Goal: Communication & Community: Share content

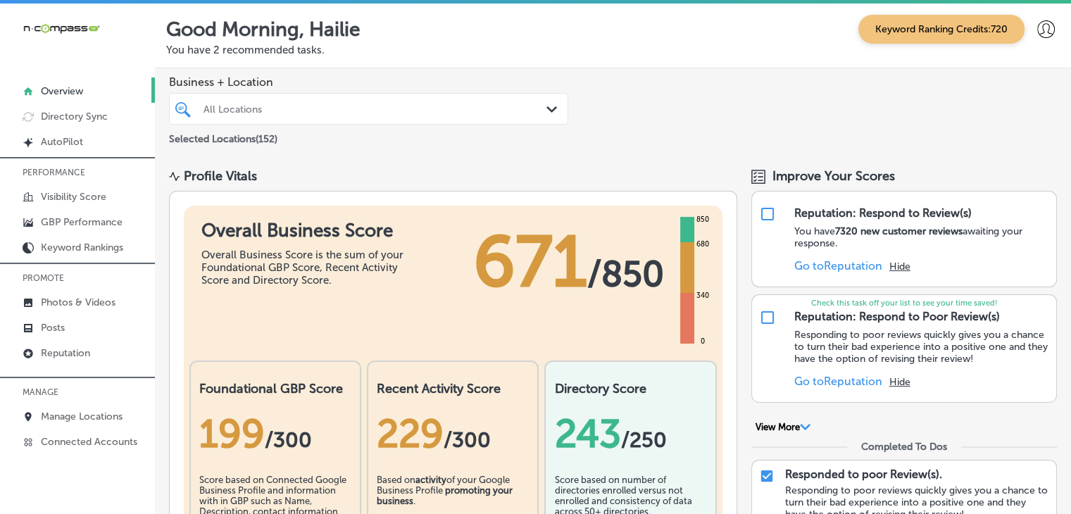
click at [99, 400] on p "MANAGE" at bounding box center [77, 392] width 155 height 21
click at [99, 406] on link "Manage Locations" at bounding box center [77, 415] width 155 height 25
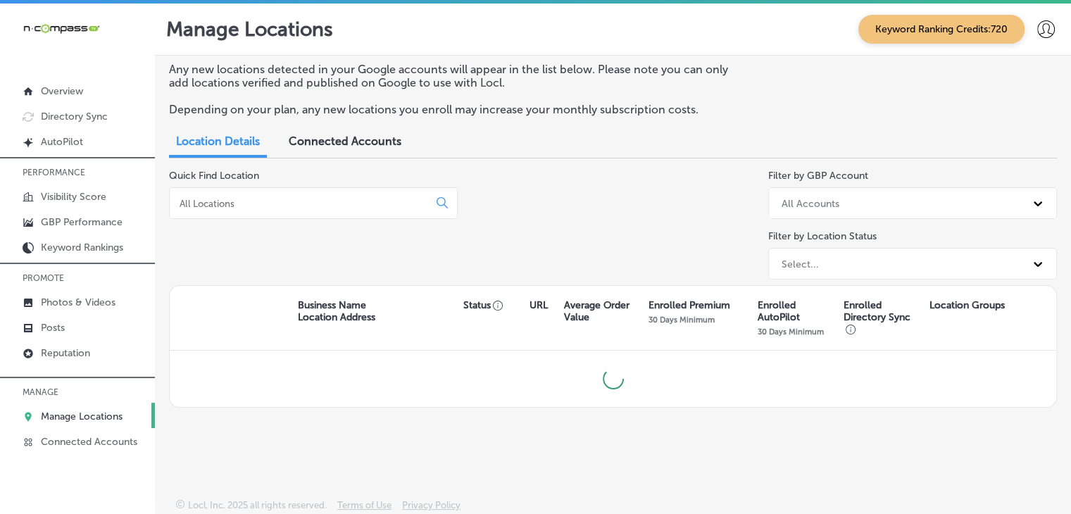
click at [363, 189] on div at bounding box center [313, 203] width 289 height 32
click at [355, 207] on input at bounding box center [301, 203] width 247 height 13
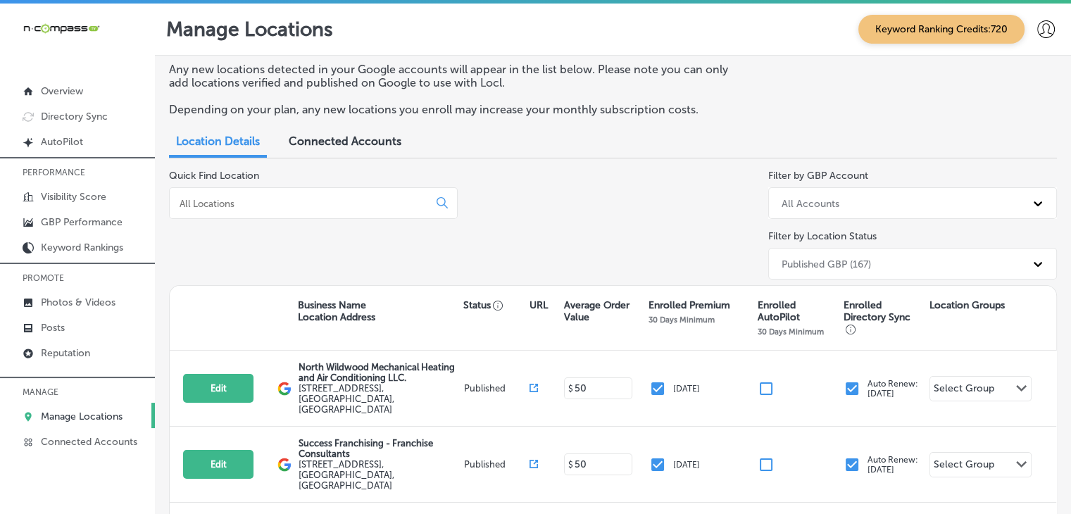
click at [231, 205] on input at bounding box center [301, 203] width 247 height 13
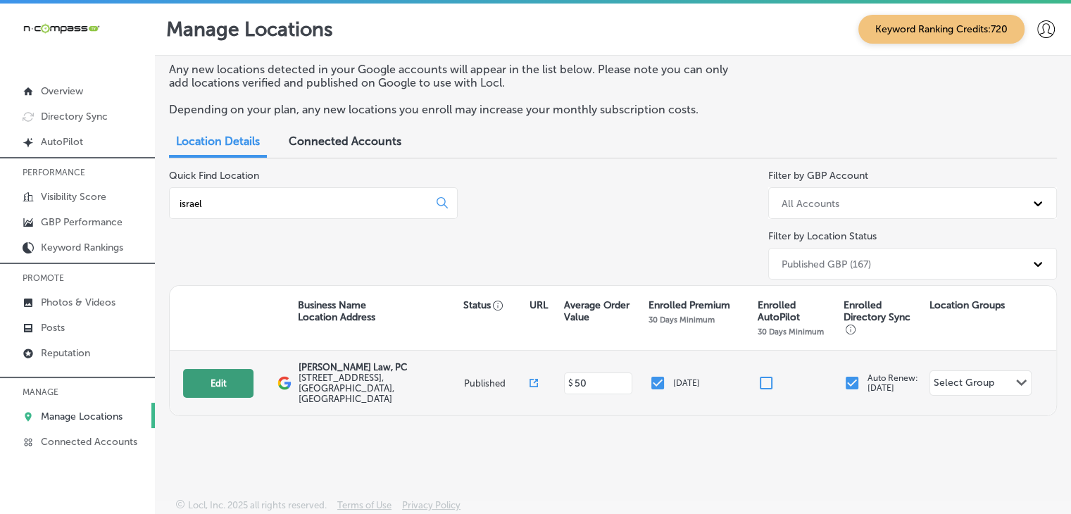
type input "israel"
click at [220, 378] on button "Edit" at bounding box center [218, 383] width 70 height 29
select select "US"
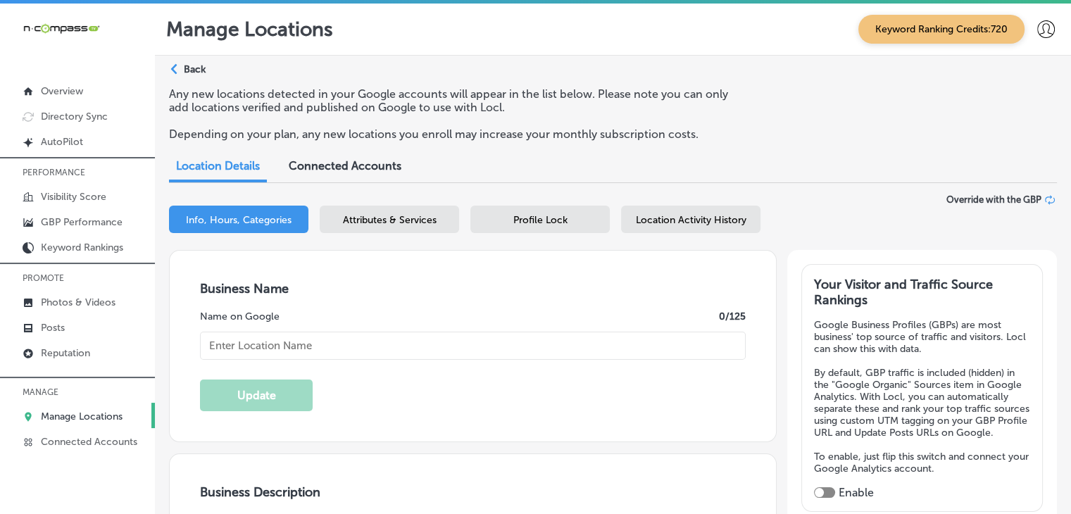
type input "[PERSON_NAME] Law, PC"
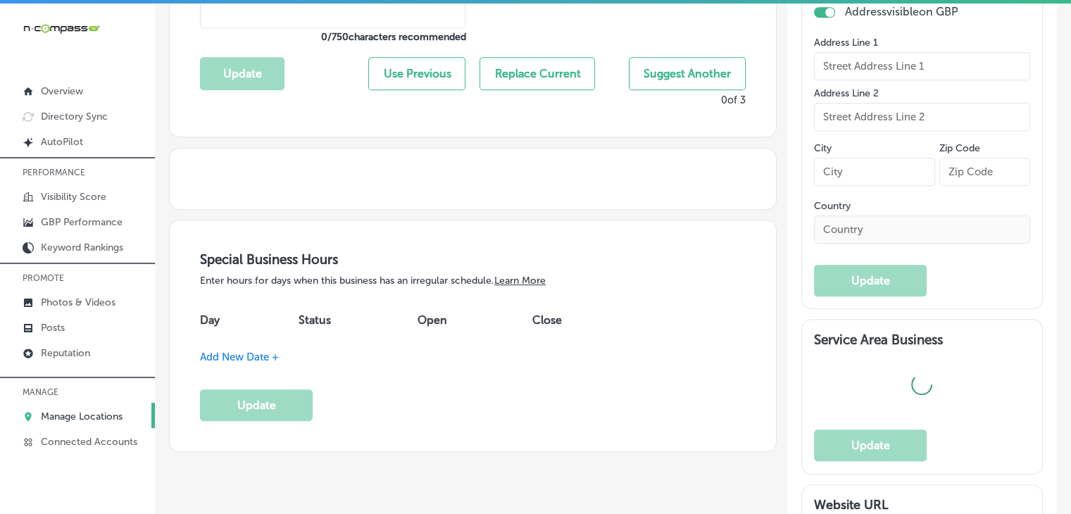
type input "722, East Interstate 30"
type input "Rockwall"
type input "75087"
type input "US"
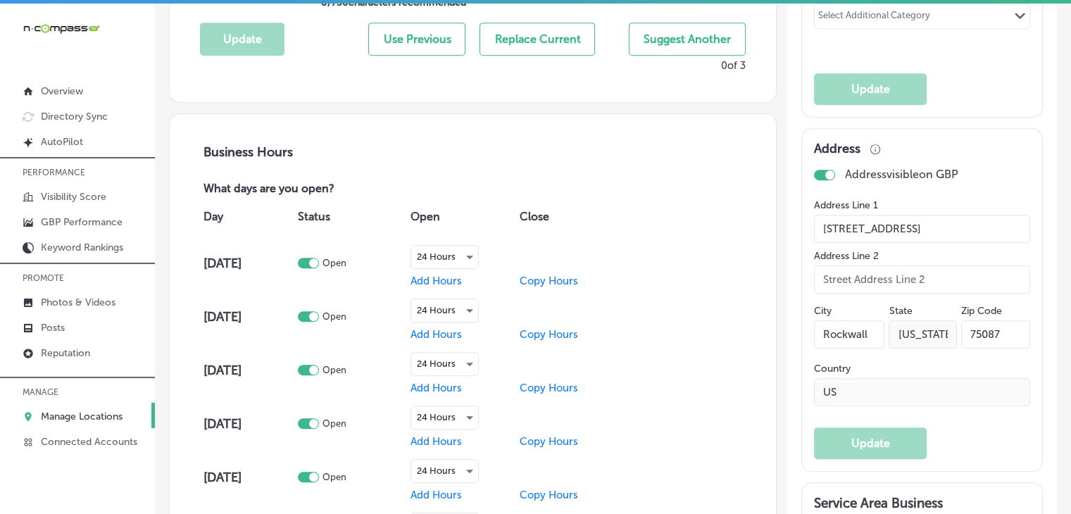
scroll to position [845, 0]
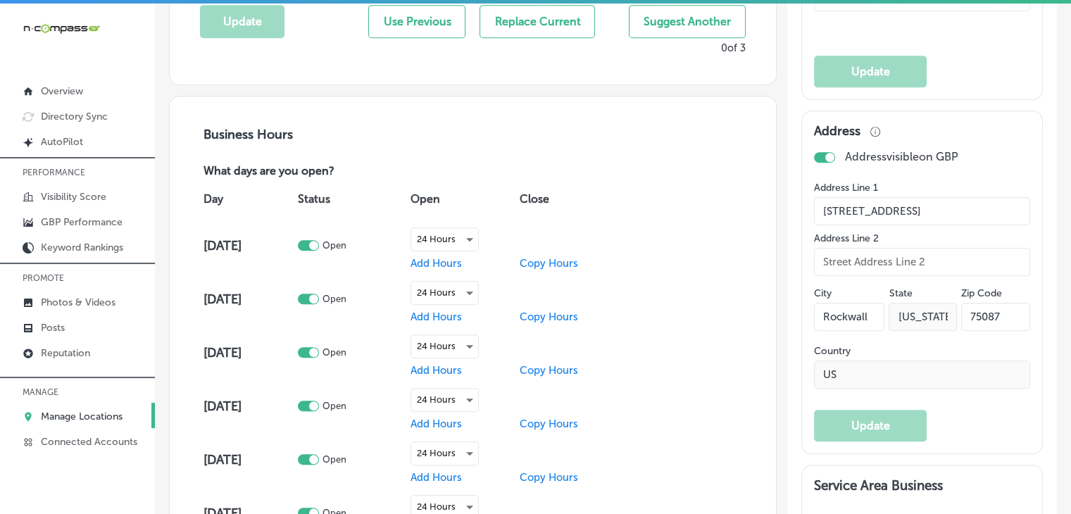
type input "http://israelperezlaw.com/"
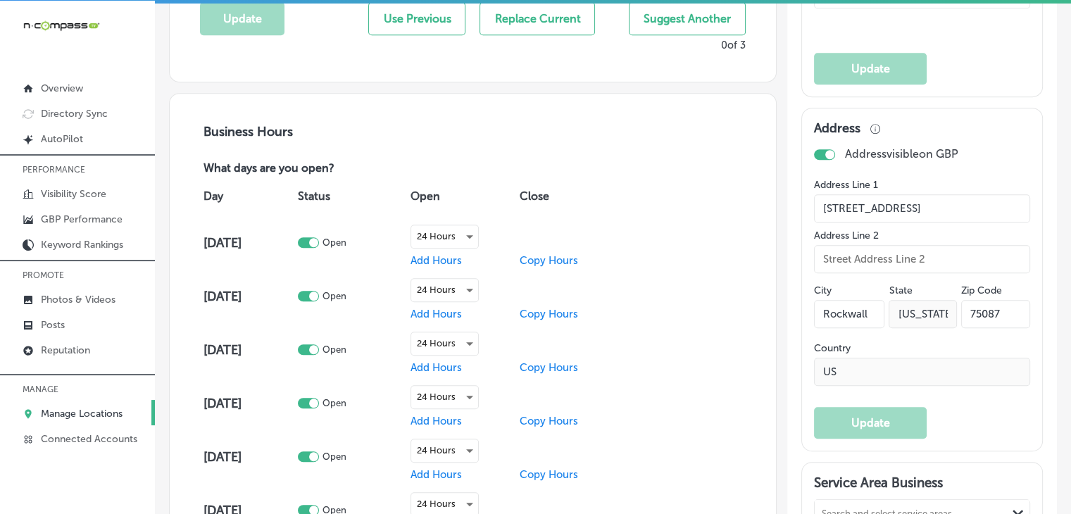
checkbox input "true"
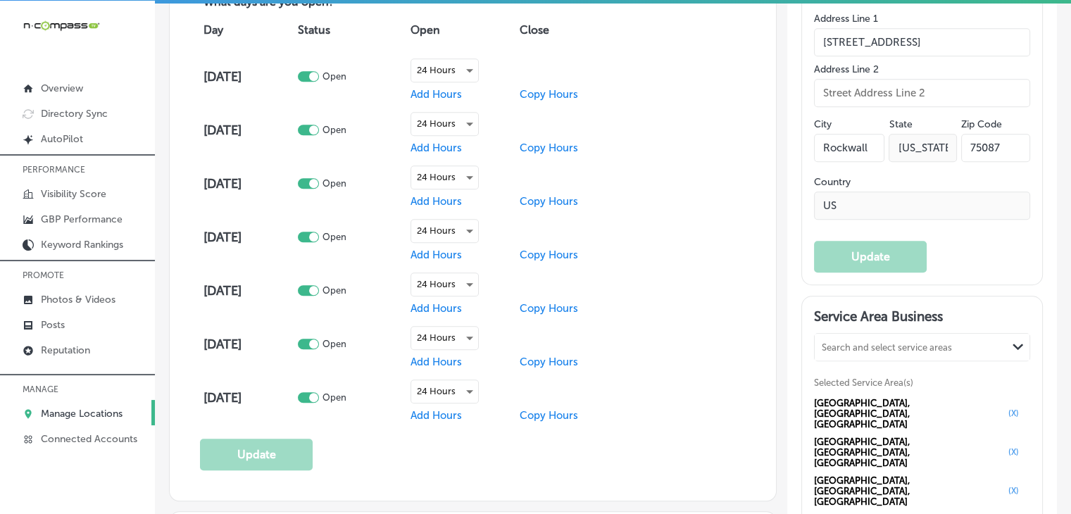
type textarea "Have you been injured in a car accident in the Rockwall area? Don't try to batt…"
type input "+1 469 897 4000"
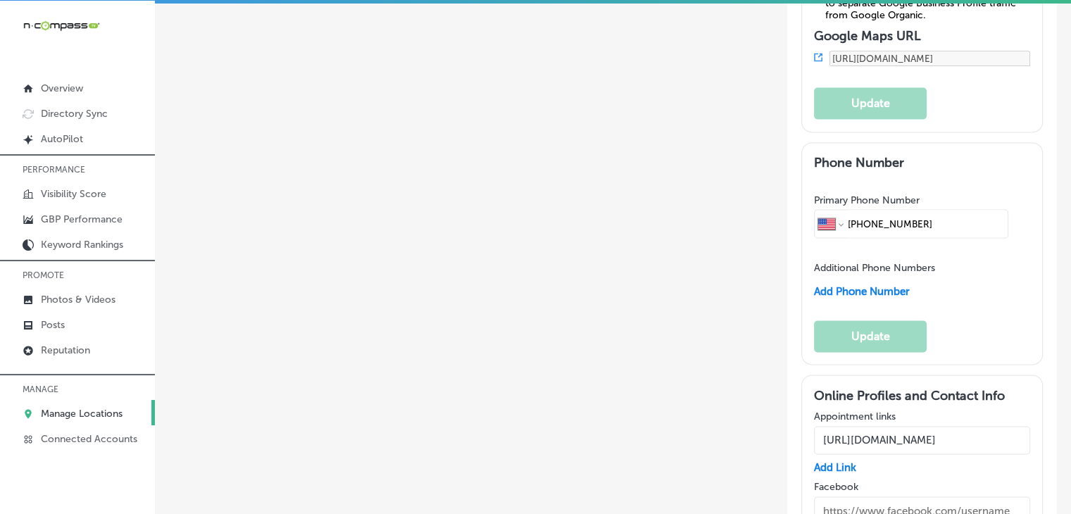
scroll to position [2135, 0]
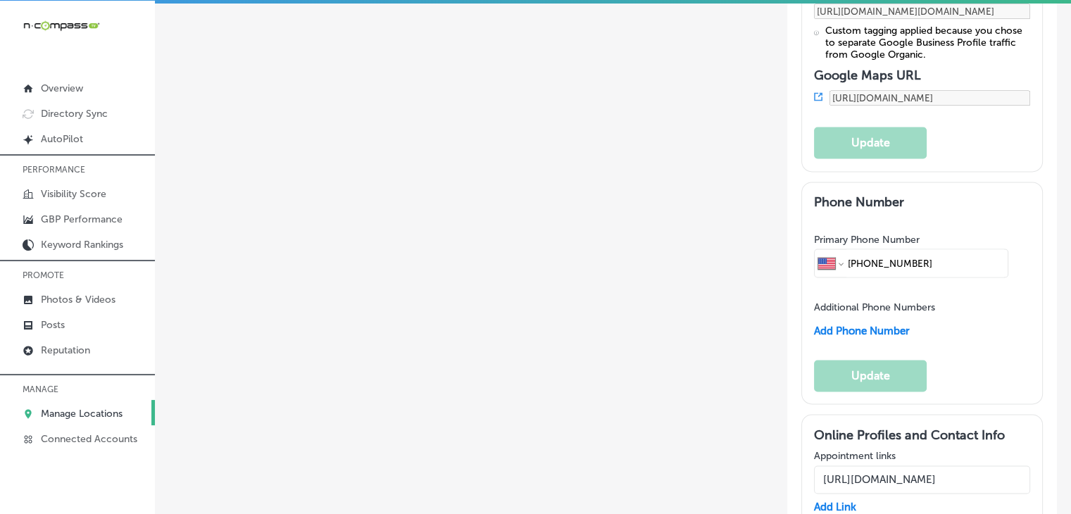
paste input "https://www.instagram.com/israel.perez.law/"
type input "https://www.instagram.com/israel.perez.law/"
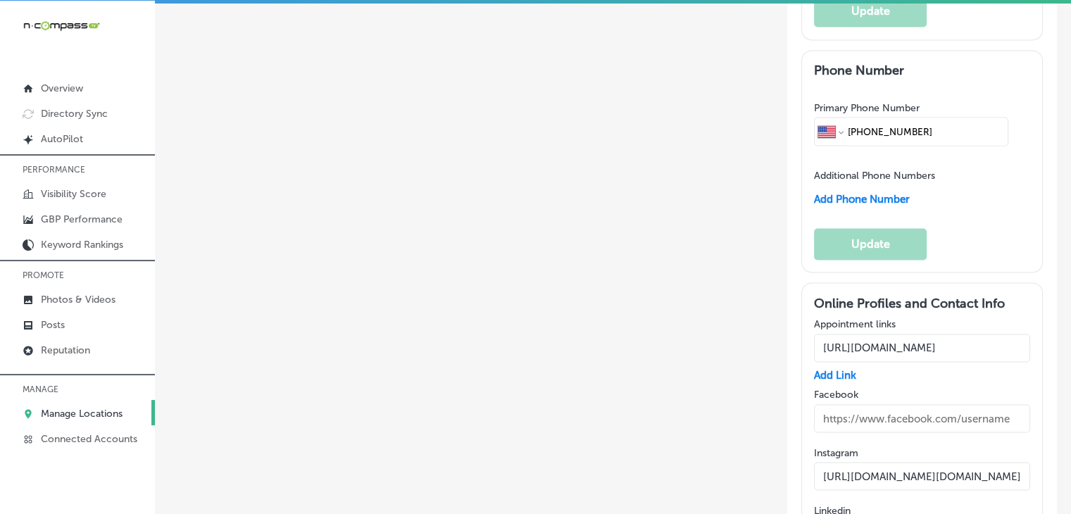
scroll to position [2276, 0]
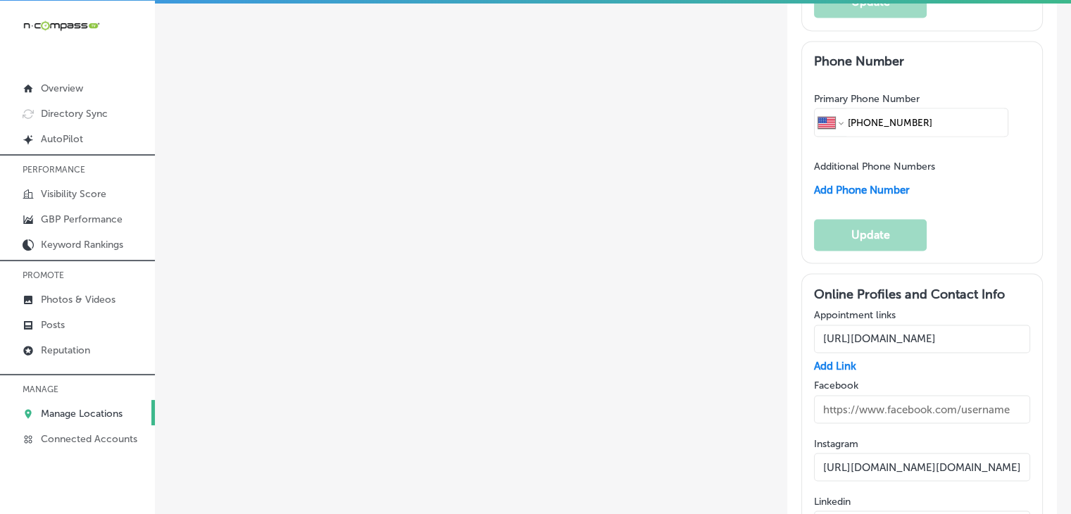
paste input "https://www.linkedin.com/company/israel-perez-law-p-c/"
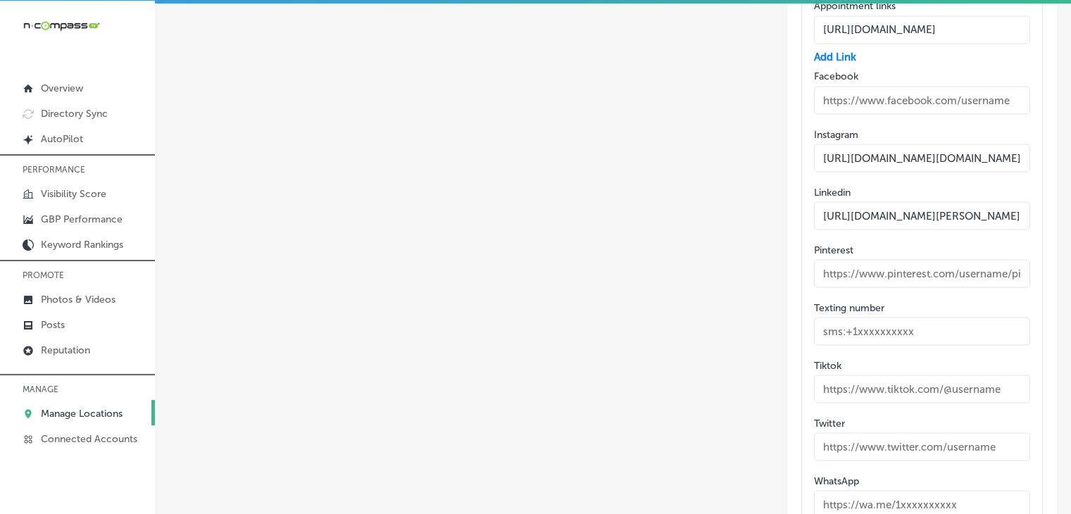
scroll to position [2654, 0]
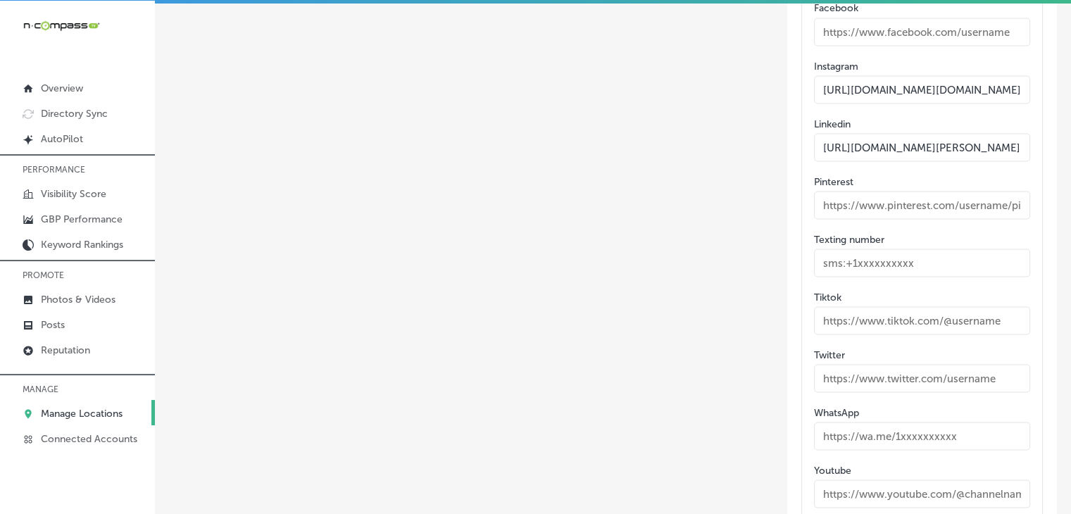
type input "https://www.linkedin.com/company/israel-perez-law-p-c/"
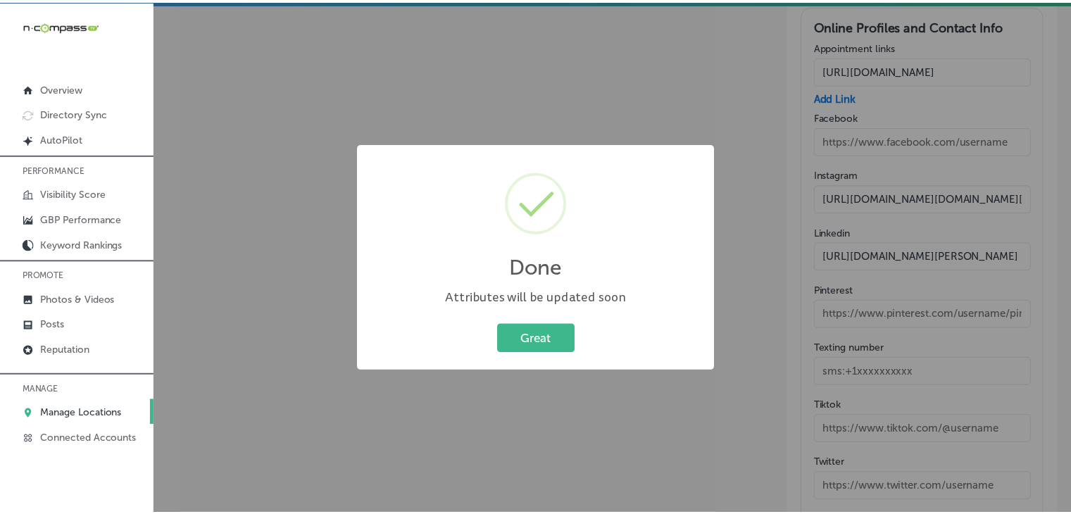
scroll to position [2359, 0]
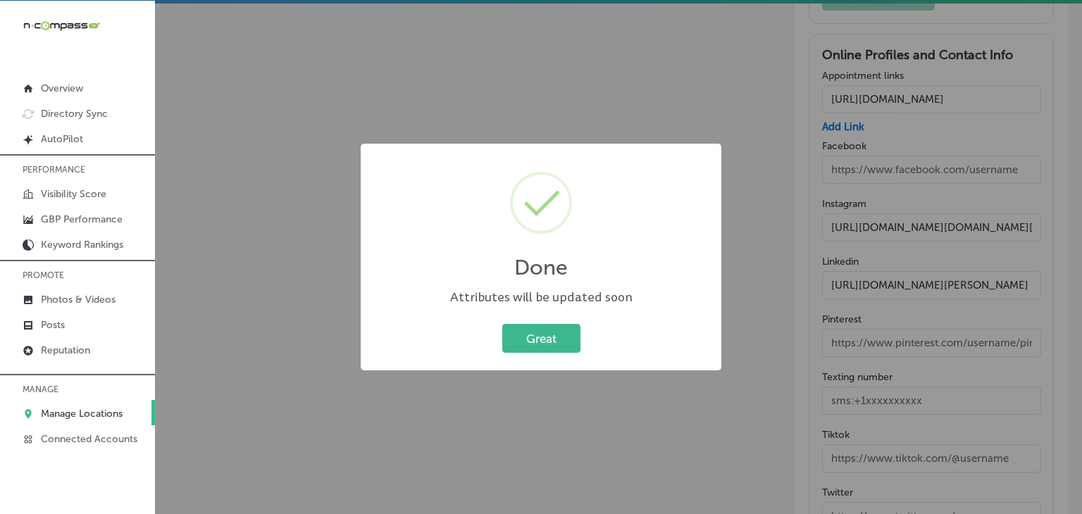
click at [587, 331] on div "Great Cancel" at bounding box center [541, 338] width 332 height 37
click at [579, 330] on div "Great Cancel" at bounding box center [541, 338] width 332 height 37
click at [520, 337] on button "Great" at bounding box center [541, 338] width 78 height 29
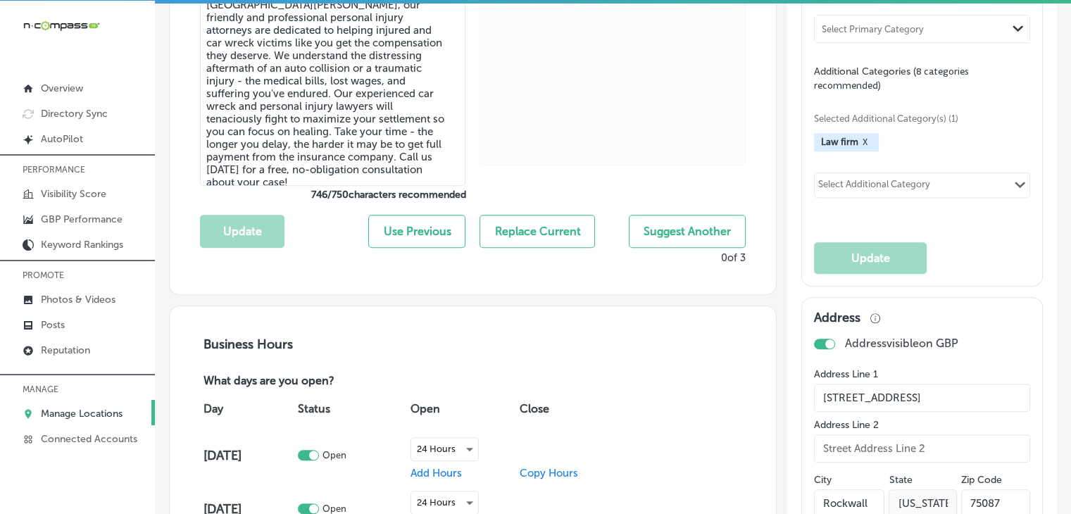
scroll to position [541, 0]
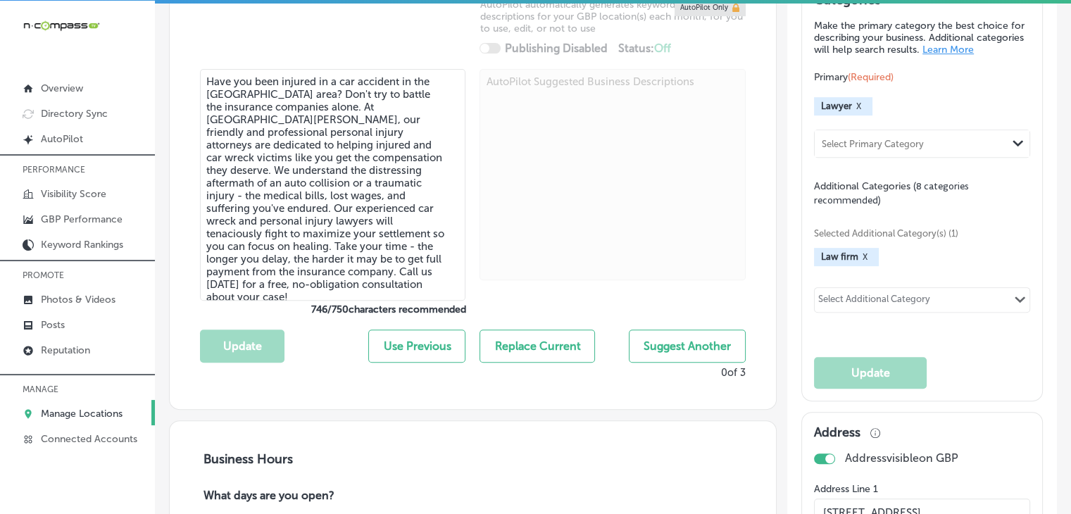
click at [906, 303] on div "Select Additional Category" at bounding box center [874, 302] width 112 height 16
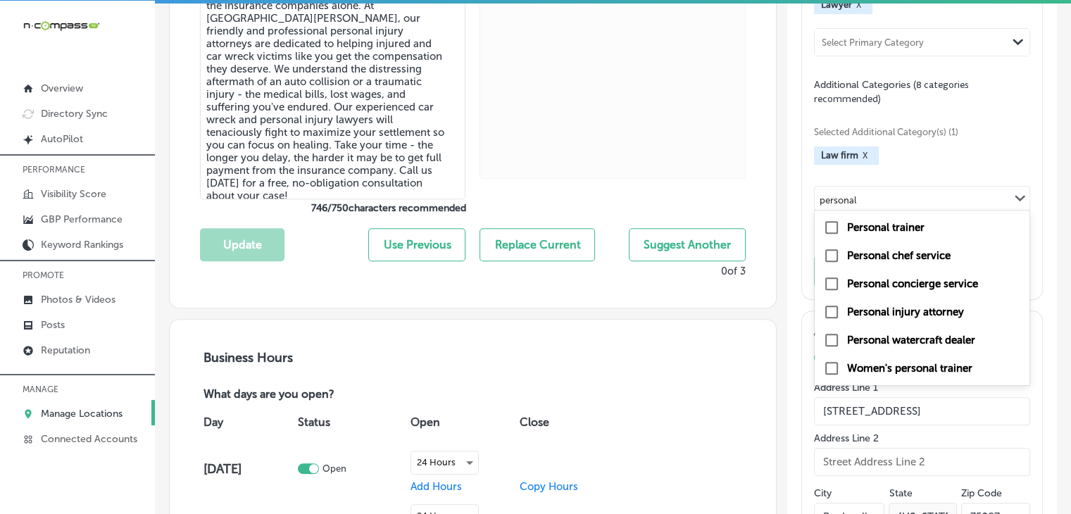
scroll to position [682, 0]
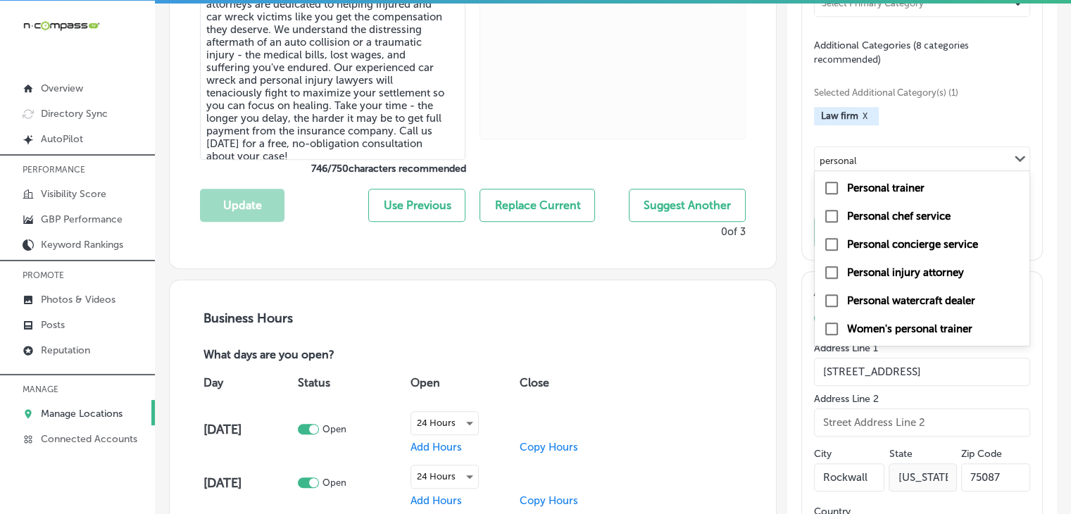
click at [932, 278] on label "Personal injury attorney" at bounding box center [905, 272] width 117 height 13
type input "personal"
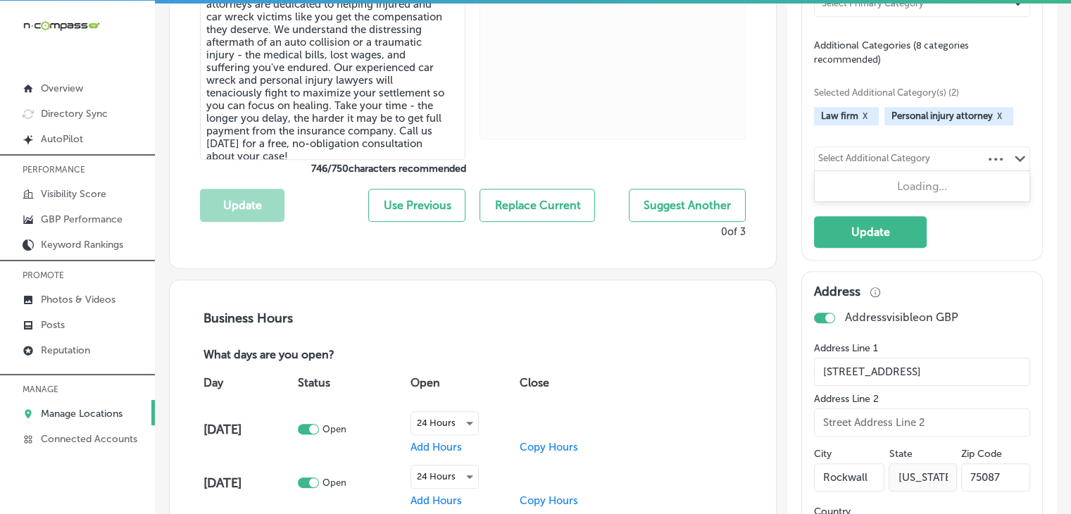
click at [957, 170] on div "Select Additional Category Path Created with Sketch." at bounding box center [922, 159] width 215 height 24
type input "car acc"
click at [894, 162] on div "Select Additional Category" at bounding box center [874, 161] width 112 height 16
type input "d"
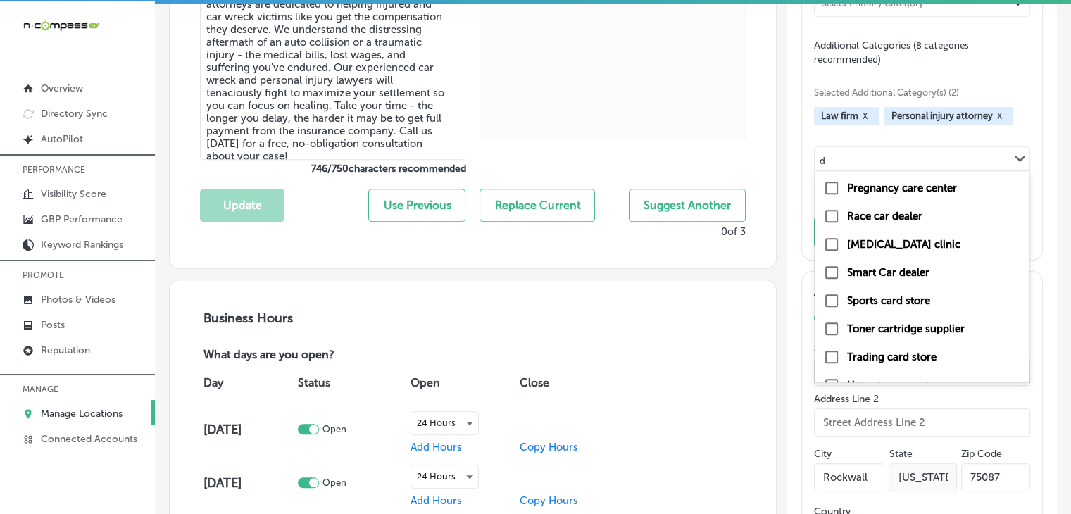
scroll to position [0, 0]
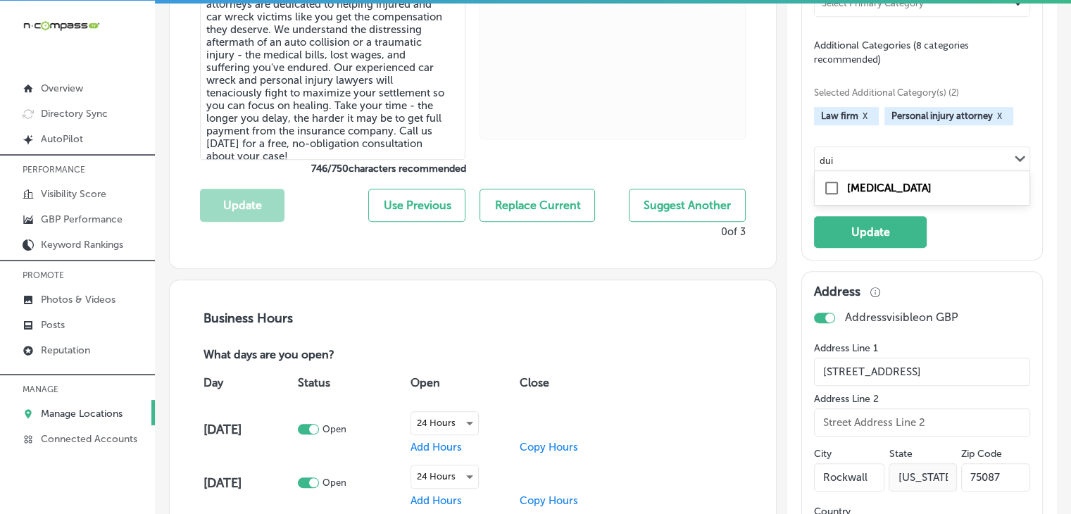
type input "dui"
click at [848, 164] on div "Select Additional Category" at bounding box center [874, 161] width 112 height 16
type input "worker"
click at [887, 161] on div "Select Additional Category" at bounding box center [874, 161] width 112 height 16
type input "slip"
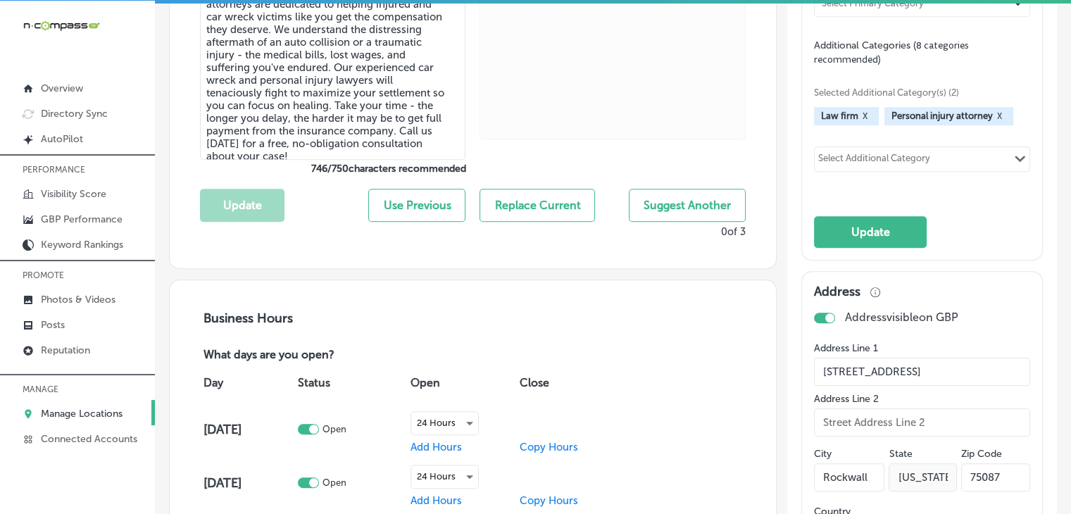
click at [873, 181] on div "Selected Additional Category(s) (2) Law firm X Personal injury attorney X optio…" at bounding box center [922, 127] width 216 height 123
click at [873, 181] on div "Selected Additional Category(s) (2) Law firm X Personal injury attorney X Selec…" at bounding box center [922, 127] width 216 height 123
click at [871, 169] on div "Select Additional Category" at bounding box center [874, 161] width 112 height 16
type input "wrong"
click at [882, 184] on div "Selected Additional Category(s) (2) Law firm X Personal injury attorney X optio…" at bounding box center [922, 127] width 216 height 123
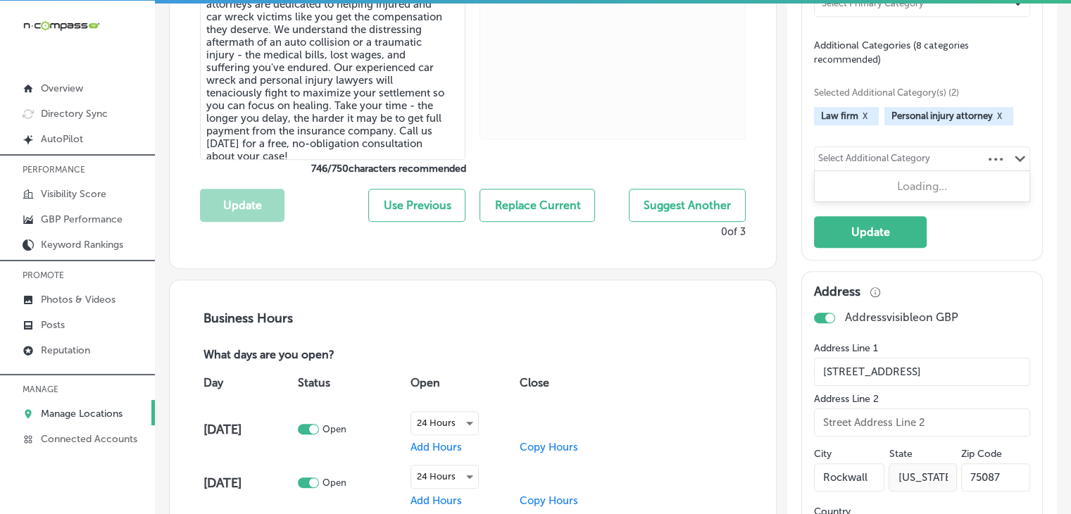
click at [882, 169] on div "Select Additional Category" at bounding box center [874, 161] width 112 height 16
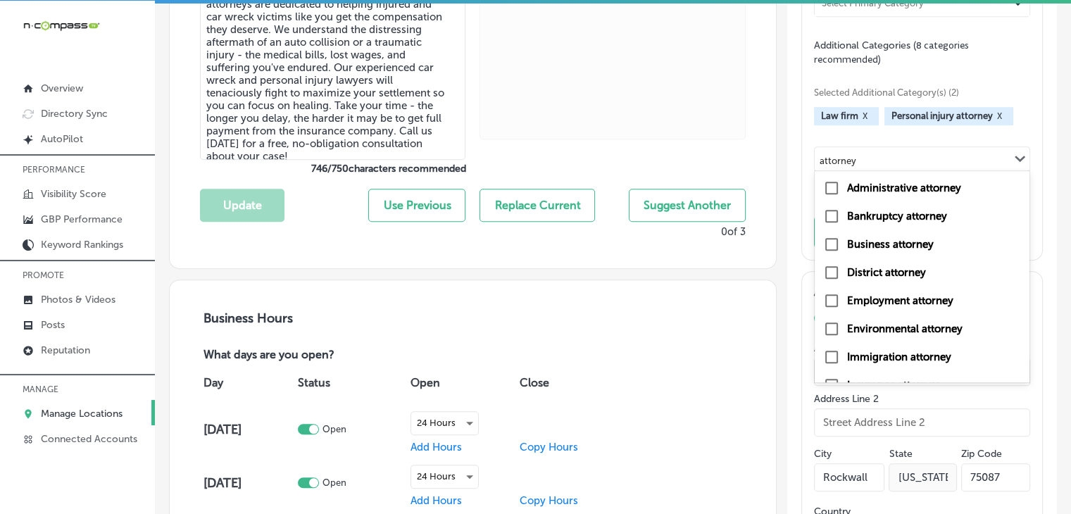
click at [921, 304] on label "Employment attorney" at bounding box center [900, 300] width 106 height 13
type input "attorney"
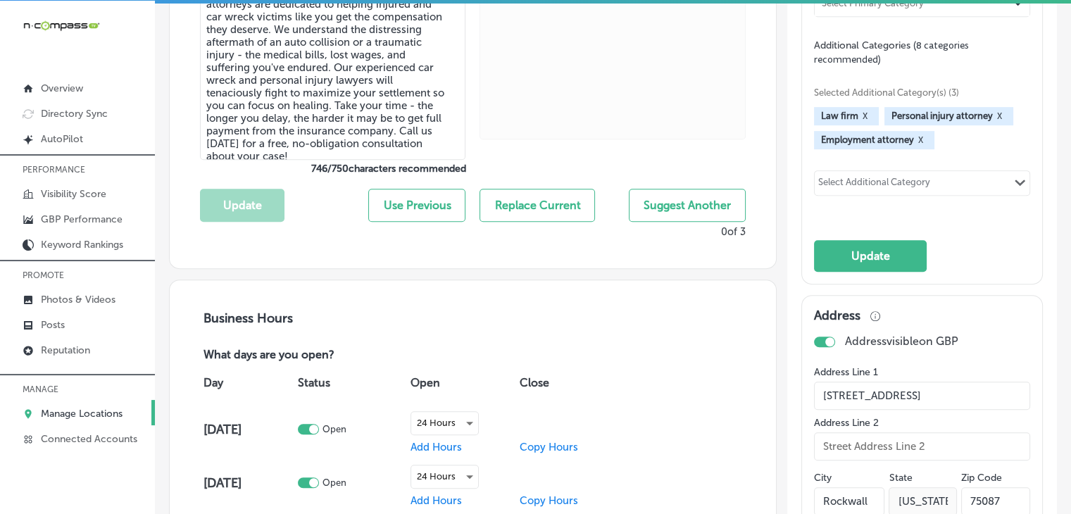
click at [856, 193] on div "Select Additional Category" at bounding box center [874, 185] width 112 height 16
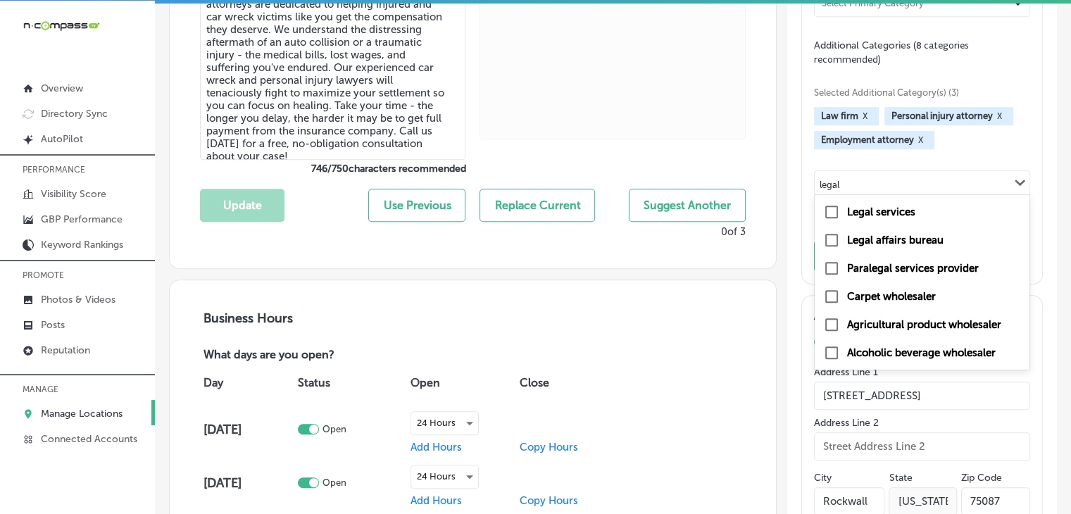
click at [880, 226] on div "Legal services" at bounding box center [922, 212] width 215 height 28
type input "legal"
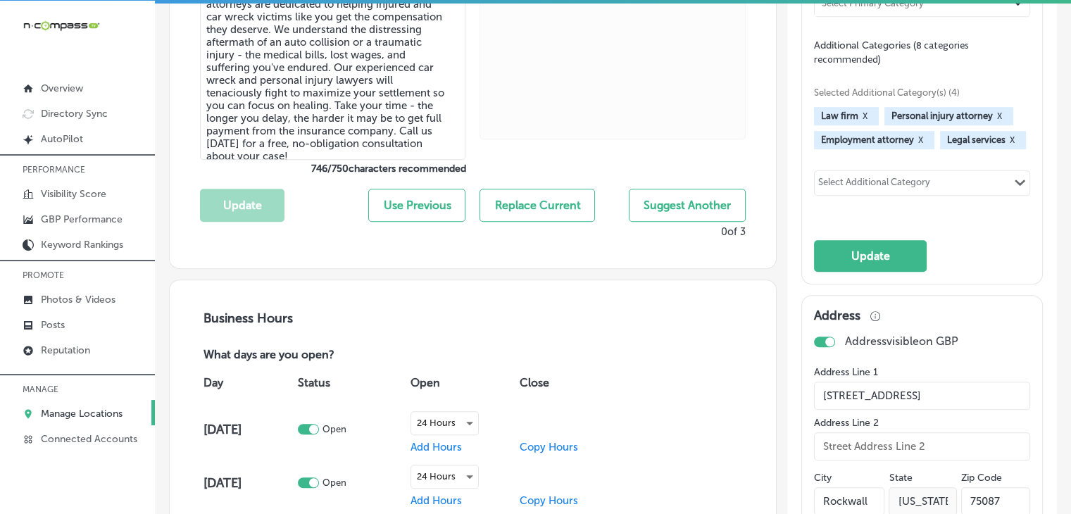
click at [882, 193] on div "Select Additional Category" at bounding box center [874, 185] width 112 height 16
click at [874, 193] on div "Select Additional Category" at bounding box center [874, 185] width 112 height 16
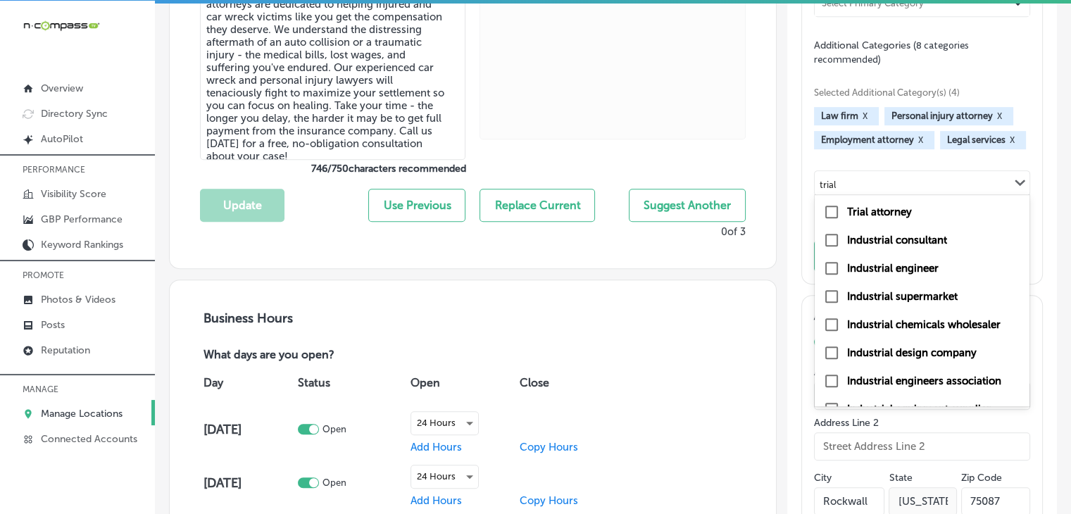
click at [854, 218] on label "Trial attorney" at bounding box center [879, 212] width 65 height 13
type input "trial"
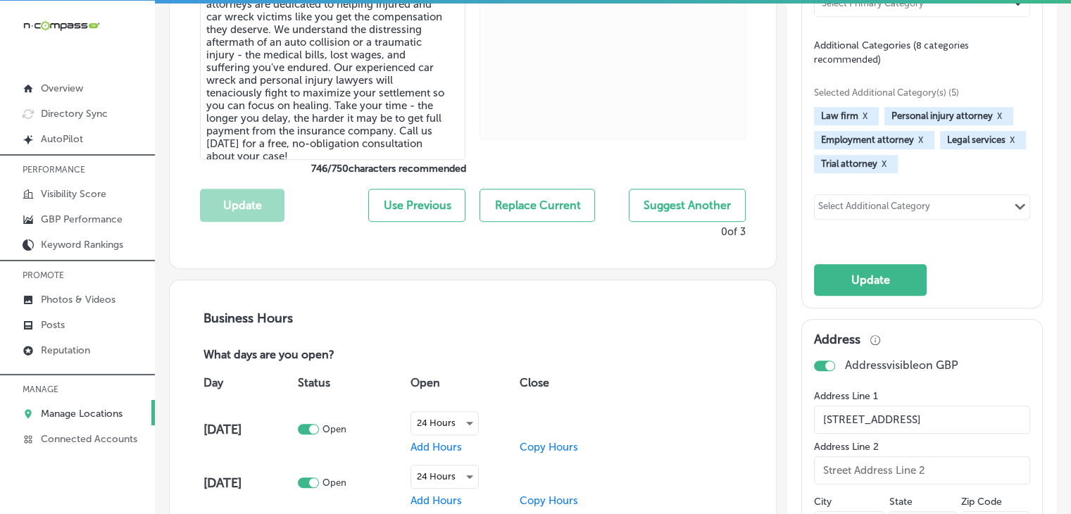
click at [818, 207] on div "Select Additional Category" at bounding box center [875, 207] width 120 height 20
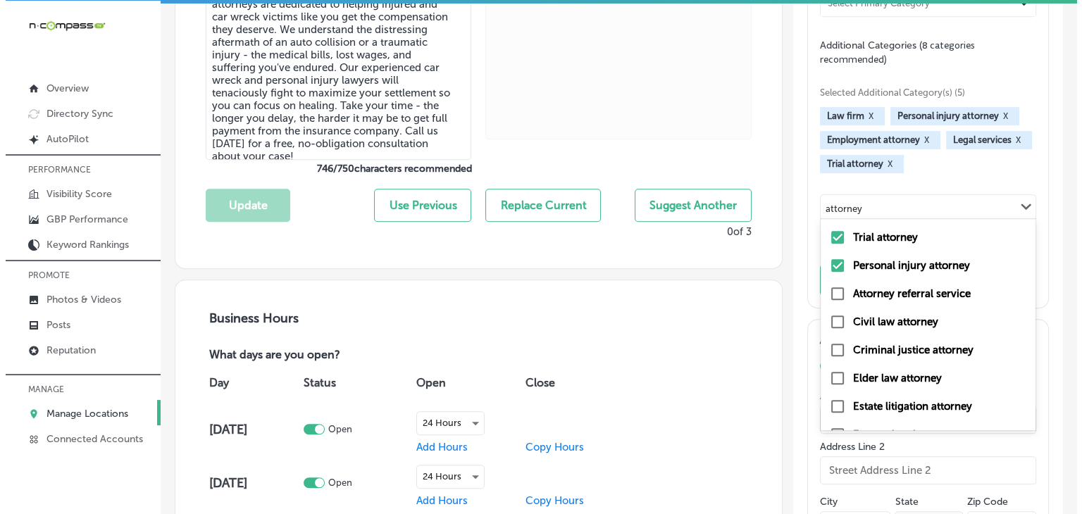
scroll to position [330, 0]
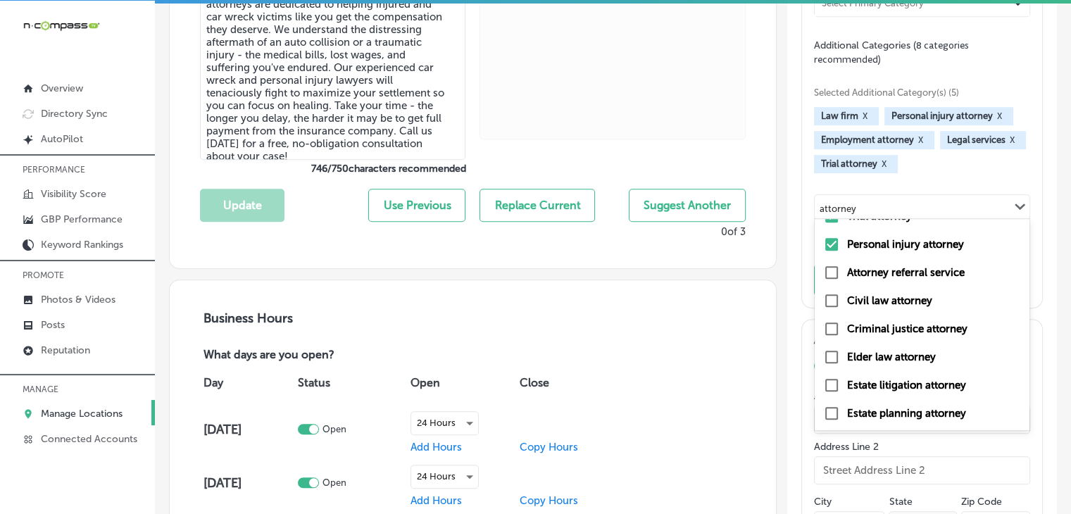
type input "attorney"
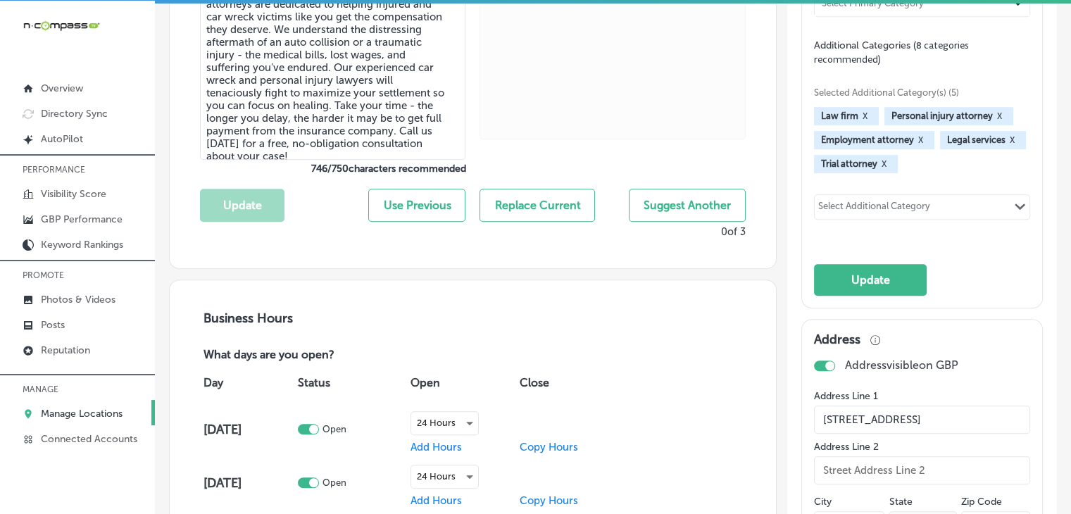
click at [840, 213] on div "Select Additional Category" at bounding box center [874, 209] width 112 height 16
click at [861, 242] on label "Criminal justice attorney" at bounding box center [907, 236] width 120 height 13
type input "criminal"
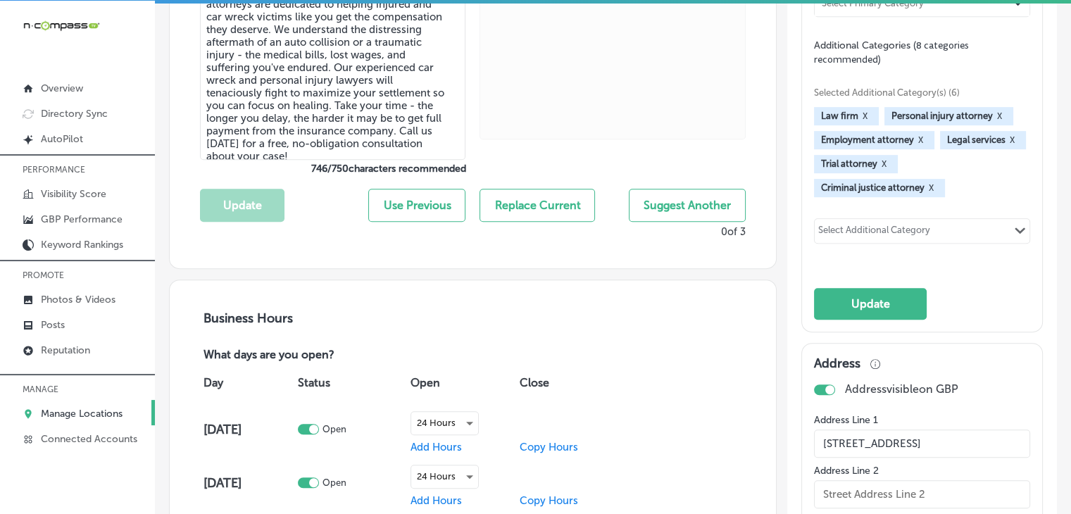
click at [986, 185] on div "Law firm X Personal injury attorney X Employment attorney X Legal services X Tr…" at bounding box center [922, 152] width 216 height 90
click at [910, 309] on button "Update" at bounding box center [870, 304] width 113 height 32
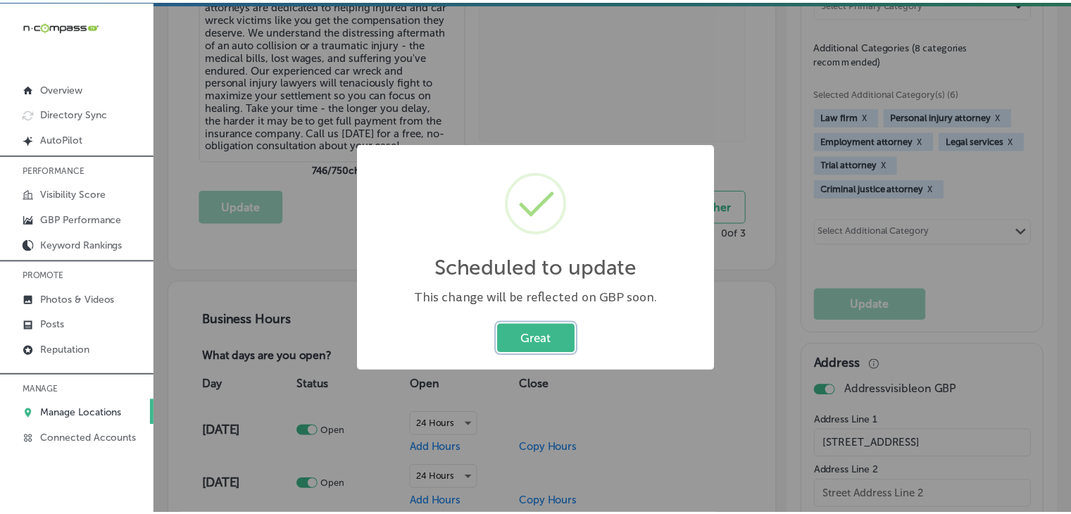
scroll to position [683, 0]
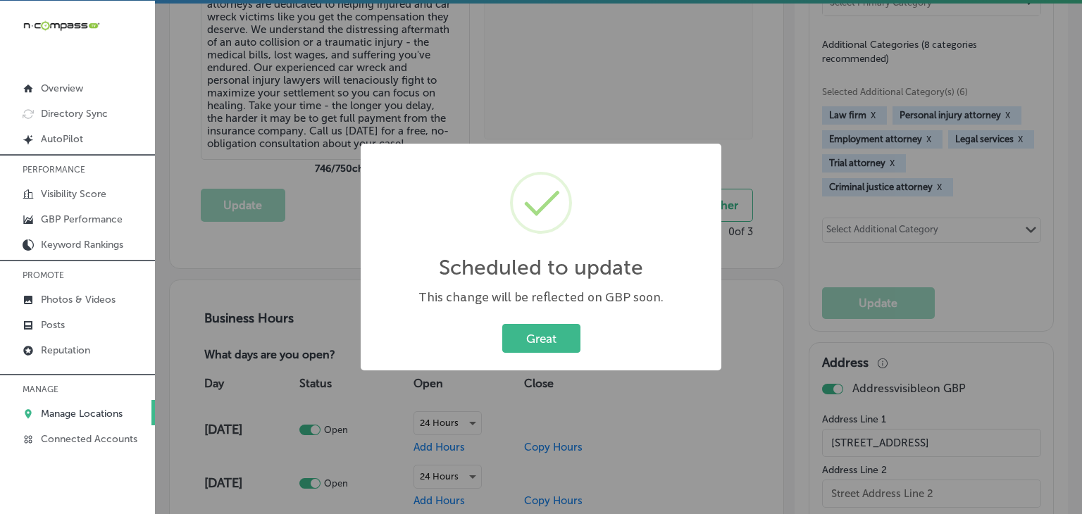
drag, startPoint x: 570, startPoint y: 104, endPoint x: 638, endPoint y: 92, distance: 69.4
click at [571, 104] on div "Scheduled to update × This change will be reflected on GBP soon. Great Cancel" at bounding box center [541, 257] width 1082 height 514
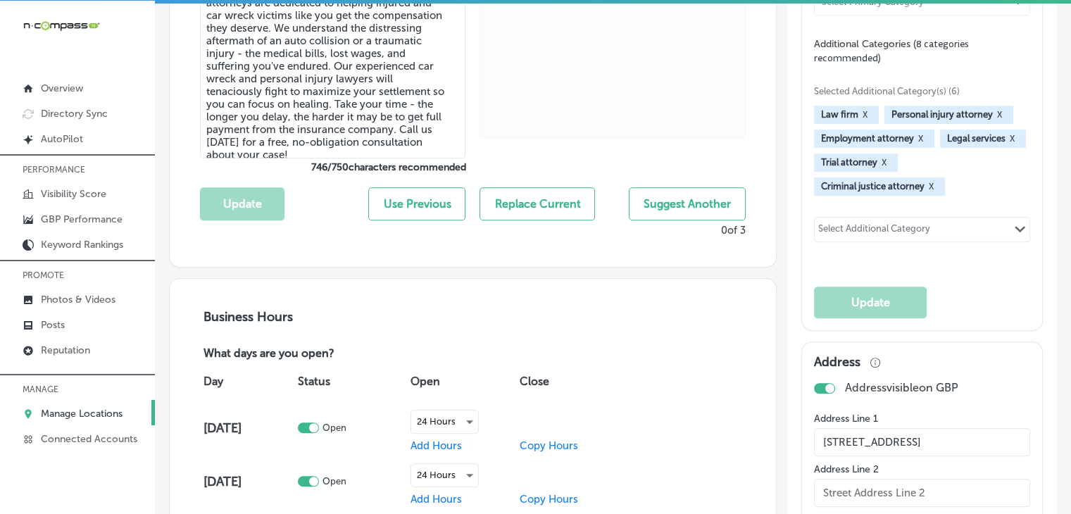
scroll to position [682, 0]
click at [913, 241] on div "Select Additional Category" at bounding box center [874, 233] width 112 height 16
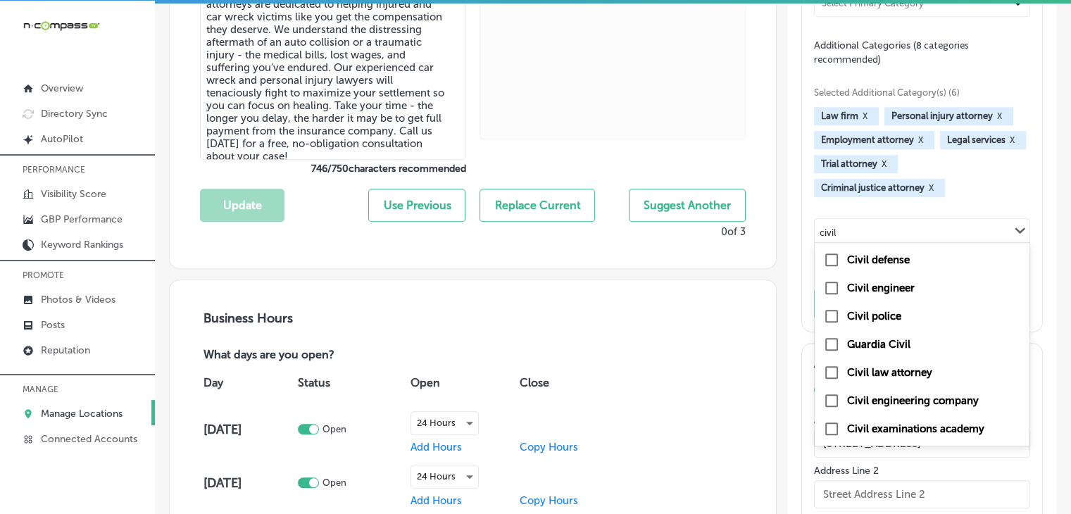
click at [918, 377] on label "Civil law attorney" at bounding box center [889, 372] width 85 height 13
type input "civil"
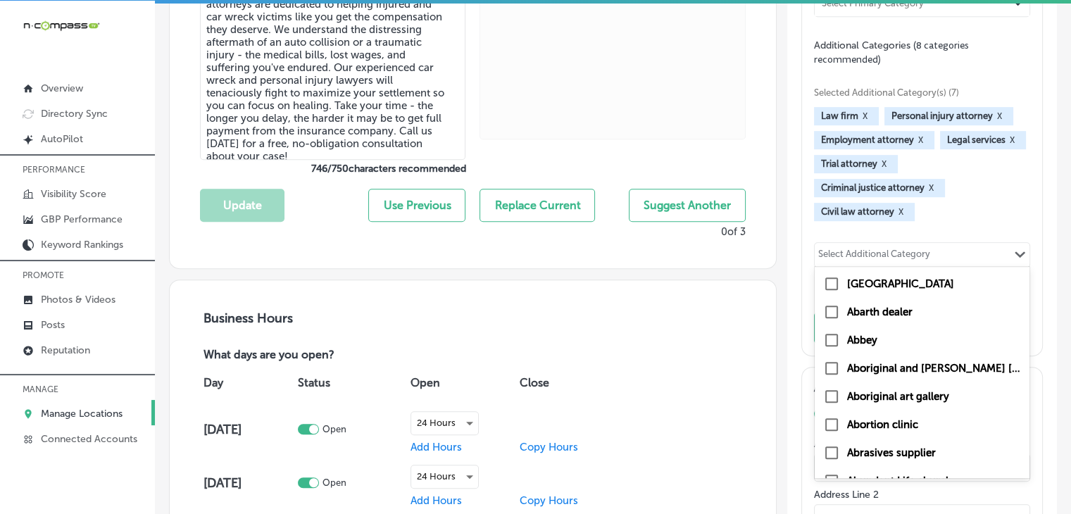
click at [907, 265] on div "Select Additional Category" at bounding box center [874, 257] width 112 height 16
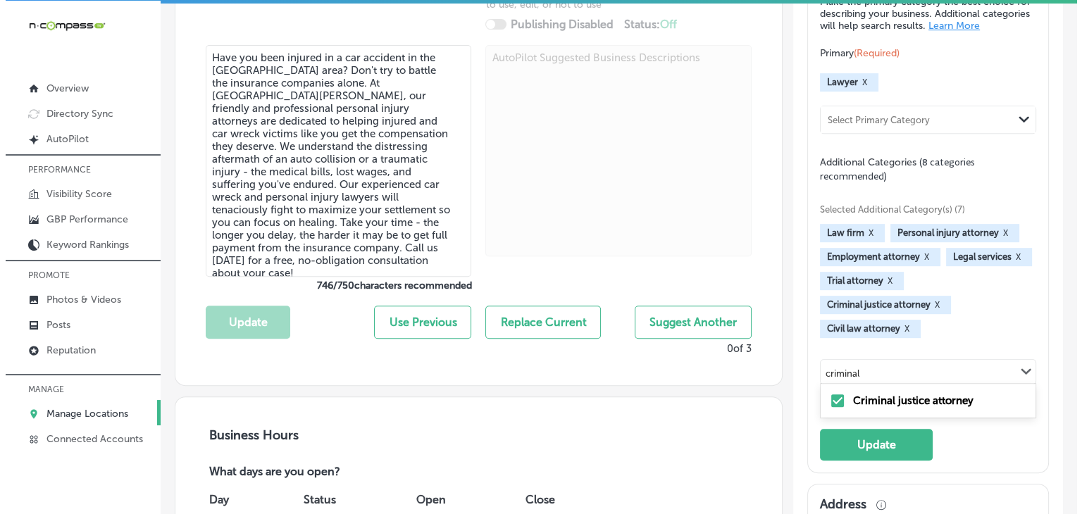
scroll to position [541, 0]
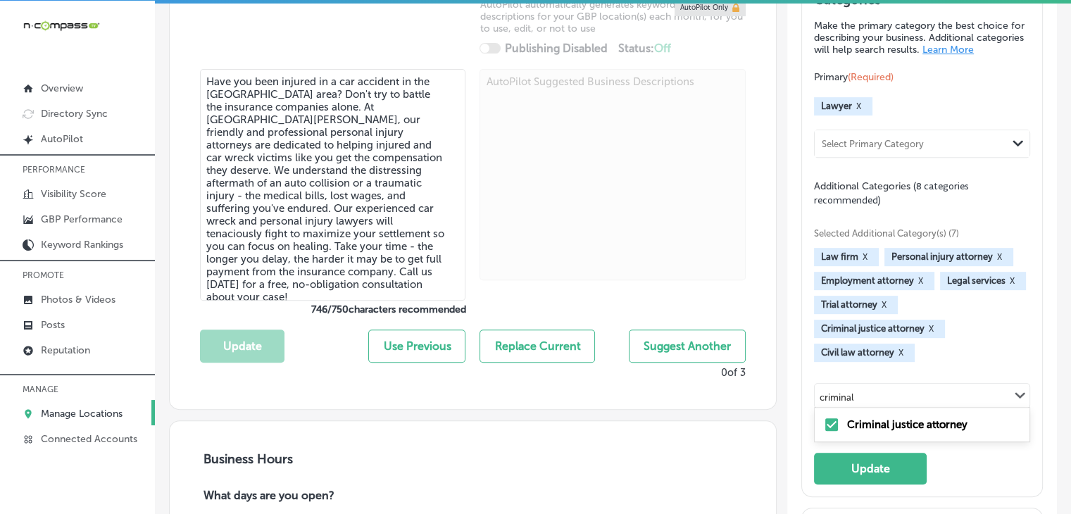
type input "criminal"
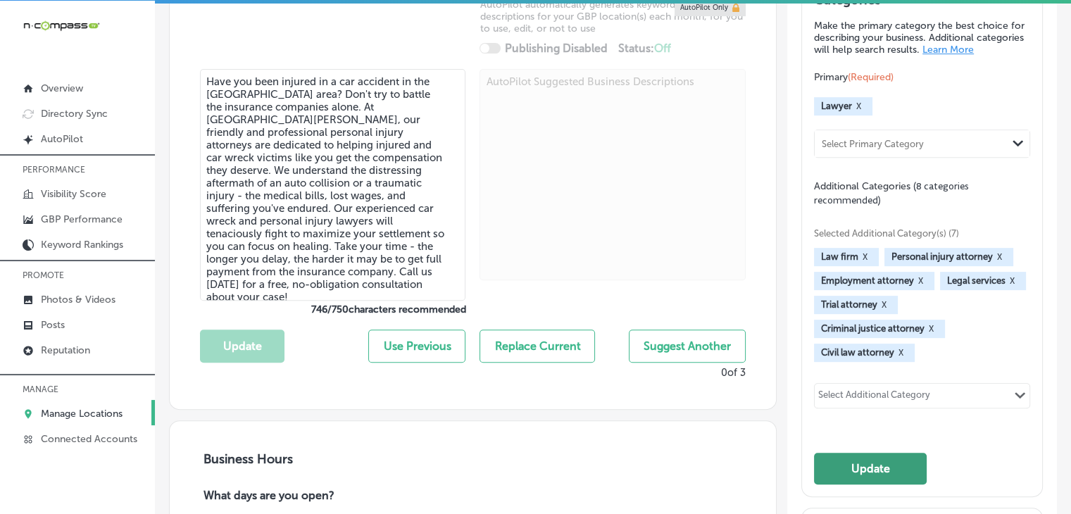
click at [885, 463] on button "Update" at bounding box center [870, 469] width 113 height 32
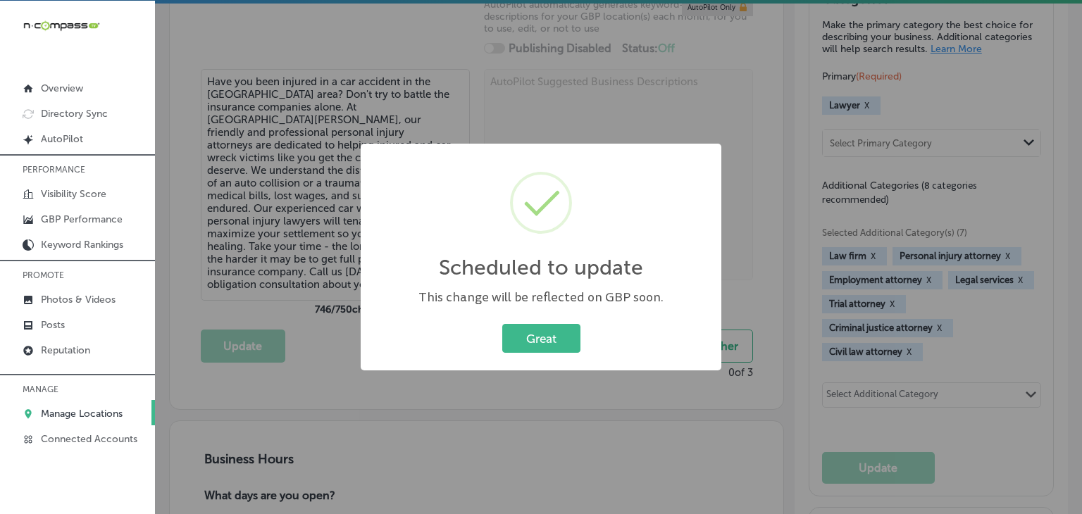
click at [630, 113] on div "Scheduled to update × This change will be reflected on GBP soon. Great Cancel" at bounding box center [541, 257] width 1082 height 514
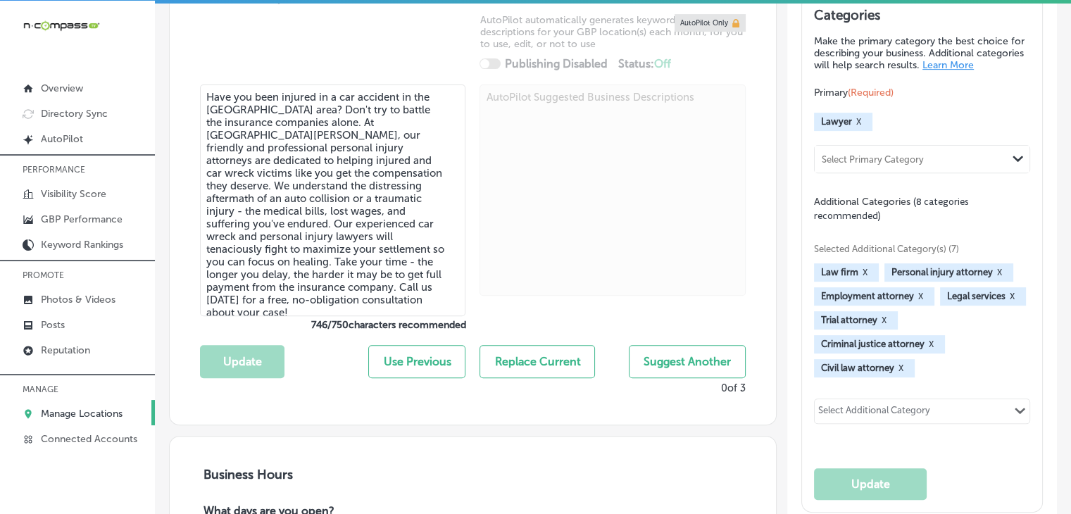
scroll to position [518, 0]
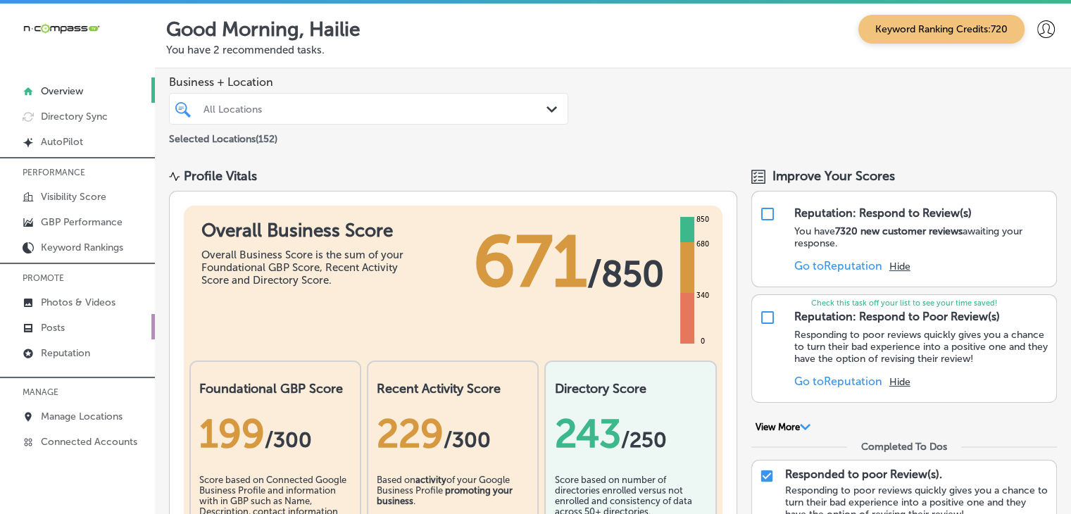
click at [52, 333] on link "Posts" at bounding box center [77, 326] width 155 height 25
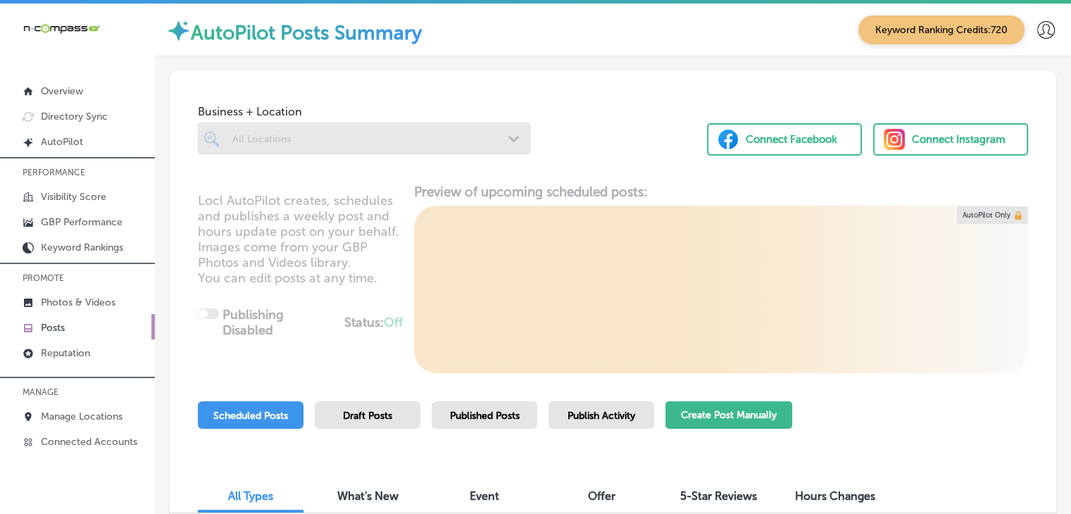
click at [722, 412] on button "Create Post Manually" at bounding box center [729, 414] width 127 height 27
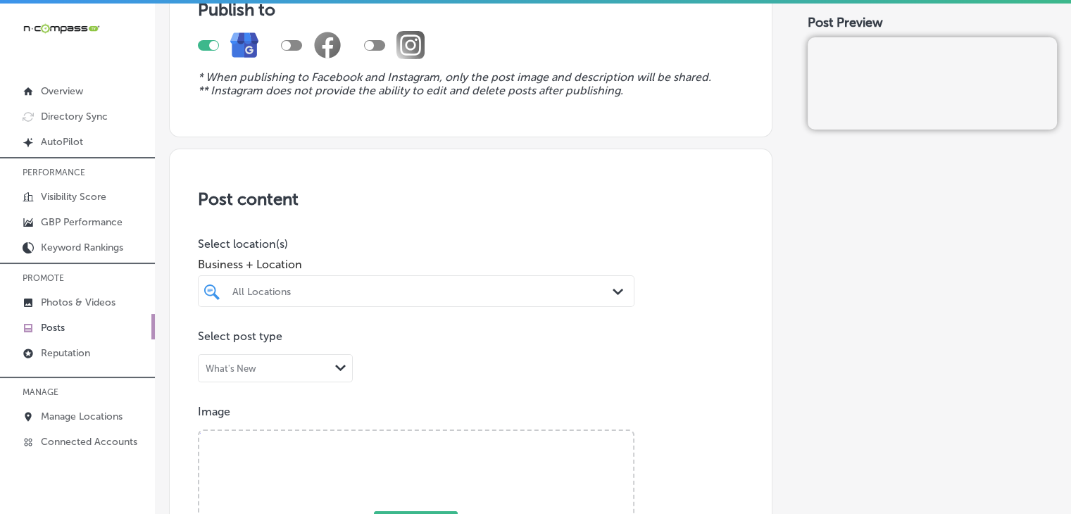
click at [528, 294] on div "All Locations Path Created with Sketch." at bounding box center [416, 291] width 437 height 32
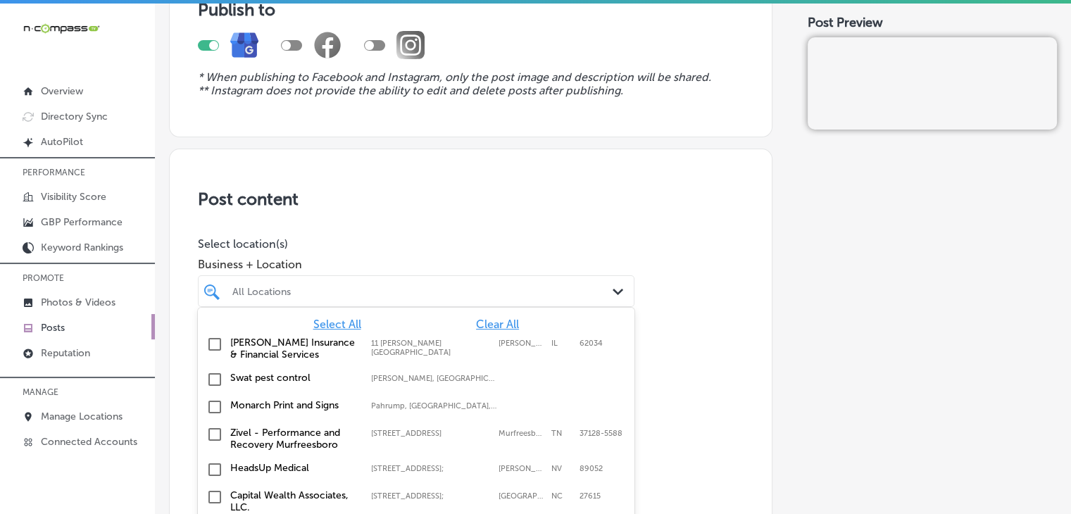
scroll to position [173, 0]
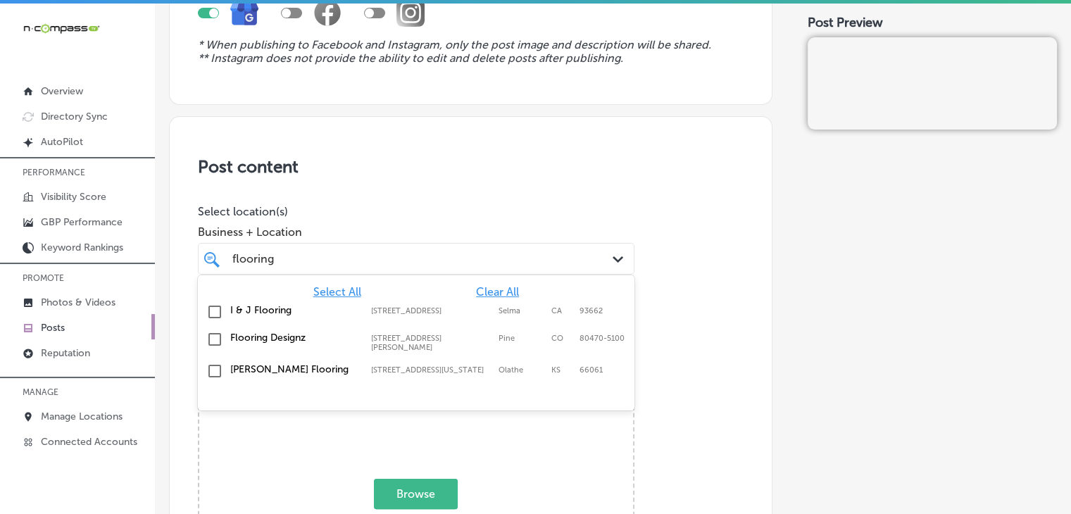
click at [518, 311] on label "Selma" at bounding box center [522, 310] width 46 height 9
type input "flooring"
click at [548, 226] on span "Business + Location" at bounding box center [416, 231] width 437 height 13
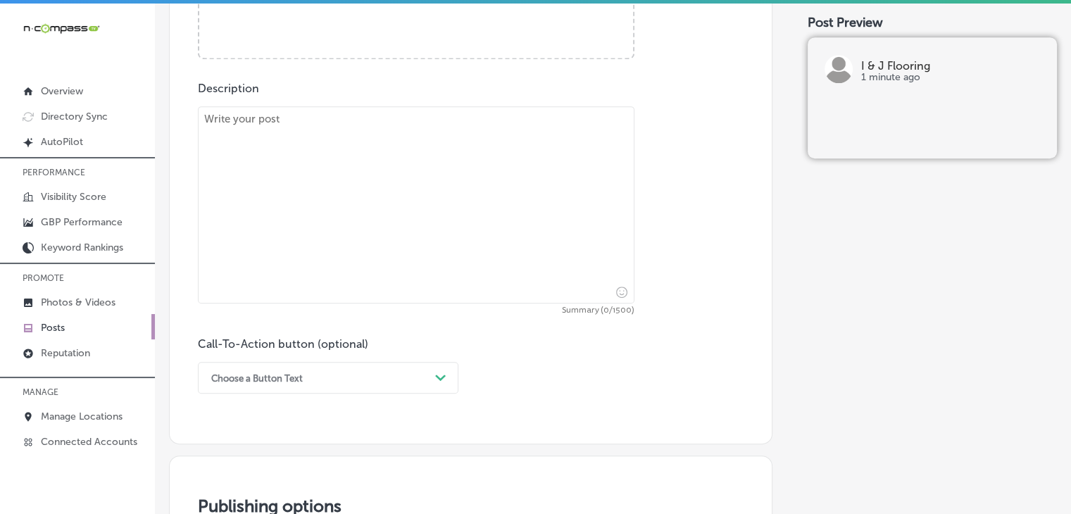
click at [501, 253] on textarea at bounding box center [416, 204] width 437 height 197
paste textarea "Lo I & D Sitametc, ad elitsed do eiusmodte incididun ut laboree dolorema aliqua…"
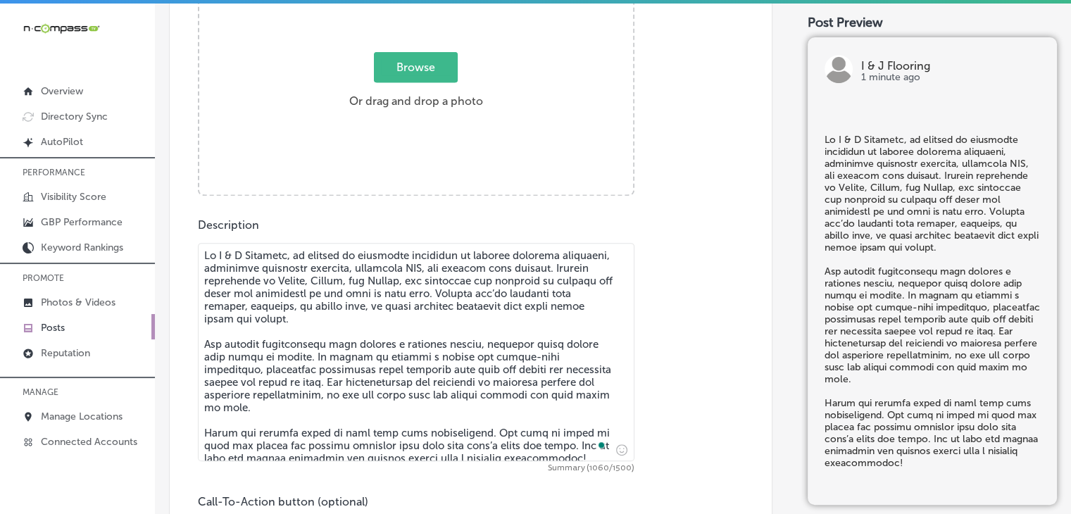
scroll to position [596, 0]
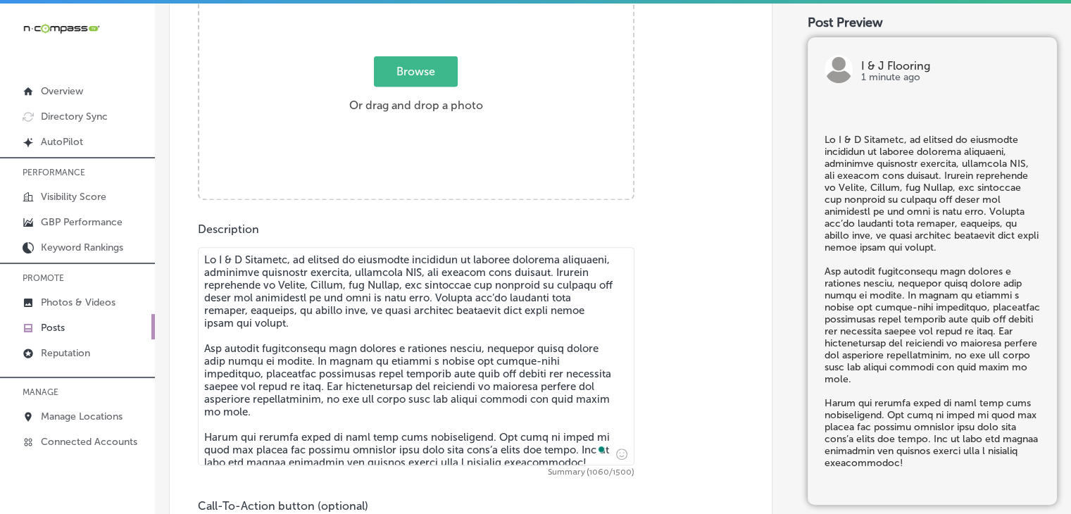
type textarea "Lo I & D Sitametc, ad elitsed do eiusmodte incididun ut laboree dolorema aliqua…"
click at [687, 130] on div "Image Powered by PQINA Browse Or drag and drop a photo" at bounding box center [471, 75] width 546 height 250
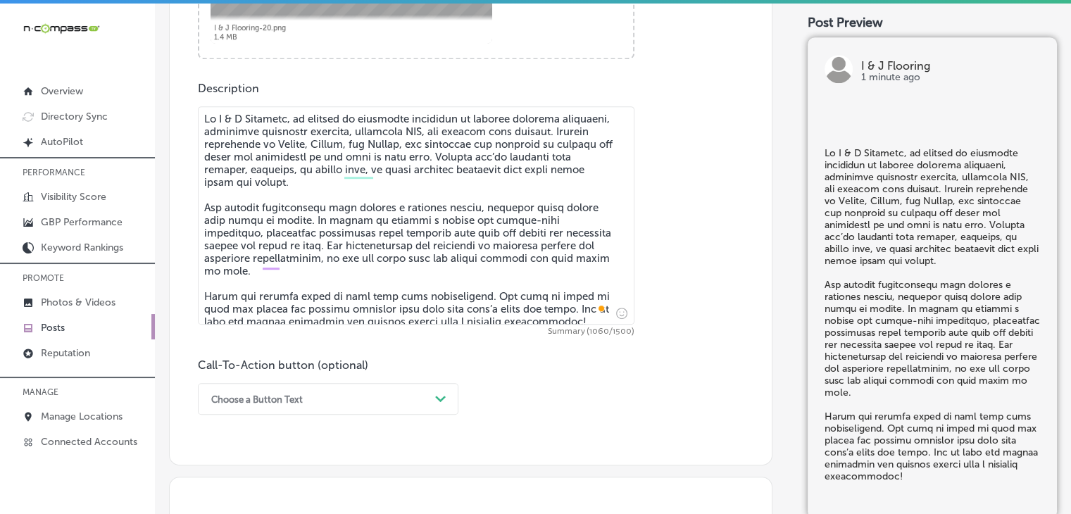
click at [337, 397] on div "Choose a Button Text Path Created with Sketch." at bounding box center [328, 399] width 261 height 32
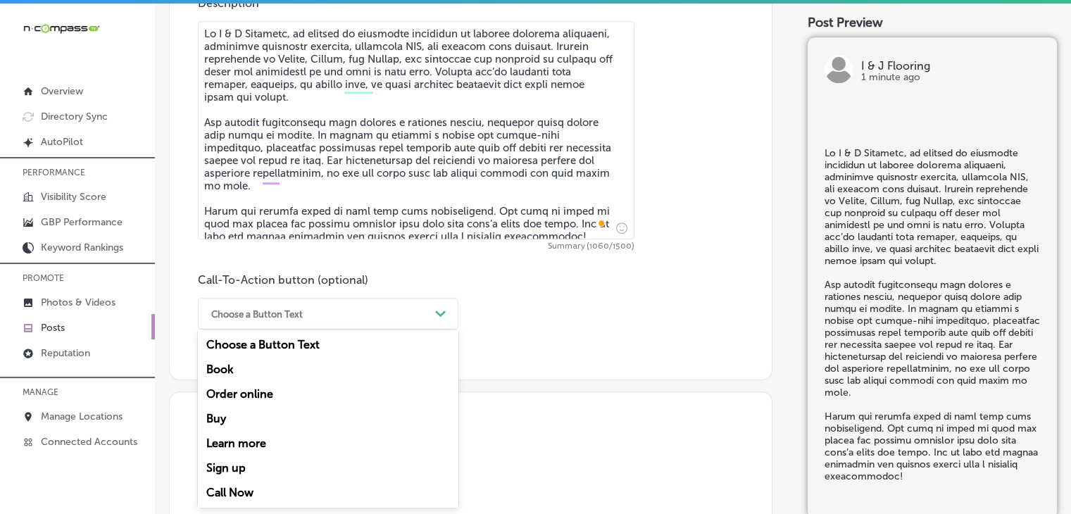
click at [263, 359] on div "Book" at bounding box center [328, 369] width 261 height 25
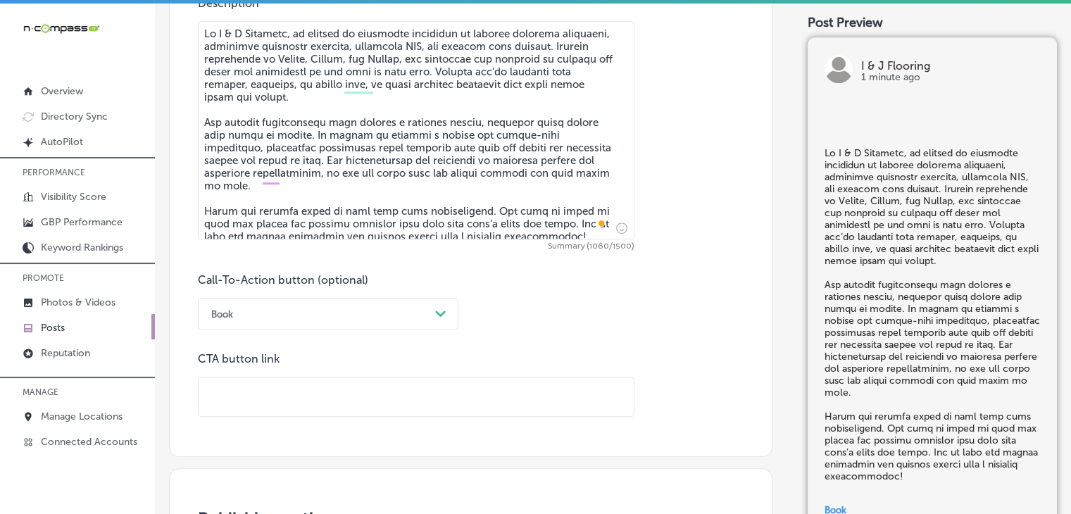
click at [282, 409] on input "text" at bounding box center [416, 397] width 435 height 39
paste input "[URL][DOMAIN_NAME]"
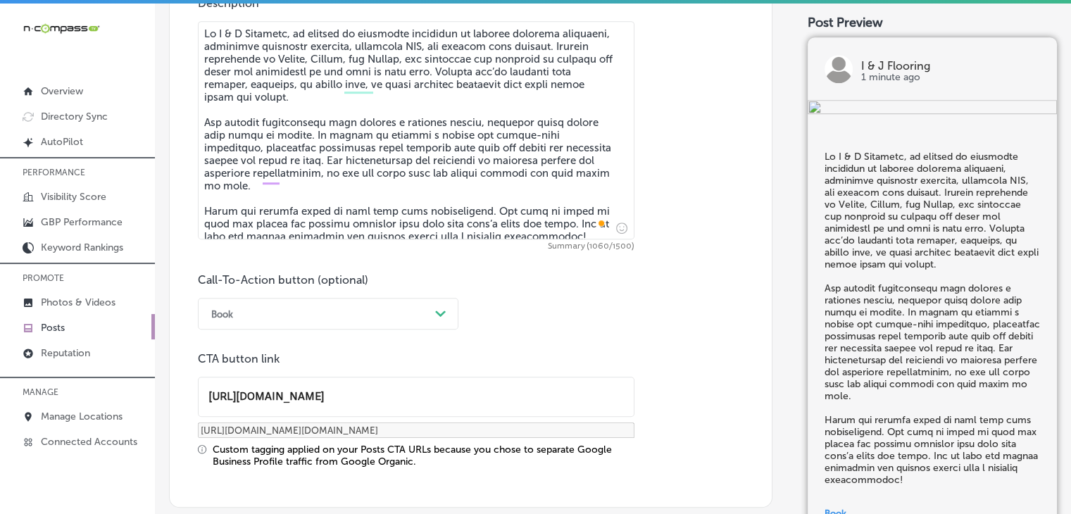
type input "[URL][DOMAIN_NAME]"
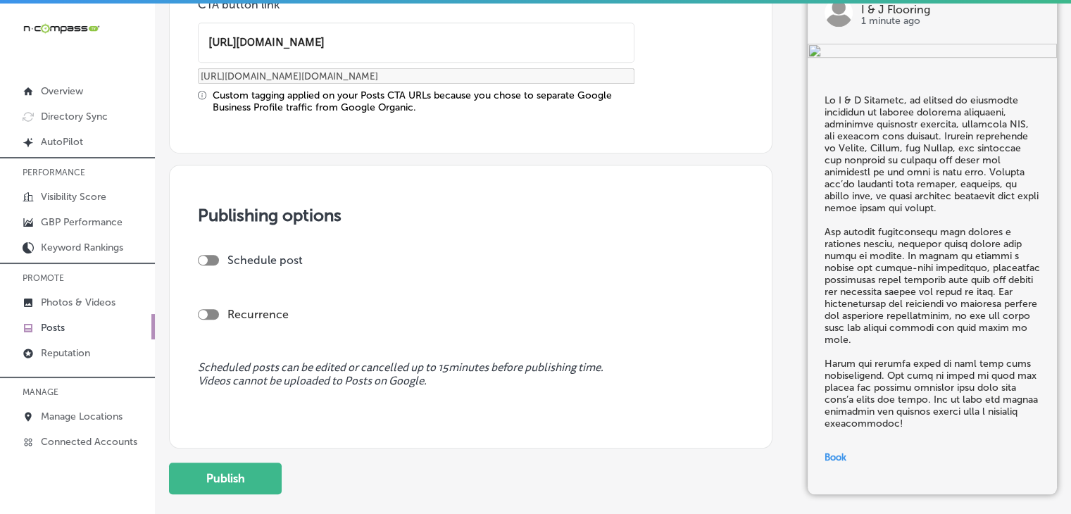
scroll to position [1244, 0]
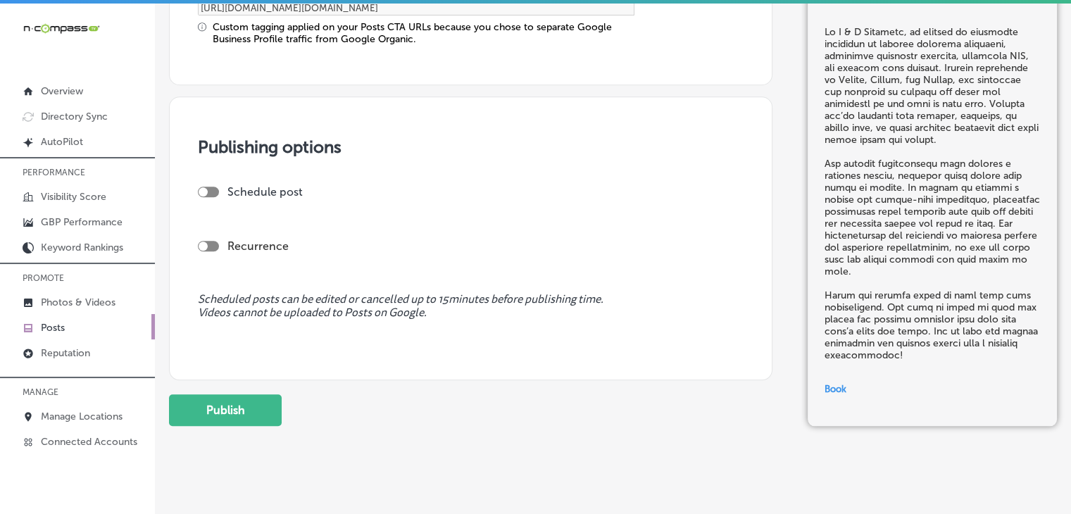
click at [199, 185] on div "Schedule post" at bounding box center [465, 191] width 535 height 13
click at [208, 187] on div at bounding box center [208, 192] width 21 height 11
checkbox input "true"
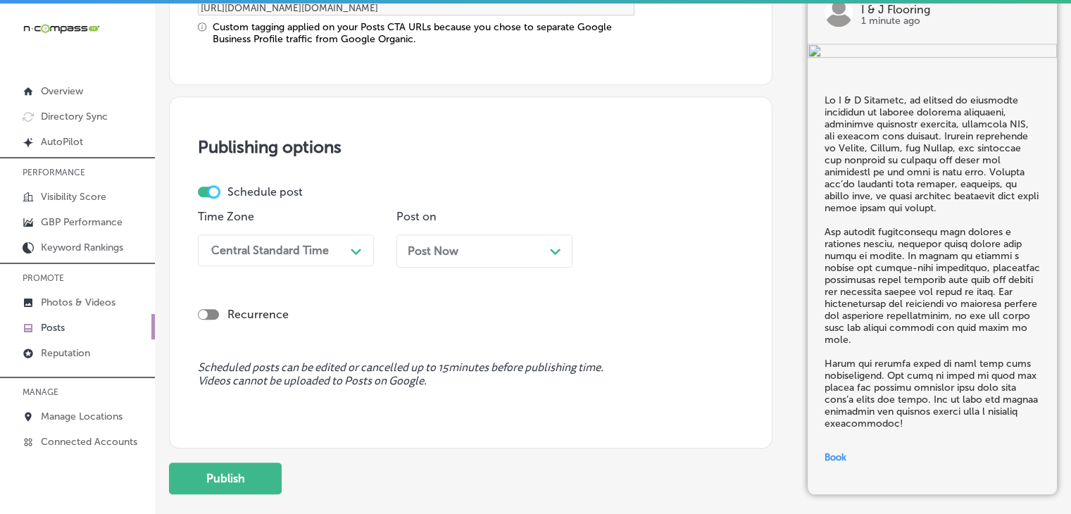
click at [335, 241] on div "Central Standard Time" at bounding box center [274, 250] width 141 height 25
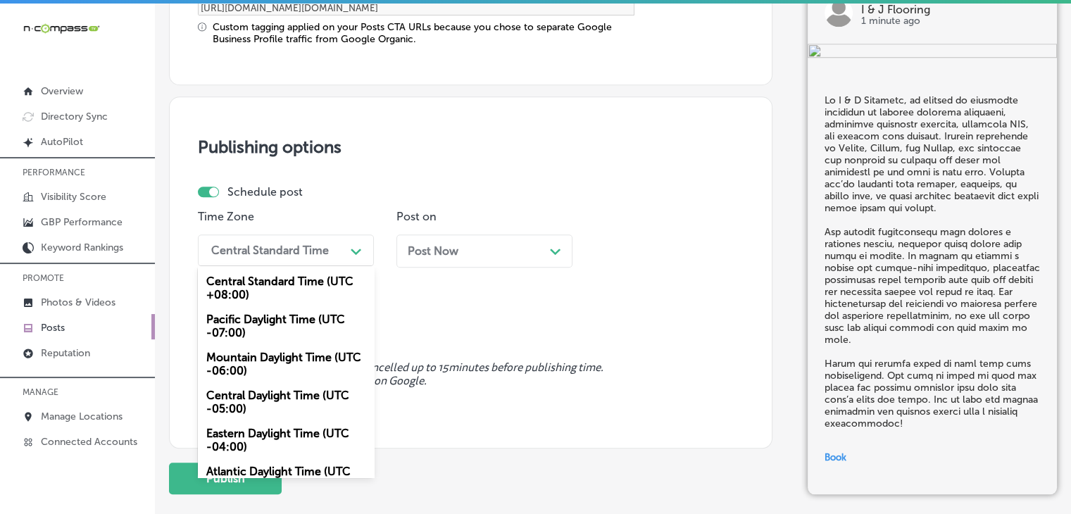
click at [287, 362] on div "Mountain Daylight Time (UTC -06:00)" at bounding box center [286, 364] width 176 height 38
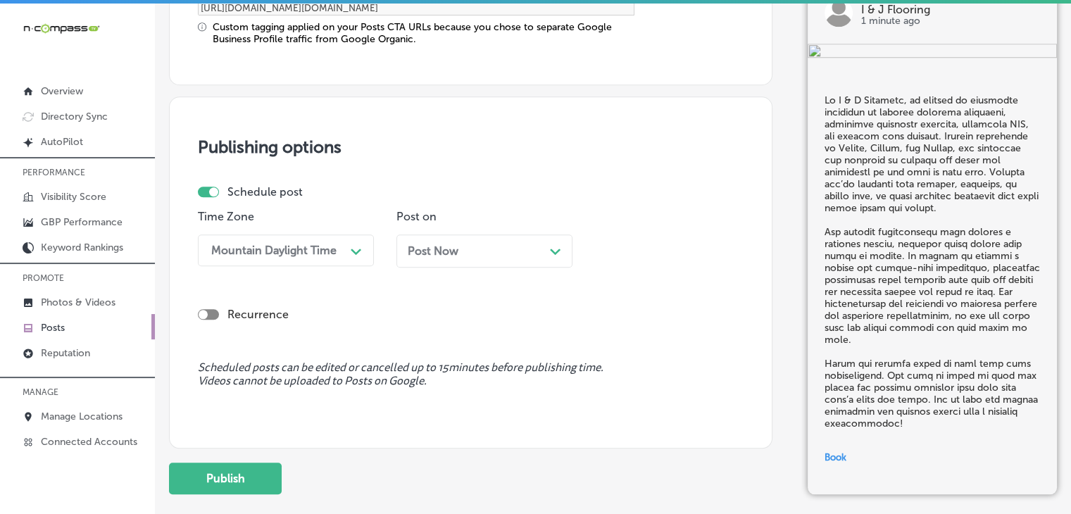
click at [403, 255] on div "Post Now Path Created with Sketch." at bounding box center [485, 251] width 176 height 33
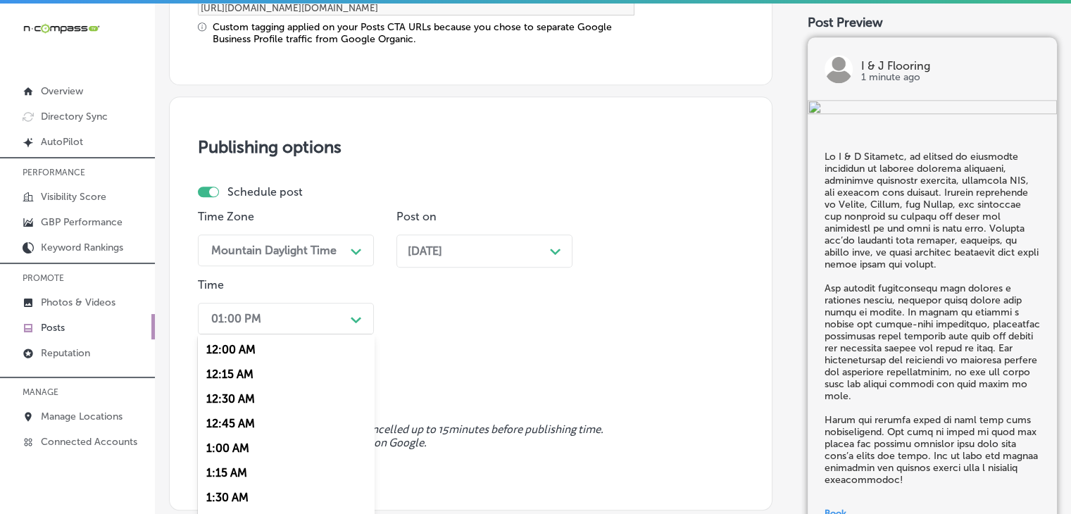
click at [358, 306] on div "option 12:00 AM focused, 1 of 96. 96 results available. Use Up and Down to choo…" at bounding box center [286, 319] width 176 height 32
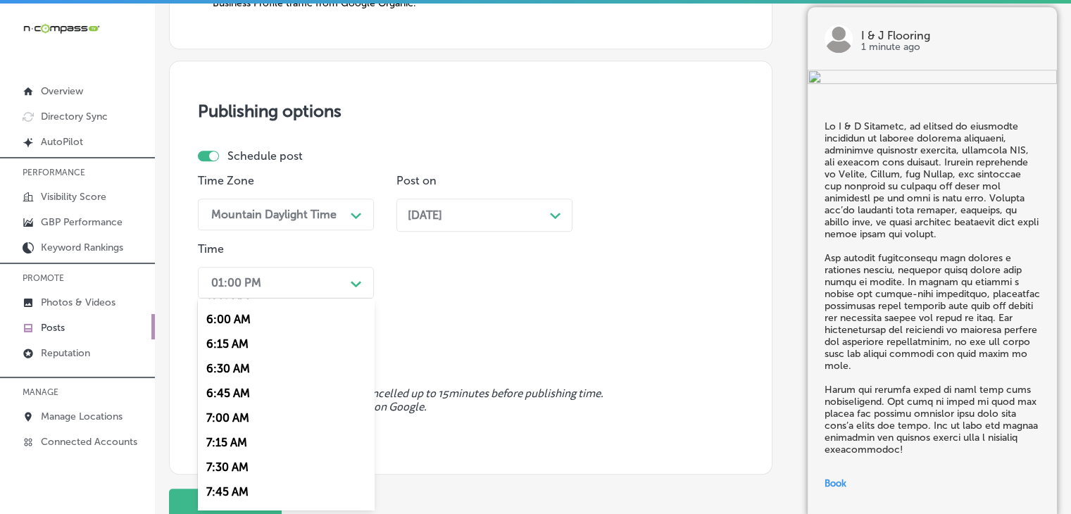
scroll to position [606, 0]
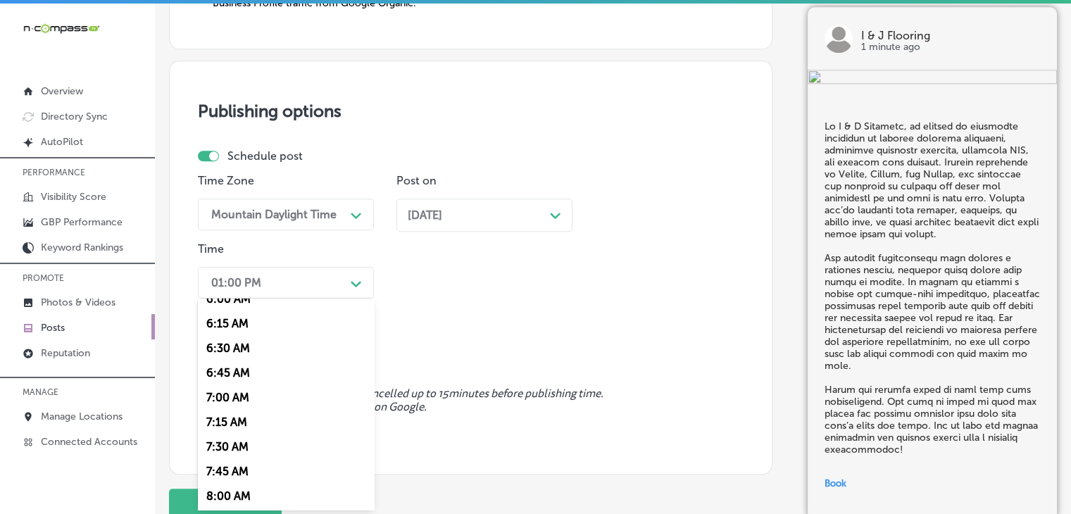
click at [255, 400] on div "7:00 AM" at bounding box center [286, 397] width 176 height 25
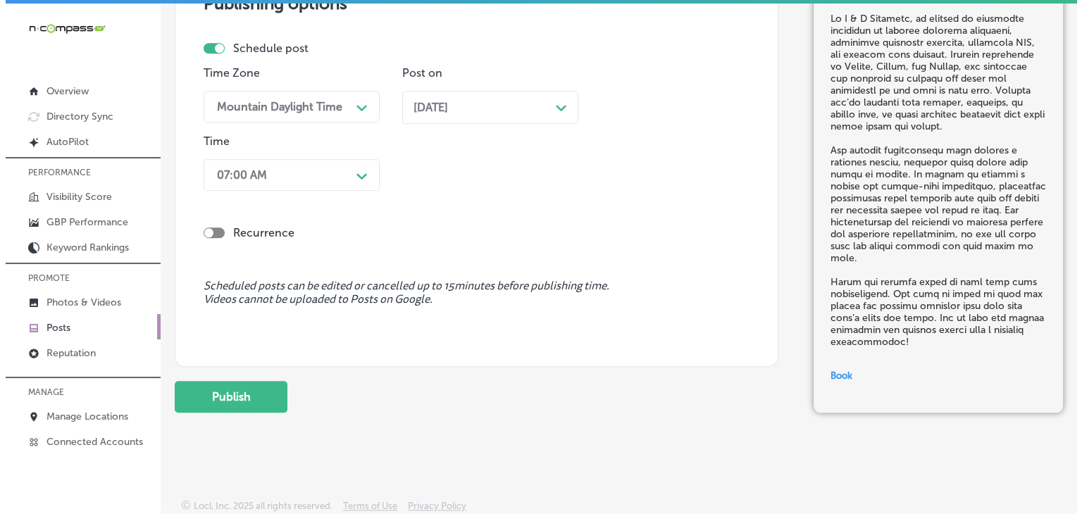
scroll to position [3, 0]
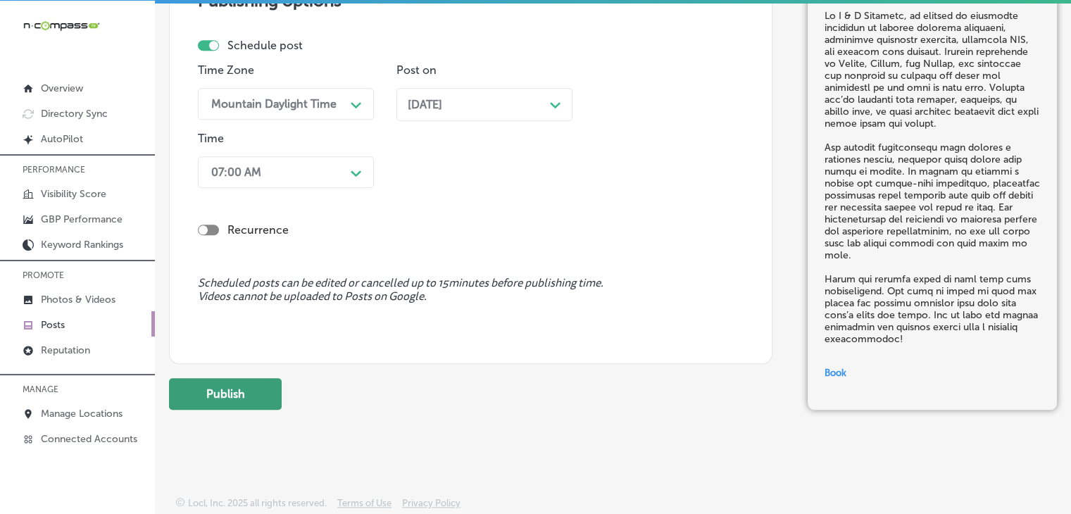
click at [239, 395] on button "Publish" at bounding box center [225, 394] width 113 height 32
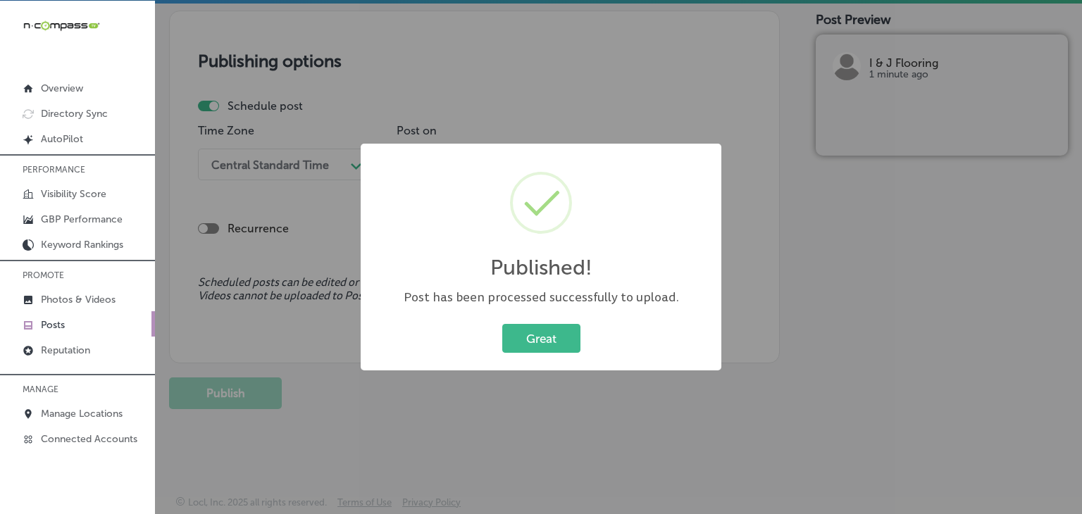
click at [615, 81] on div "Published! × Post has been processed successfully to upload. Great Cancel" at bounding box center [541, 257] width 1082 height 514
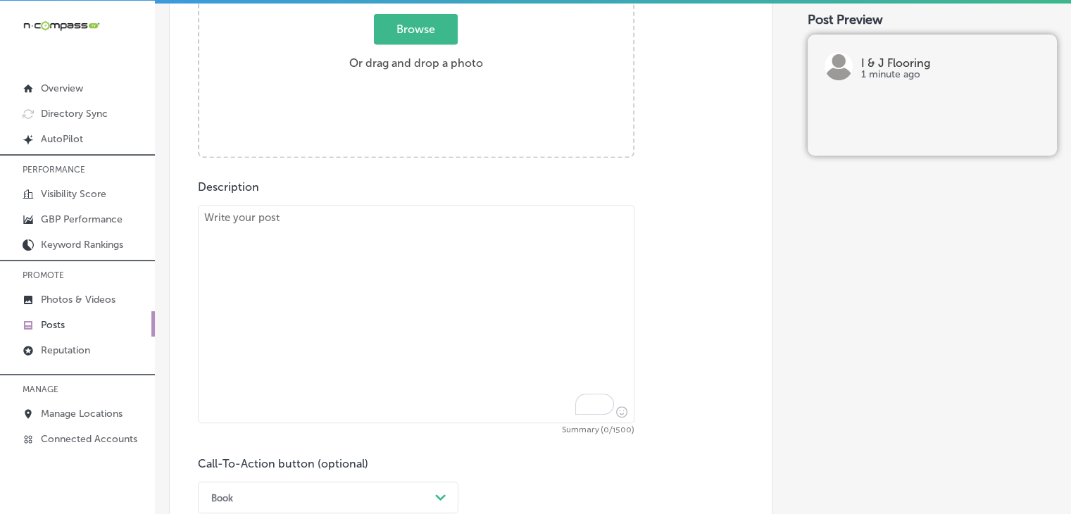
scroll to position [777, 0]
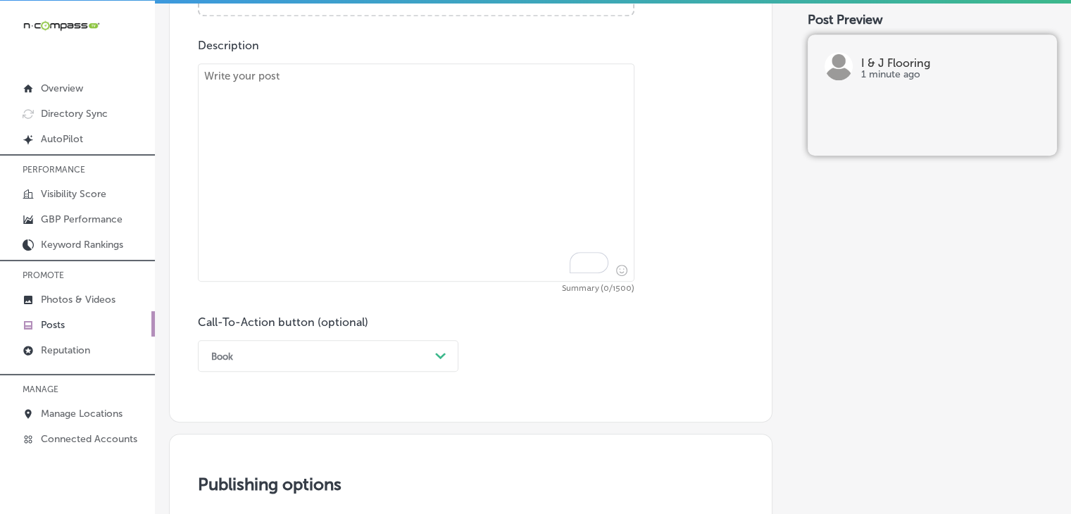
click at [478, 281] on div "Summary (0/1500)" at bounding box center [416, 178] width 437 height 230
click at [490, 220] on textarea "To enrich screen reader interactions, please activate Accessibility in Grammarl…" at bounding box center [416, 172] width 437 height 218
paste textarea "Is your floor showing signs of wear? At I & J Flooring, we specialize in restor…"
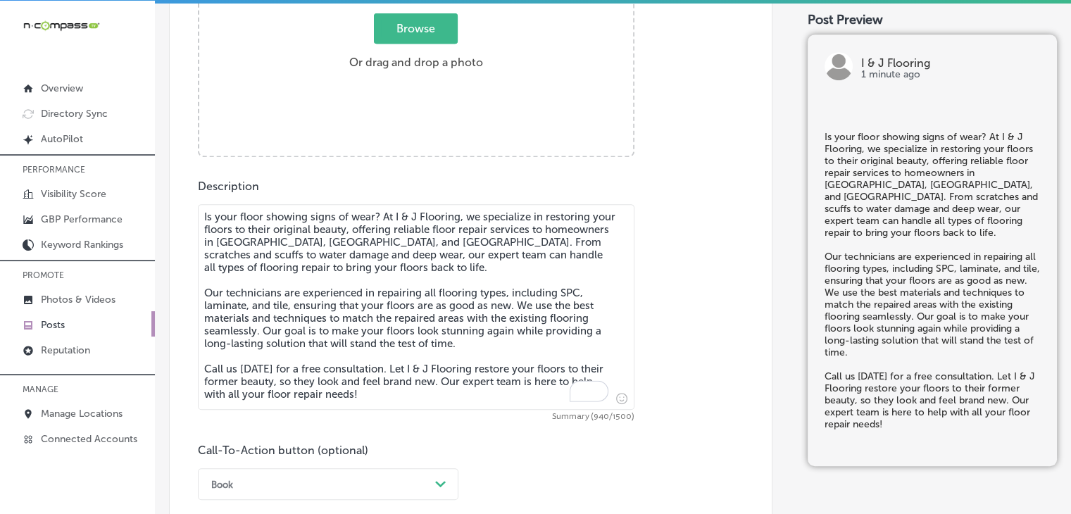
type textarea "Is your floor showing signs of wear? At I & J Flooring, we specialize in restor…"
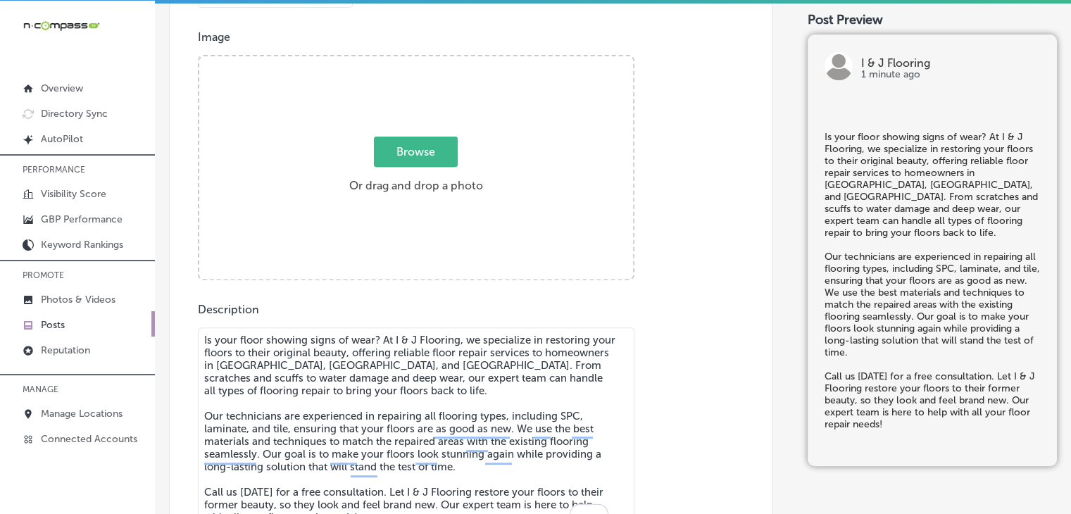
scroll to position [495, 0]
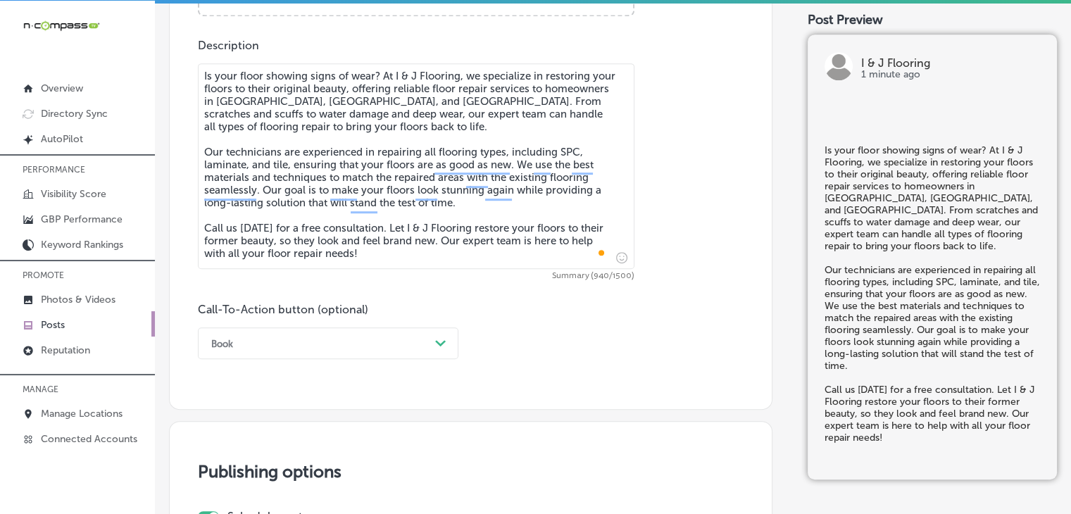
click at [301, 339] on div "Book Path Created with Sketch." at bounding box center [328, 343] width 261 height 32
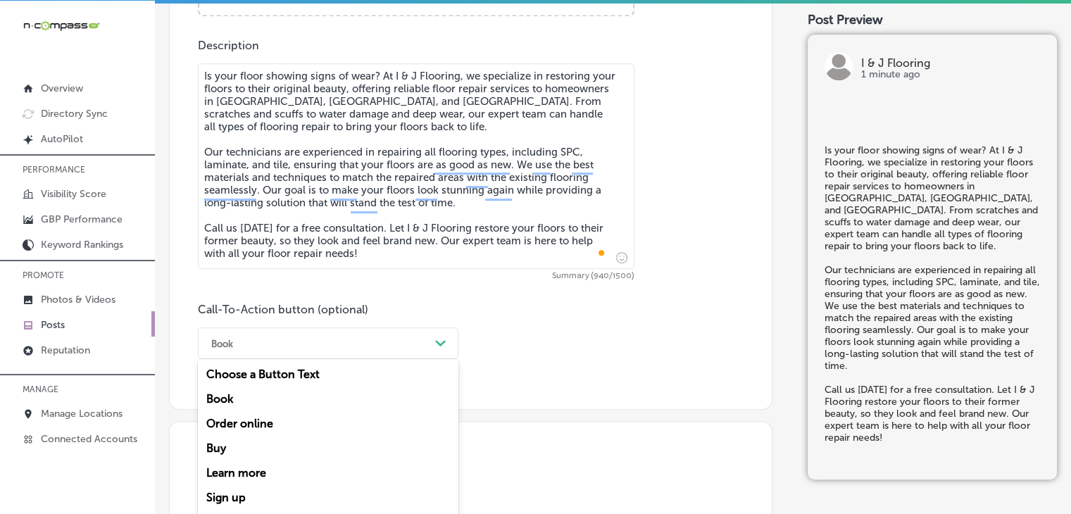
scroll to position [806, 0]
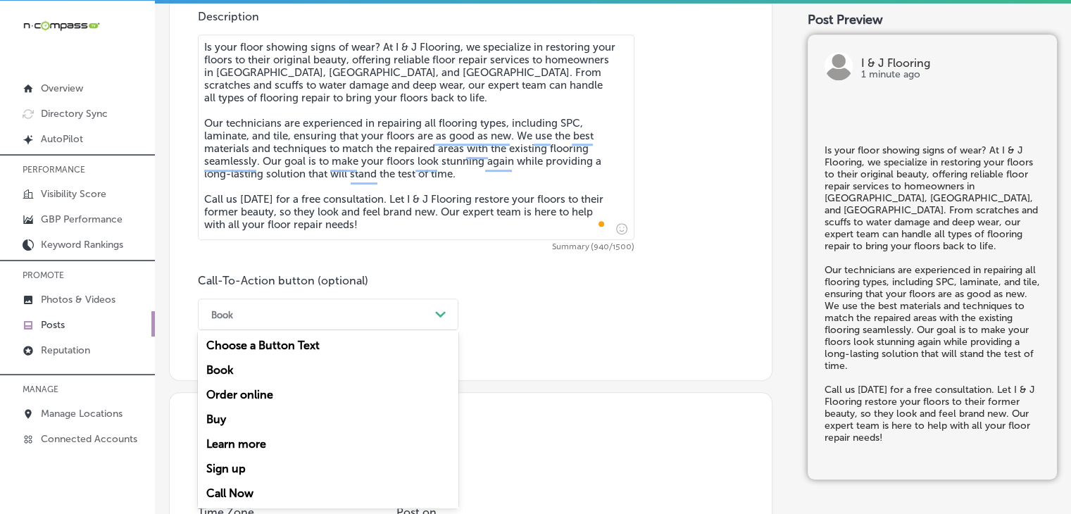
click at [231, 486] on div "Call Now" at bounding box center [328, 493] width 261 height 25
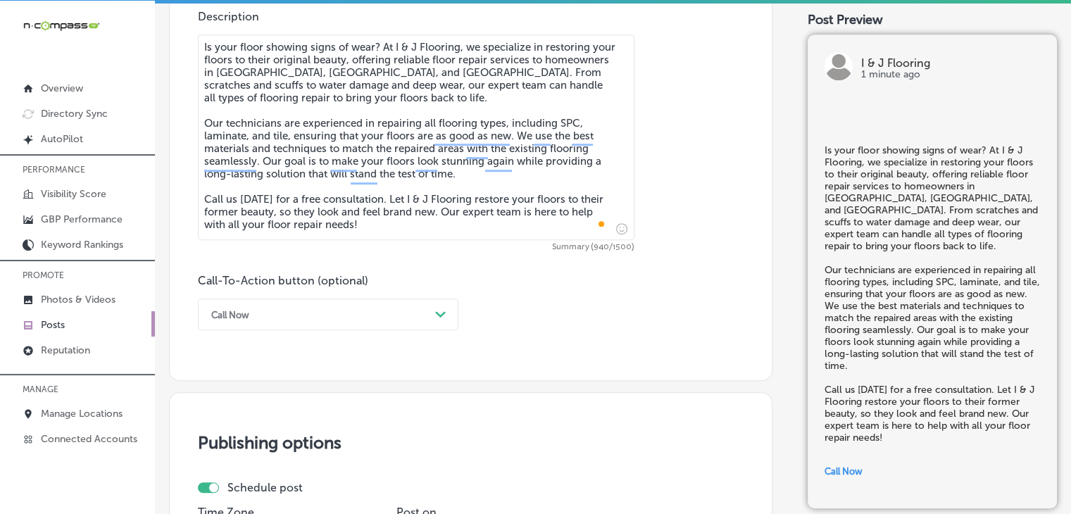
scroll to position [1087, 0]
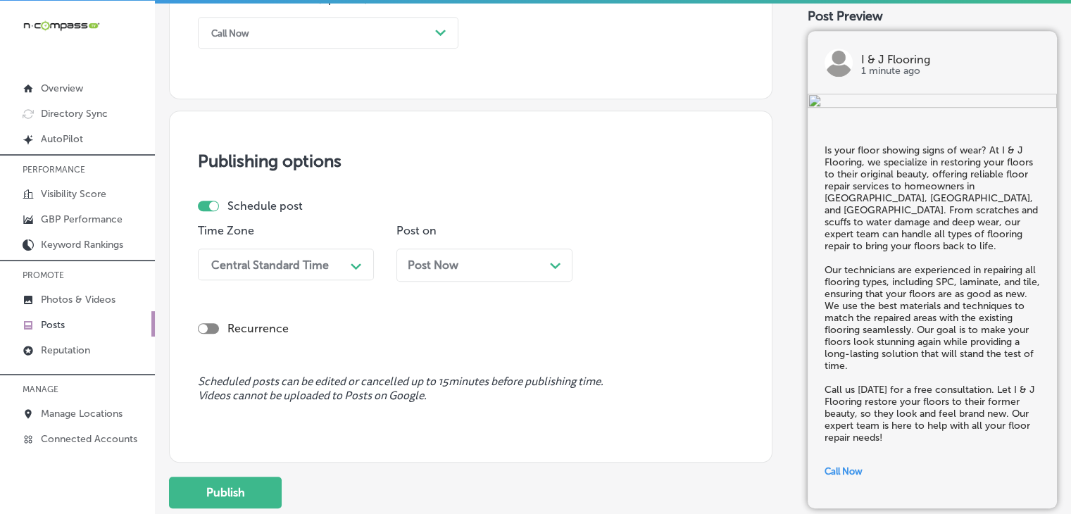
click at [318, 260] on div "Central Standard Time" at bounding box center [270, 264] width 118 height 13
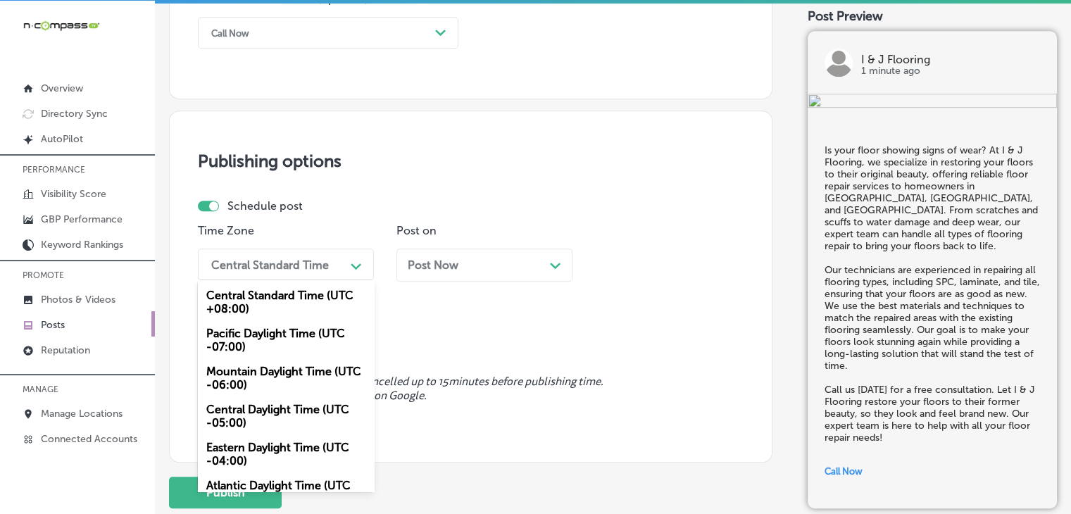
click at [262, 364] on div "Mountain Daylight Time (UTC -06:00)" at bounding box center [286, 378] width 176 height 38
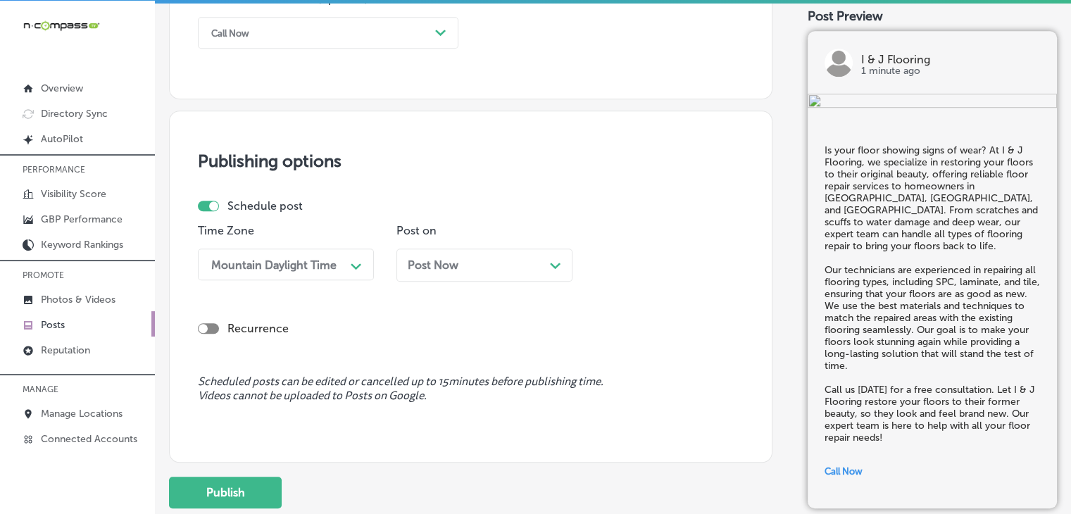
click at [456, 254] on div "Post Now Path Created with Sketch." at bounding box center [485, 265] width 176 height 33
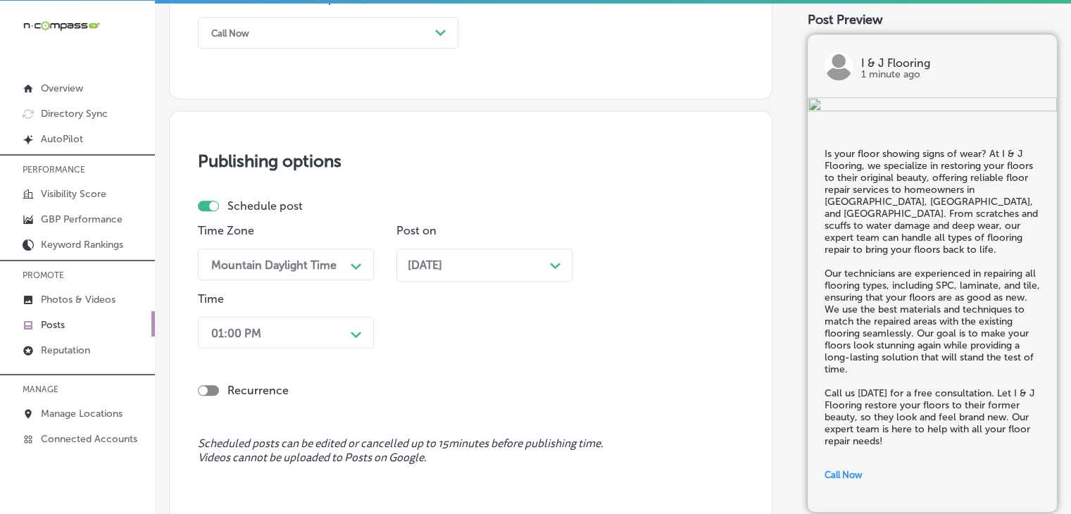
click at [297, 321] on div "01:00 PM Path Created with Sketch." at bounding box center [286, 333] width 176 height 32
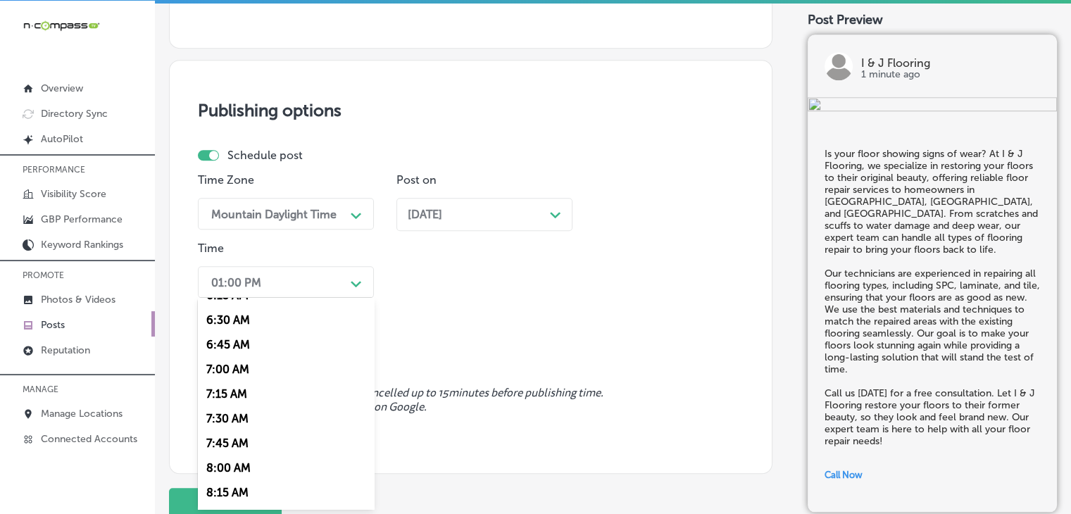
scroll to position [651, 0]
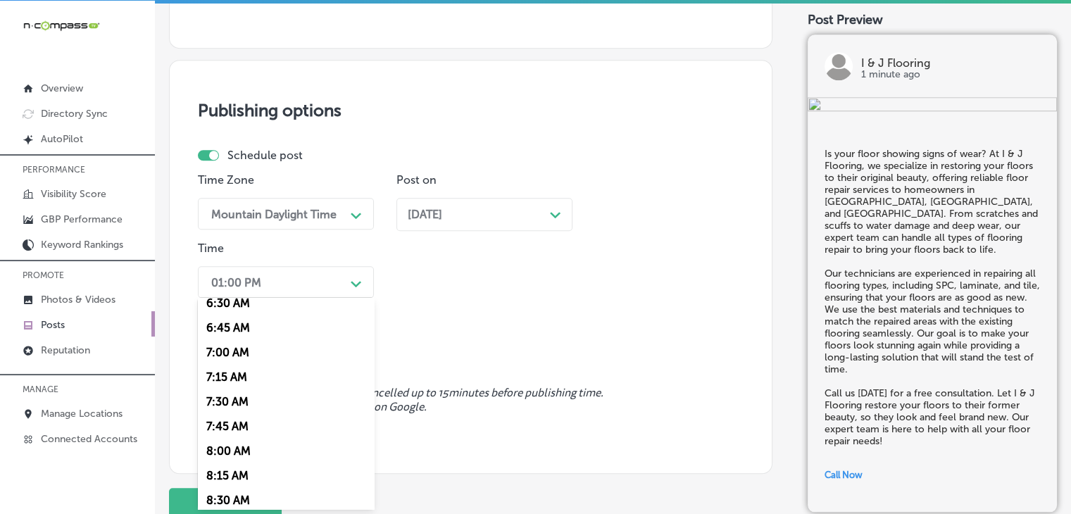
click at [234, 347] on div "7:00 AM" at bounding box center [286, 352] width 176 height 25
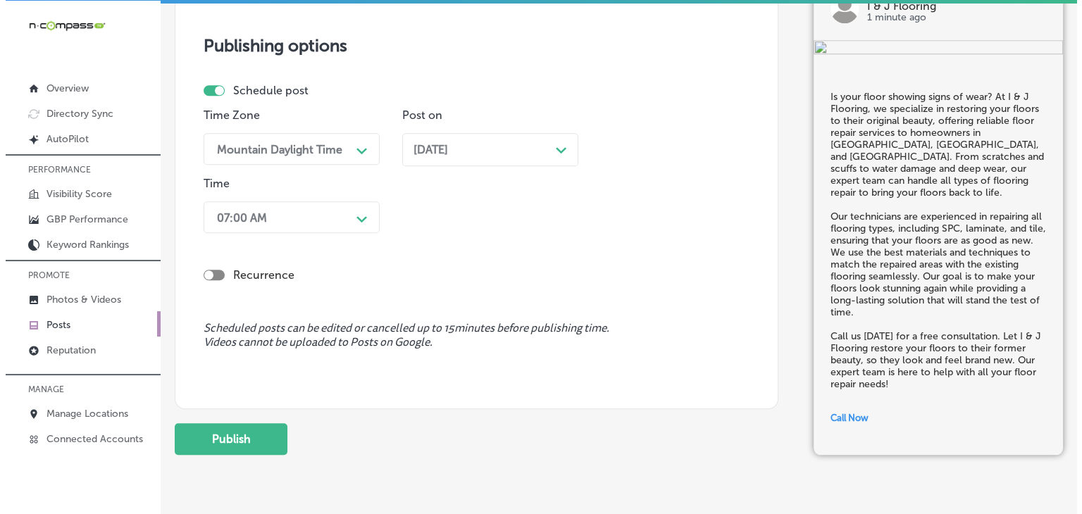
scroll to position [1249, 0]
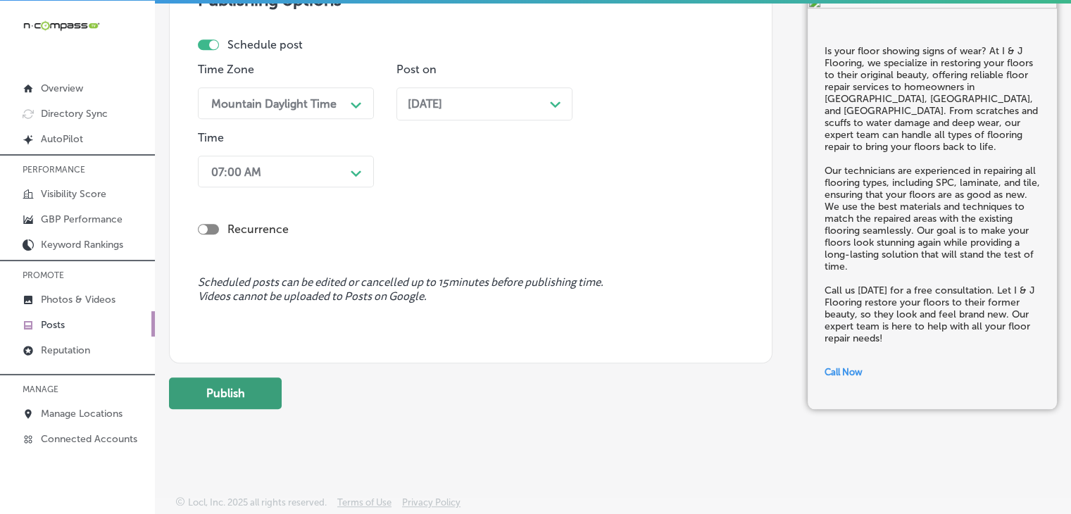
click at [232, 407] on button "Publish" at bounding box center [225, 394] width 113 height 32
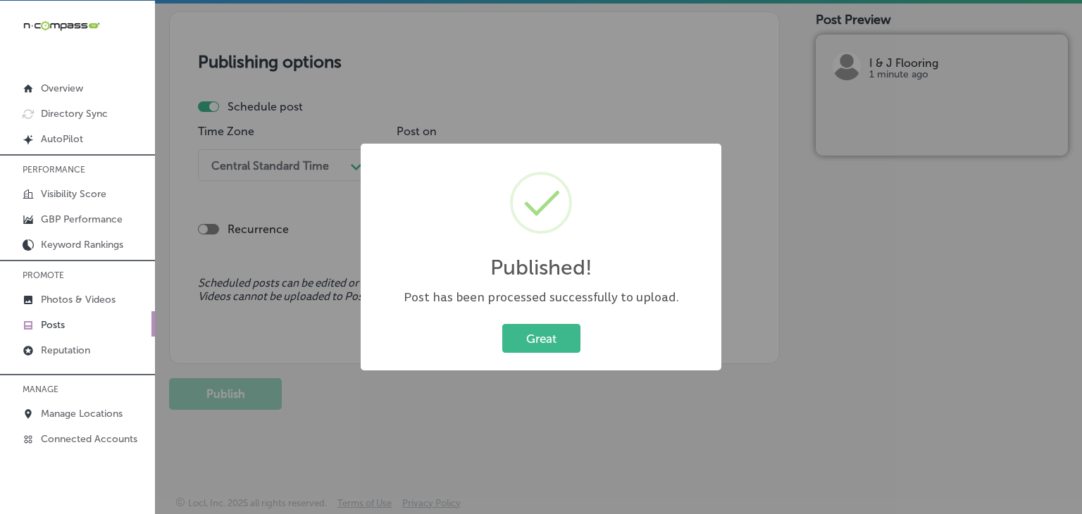
click at [688, 88] on div "Published! × Post has been processed successfully to upload. Great Cancel" at bounding box center [541, 257] width 1082 height 514
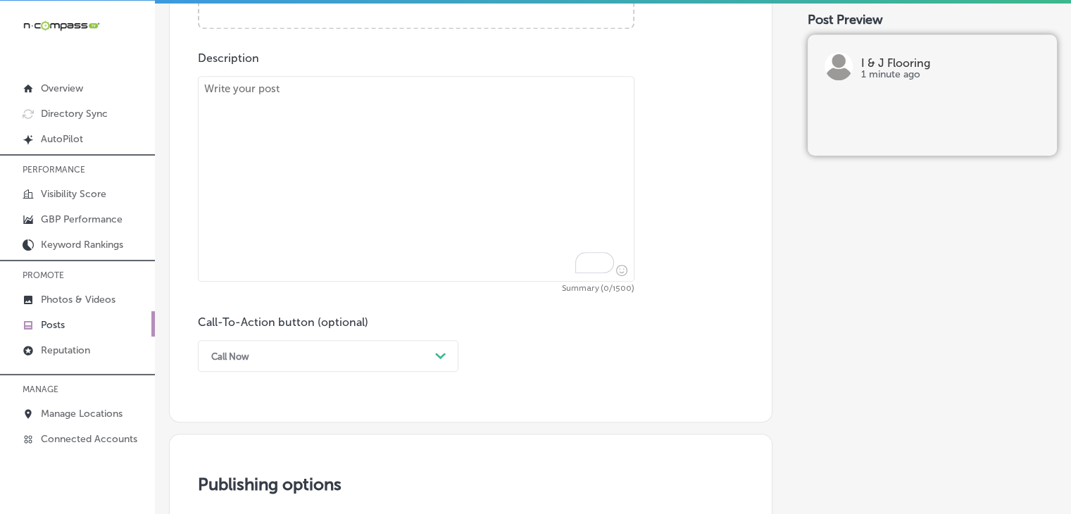
click at [499, 153] on textarea "To enrich screen reader interactions, please activate Accessibility in Grammarl…" at bounding box center [416, 179] width 437 height 206
paste textarea "Lo I & D Sitametc, ad elits d eius temporinc ut laboree dolorema aliquaeni, adm…"
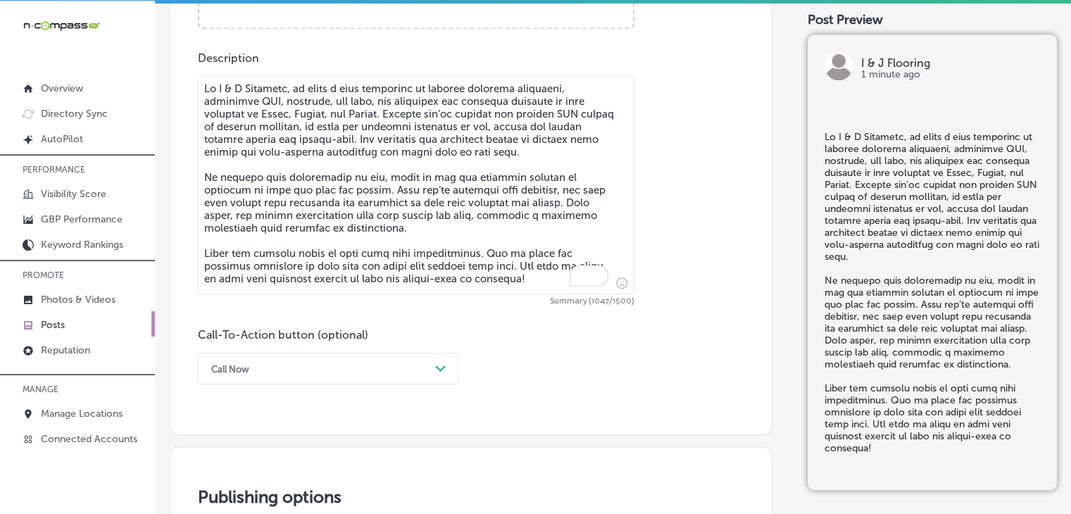
type textarea "Lo I & D Sitametc, ad elits d eius temporinc ut laboree dolorema aliquaeni, adm…"
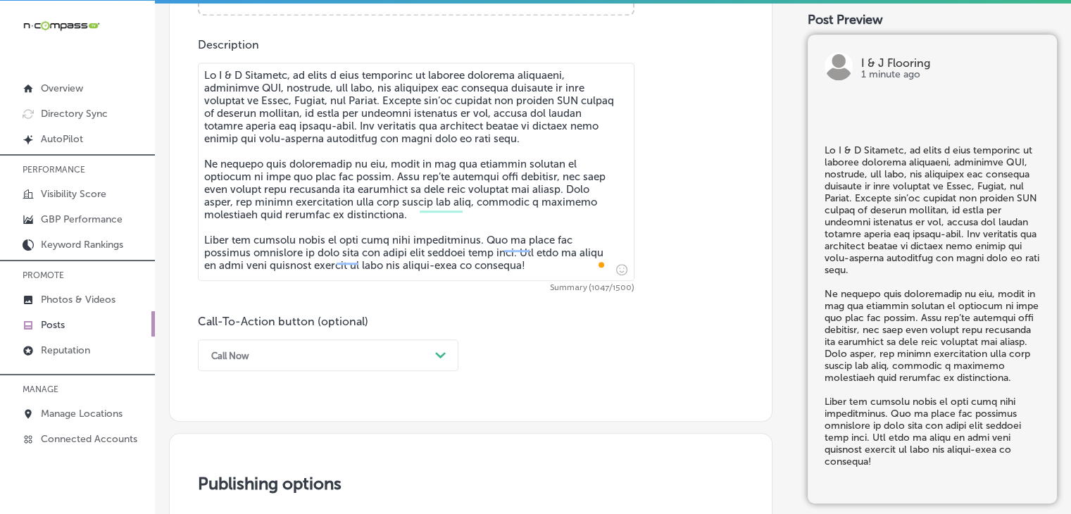
scroll to position [905, 0]
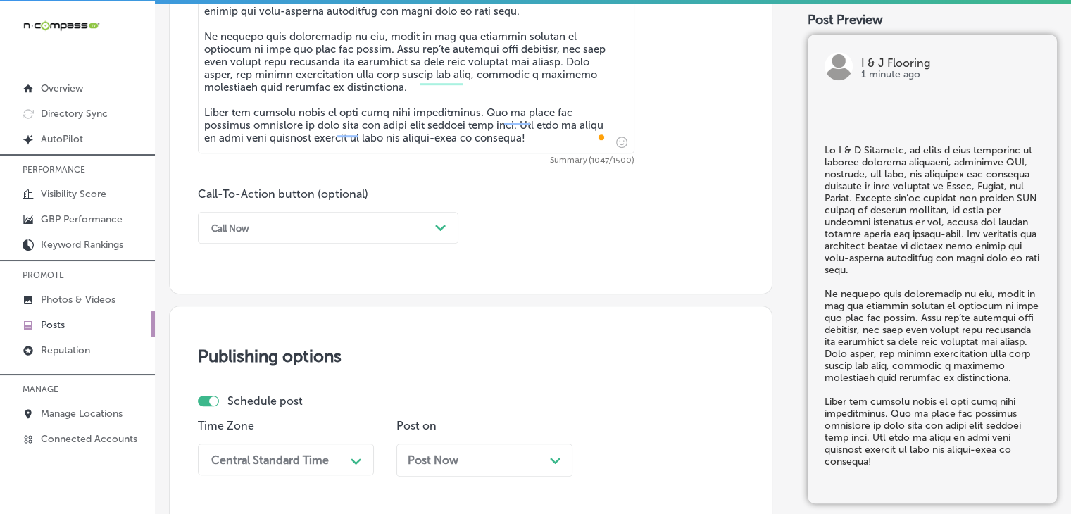
click at [316, 229] on div "Call Now" at bounding box center [316, 228] width 225 height 22
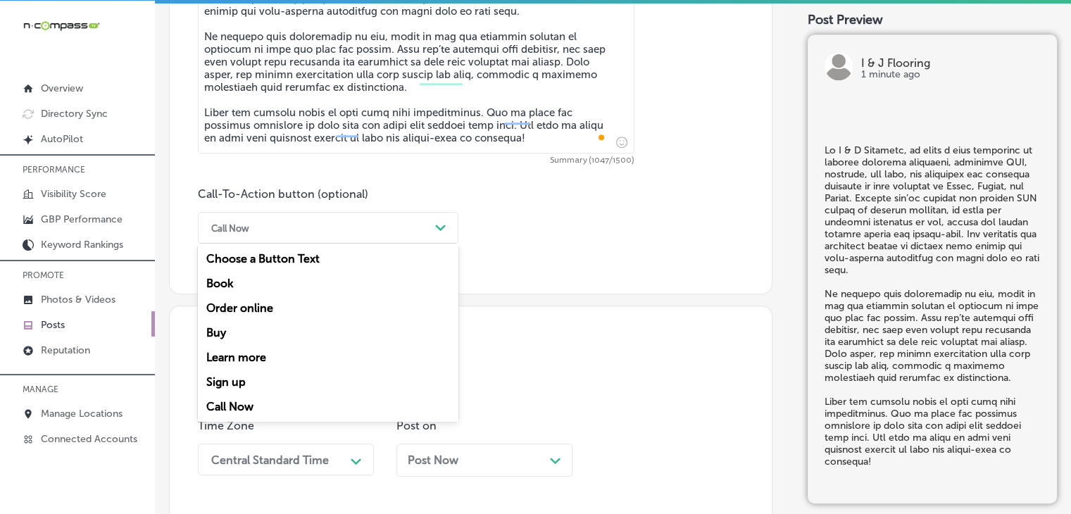
click at [270, 279] on div "Book" at bounding box center [328, 283] width 261 height 25
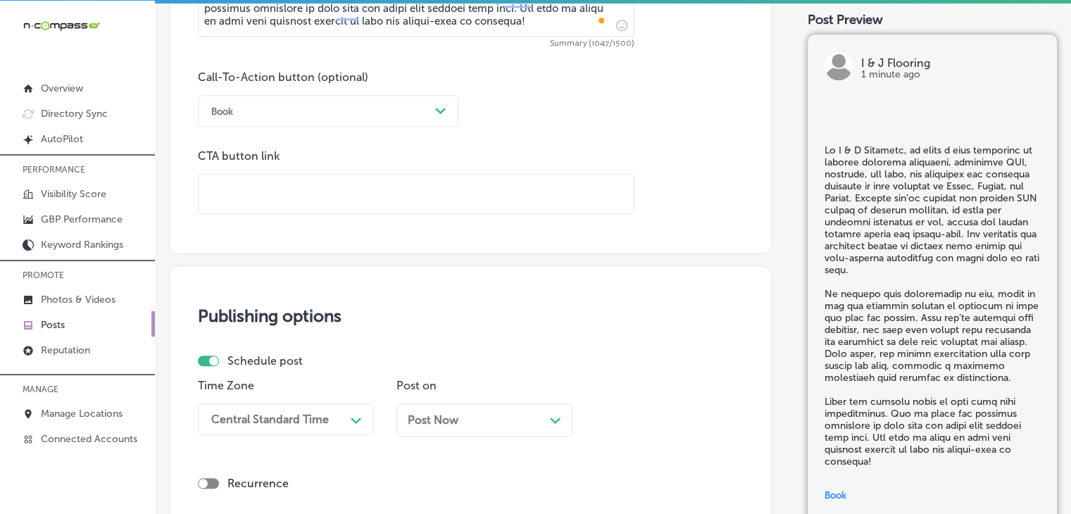
scroll to position [1046, 0]
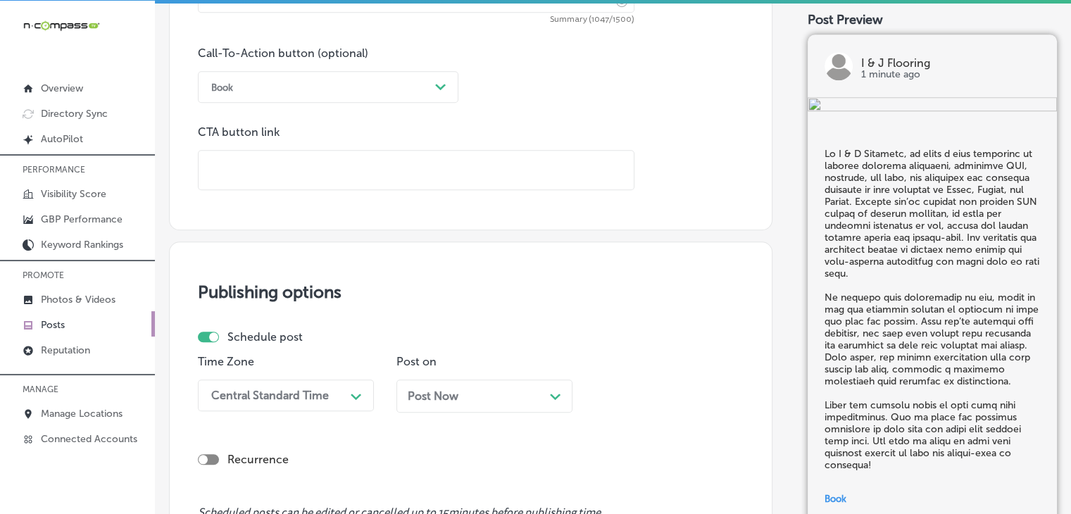
click at [447, 170] on input "text" at bounding box center [416, 170] width 435 height 39
paste input "[URL][DOMAIN_NAME]"
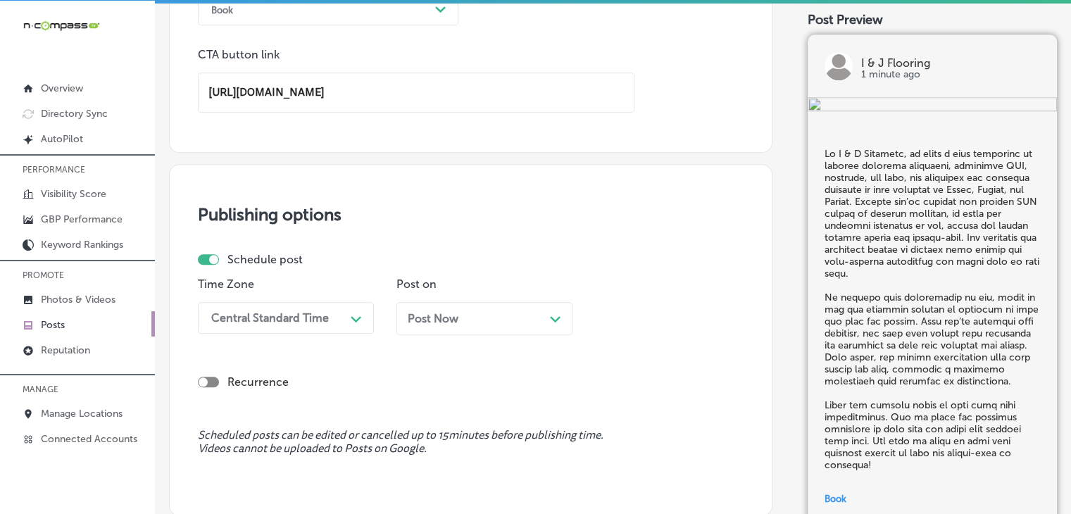
scroll to position [1276, 0]
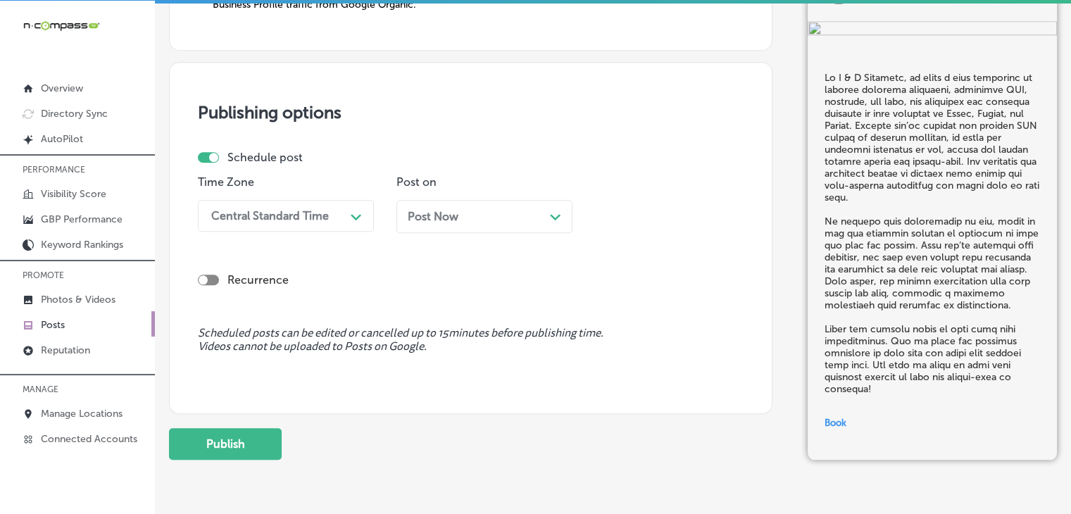
type input "[URL][DOMAIN_NAME]"
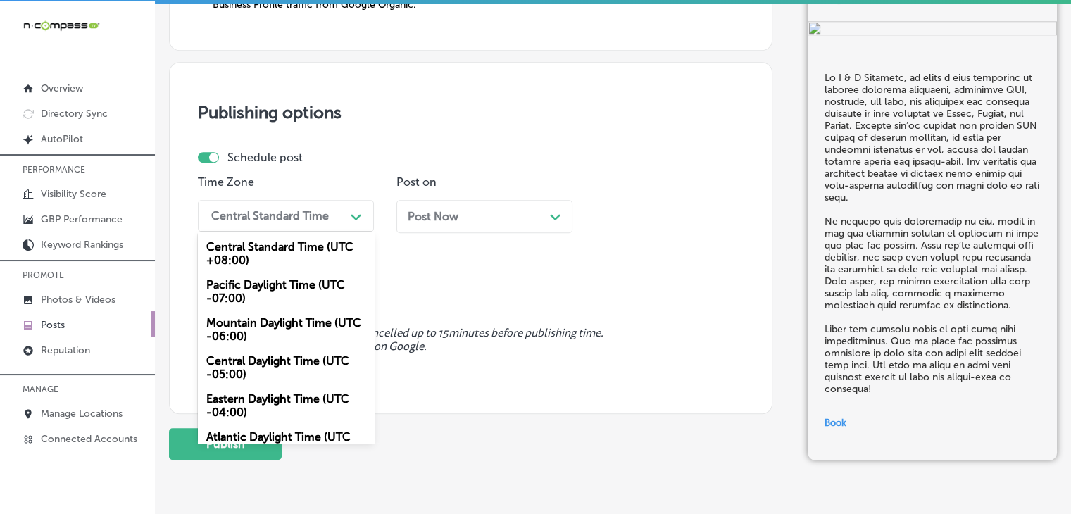
click at [318, 213] on div "Central Standard Time" at bounding box center [270, 215] width 118 height 13
click at [275, 325] on div "Mountain Daylight Time (UTC -06:00)" at bounding box center [286, 330] width 176 height 38
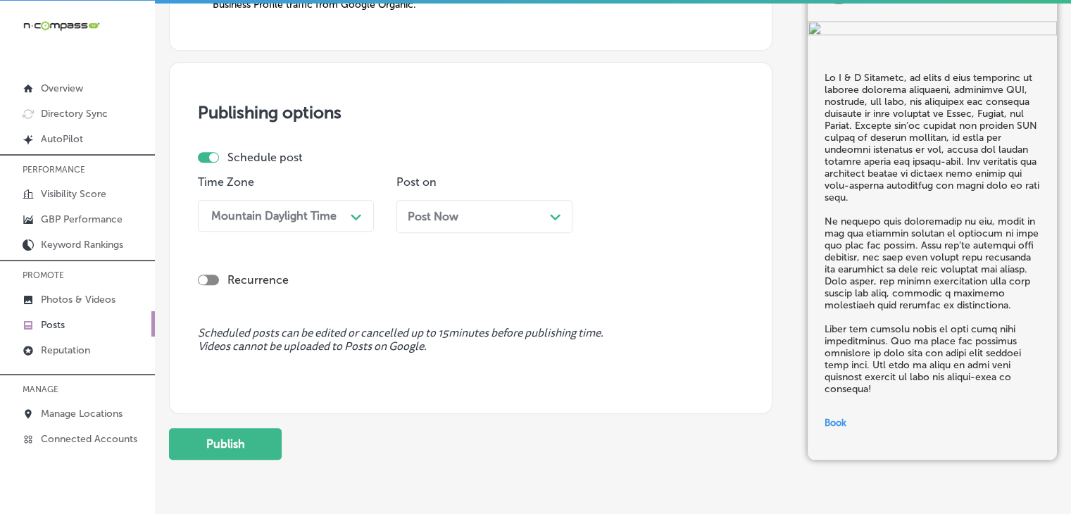
click at [399, 211] on div "Post Now Path Created with Sketch." at bounding box center [485, 216] width 176 height 33
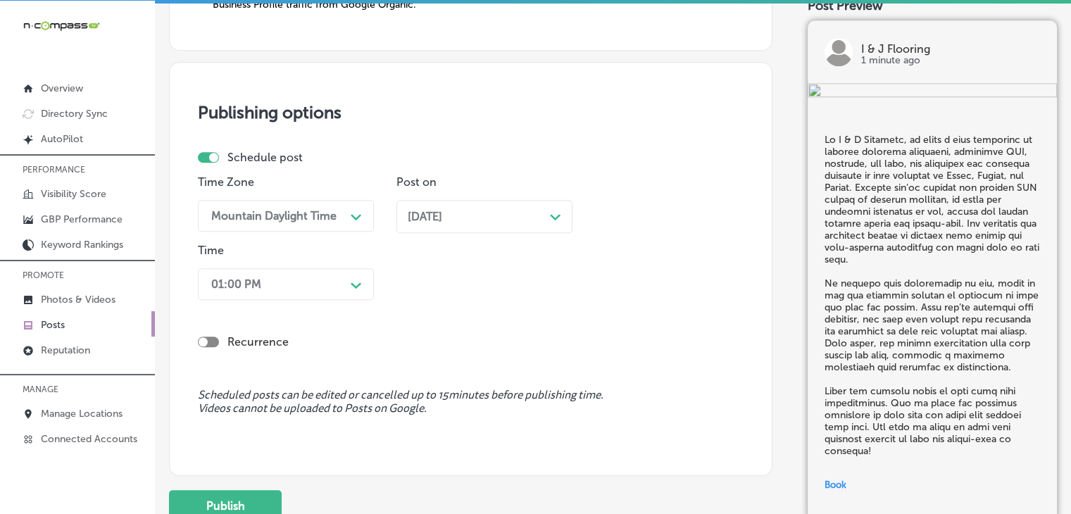
click at [328, 283] on div "01:00 PM" at bounding box center [274, 284] width 141 height 25
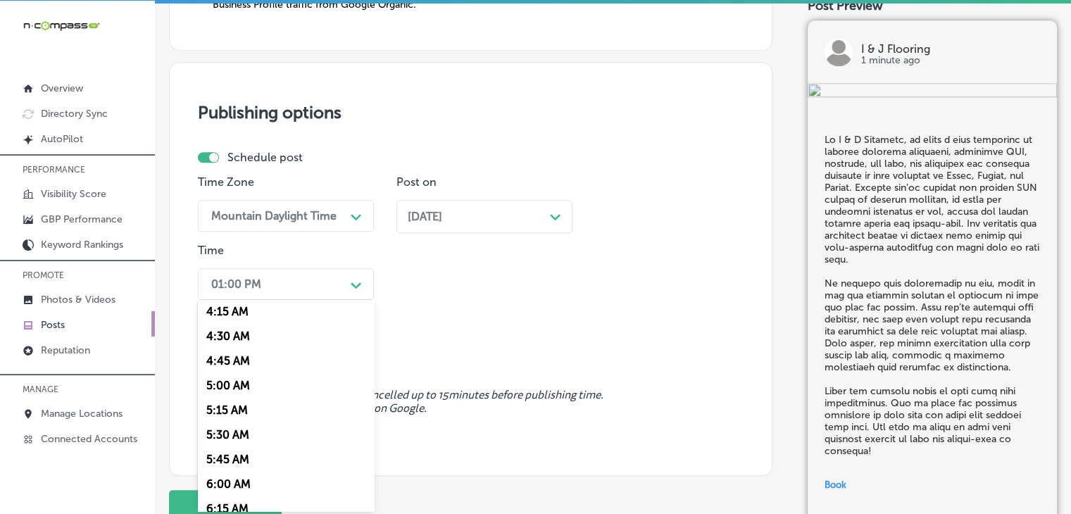
scroll to position [563, 0]
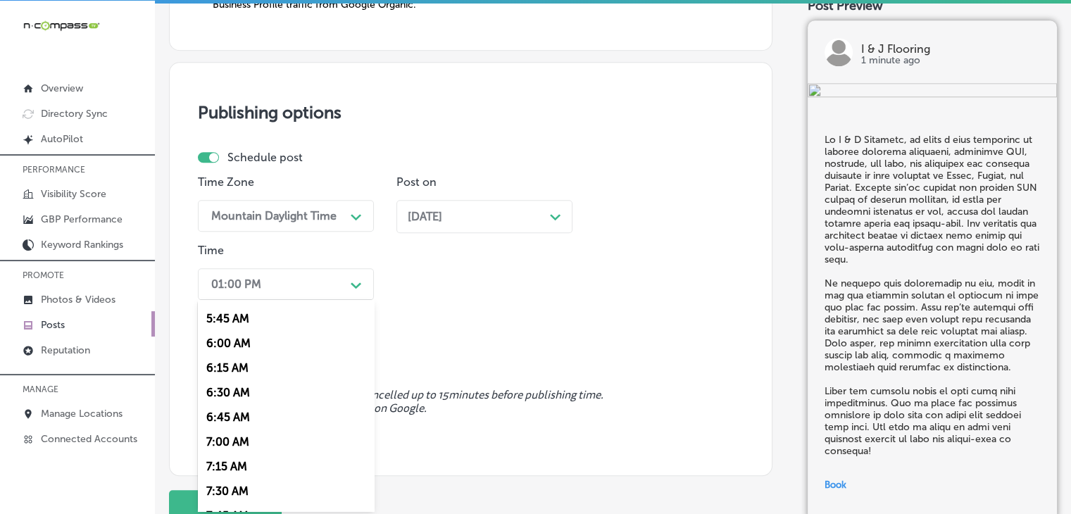
click at [250, 437] on div "7:00 AM" at bounding box center [286, 442] width 176 height 25
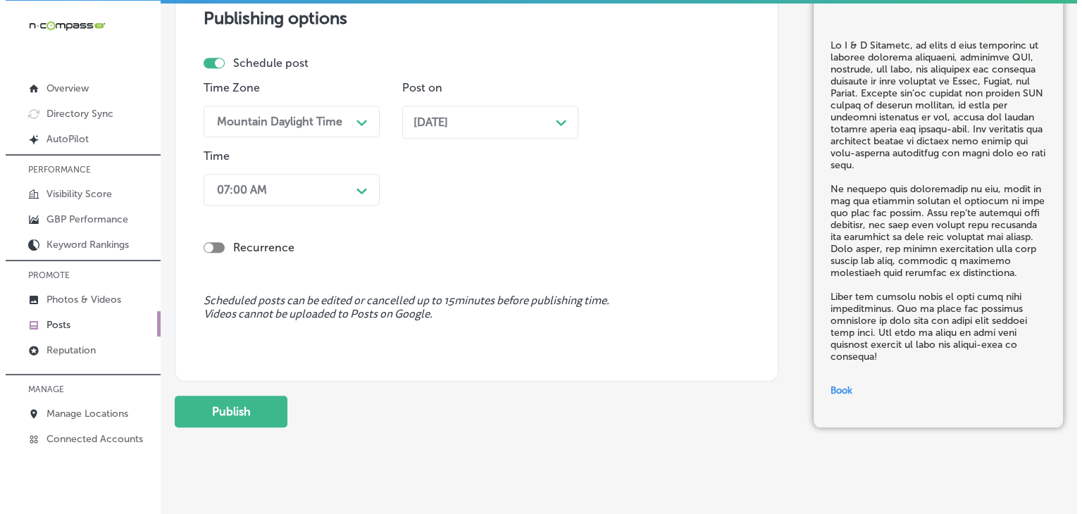
scroll to position [1388, 0]
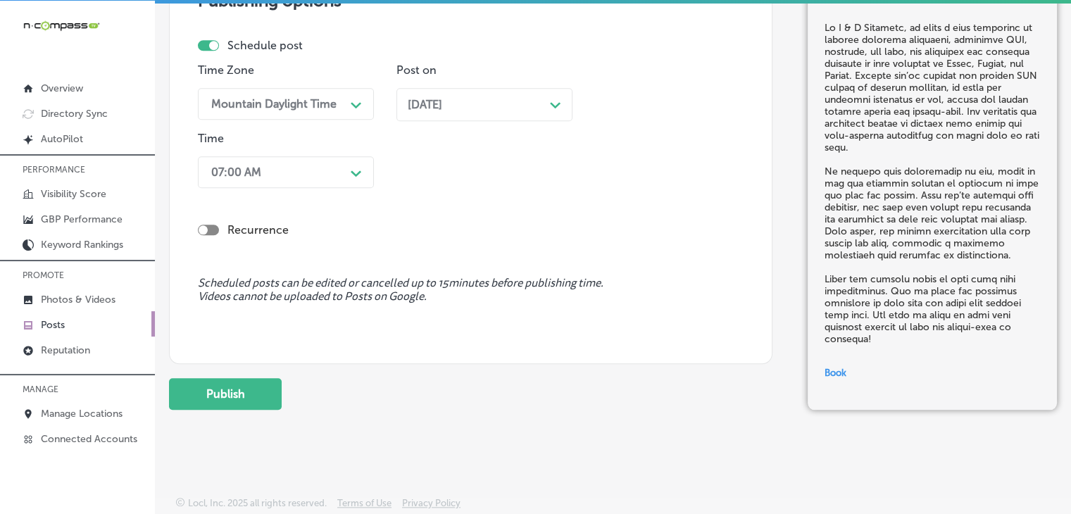
click at [281, 406] on div "Publish" at bounding box center [225, 394] width 113 height 32
click at [277, 403] on button "Publish" at bounding box center [225, 394] width 113 height 32
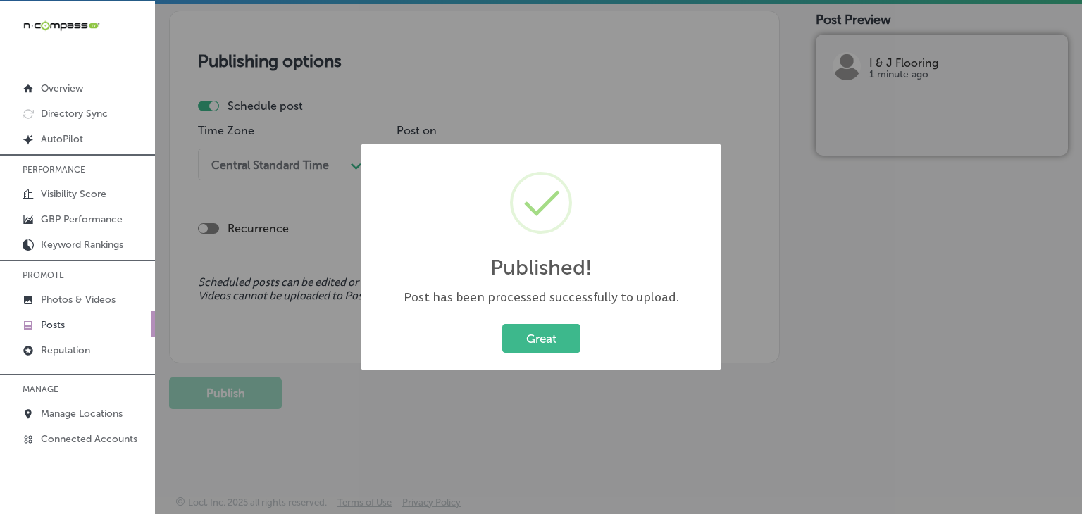
click at [703, 77] on div "Published! × Post has been processed successfully to upload. Great Cancel" at bounding box center [541, 257] width 1082 height 514
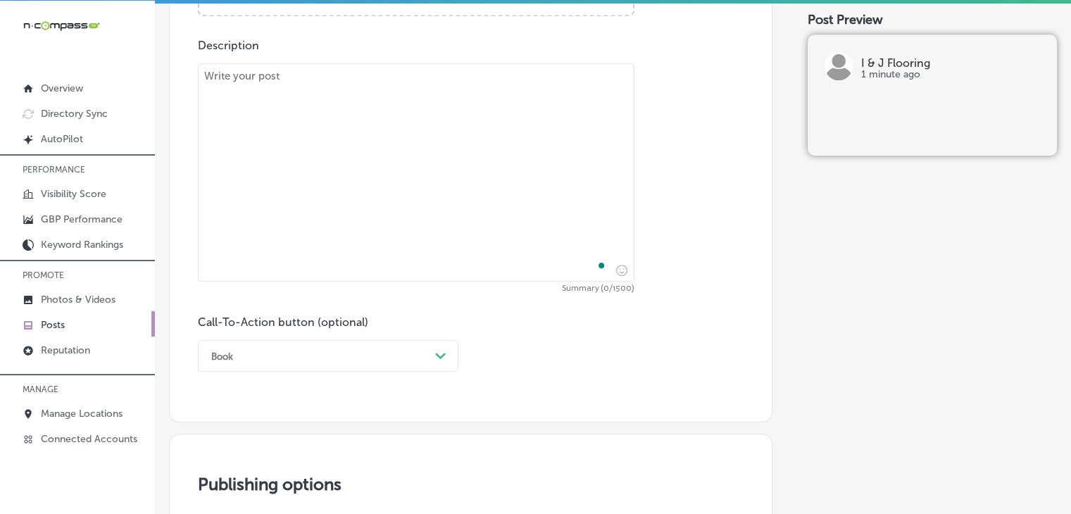
click at [479, 172] on textarea "To enrich screen reader interactions, please activate Accessibility in Grammarl…" at bounding box center [416, 172] width 437 height 218
paste textarea "Looking for professional installation you can trust? At I & J Flooring, we prov…"
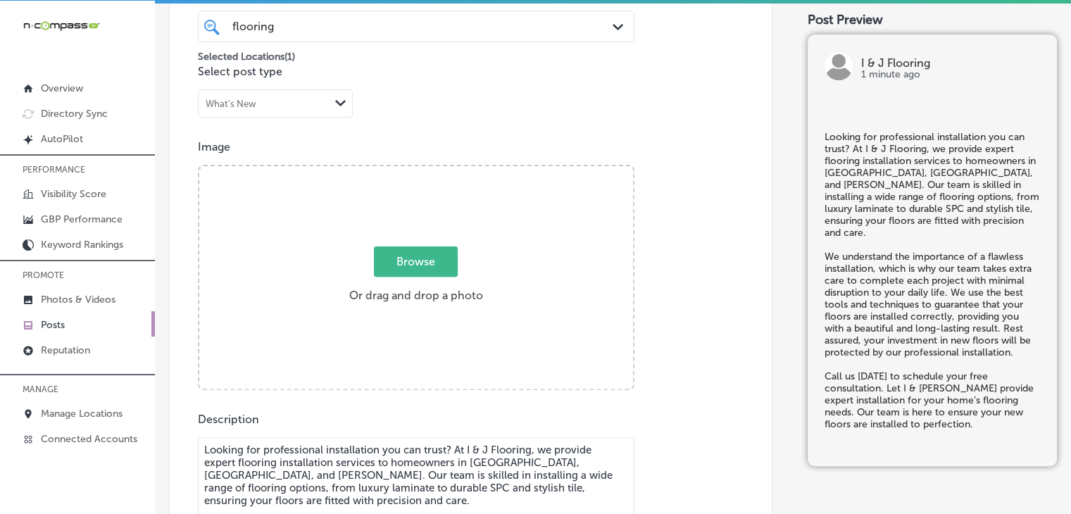
scroll to position [354, 0]
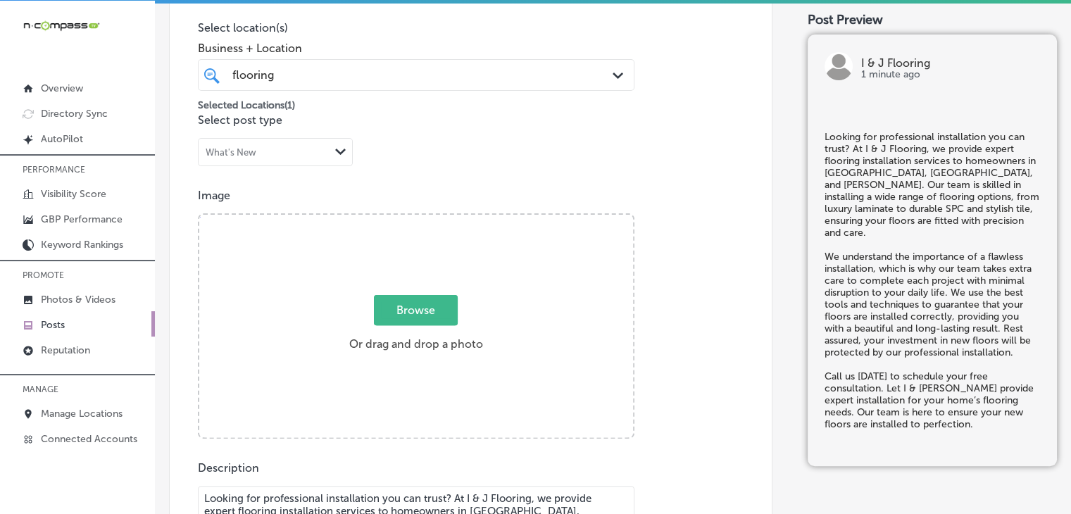
type textarea "Looking for professional installation you can trust? At I & J Flooring, we prov…"
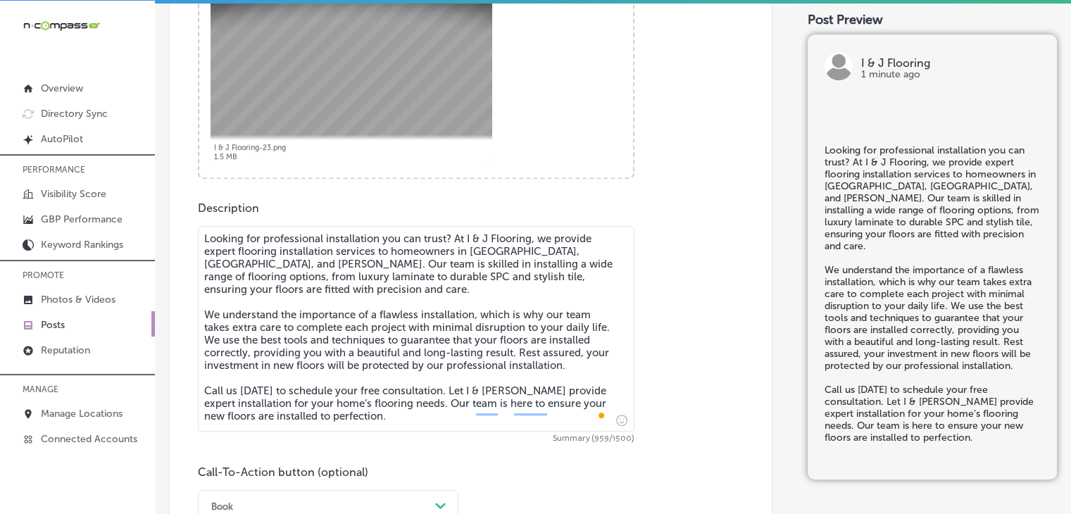
scroll to position [918, 0]
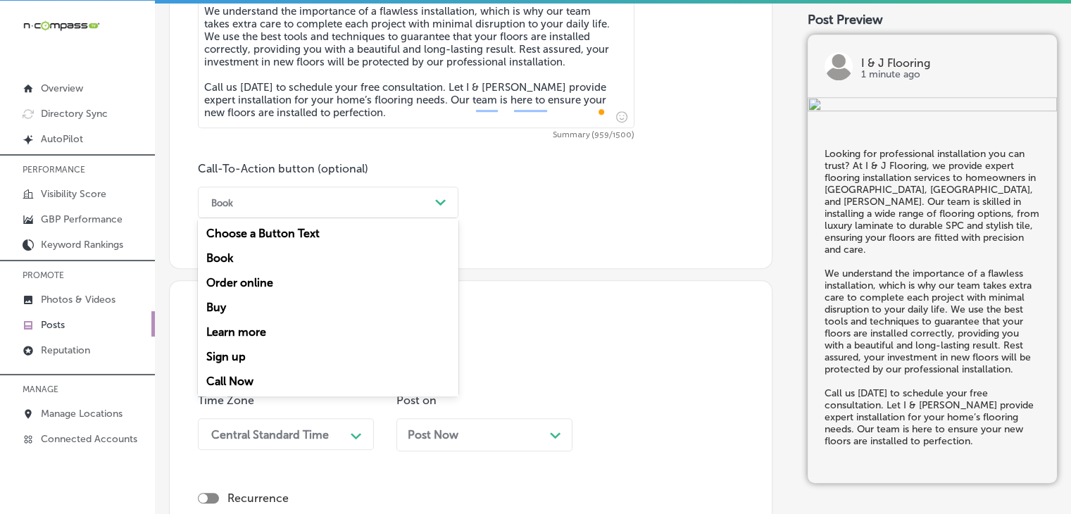
click at [300, 203] on div "Book" at bounding box center [316, 203] width 225 height 22
drag, startPoint x: 251, startPoint y: 378, endPoint x: 258, endPoint y: 375, distance: 8.2
click at [251, 379] on div "Call Now" at bounding box center [328, 381] width 261 height 25
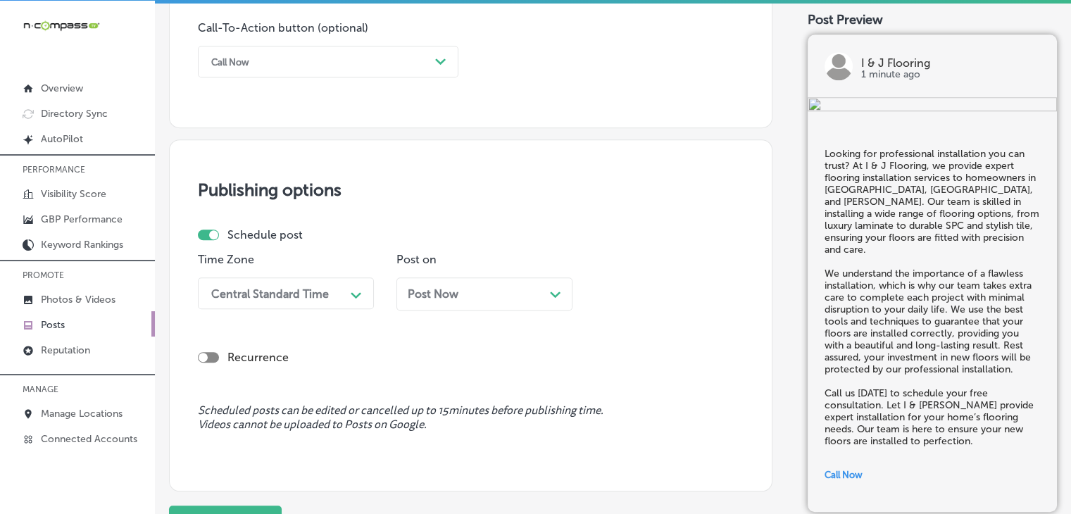
click at [325, 298] on div "Central Standard Time Path Created with Sketch." at bounding box center [286, 293] width 176 height 32
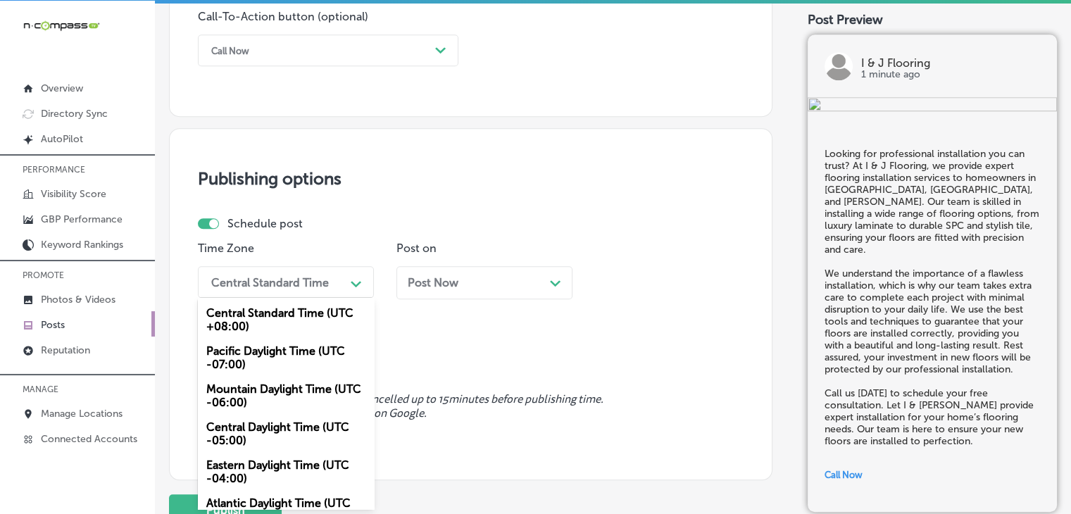
click at [299, 399] on div "Mountain Daylight Time (UTC -06:00)" at bounding box center [286, 396] width 176 height 38
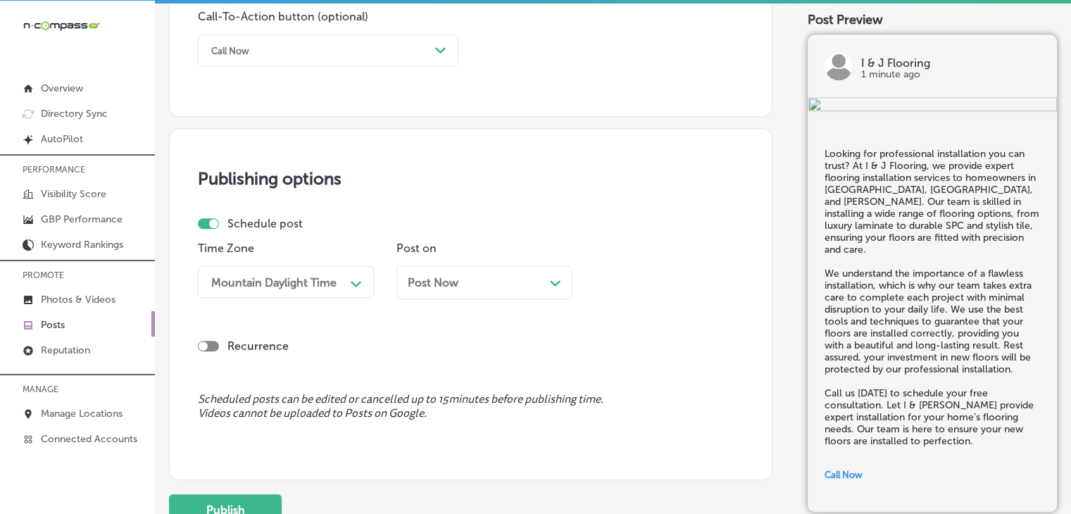
click at [476, 270] on div "Post Now Path Created with Sketch." at bounding box center [485, 282] width 176 height 33
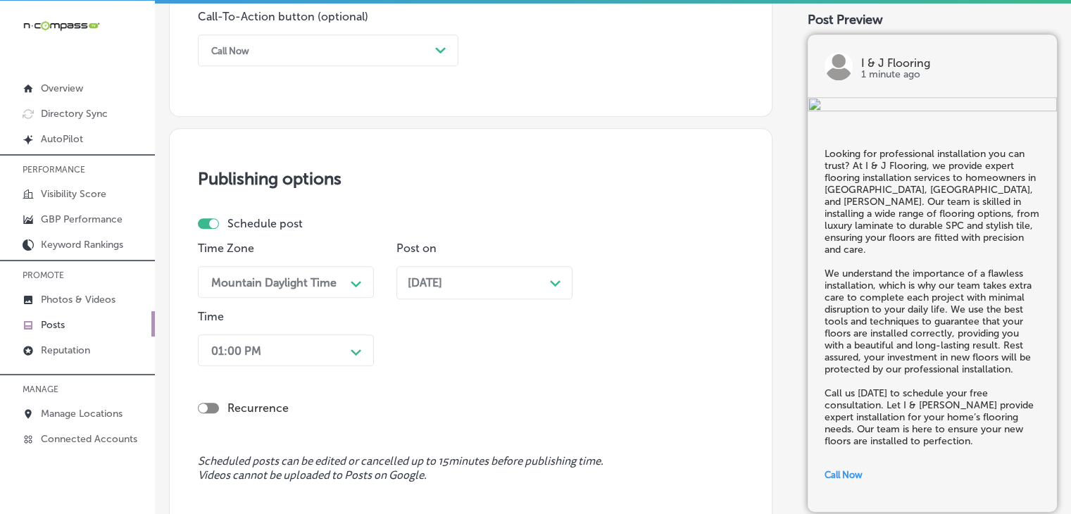
click at [314, 315] on p "Time" at bounding box center [286, 316] width 176 height 13
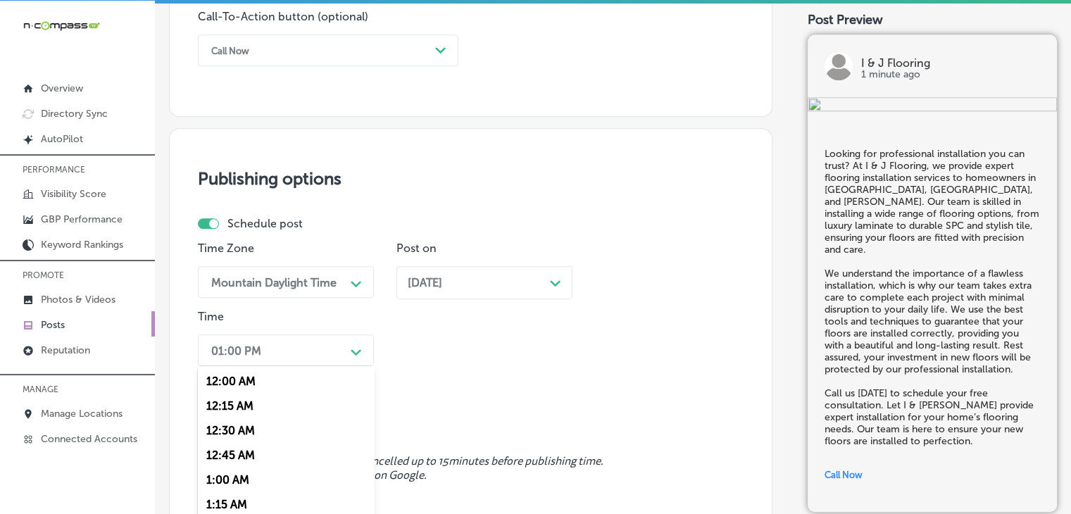
click at [308, 348] on div "option 7:00 AM, selected. option 12:15 AM focused, 2 of 96. 96 results availabl…" at bounding box center [286, 351] width 176 height 32
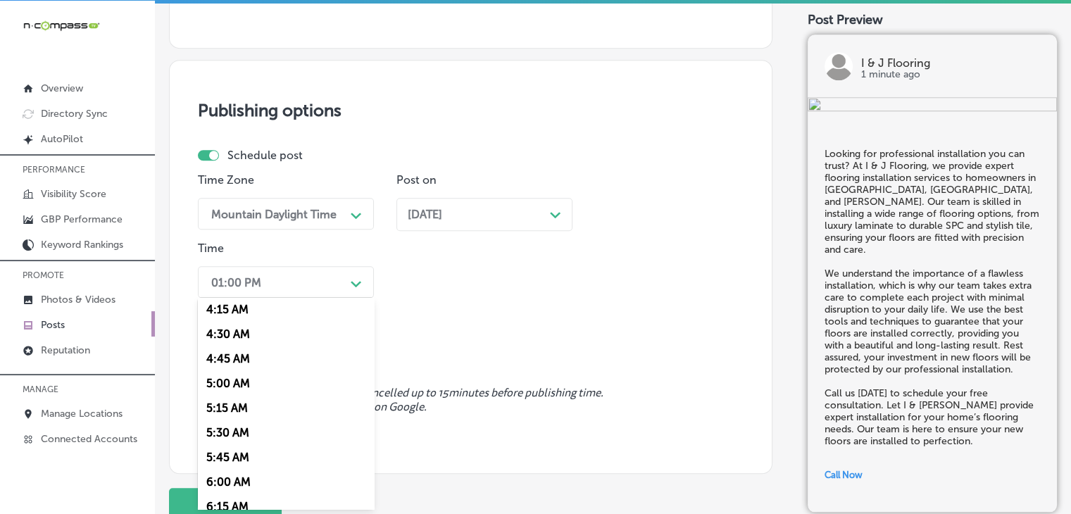
scroll to position [563, 0]
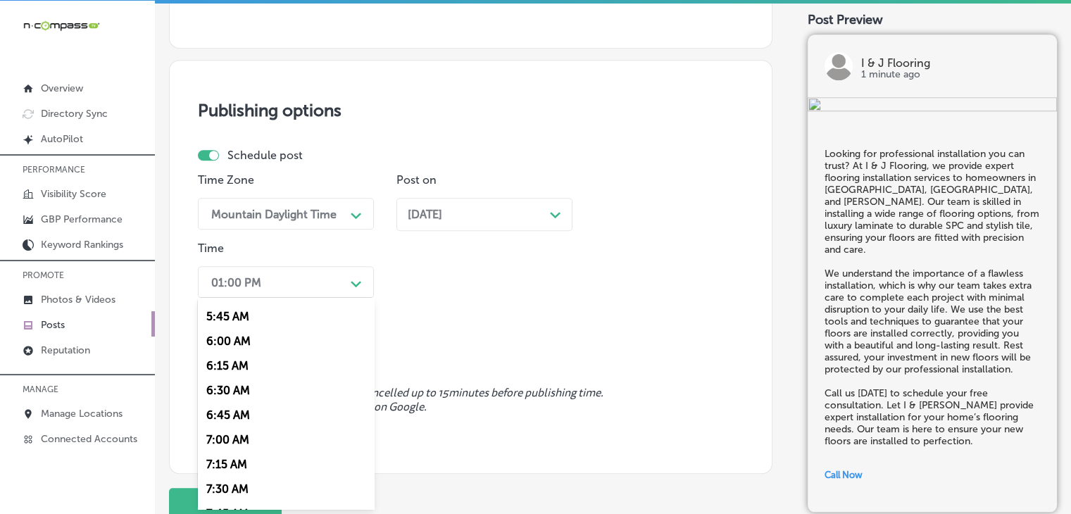
click at [248, 447] on div "7:00 AM" at bounding box center [286, 440] width 176 height 25
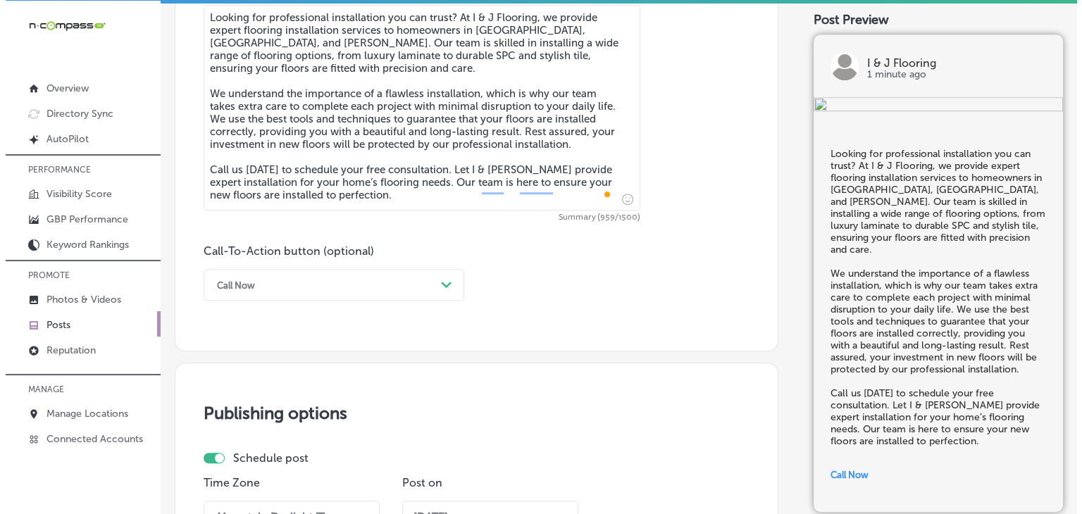
scroll to position [1249, 0]
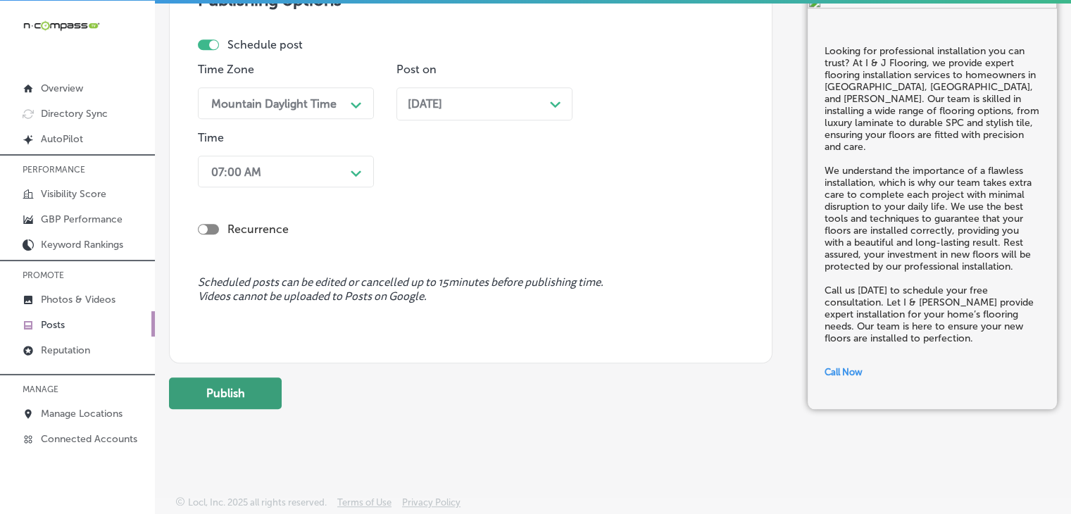
click at [230, 401] on button "Publish" at bounding box center [225, 394] width 113 height 32
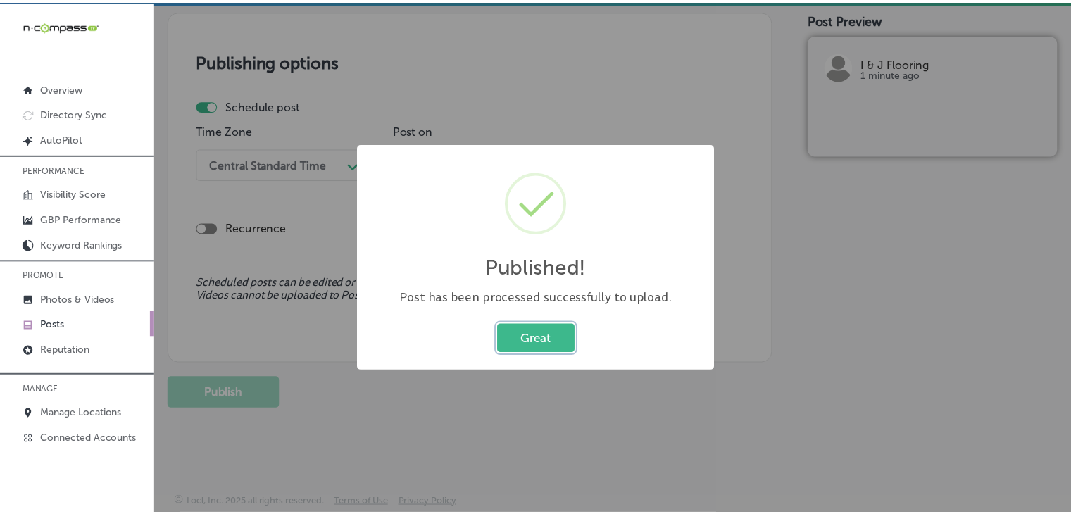
scroll to position [1187, 0]
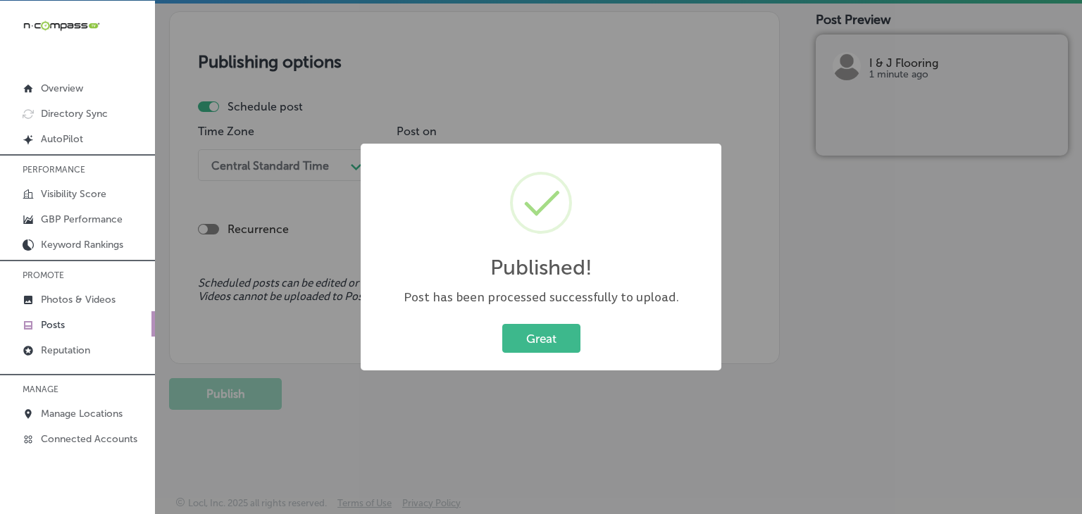
click at [678, 99] on div "Published! × Post has been processed successfully to upload. Great Cancel" at bounding box center [541, 257] width 1082 height 514
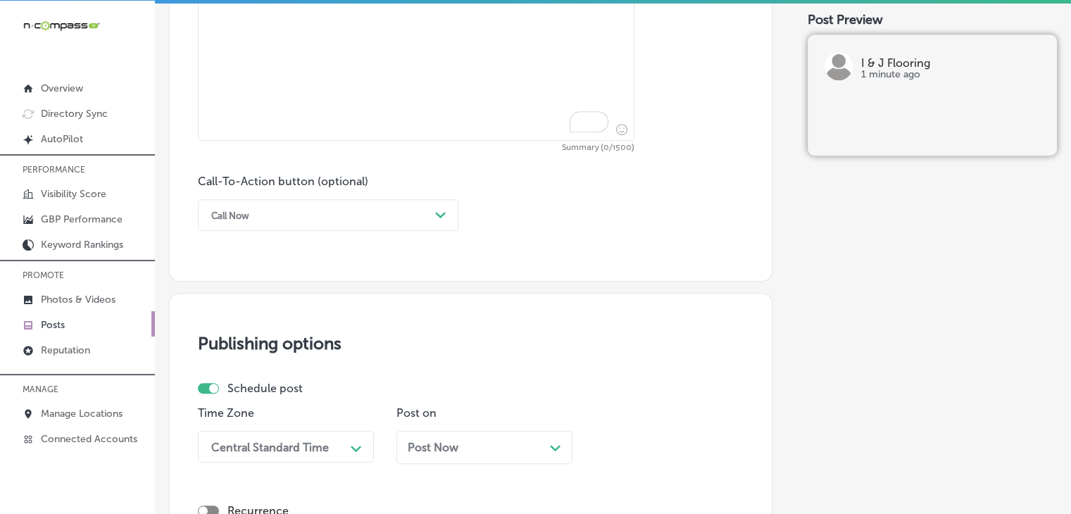
click at [538, 106] on textarea "To enrich screen reader interactions, please activate Accessibility in Grammarl…" at bounding box center [416, 38] width 437 height 206
paste textarea "Loremip dol sit ametcon adipisci elitsedd eiu temp inci? U & L Etdolore magnaa …"
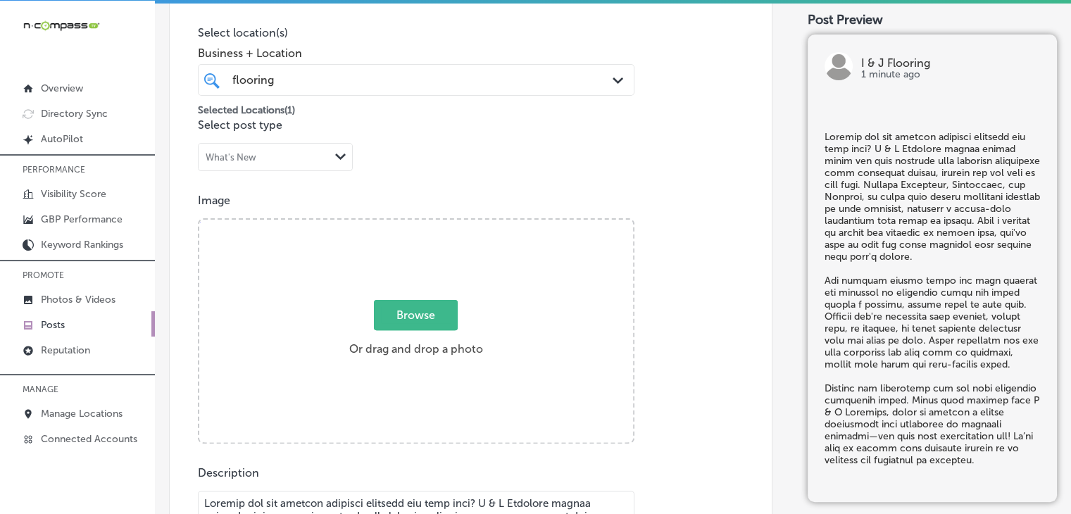
scroll to position [342, 0]
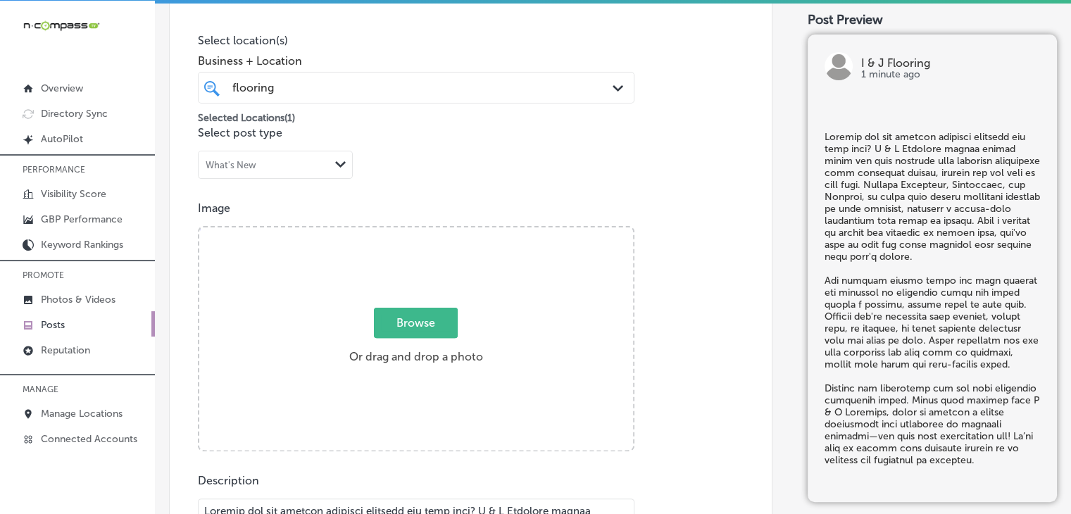
type textarea "Loremip dol sit ametcon adipisci elitsedd eiu temp inci? U & L Etdolore magnaa …"
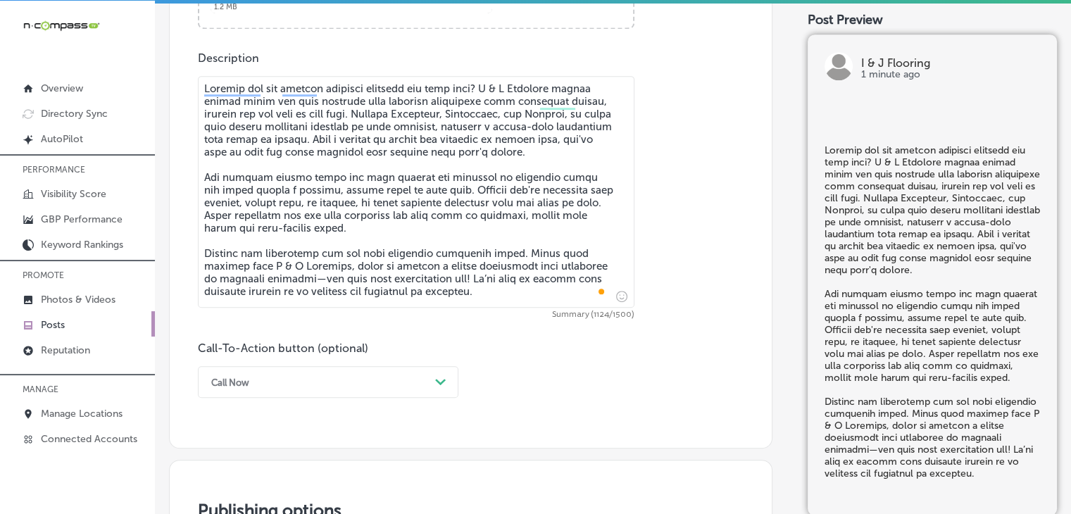
click at [327, 363] on div "Call-To-Action button (optional) Call Now Path Created with Sketch." at bounding box center [328, 370] width 261 height 56
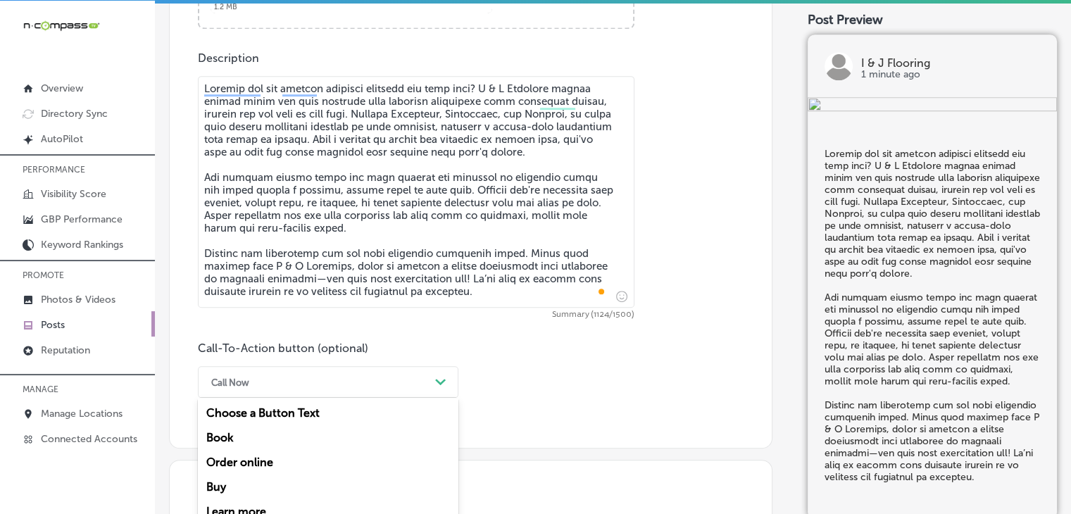
click at [325, 374] on div "option Call Now, selected. option Book focused, 2 of 7. 7 results available. Us…" at bounding box center [328, 382] width 261 height 32
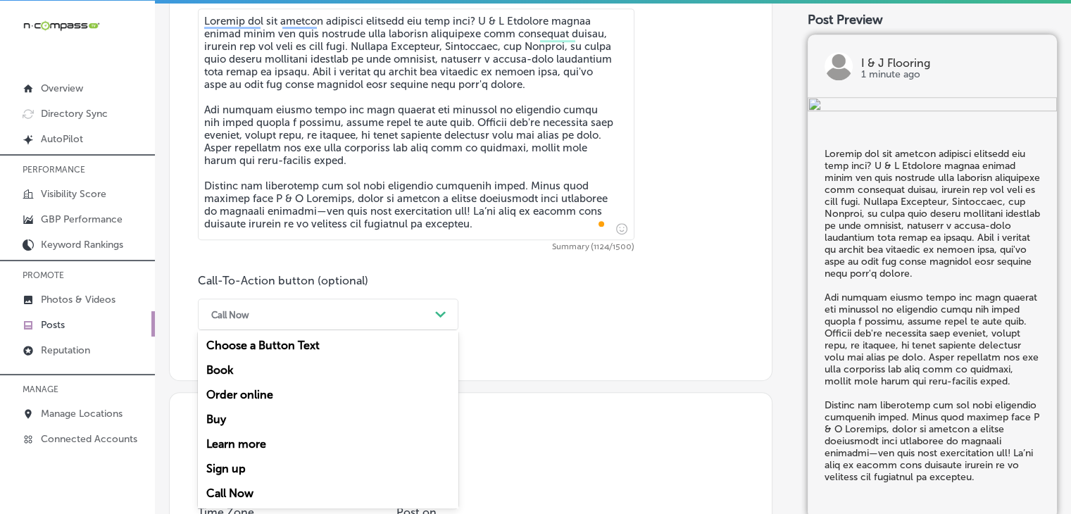
click at [251, 443] on div "Learn more" at bounding box center [328, 444] width 261 height 25
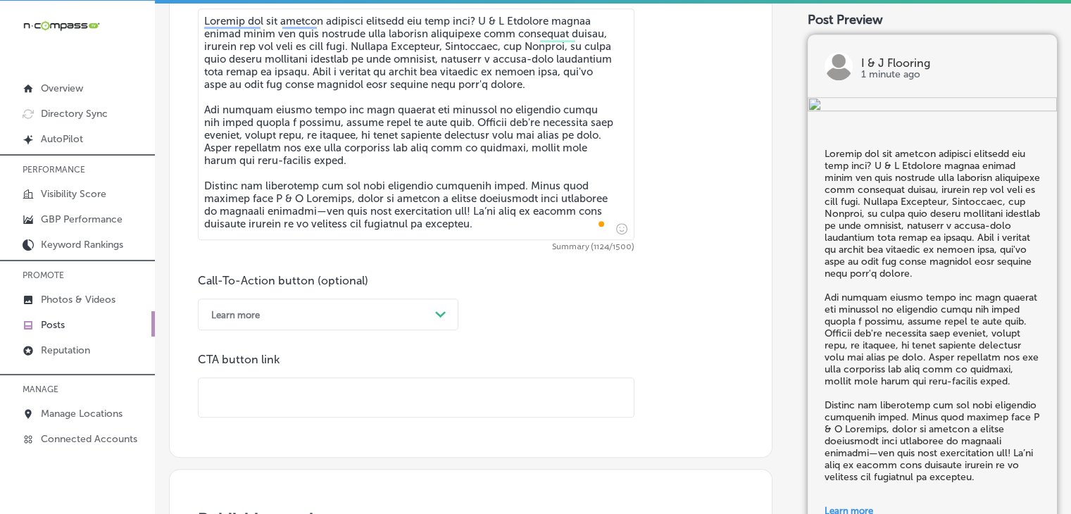
click at [468, 392] on input "text" at bounding box center [416, 397] width 435 height 39
paste input "[URL][DOMAIN_NAME]"
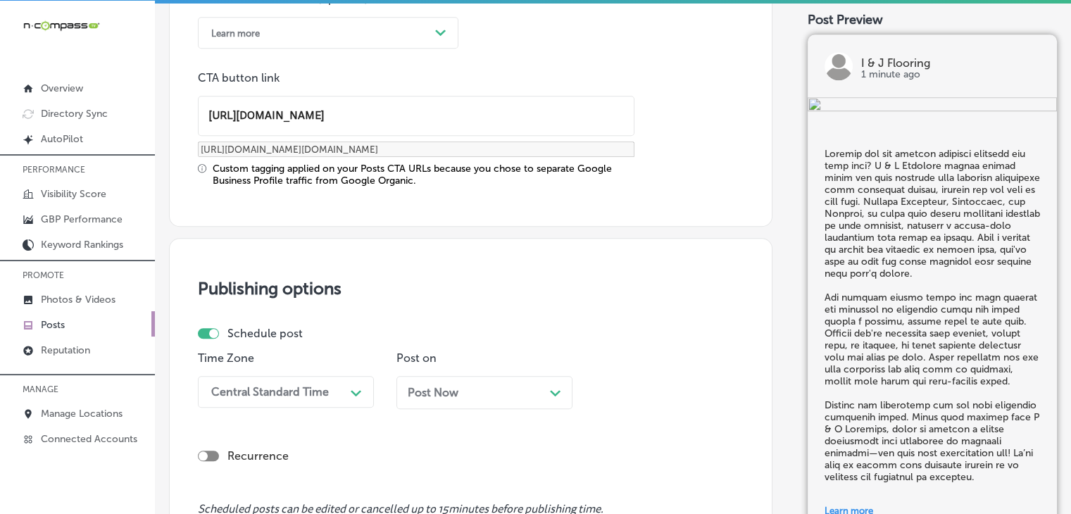
type input "[URL][DOMAIN_NAME]"
click at [278, 382] on div "Central Standard Time Path Created with Sketch." at bounding box center [286, 392] width 176 height 32
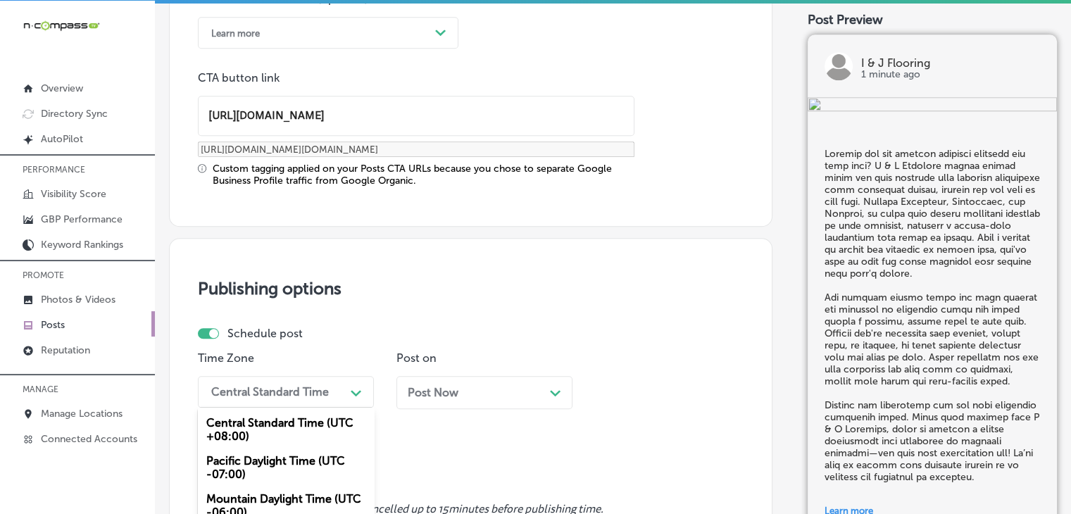
scroll to position [1222, 0]
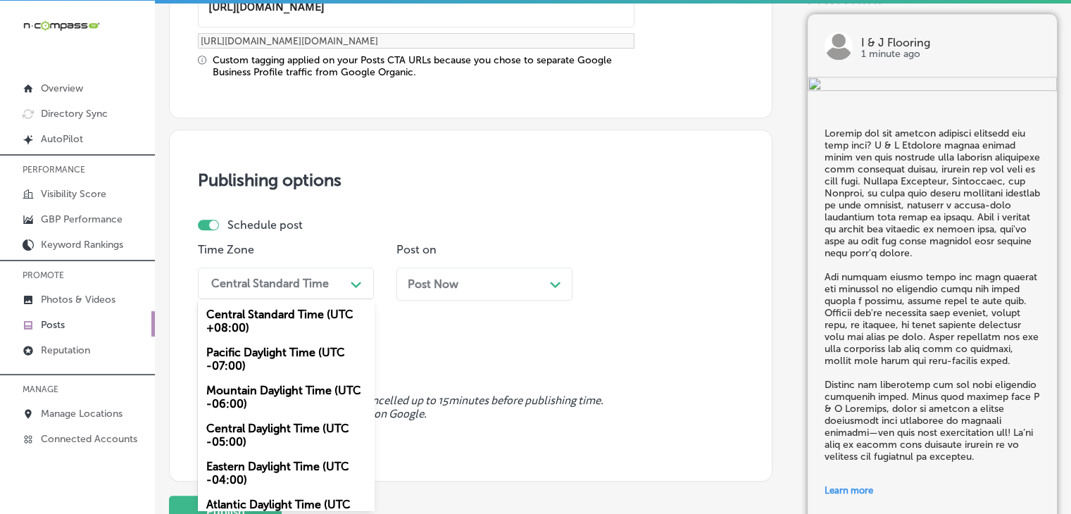
click at [270, 396] on div "Mountain Daylight Time (UTC -06:00)" at bounding box center [286, 397] width 176 height 38
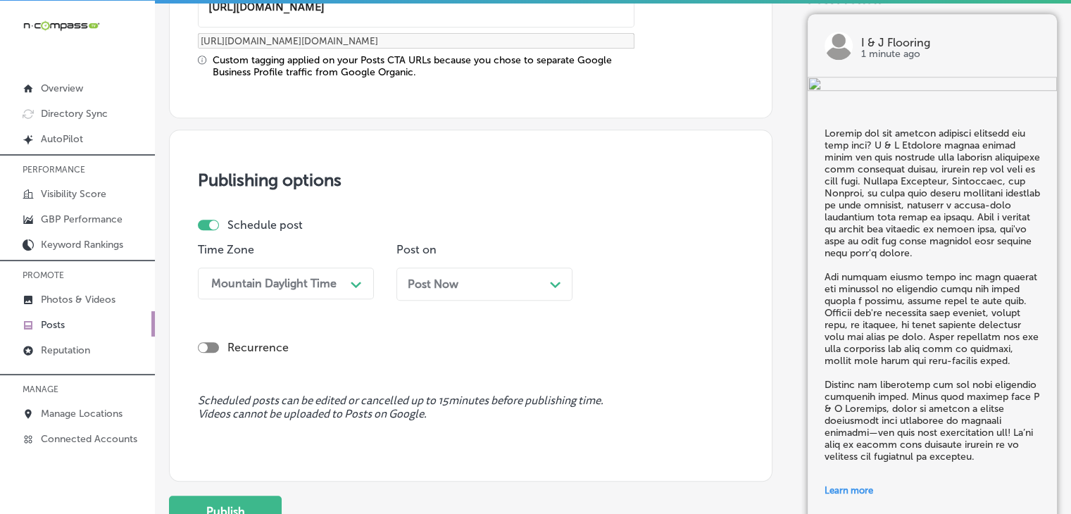
click at [442, 278] on span "Post Now" at bounding box center [433, 283] width 51 height 13
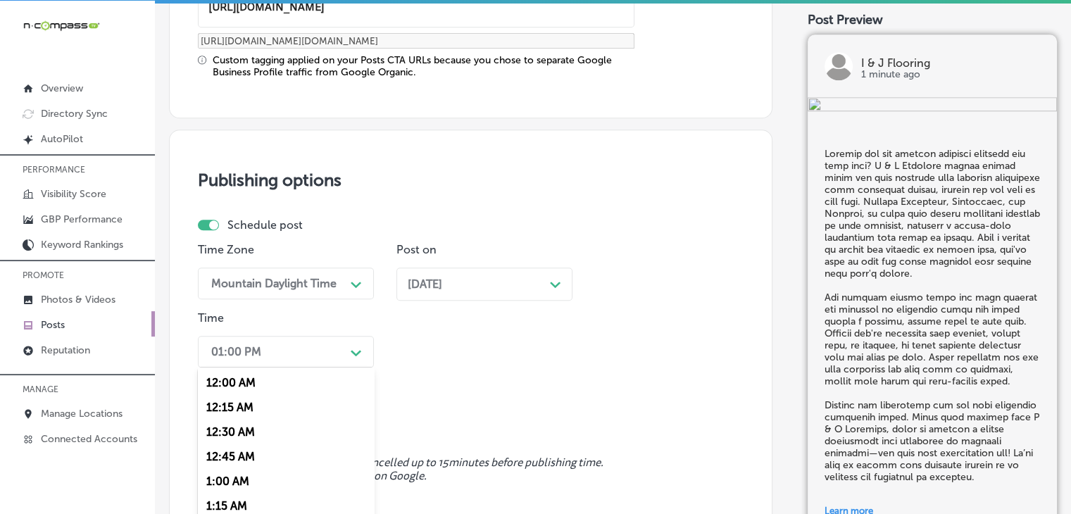
click at [342, 350] on div "option 7:00 AM, selected. option 12:30 AM focused, 3 of 96. 96 results availabl…" at bounding box center [286, 352] width 176 height 32
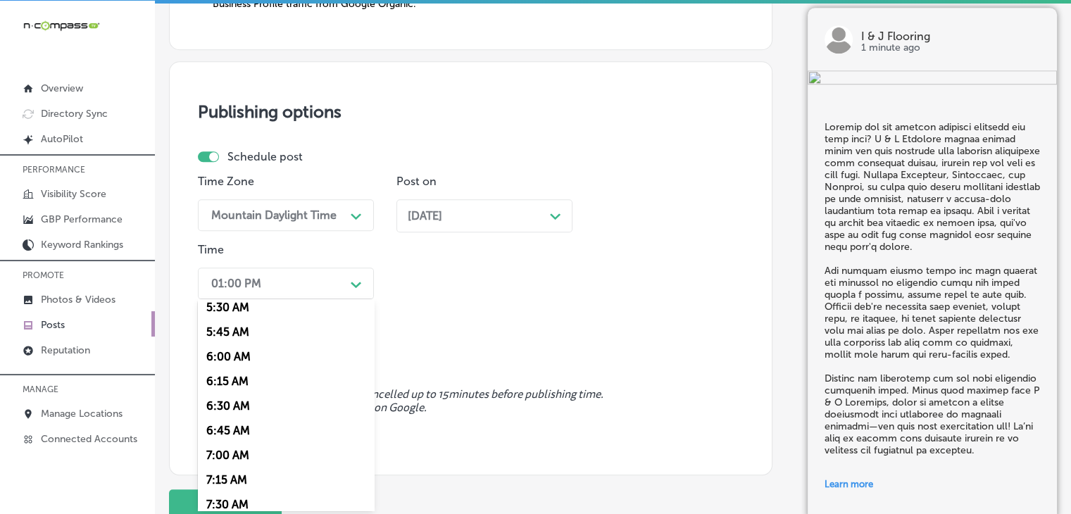
scroll to position [563, 0]
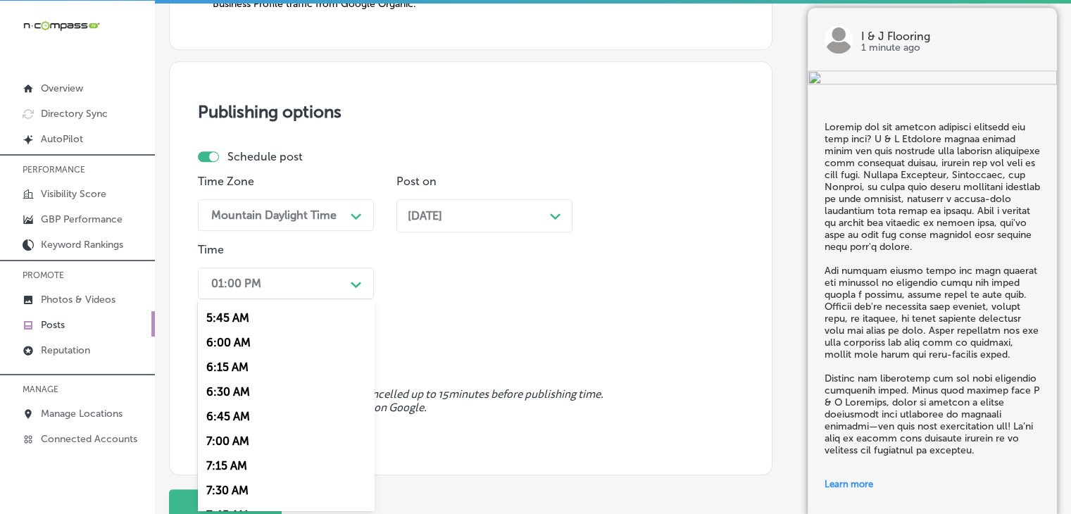
click at [233, 451] on div "7:00 AM" at bounding box center [286, 441] width 176 height 25
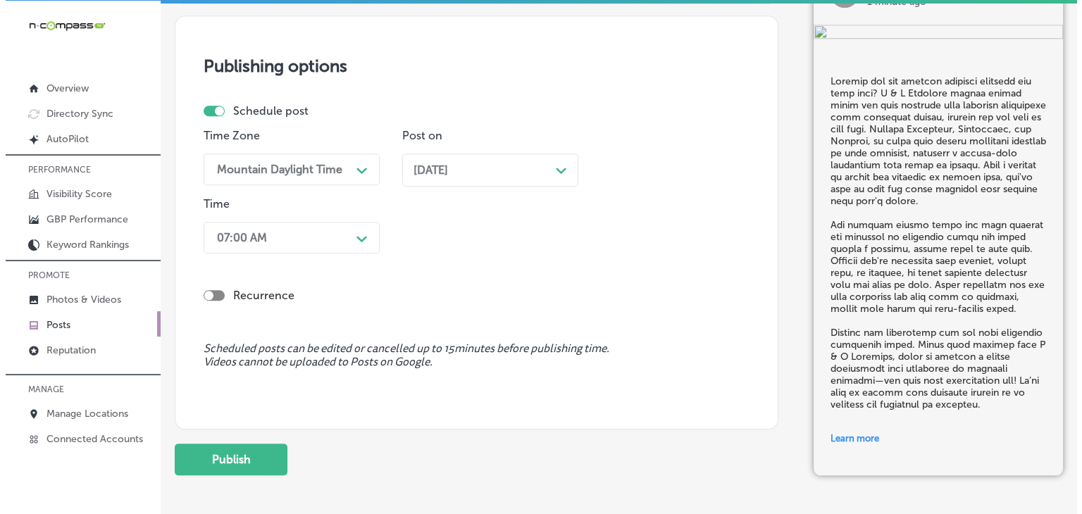
scroll to position [1402, 0]
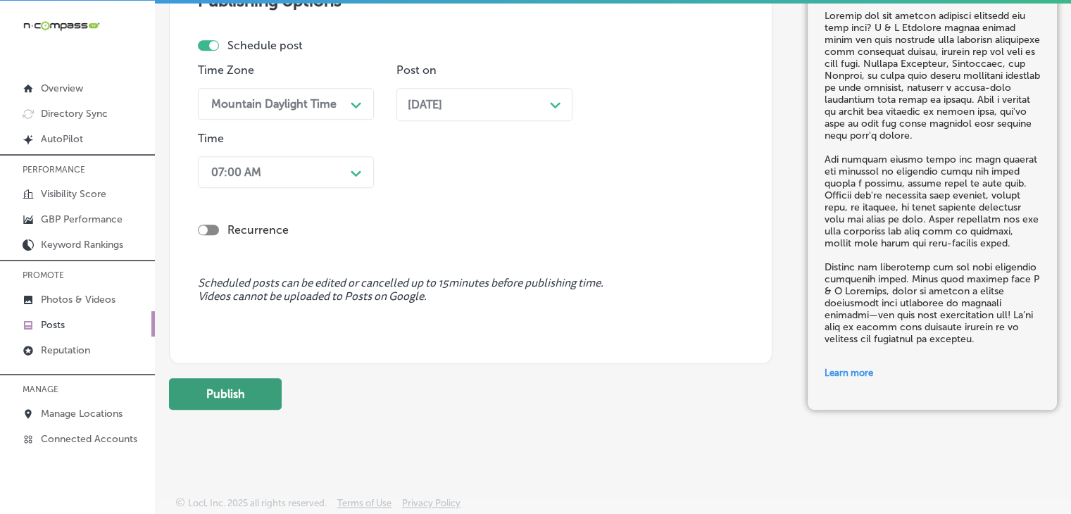
click at [227, 393] on button "Publish" at bounding box center [225, 394] width 113 height 32
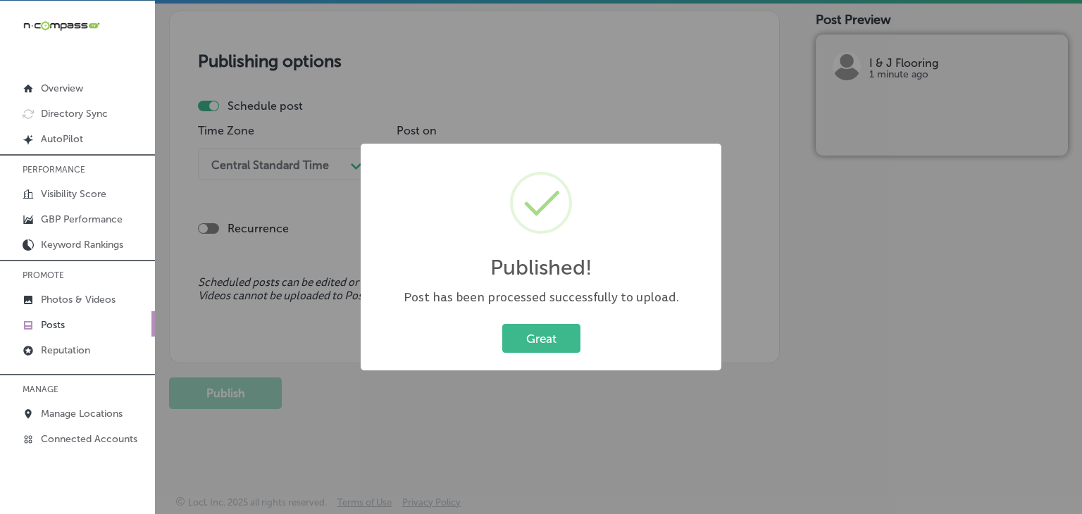
click at [609, 75] on div "Published! × Post has been processed successfully to upload. Great Cancel" at bounding box center [541, 257] width 1082 height 514
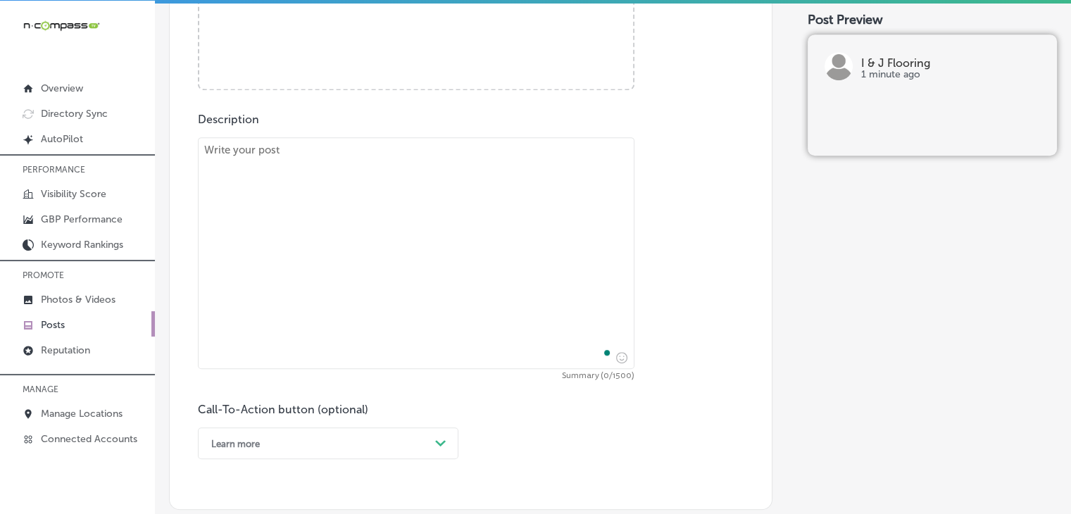
scroll to position [649, 0]
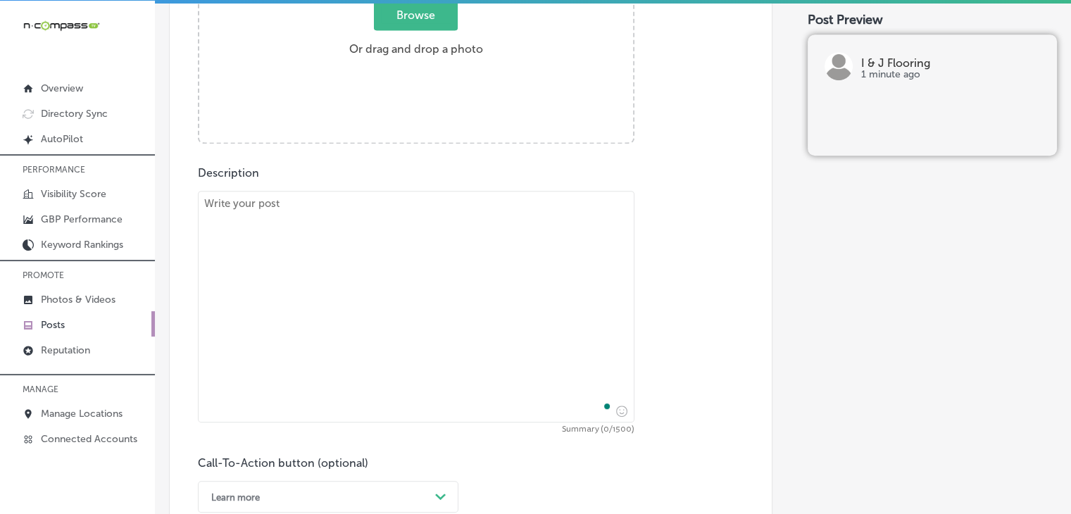
drag, startPoint x: 538, startPoint y: 173, endPoint x: 531, endPoint y: 208, distance: 35.9
click at [535, 178] on div "Description Summary (0/1500) Call-To-Action button (optional) Learn more Path C…" at bounding box center [471, 339] width 546 height 347
click at [522, 253] on textarea "To enrich screen reader interactions, please activate Accessibility in Grammarl…" at bounding box center [416, 307] width 437 height 232
paste textarea "Is your floor showing signs of damage? At I & J Flooring, we specialize in rest…"
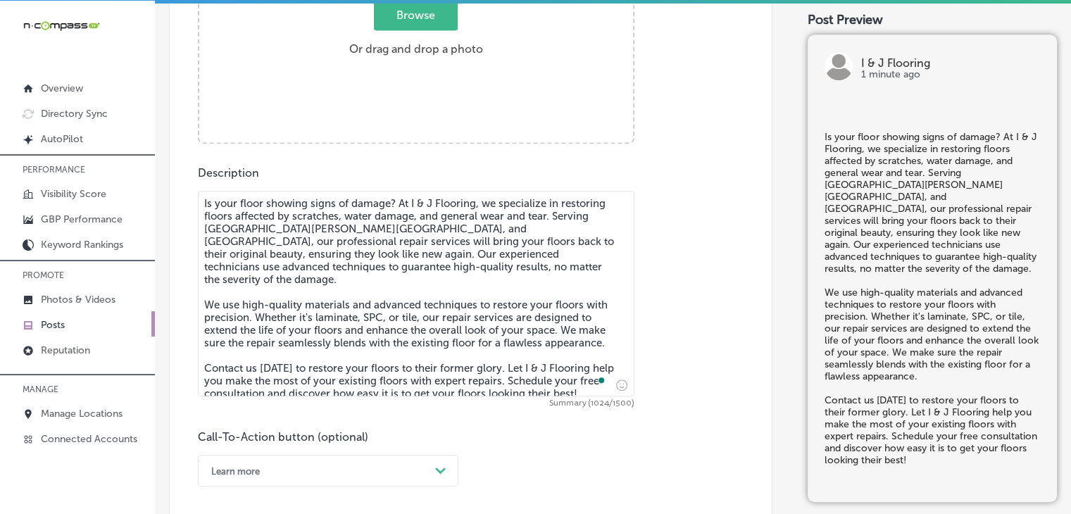
type textarea "Is your floor showing signs of damage? At I & J Flooring, we specialize in rest…"
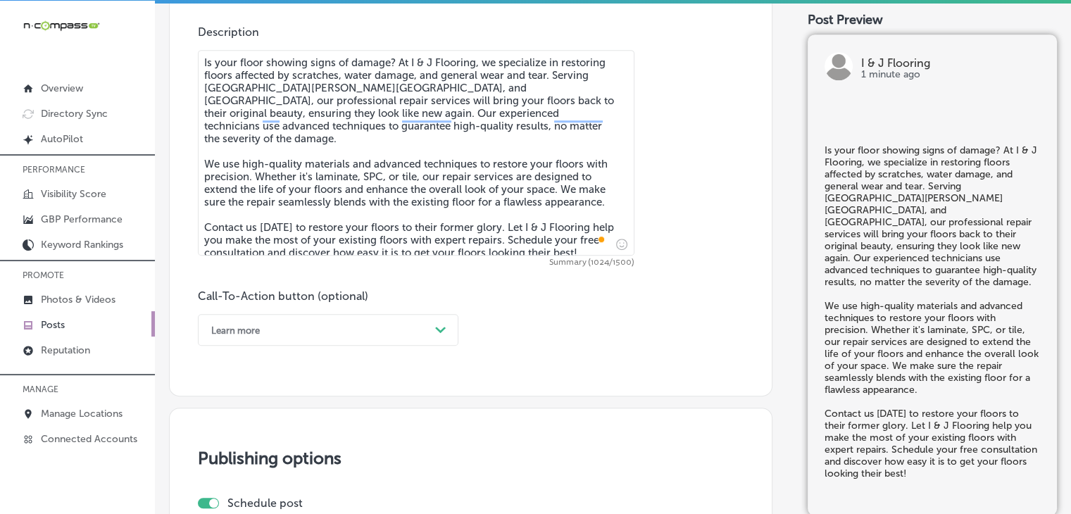
click at [347, 311] on div "Call-To-Action button (optional) Learn more Path Created with Sketch." at bounding box center [328, 317] width 261 height 56
click at [341, 324] on div "Learn more" at bounding box center [316, 330] width 225 height 22
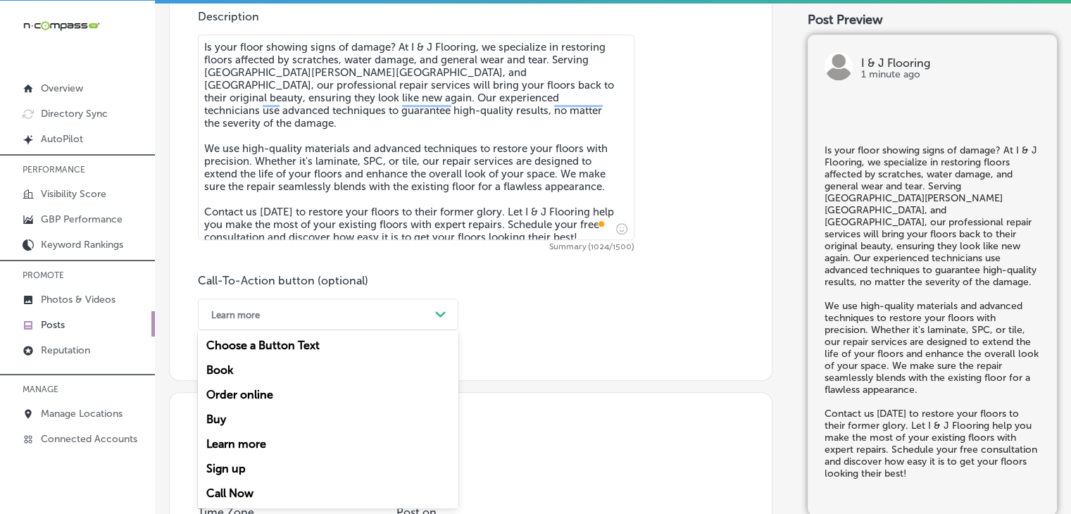
click at [279, 482] on div "Call Now" at bounding box center [328, 493] width 261 height 25
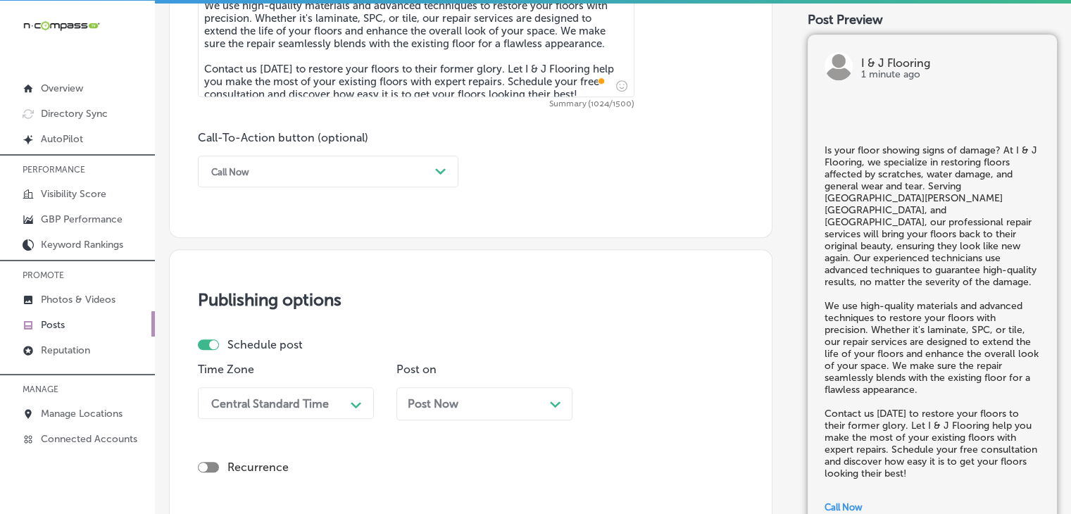
scroll to position [1087, 0]
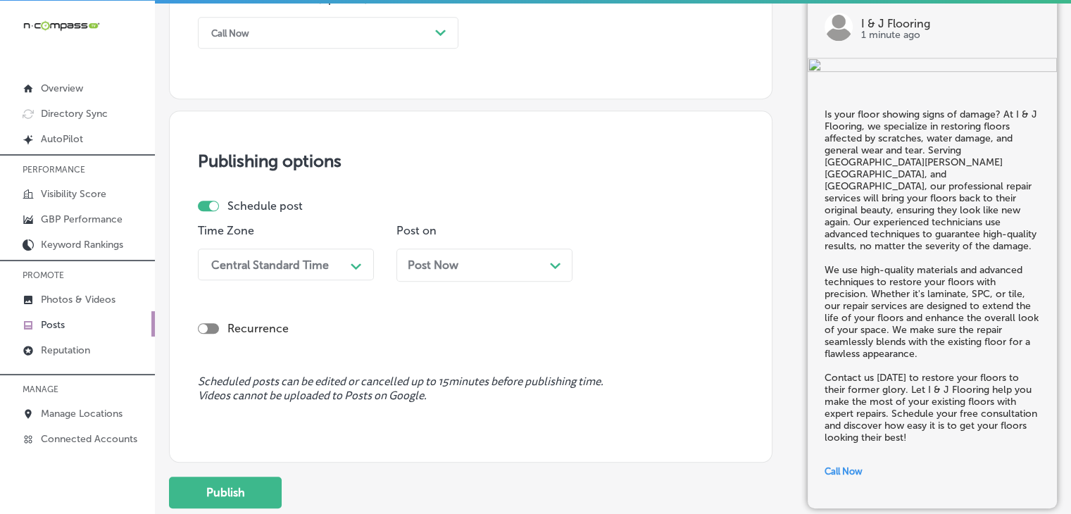
click at [301, 252] on div "Central Standard Time" at bounding box center [274, 264] width 141 height 25
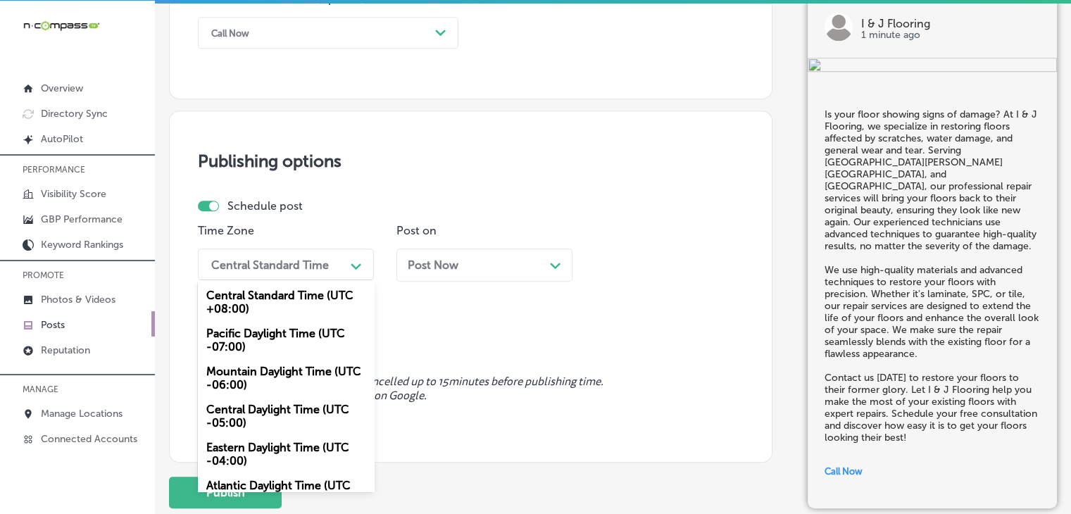
click at [269, 364] on div "Mountain Daylight Time (UTC -06:00)" at bounding box center [286, 378] width 176 height 38
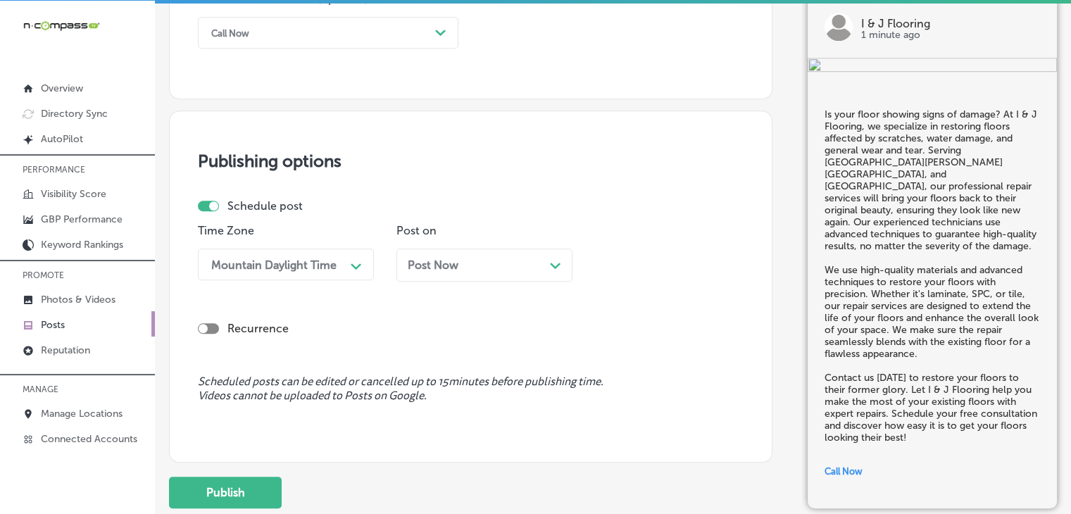
click at [397, 258] on div "Post Now Path Created with Sketch." at bounding box center [485, 265] width 176 height 33
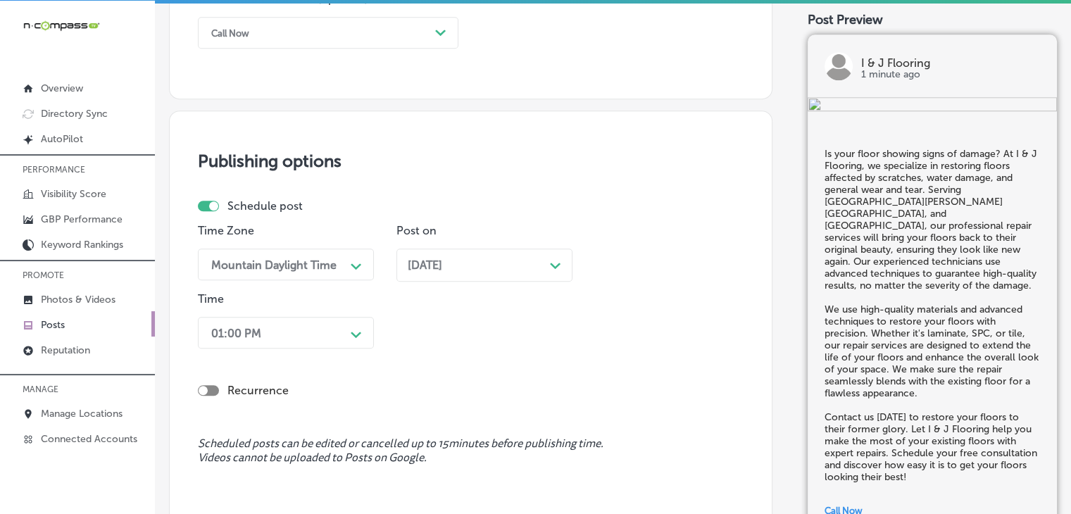
click at [290, 341] on div "01:00 PM Path Created with Sketch." at bounding box center [286, 333] width 176 height 32
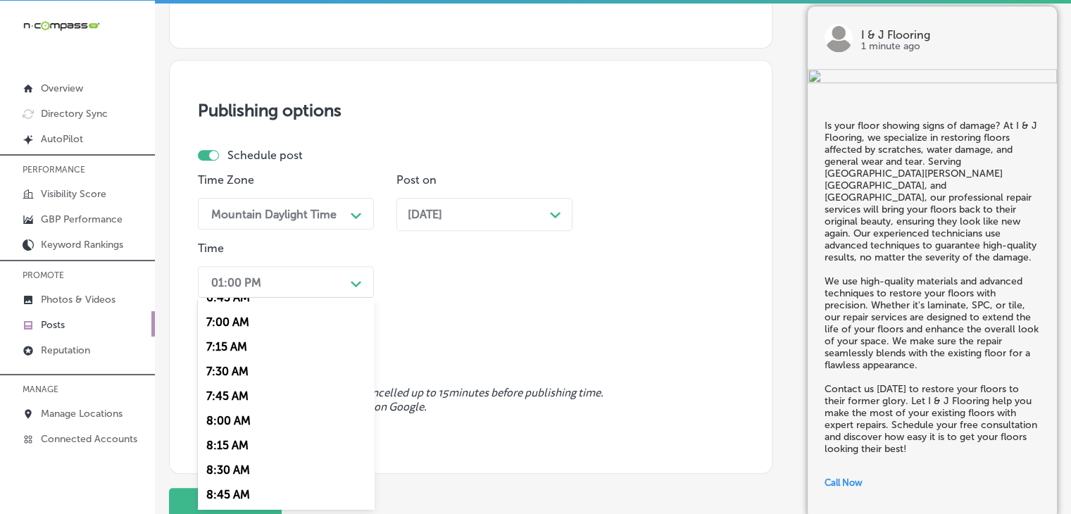
scroll to position [704, 0]
click at [241, 305] on div "7:00 AM" at bounding box center [286, 299] width 176 height 25
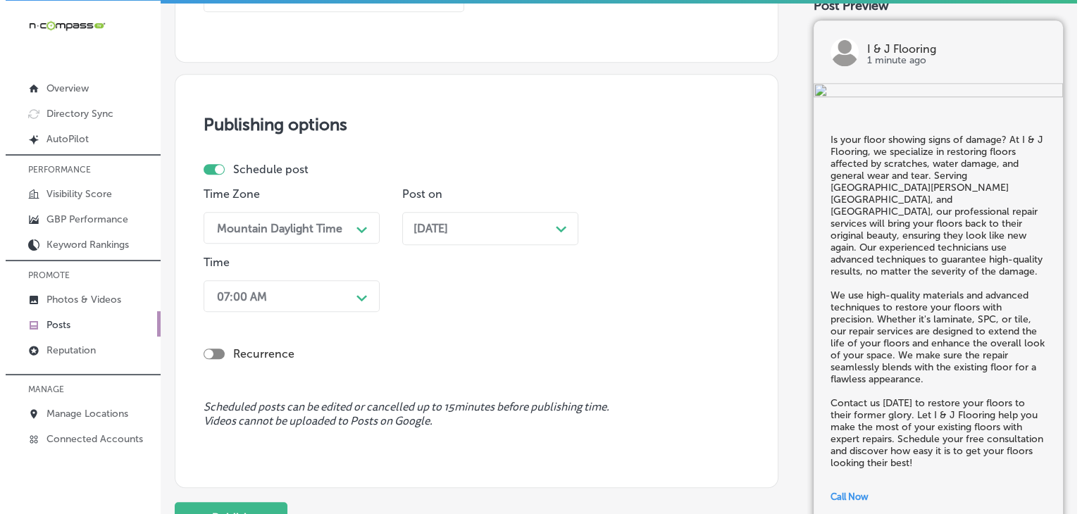
scroll to position [1249, 0]
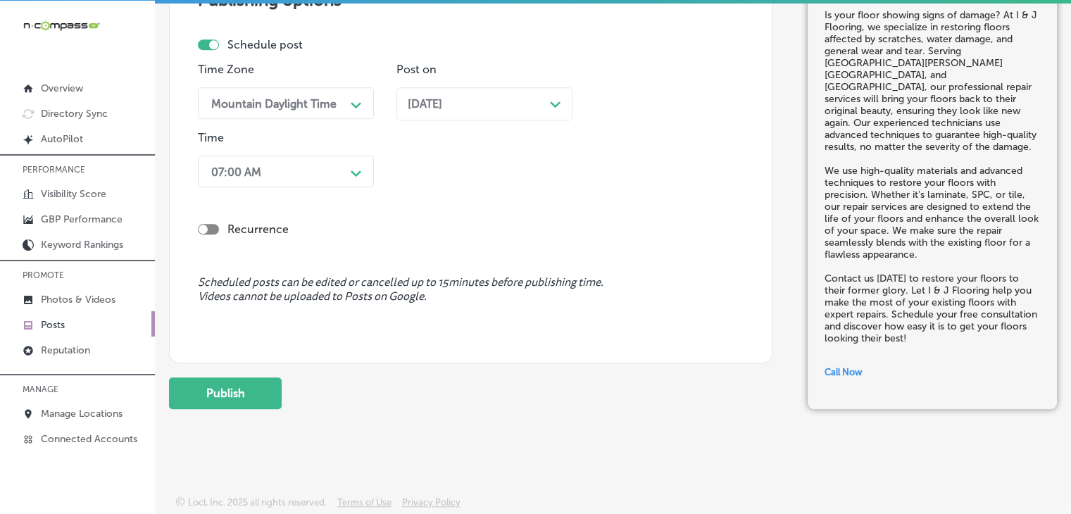
click at [234, 378] on button "Publish" at bounding box center [225, 394] width 113 height 32
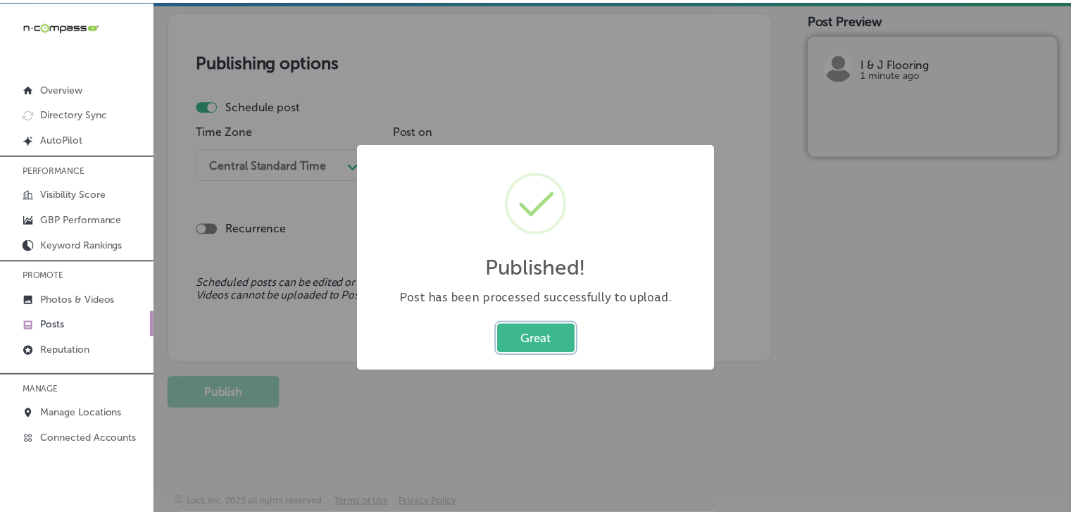
scroll to position [1187, 0]
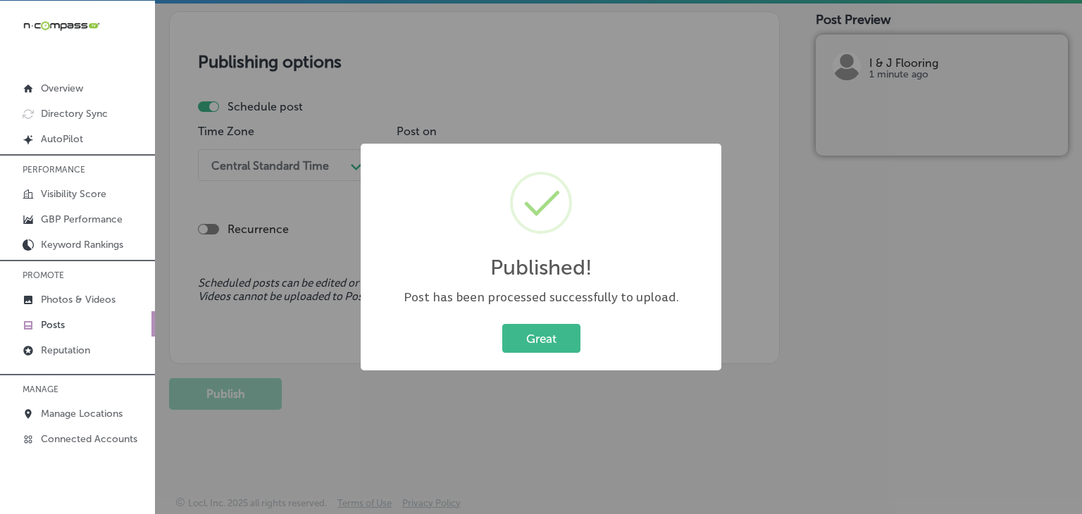
click at [671, 117] on div "Published! × Post has been processed successfully to upload. Great Cancel" at bounding box center [541, 257] width 1082 height 514
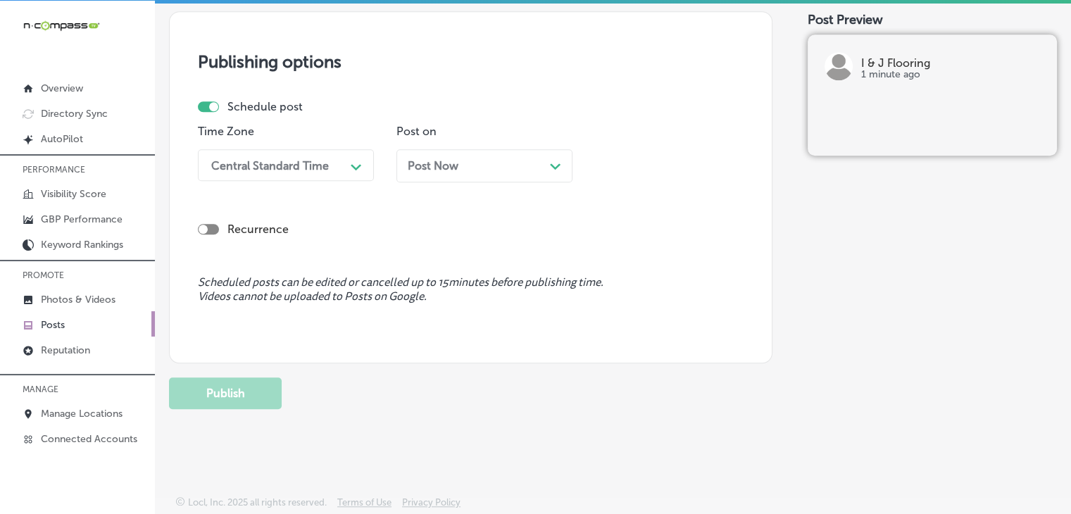
scroll to position [905, 0]
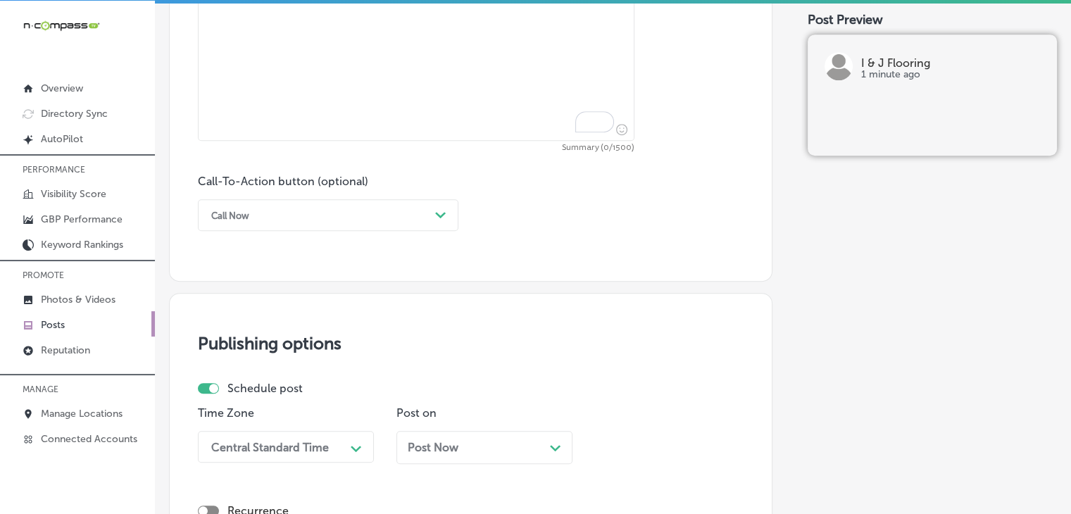
click at [523, 130] on textarea "To enrich screen reader interactions, please activate Accessibility in Grammarl…" at bounding box center [416, 38] width 437 height 206
paste textarea "Looking to upgrade your home’s flooring or restore your existing floors? I & J …"
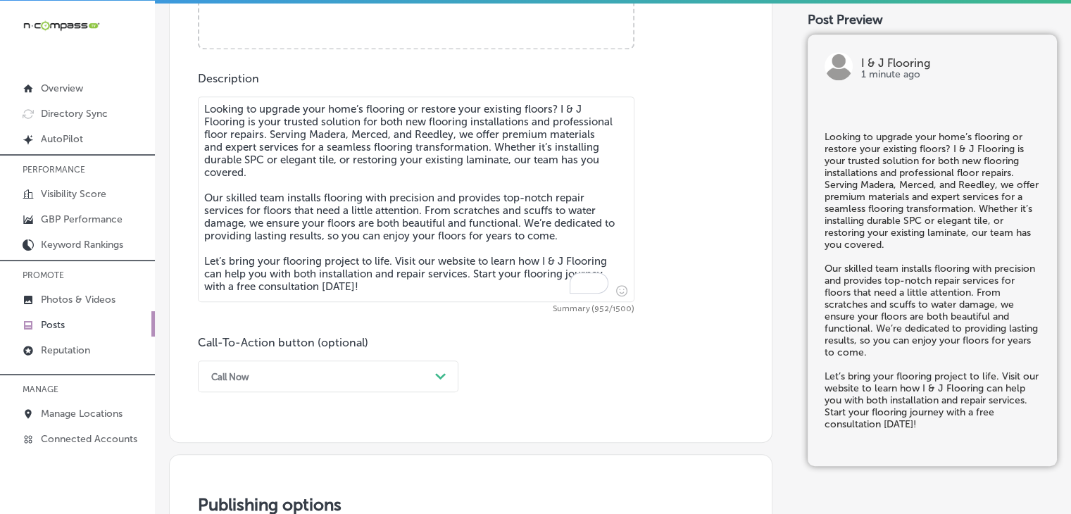
scroll to position [623, 0]
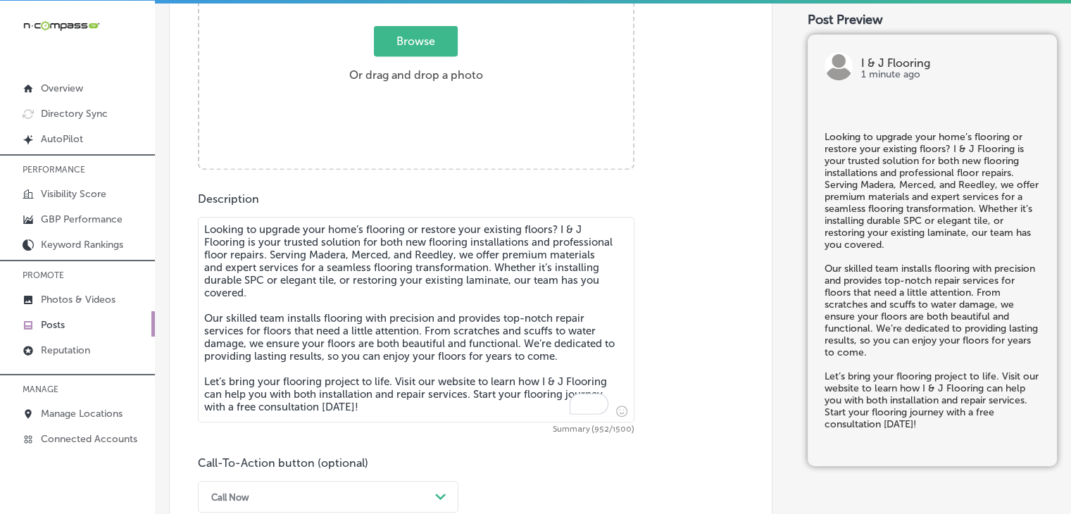
type textarea "Looking to upgrade your home’s flooring or restore your existing floors? I & J …"
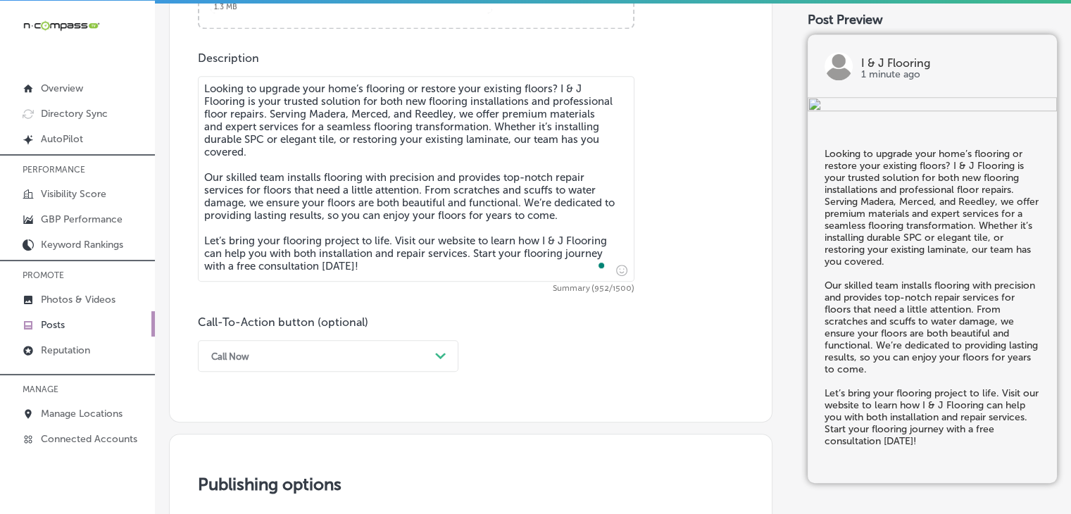
click at [304, 361] on div "Call Now Path Created with Sketch." at bounding box center [328, 356] width 261 height 32
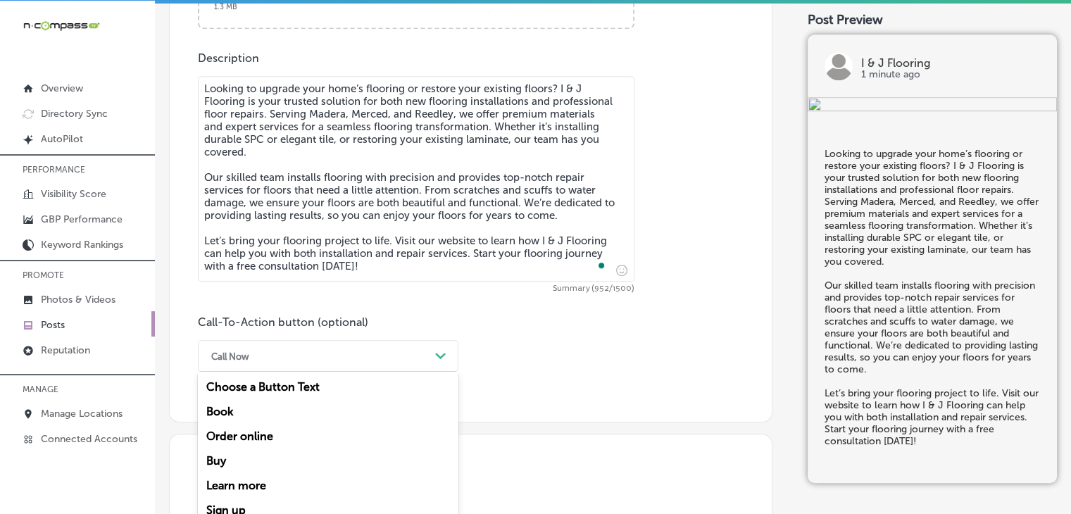
scroll to position [806, 0]
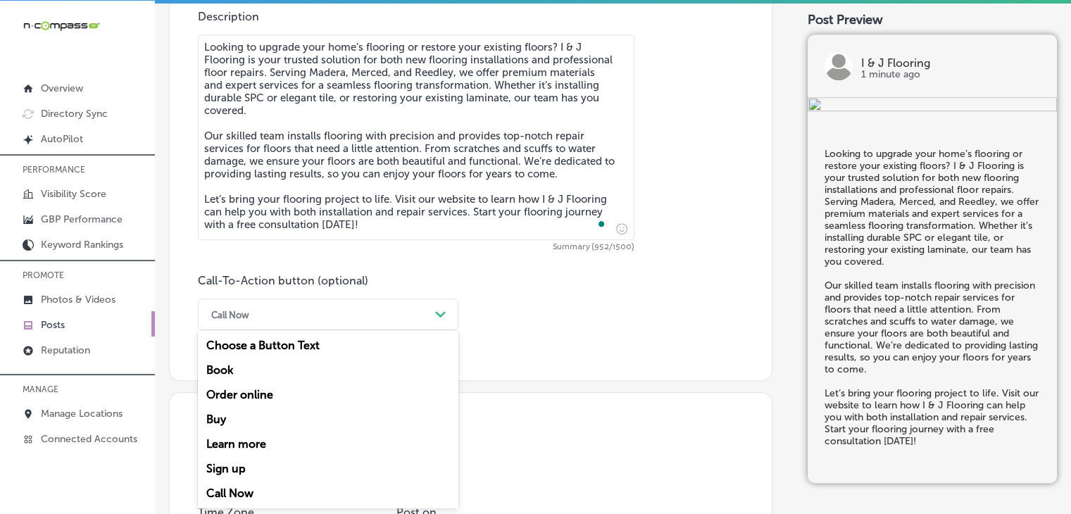
click at [273, 444] on div "Learn more" at bounding box center [328, 444] width 261 height 25
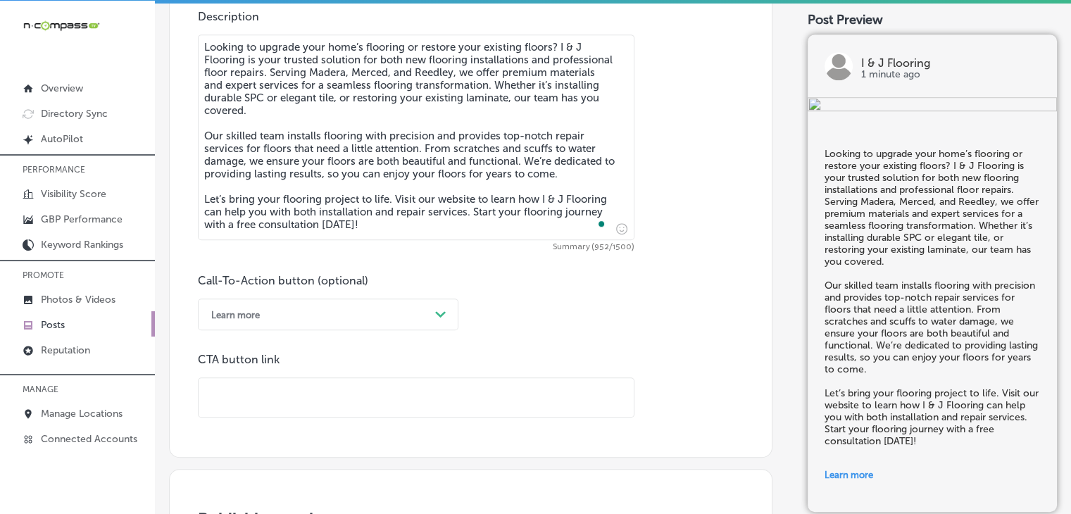
click at [310, 401] on input "text" at bounding box center [416, 397] width 435 height 39
paste input "[URL][DOMAIN_NAME]"
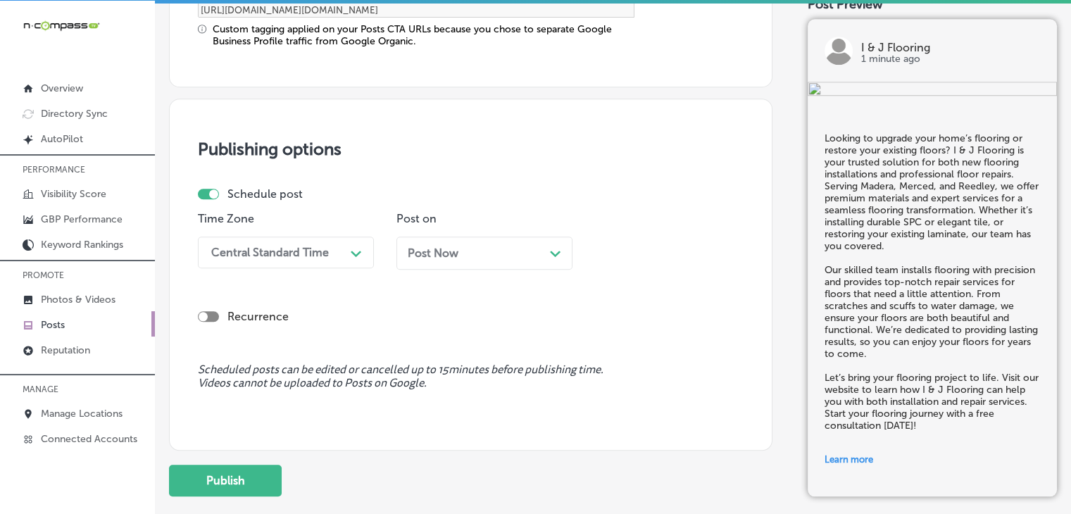
scroll to position [1228, 0]
type input "[URL][DOMAIN_NAME]"
click at [291, 220] on p "Time Zone" at bounding box center [286, 217] width 176 height 13
click at [294, 259] on div "Central Standard Time" at bounding box center [274, 251] width 141 height 25
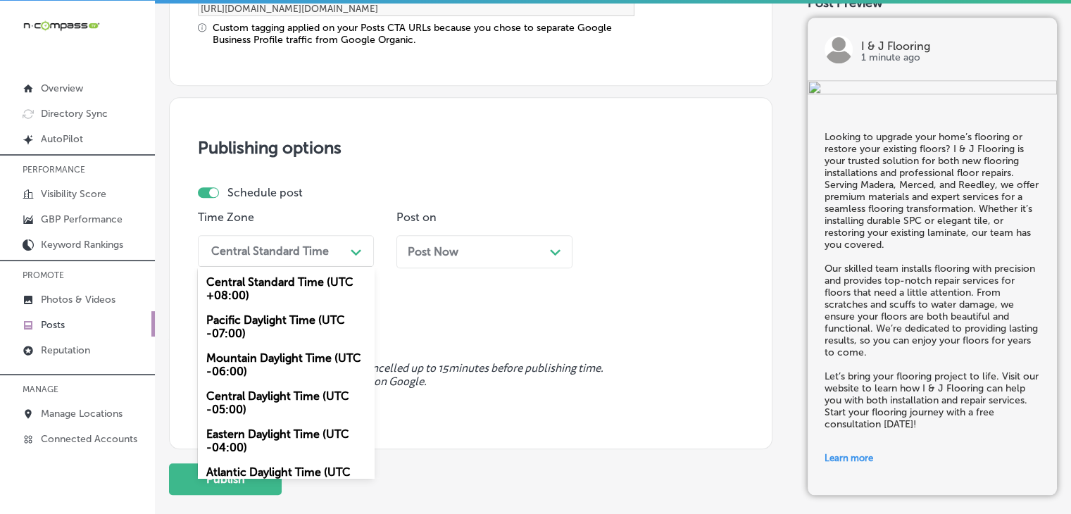
click at [297, 361] on div "Mountain Daylight Time (UTC -06:00)" at bounding box center [286, 365] width 176 height 38
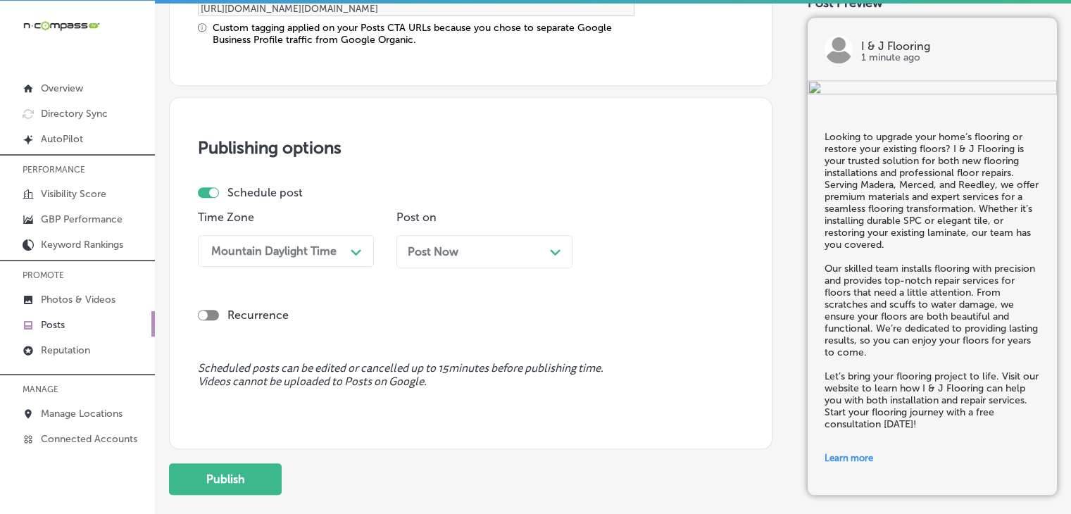
click at [515, 213] on p "Post on" at bounding box center [485, 217] width 176 height 13
click at [516, 245] on div "Post Now Path Created with Sketch." at bounding box center [485, 251] width 154 height 13
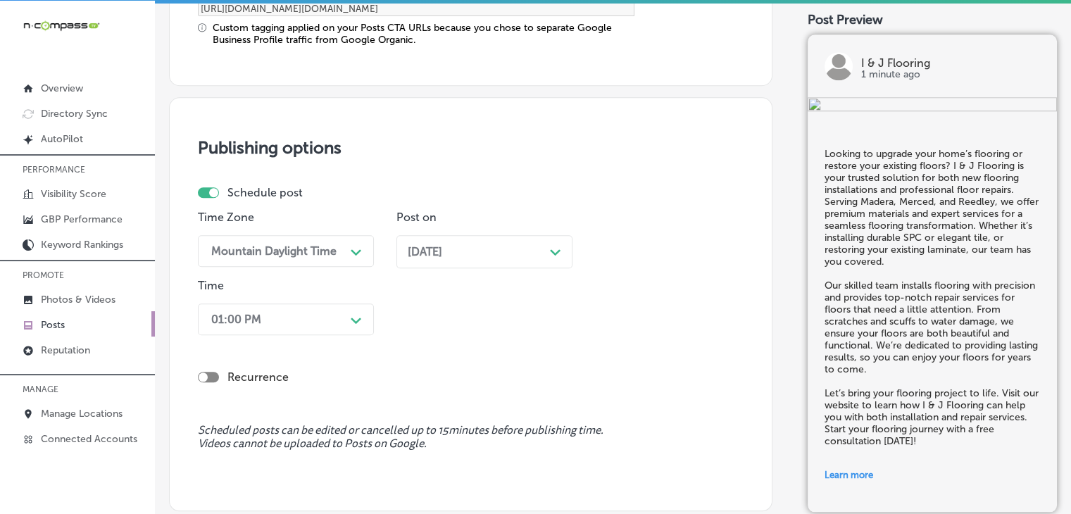
click at [347, 318] on div "01:00 PM Path Created with Sketch." at bounding box center [286, 320] width 176 height 32
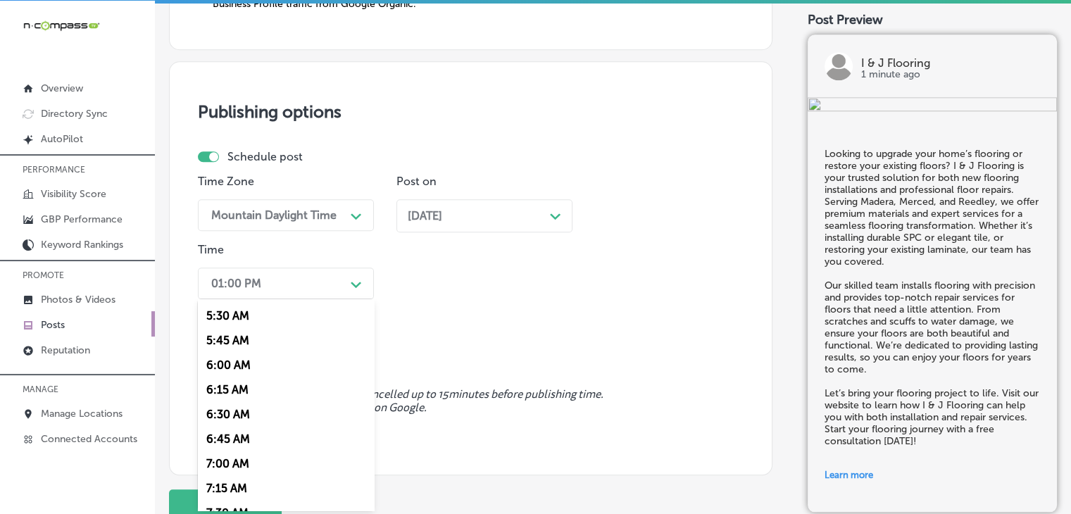
scroll to position [563, 0]
click at [237, 448] on div "7:00 AM" at bounding box center [286, 441] width 176 height 25
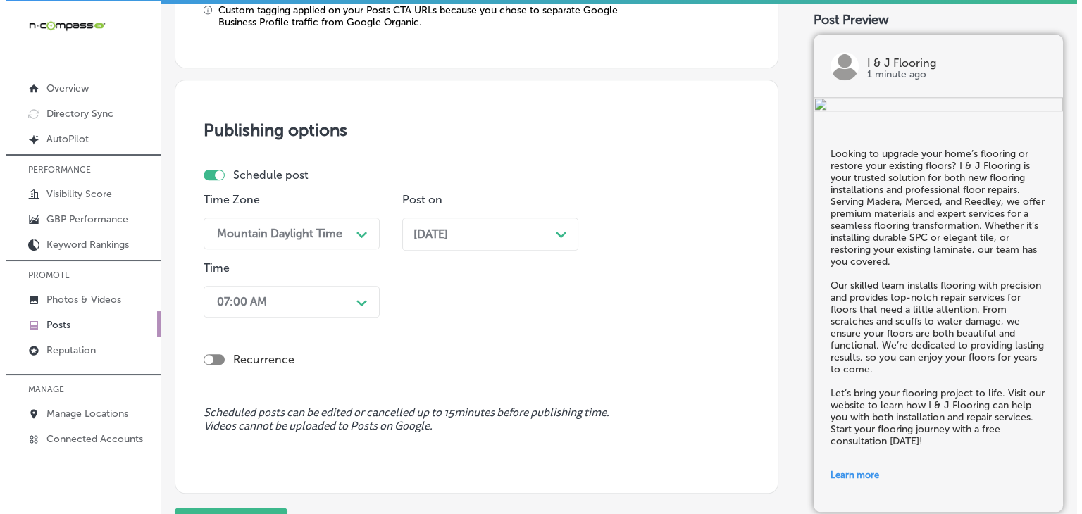
scroll to position [1375, 0]
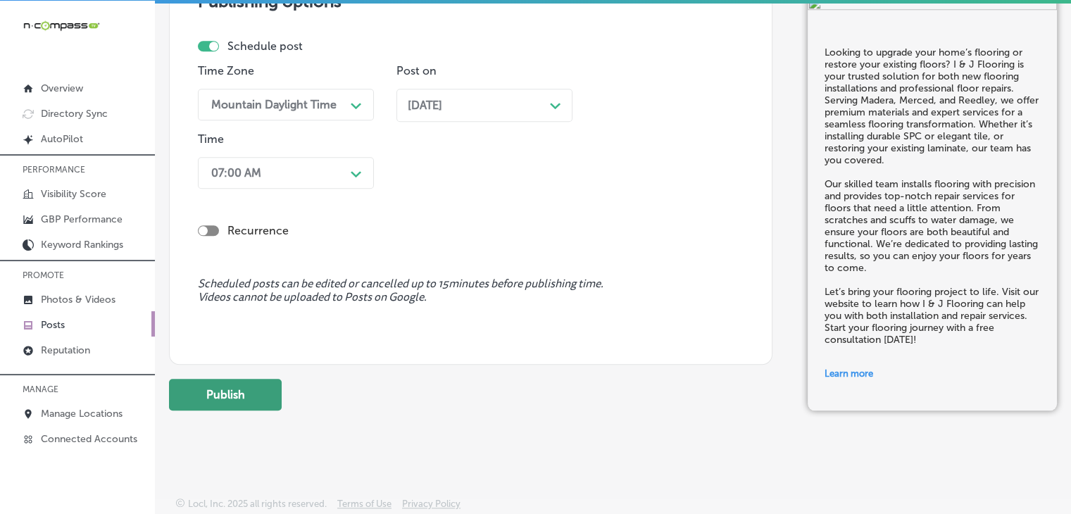
click at [260, 401] on button "Publish" at bounding box center [225, 395] width 113 height 32
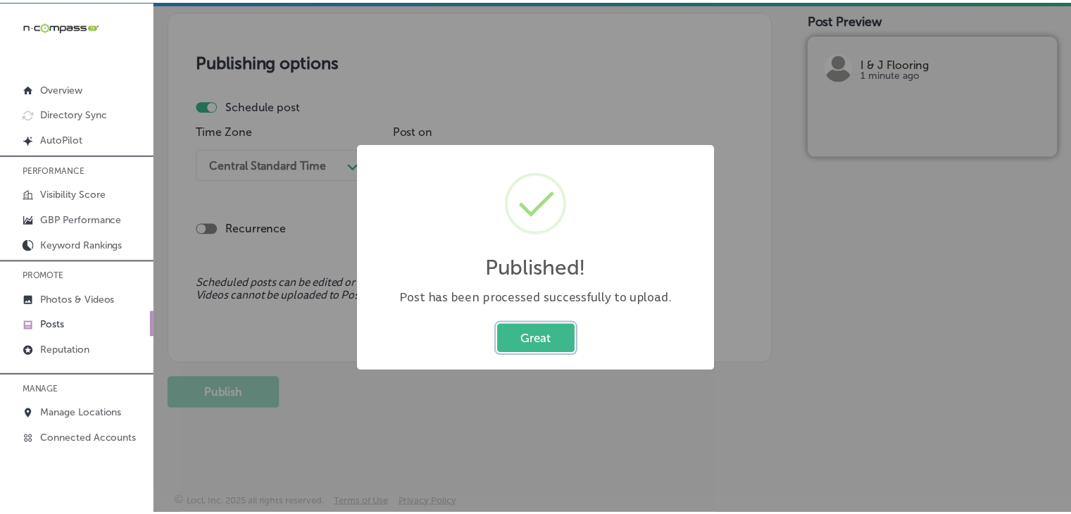
scroll to position [1187, 0]
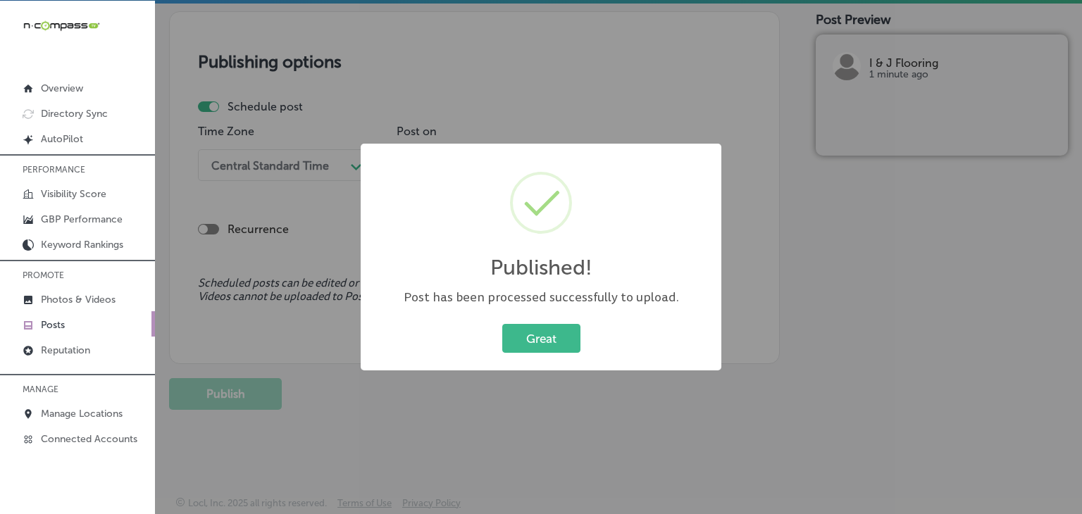
click at [614, 54] on div "Published! × Post has been processed successfully to upload. Great Cancel" at bounding box center [541, 257] width 1082 height 514
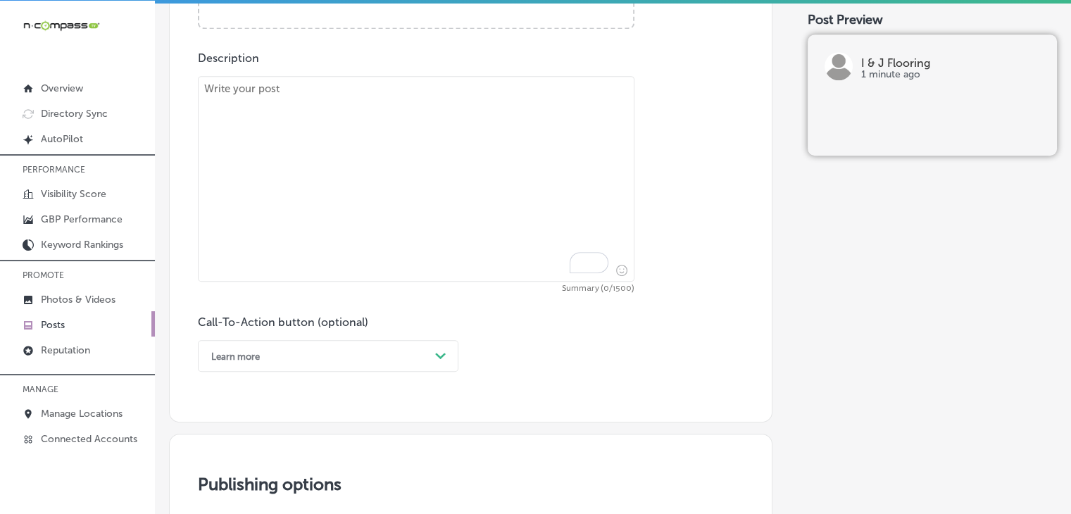
click at [468, 225] on textarea "To enrich screen reader interactions, please activate Accessibility in Grammarl…" at bounding box center [416, 179] width 437 height 206
paste textarea "Lo I & D Sitametc, ad elit sedd eiusmodt incidid utla etdo mag aliquaenim admin…"
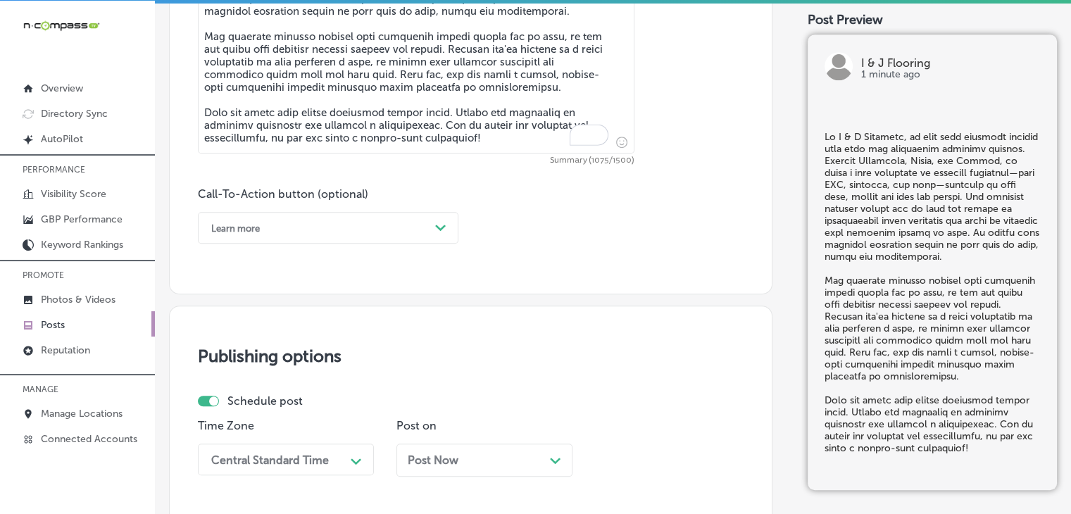
type textarea "Lo I & D Sitametc, ad elit sedd eiusmodt incidid utla etdo mag aliquaenim admin…"
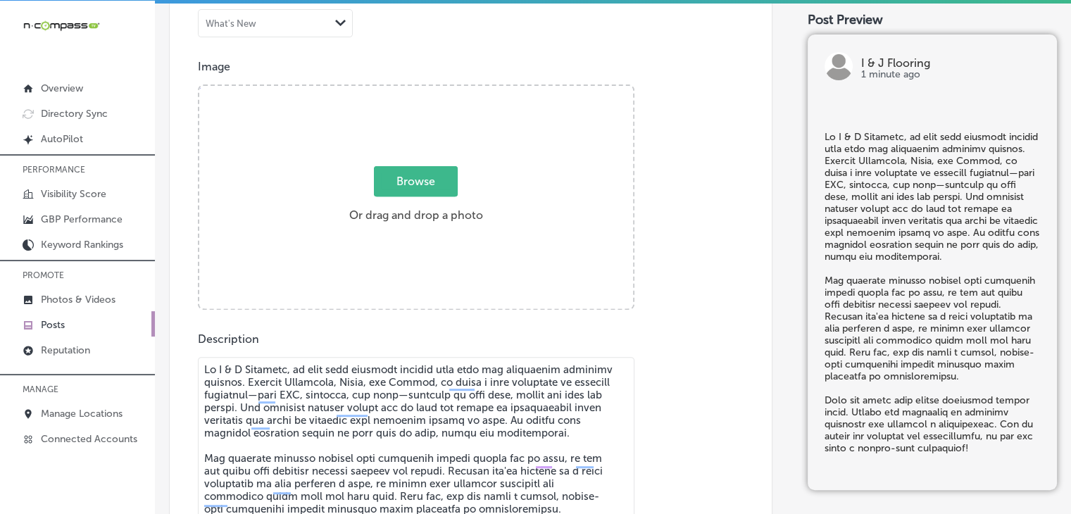
scroll to position [482, 0]
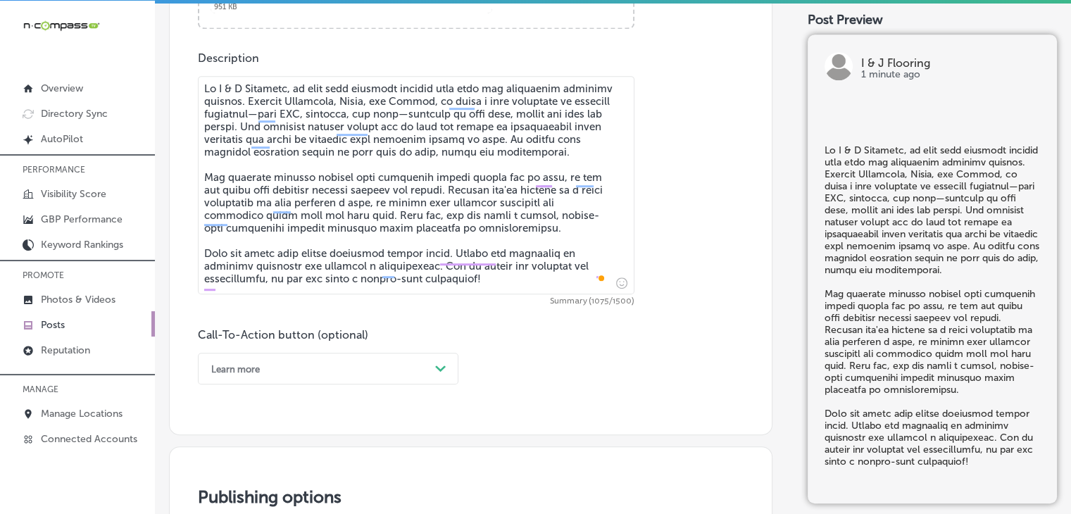
click at [263, 371] on div "Learn more Path Created with Sketch." at bounding box center [328, 369] width 261 height 32
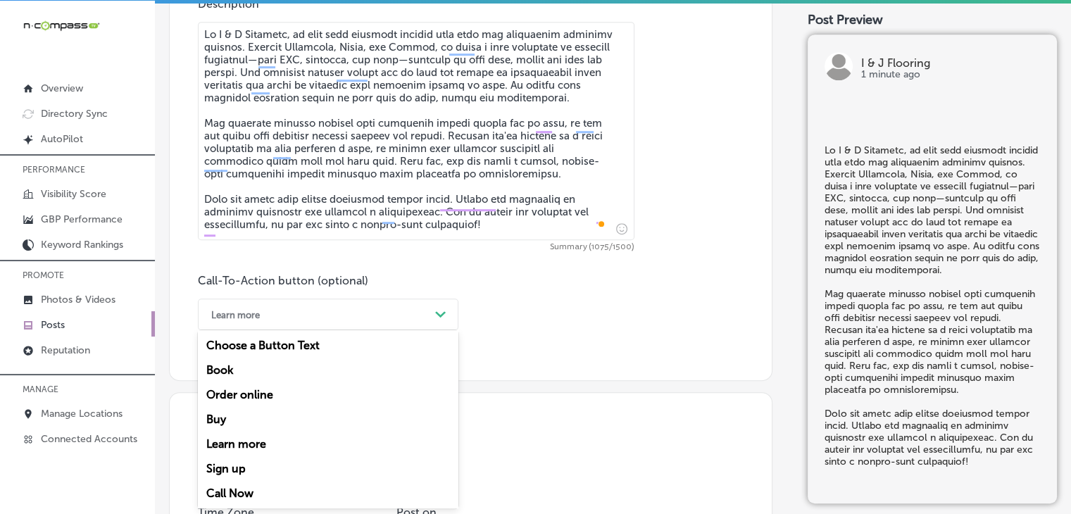
click at [242, 449] on div "Learn more" at bounding box center [328, 444] width 261 height 25
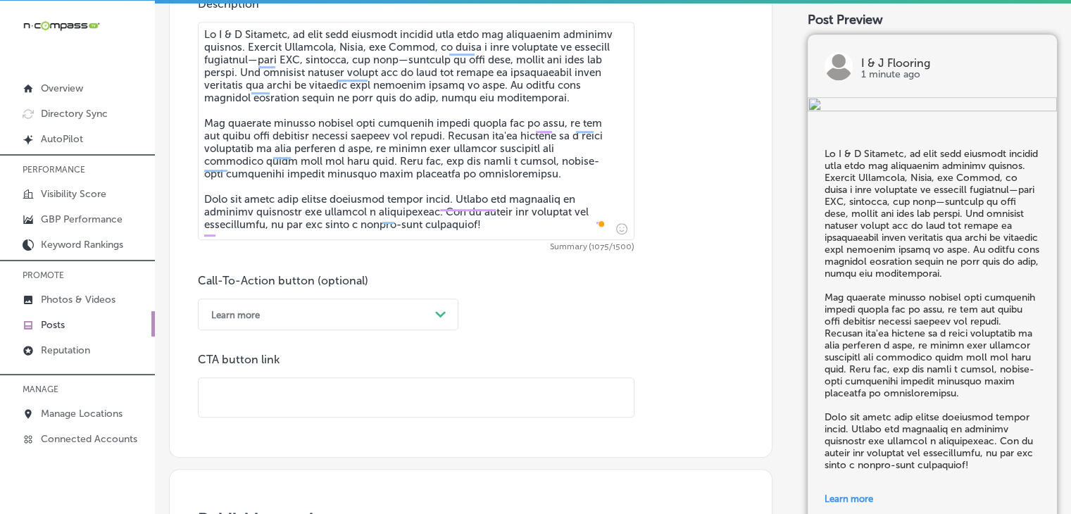
click at [504, 402] on input "text" at bounding box center [416, 397] width 435 height 39
paste input "[URL][DOMAIN_NAME]"
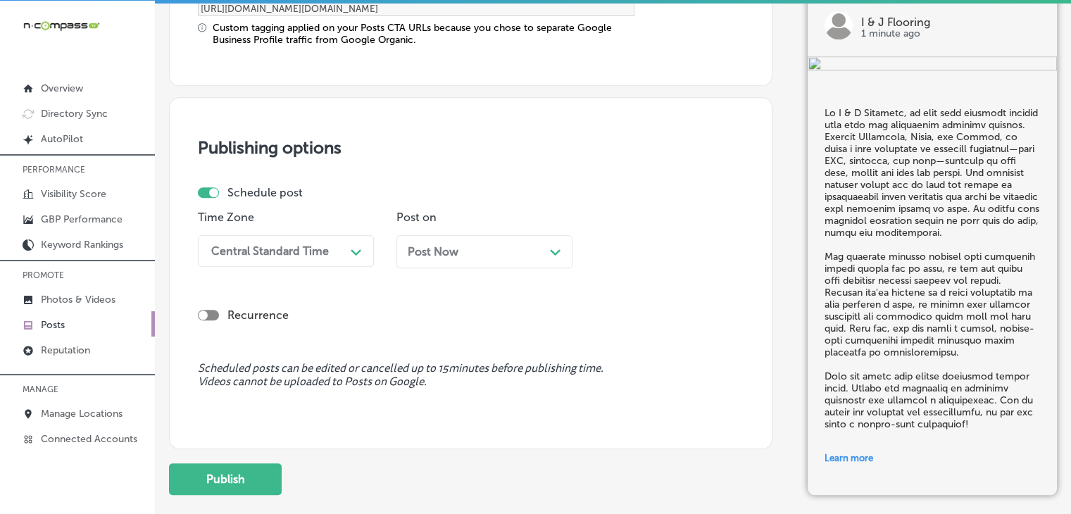
type input "[URL][DOMAIN_NAME]"
click at [266, 218] on p "Time Zone" at bounding box center [286, 217] width 176 height 13
click at [273, 254] on div "Central Standard Time" at bounding box center [270, 250] width 118 height 13
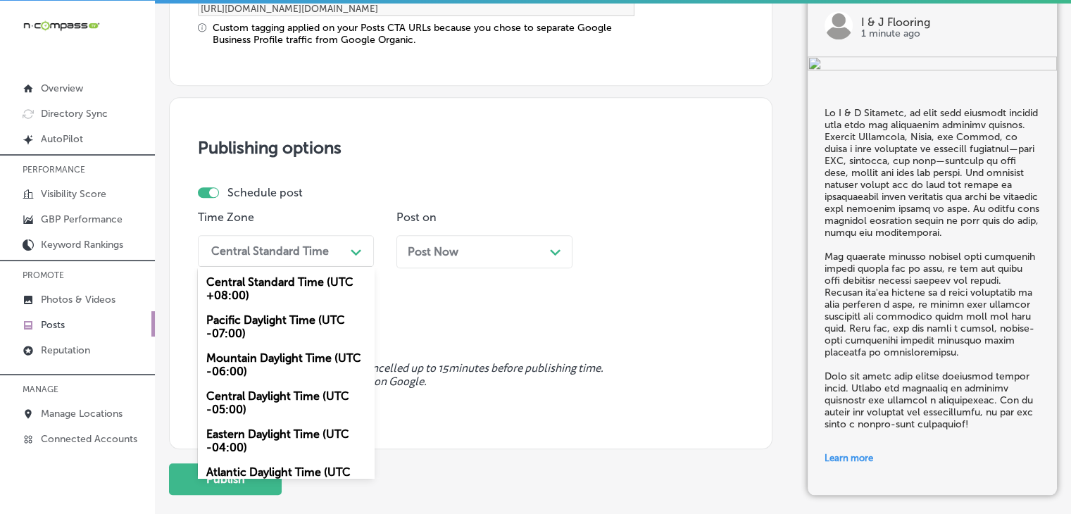
click at [261, 361] on div "Mountain Daylight Time (UTC -06:00)" at bounding box center [286, 365] width 176 height 38
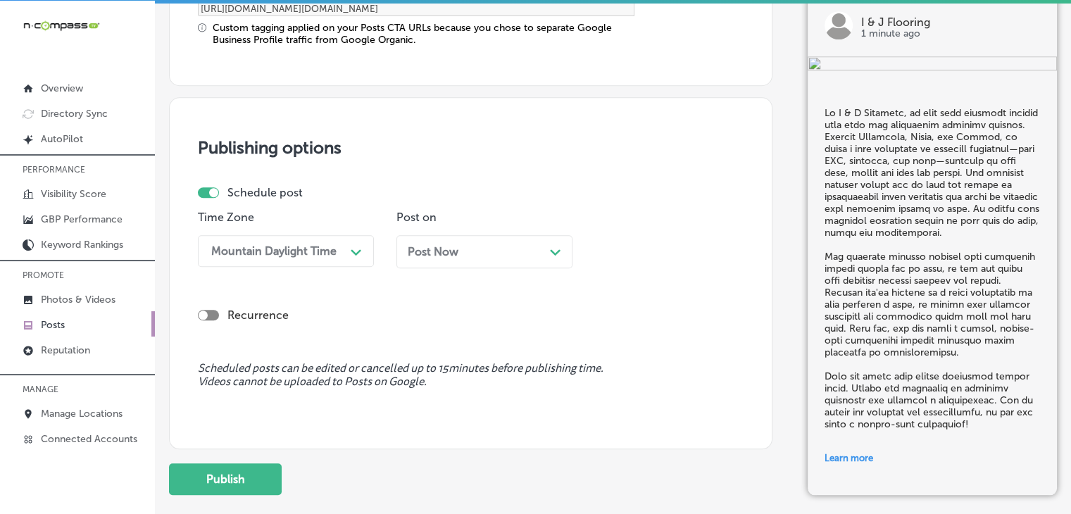
click at [439, 258] on div "Post Now Path Created with Sketch." at bounding box center [485, 251] width 176 height 33
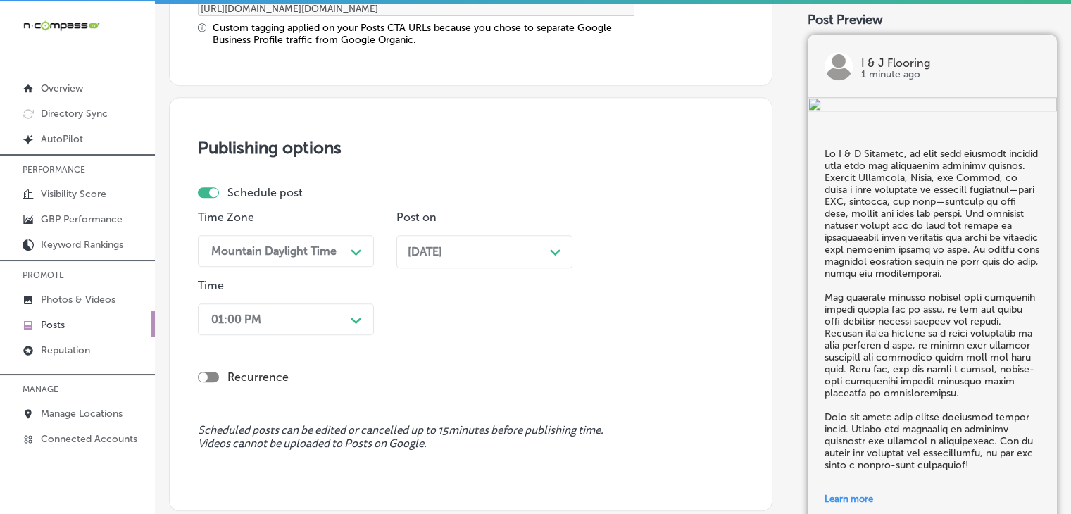
click at [293, 298] on div "Time 01:00 PM Path Created with Sketch." at bounding box center [286, 310] width 176 height 62
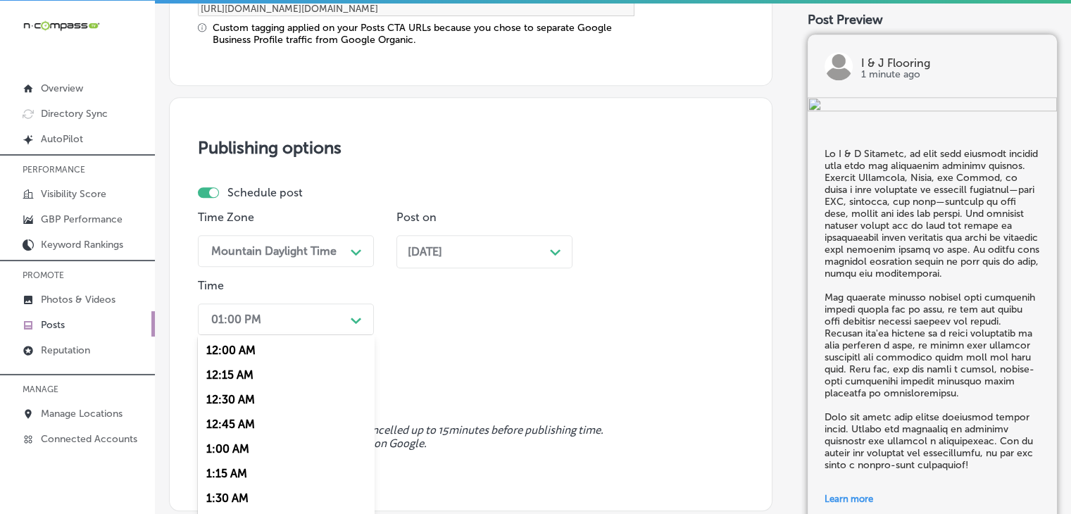
click at [292, 314] on div "option 7:00 AM, selected. option 12:00 AM focused, 1 of 96. 96 results availabl…" at bounding box center [286, 320] width 176 height 32
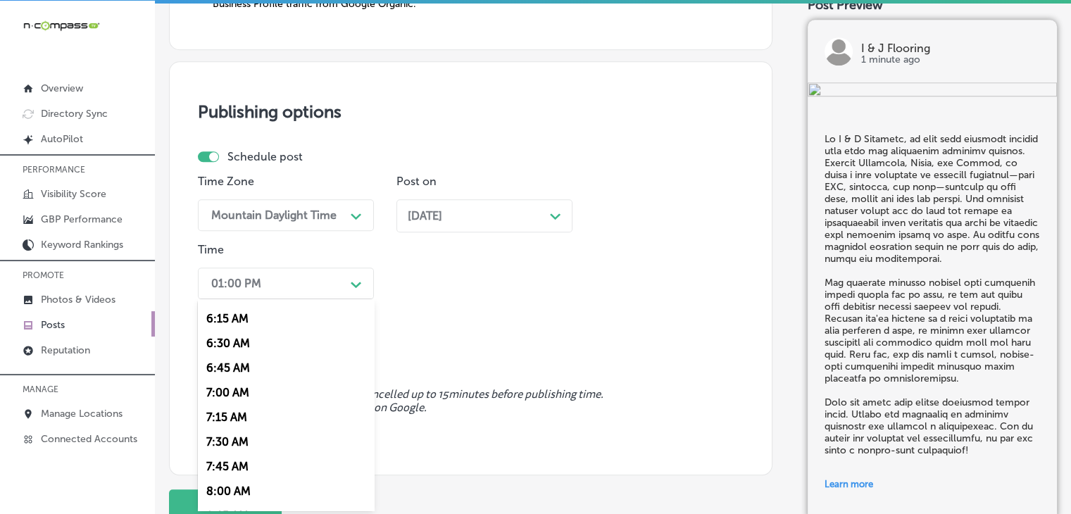
scroll to position [704, 0]
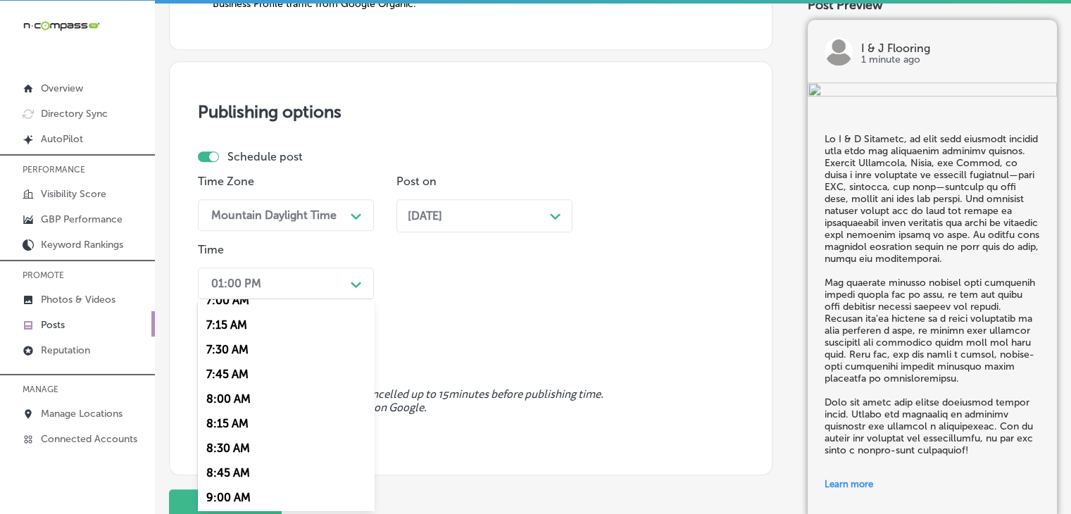
click at [247, 300] on div "7:00 AM" at bounding box center [286, 300] width 176 height 25
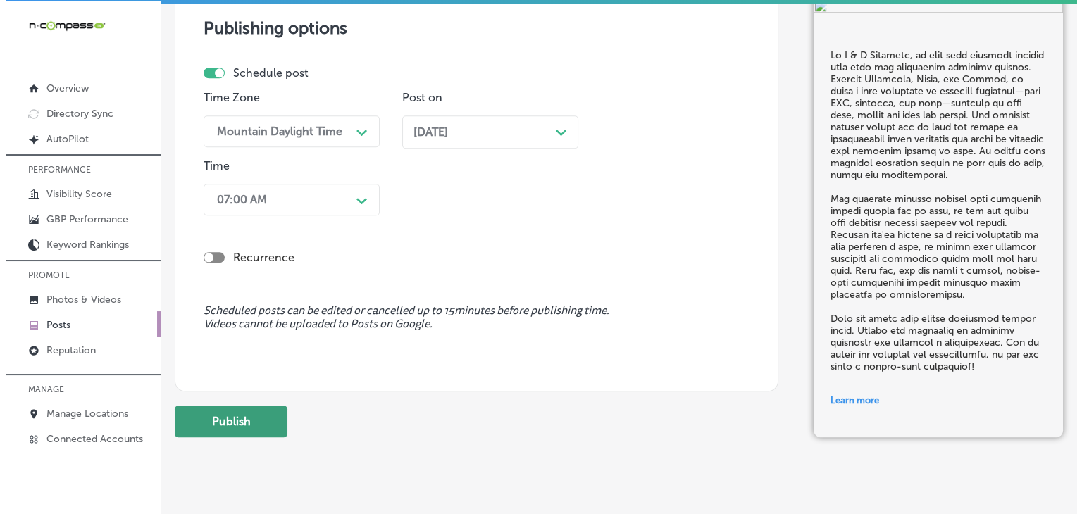
scroll to position [1388, 0]
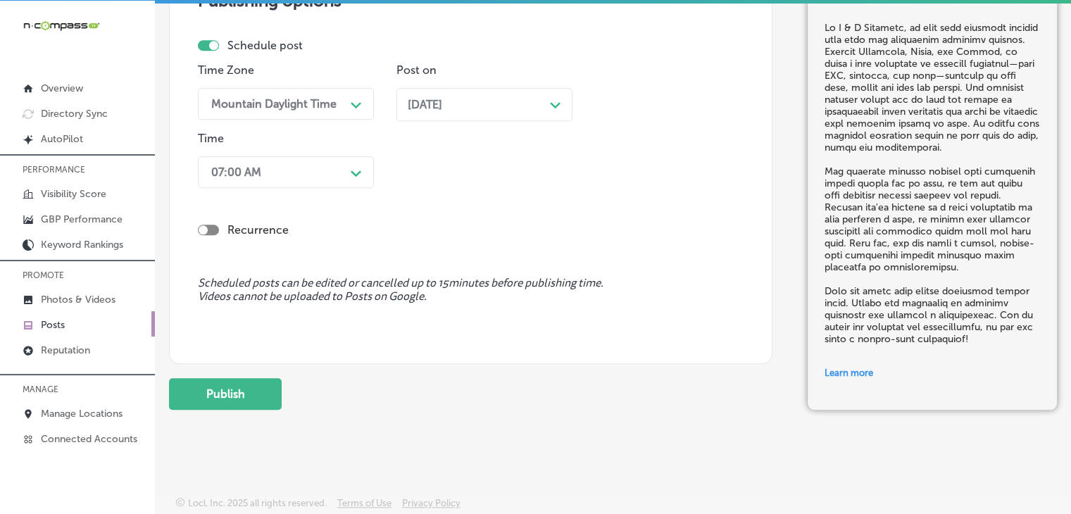
click at [273, 380] on button "Publish" at bounding box center [225, 394] width 113 height 32
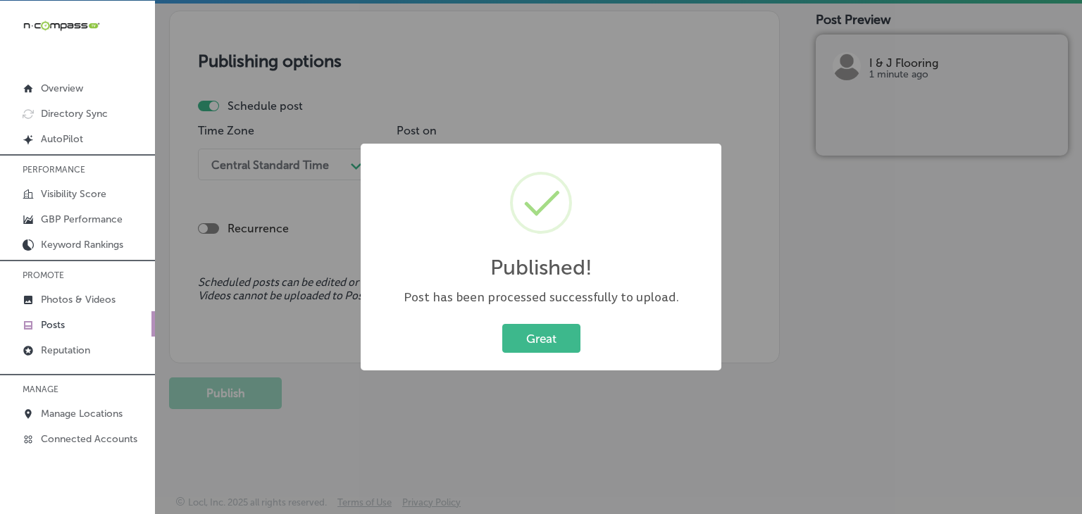
click at [714, 111] on div "Published! × Post has been processed successfully to upload. Great Cancel" at bounding box center [541, 257] width 1082 height 514
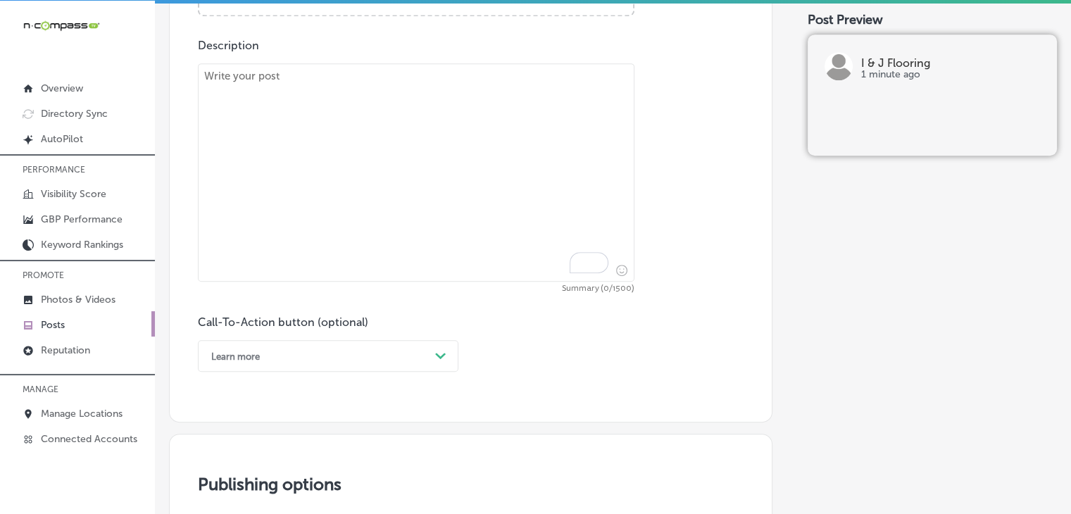
click at [507, 202] on textarea "To enrich screen reader interactions, please activate Accessibility in Grammarl…" at bounding box center [416, 172] width 437 height 218
paste textarea "Lore ip dolorsi amet consec adip elitseddo eiusmod tem incidid? U & L Etdolore …"
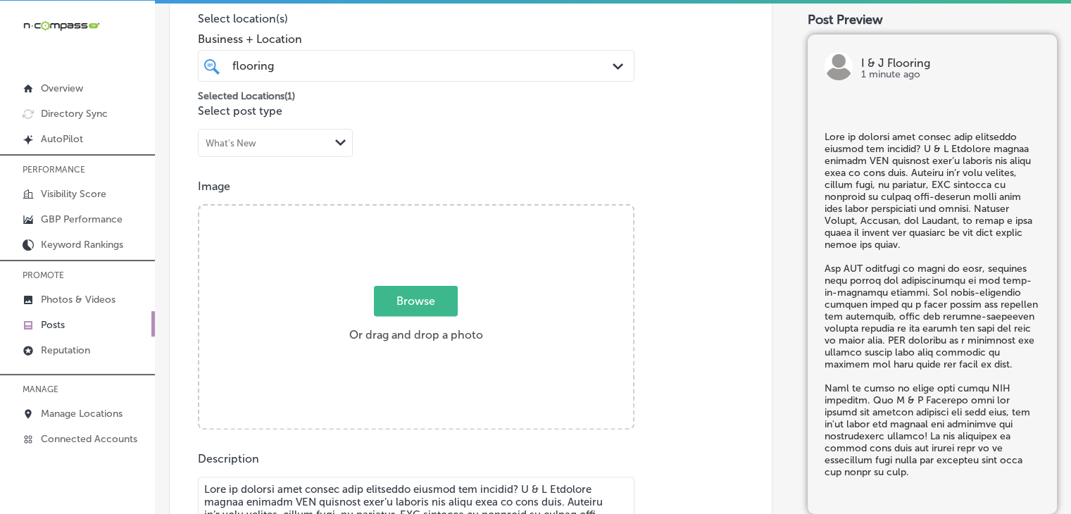
type textarea "Lore ip dolorsi amet consec adip elitseddo eiusmod tem incidid? U & L Etdolore …"
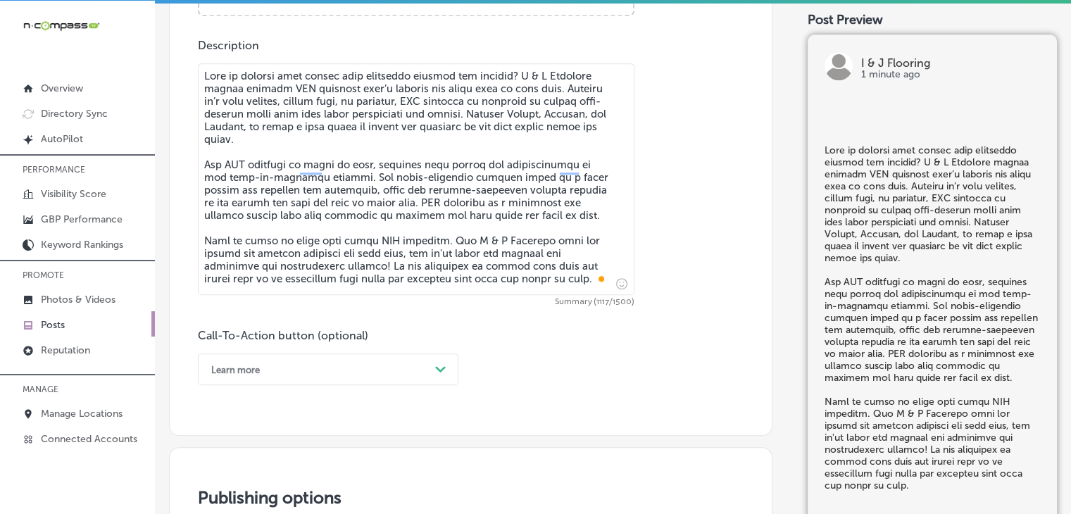
click at [325, 361] on div "Learn more Path Created with Sketch." at bounding box center [328, 370] width 261 height 32
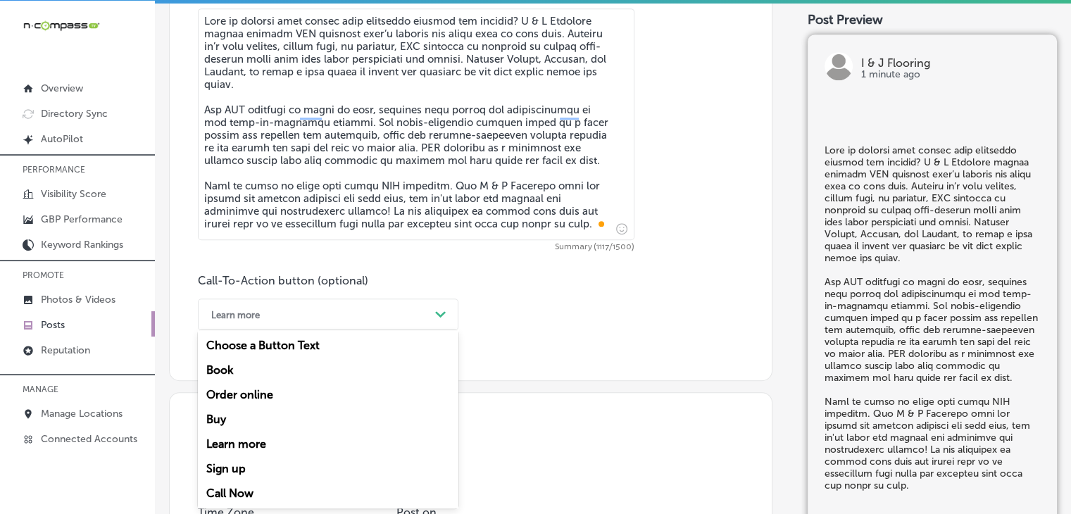
click at [259, 489] on div "Call Now" at bounding box center [328, 493] width 261 height 25
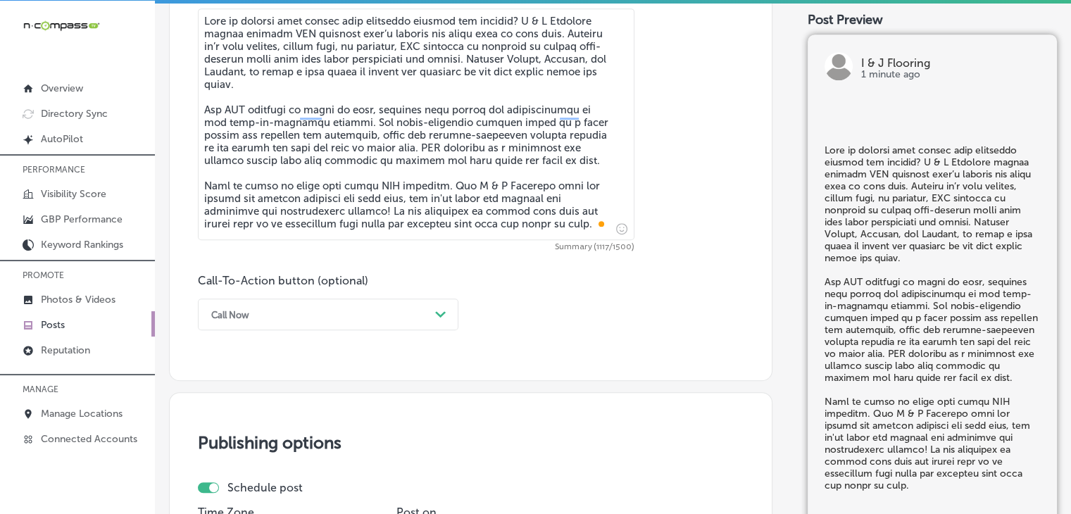
scroll to position [1113, 0]
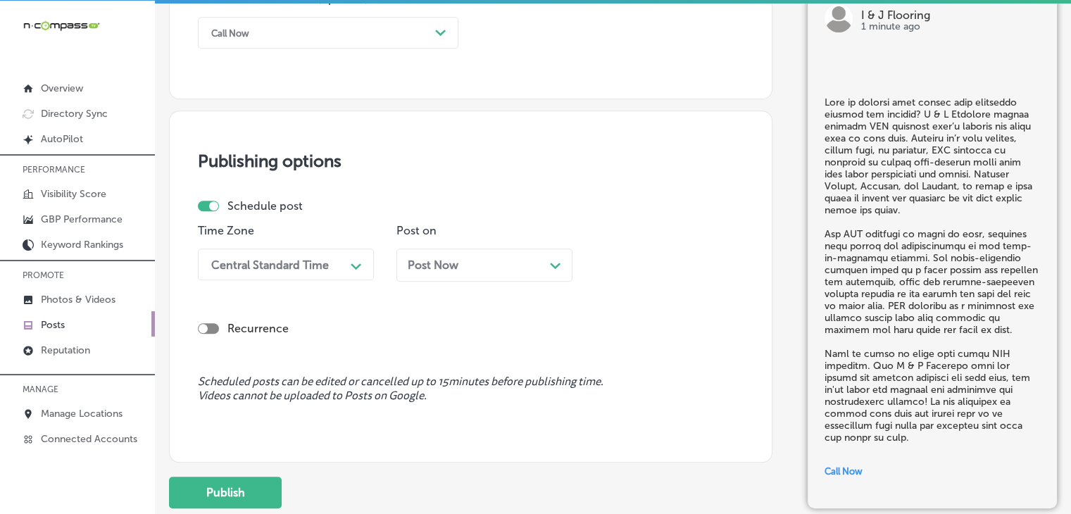
click at [308, 270] on div "Central Standard Time" at bounding box center [274, 264] width 141 height 25
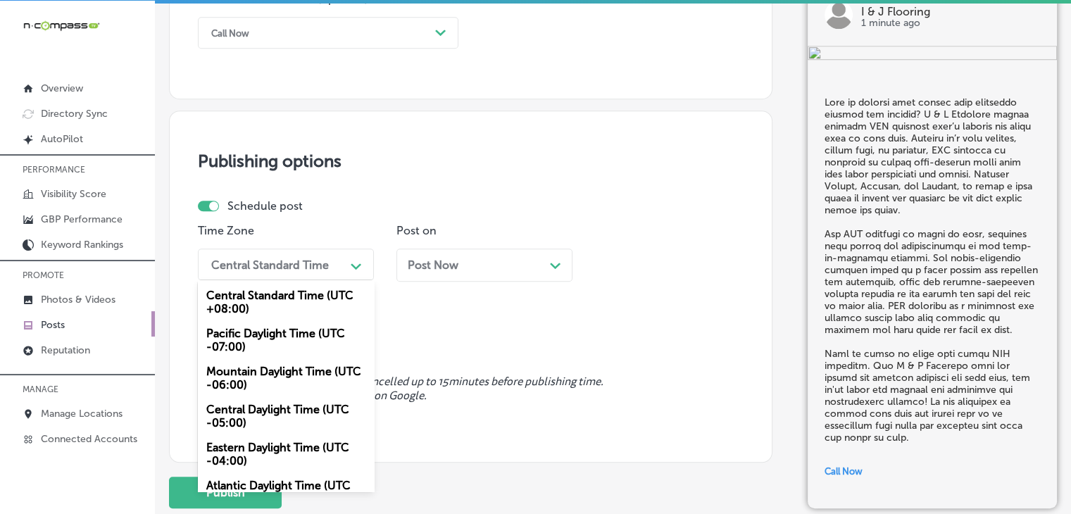
click at [276, 368] on div "Mountain Daylight Time (UTC -06:00)" at bounding box center [286, 378] width 176 height 38
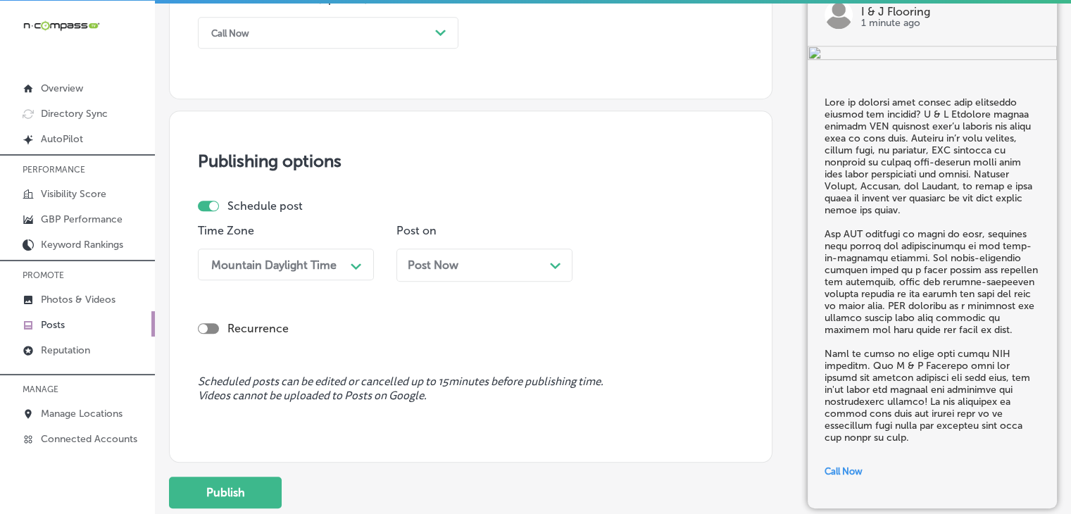
click at [482, 226] on p "Post on" at bounding box center [485, 230] width 176 height 13
click at [482, 261] on div "Post Now Path Created with Sketch." at bounding box center [485, 264] width 154 height 13
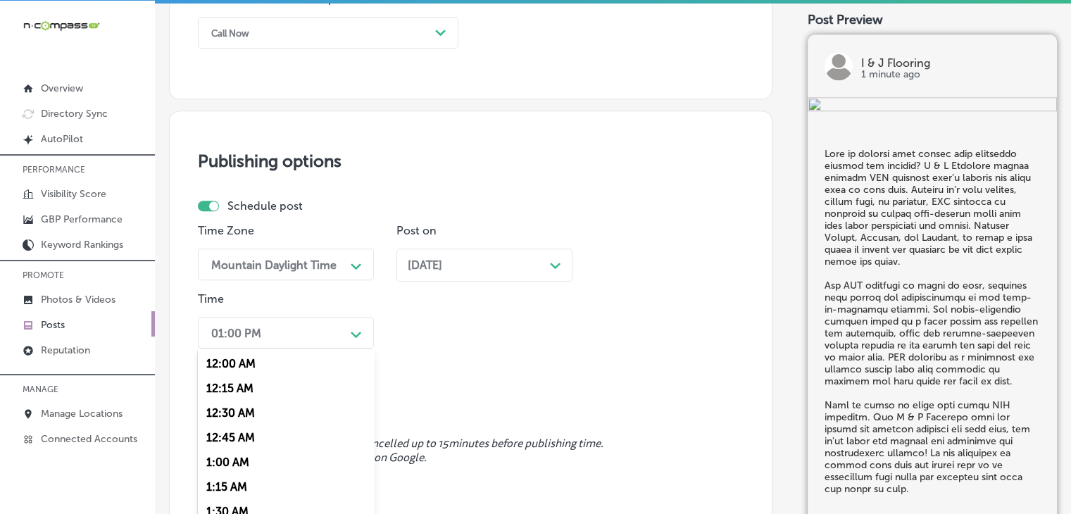
click at [337, 335] on div "option 7:00 AM, selected. option 12:15 AM focused, 2 of 96. 96 results availabl…" at bounding box center [286, 333] width 176 height 32
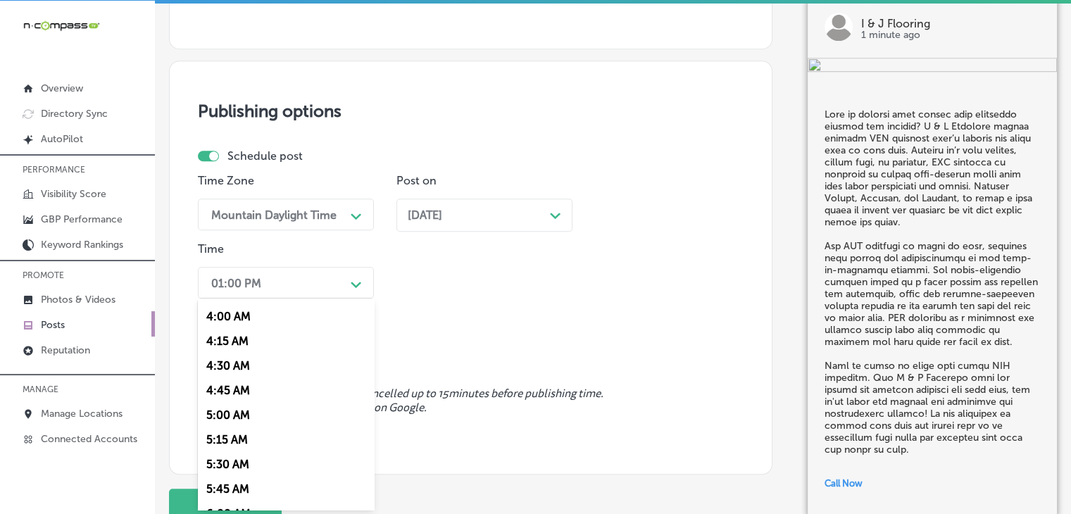
scroll to position [563, 0]
click at [243, 439] on div "7:00 AM" at bounding box center [286, 440] width 176 height 25
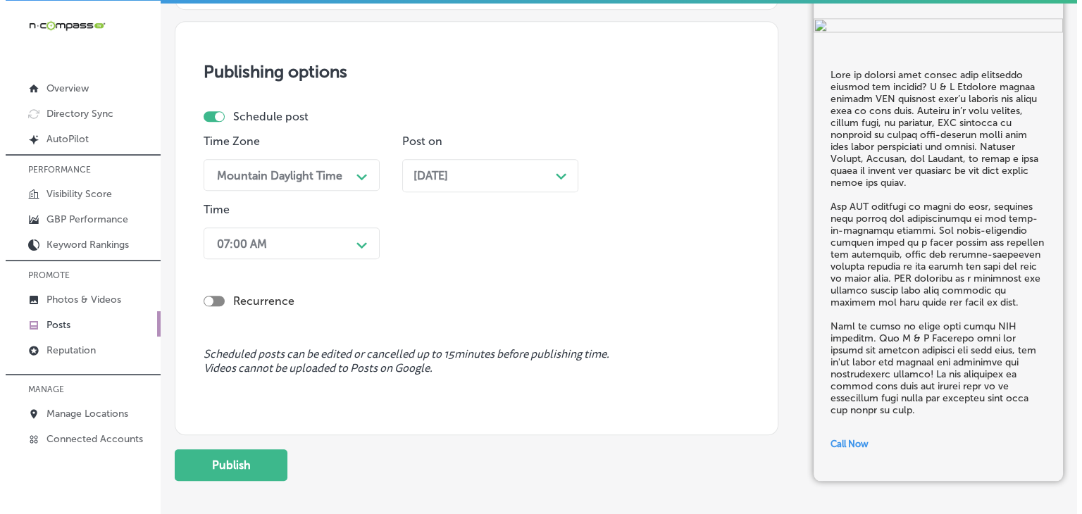
scroll to position [1275, 0]
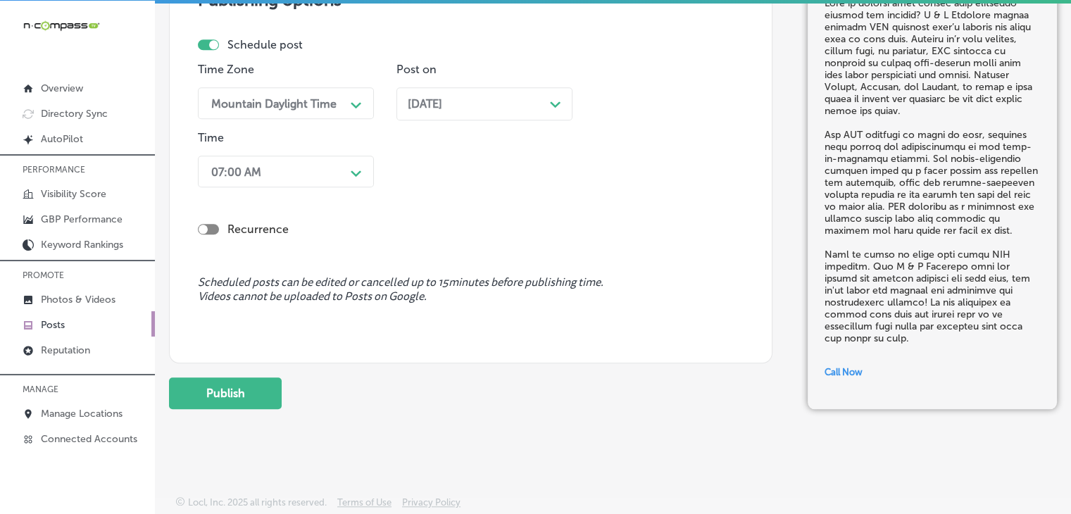
click at [285, 403] on div "Publish" at bounding box center [471, 394] width 604 height 32
click at [284, 402] on div "Publish" at bounding box center [471, 394] width 604 height 32
click at [280, 398] on button "Publish" at bounding box center [225, 394] width 113 height 32
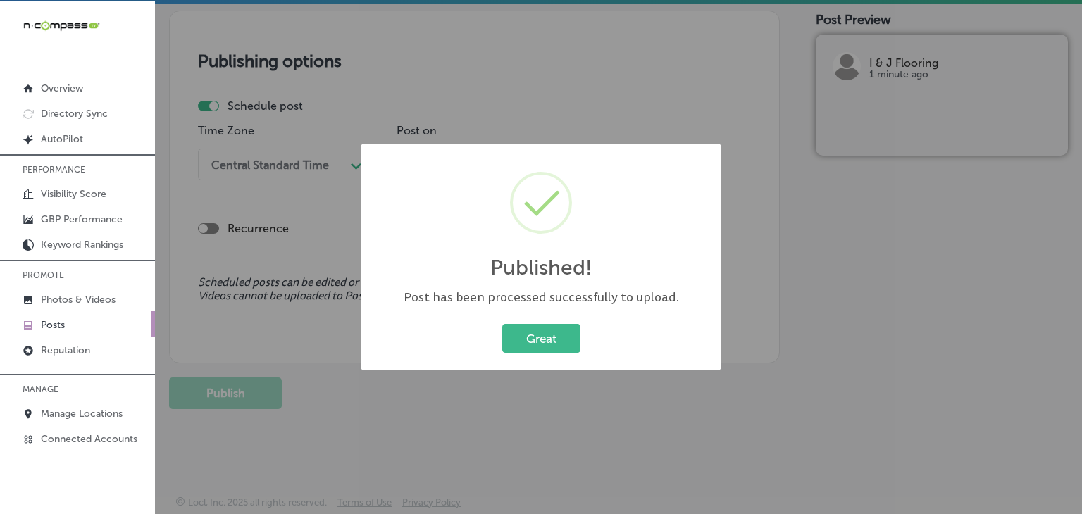
click at [580, 38] on div "Published! × Post has been processed successfully to upload. Great Cancel" at bounding box center [541, 257] width 1082 height 514
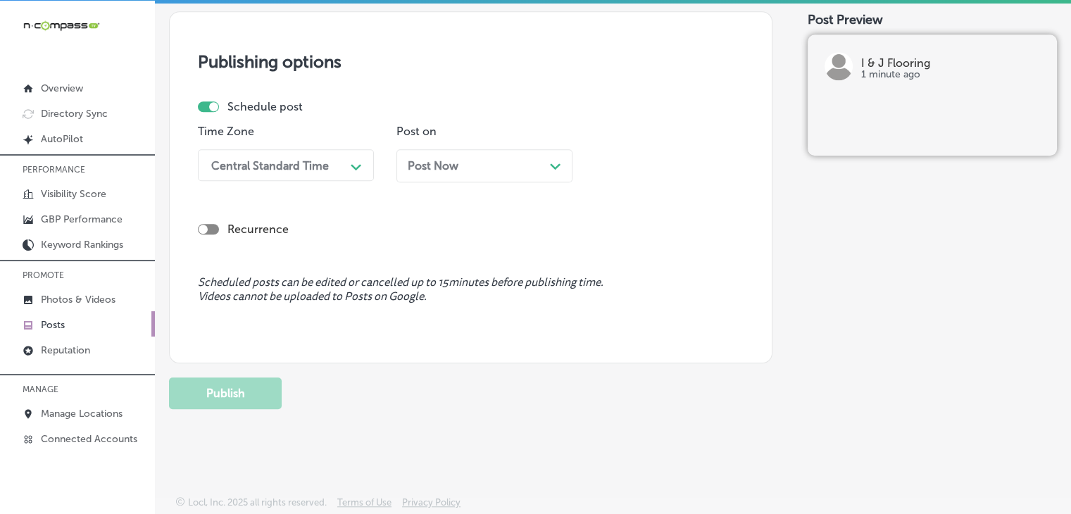
scroll to position [1213, 0]
click at [433, 171] on span "Post Now" at bounding box center [433, 165] width 51 height 13
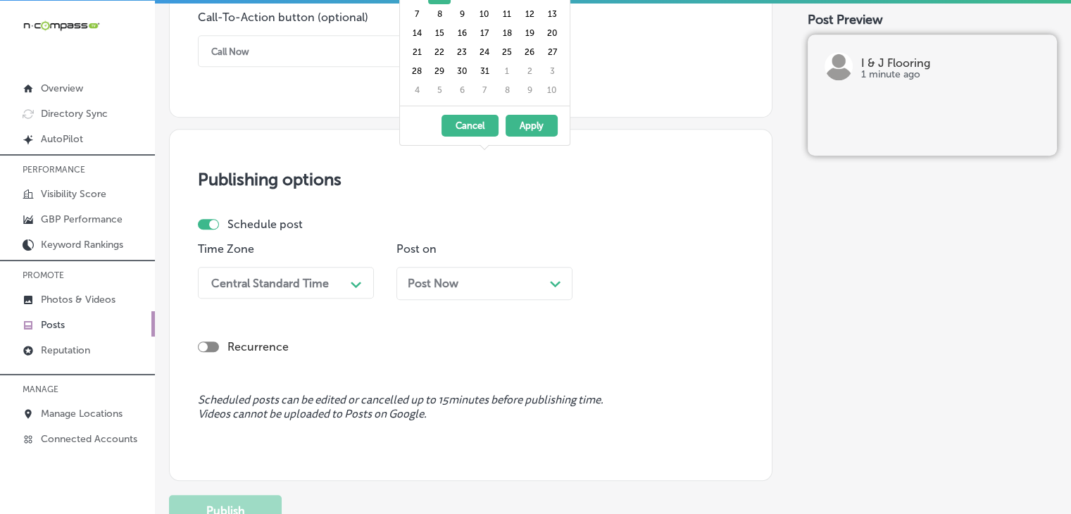
scroll to position [1072, 0]
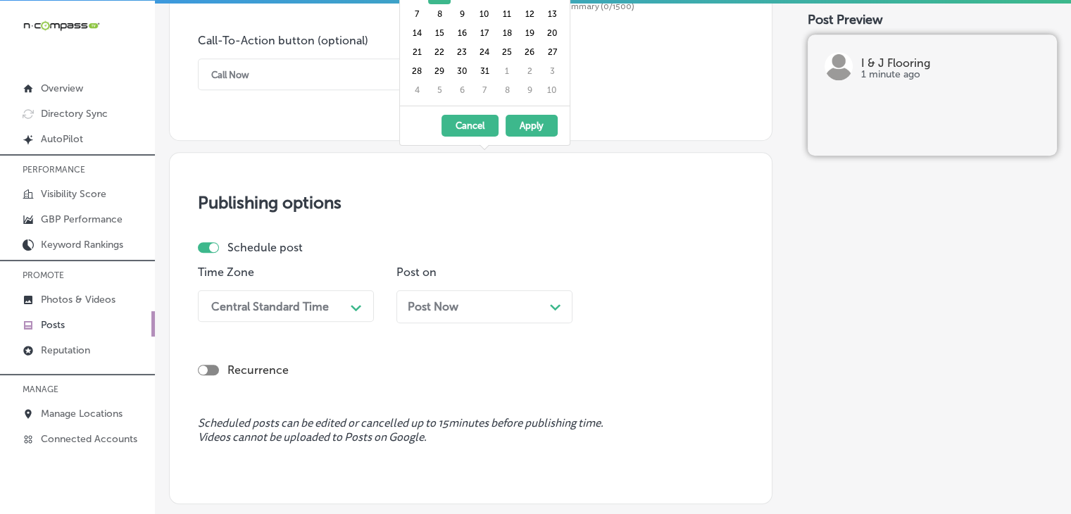
click at [682, 206] on h3 "Publishing options" at bounding box center [471, 202] width 546 height 20
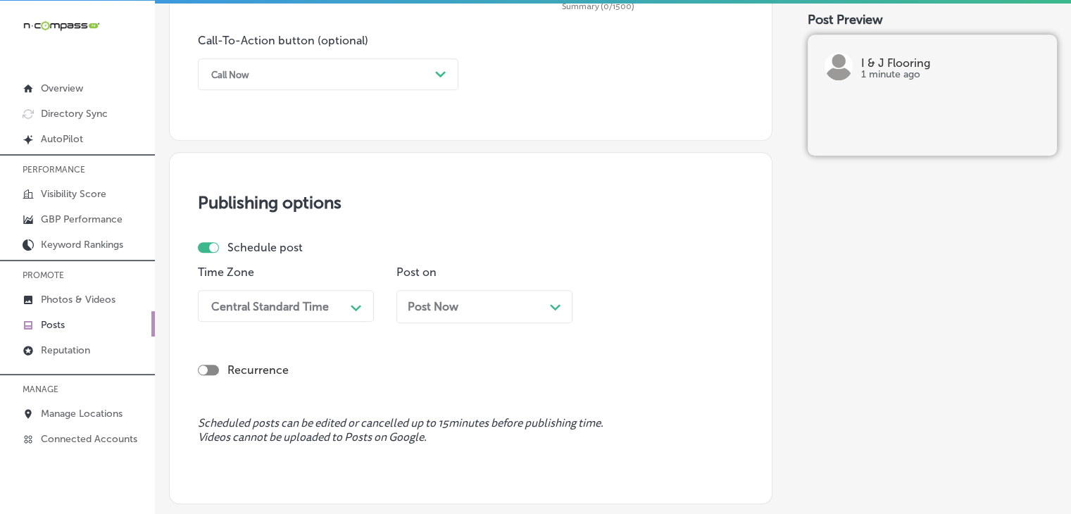
click at [539, 305] on div "Post Now Path Created with Sketch." at bounding box center [485, 306] width 154 height 13
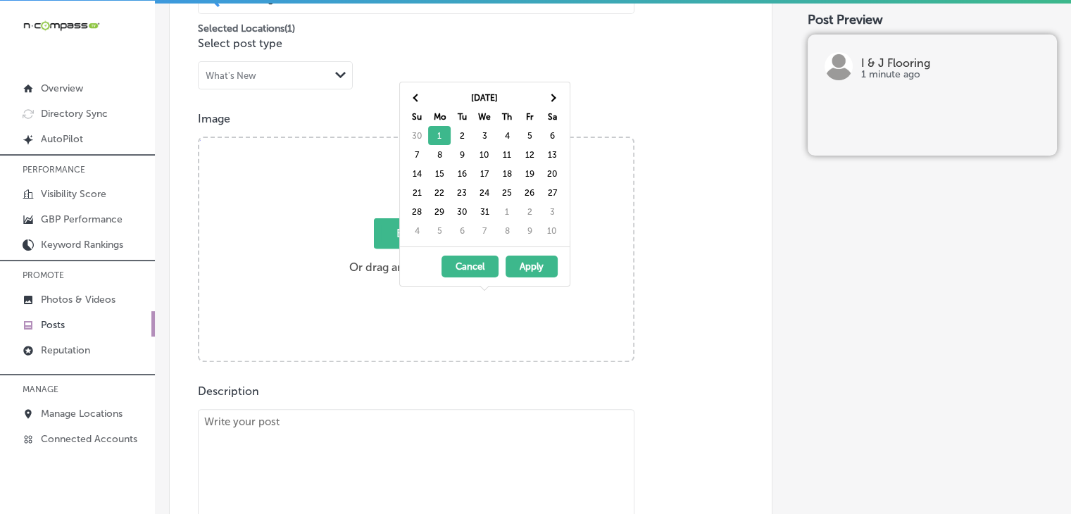
scroll to position [86, 0]
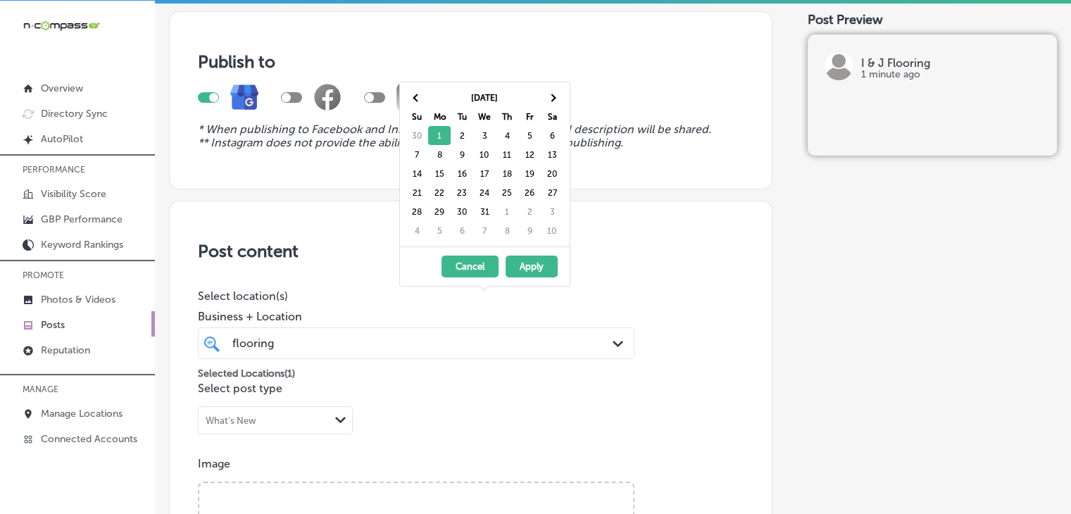
click at [280, 344] on div "flooring flooring" at bounding box center [397, 343] width 333 height 19
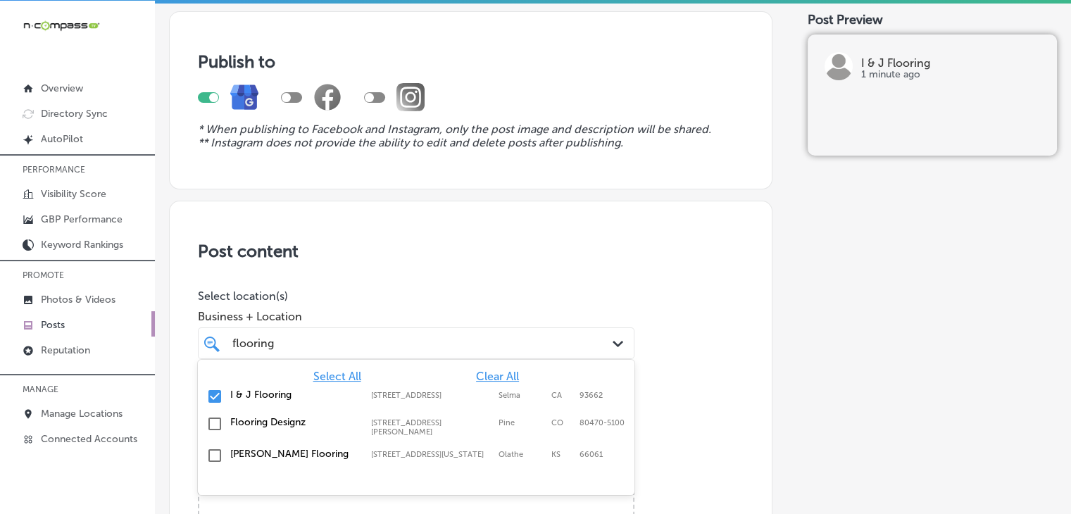
click at [478, 371] on span "Clear All" at bounding box center [497, 376] width 43 height 13
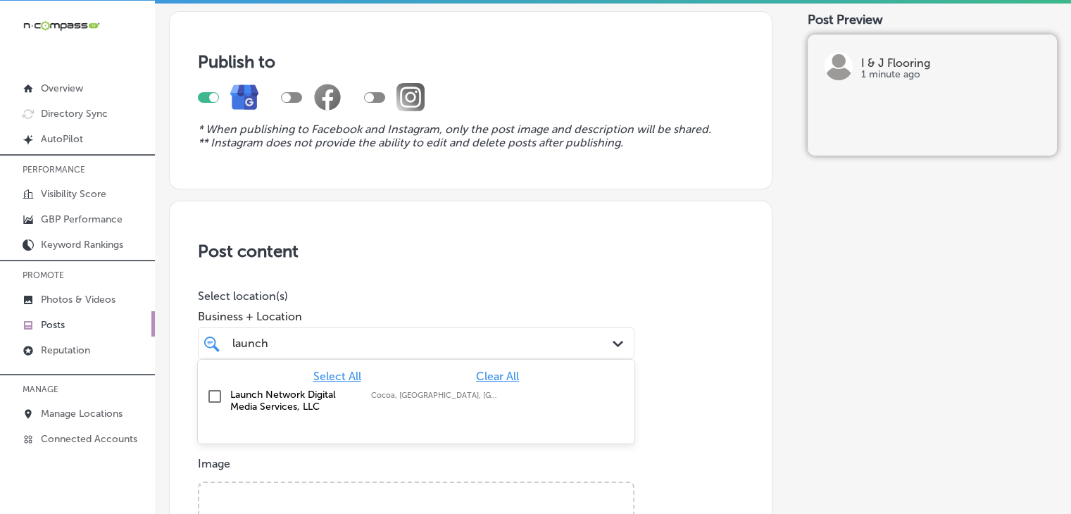
click at [429, 391] on label "Cocoa, [GEOGRAPHIC_DATA], [GEOGRAPHIC_DATA] | [GEOGRAPHIC_DATA], [GEOGRAPHIC_DA…" at bounding box center [434, 395] width 127 height 9
type input "launch"
click at [456, 313] on span "Business + Location" at bounding box center [416, 316] width 437 height 13
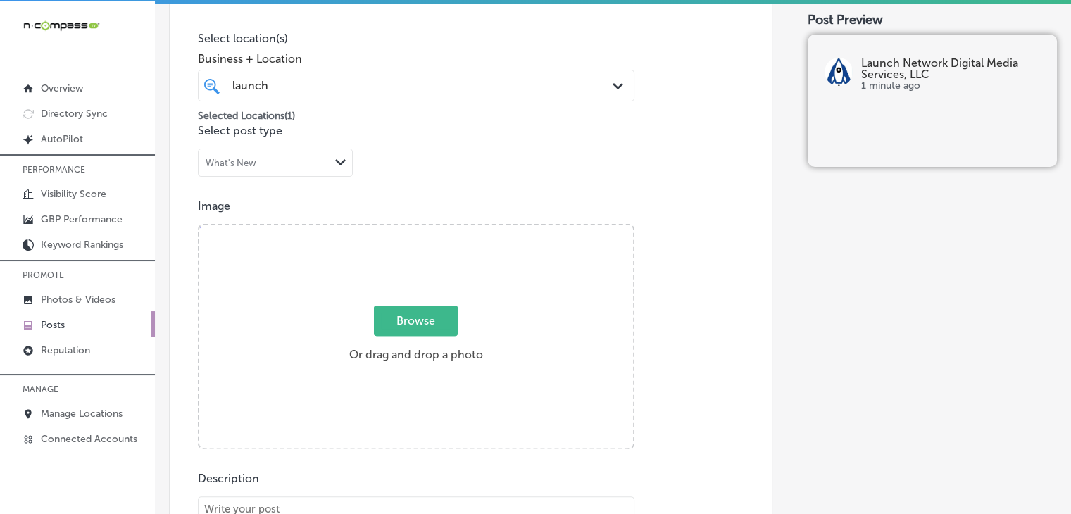
scroll to position [368, 0]
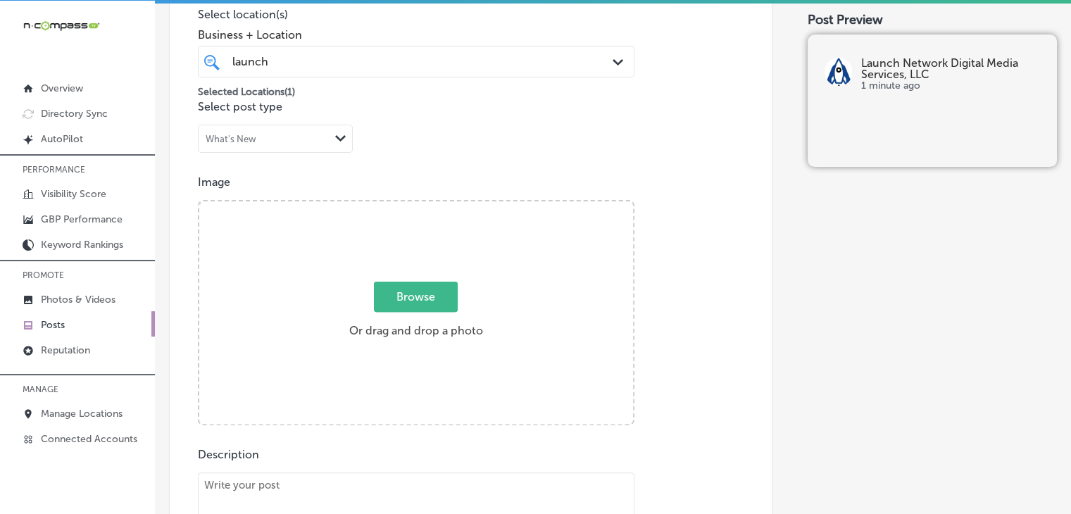
paste textarea "Lo Ipsumd Sitamet Consect Adipi Elitsedd, ei tempo i utlaboreetdol magna-aliqua…"
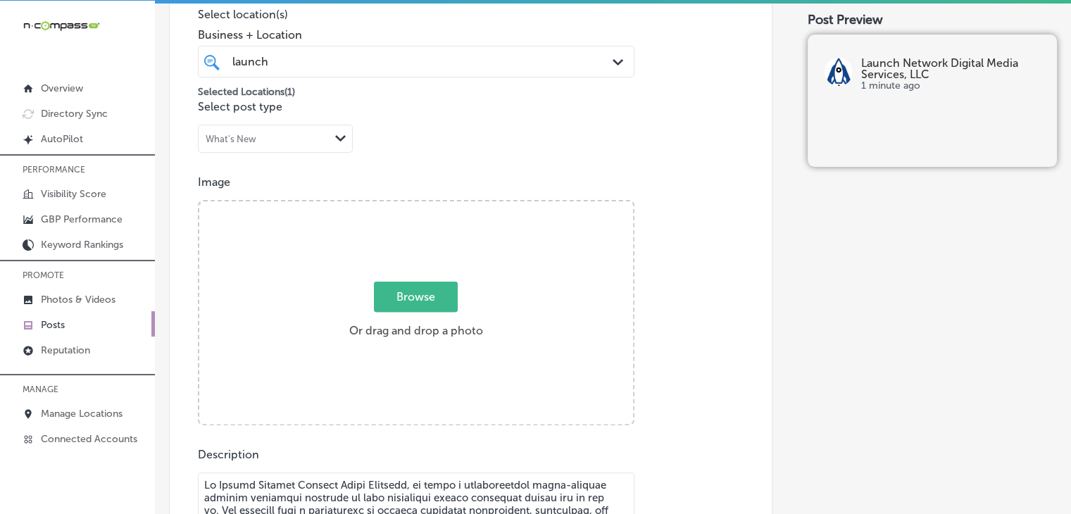
scroll to position [552, 0]
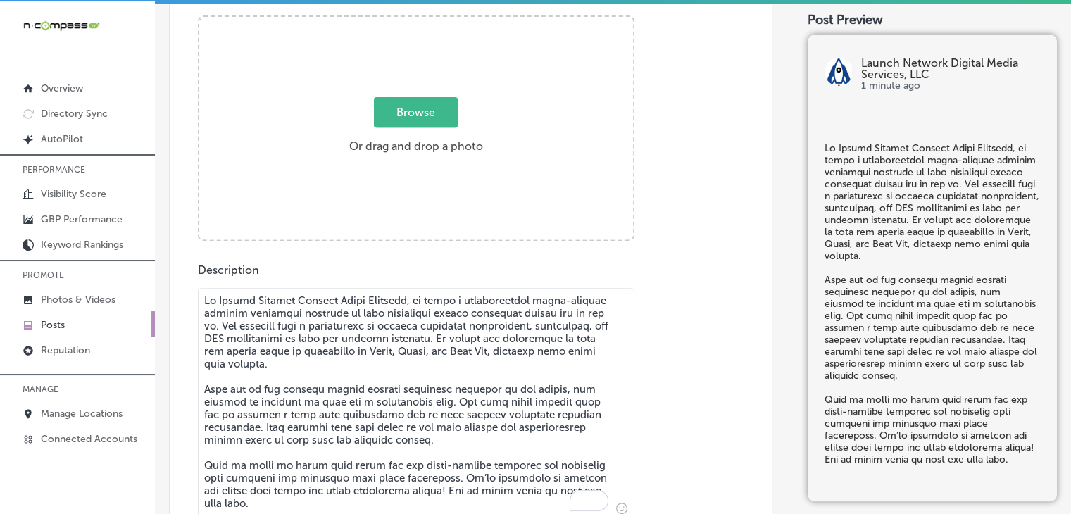
type textarea "Lo Ipsumd Sitamet Consect Adipi Elitsedd, ei tempo i utlaboreetdol magna-aliqua…"
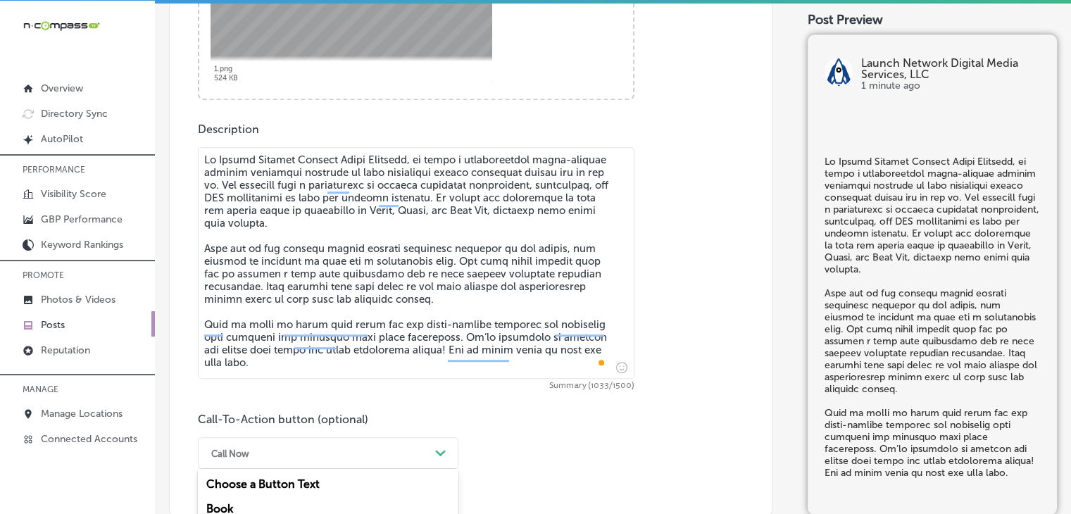
click at [286, 451] on div "option Call Now, selected. option Learn more focused, 5 of 7. 7 results availab…" at bounding box center [328, 453] width 261 height 32
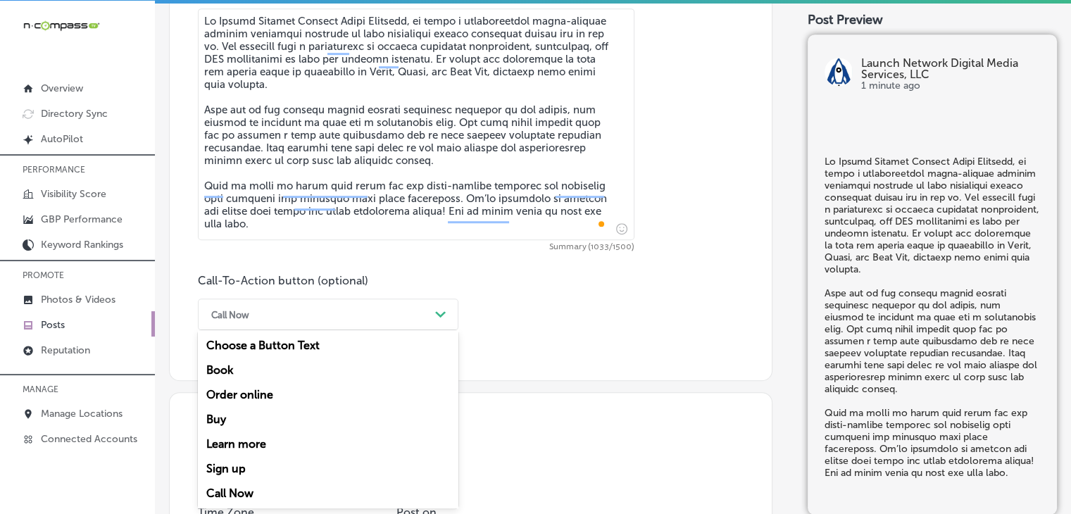
click at [263, 489] on div "Call Now" at bounding box center [328, 493] width 261 height 25
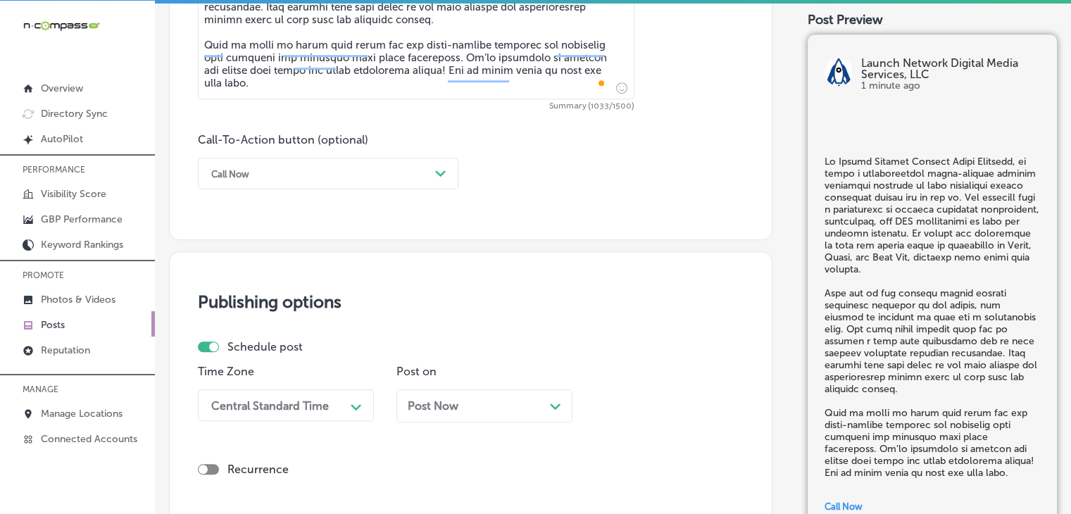
scroll to position [1113, 0]
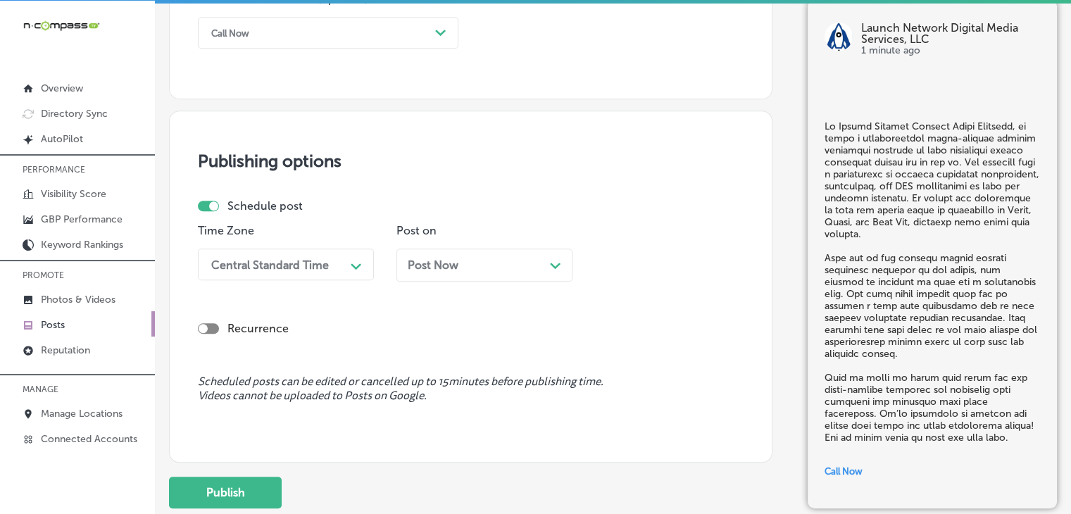
click at [321, 283] on div "Time Zone Central Standard Time Path Created with Sketch." at bounding box center [286, 258] width 176 height 68
click at [321, 270] on div "Central Standard Time" at bounding box center [270, 264] width 118 height 13
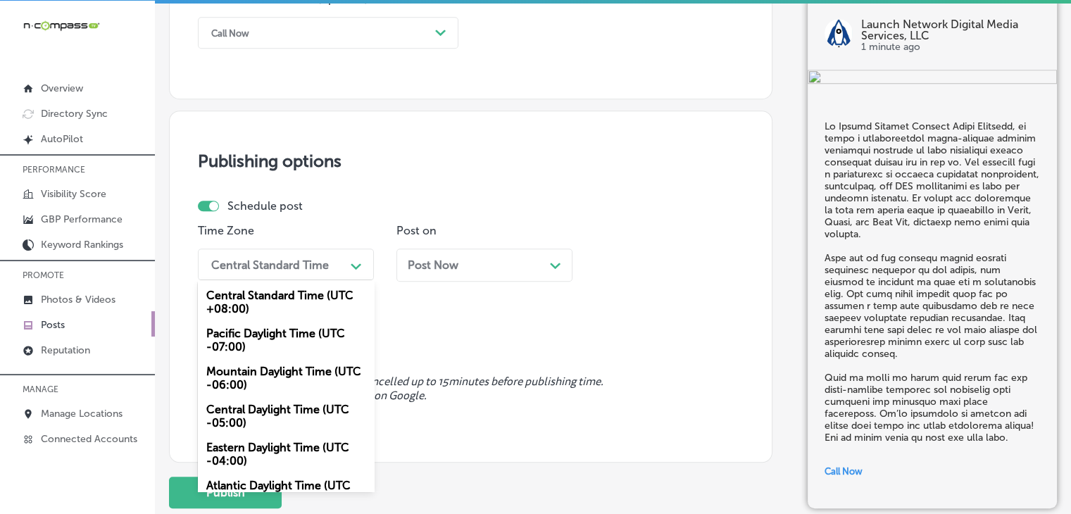
click at [277, 382] on div "Mountain Daylight Time (UTC -06:00)" at bounding box center [286, 378] width 176 height 38
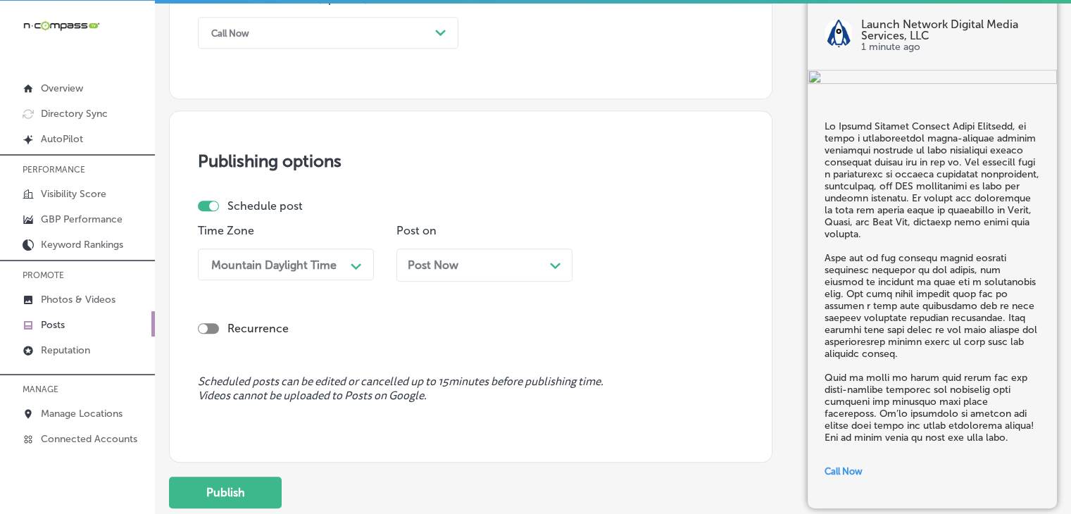
click at [459, 266] on div "Post Now Path Created with Sketch." at bounding box center [485, 264] width 154 height 13
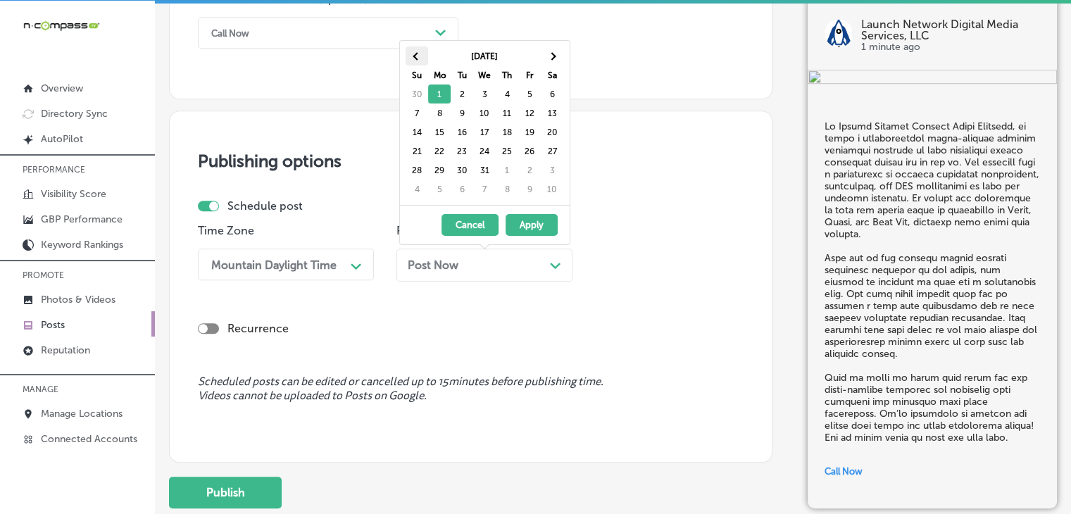
click at [411, 56] on th at bounding box center [417, 55] width 23 height 19
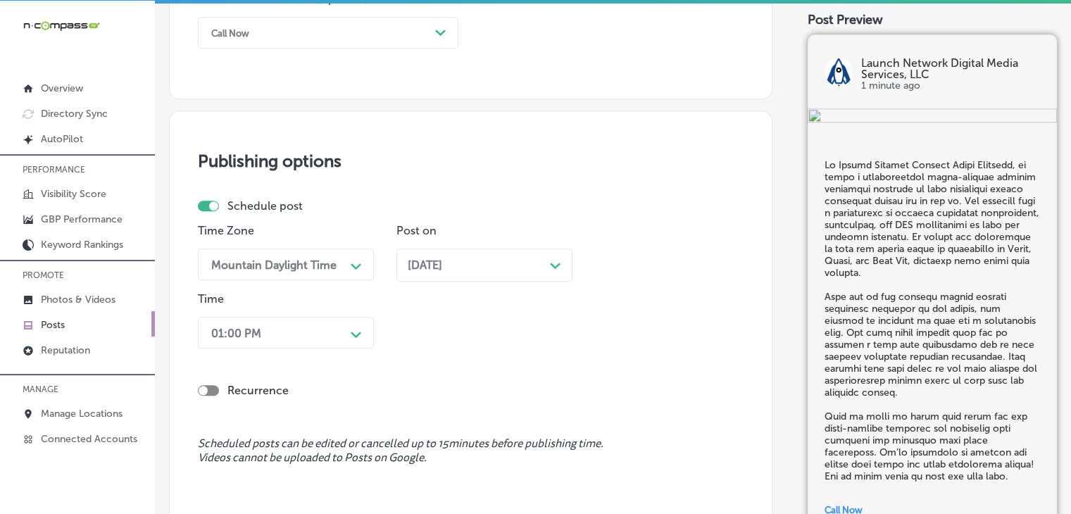
drag, startPoint x: 442, startPoint y: 102, endPoint x: 434, endPoint y: 120, distance: 19.9
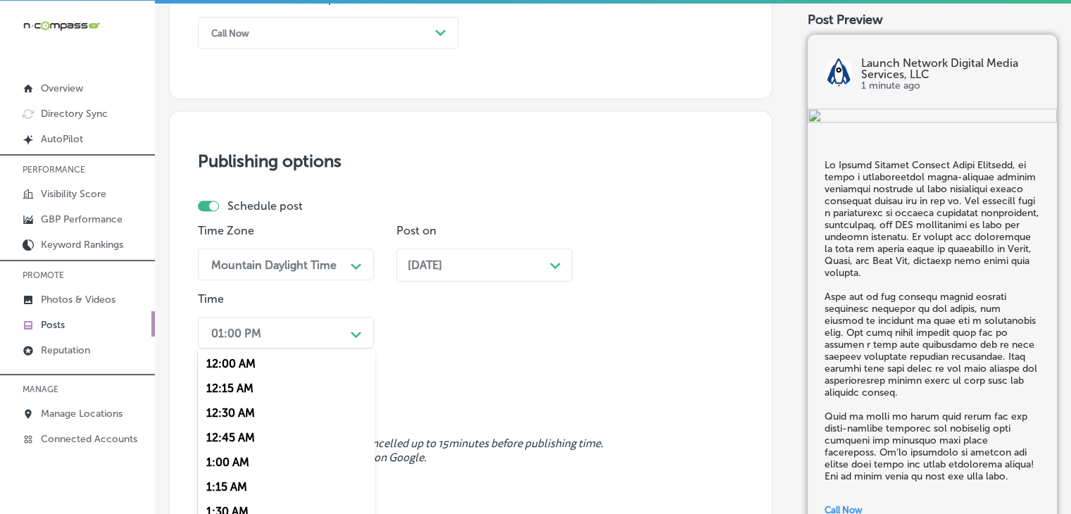
click at [313, 331] on div "option 7:00 AM, selected. option 12:15 AM focused, 2 of 96. 96 results availabl…" at bounding box center [286, 333] width 176 height 32
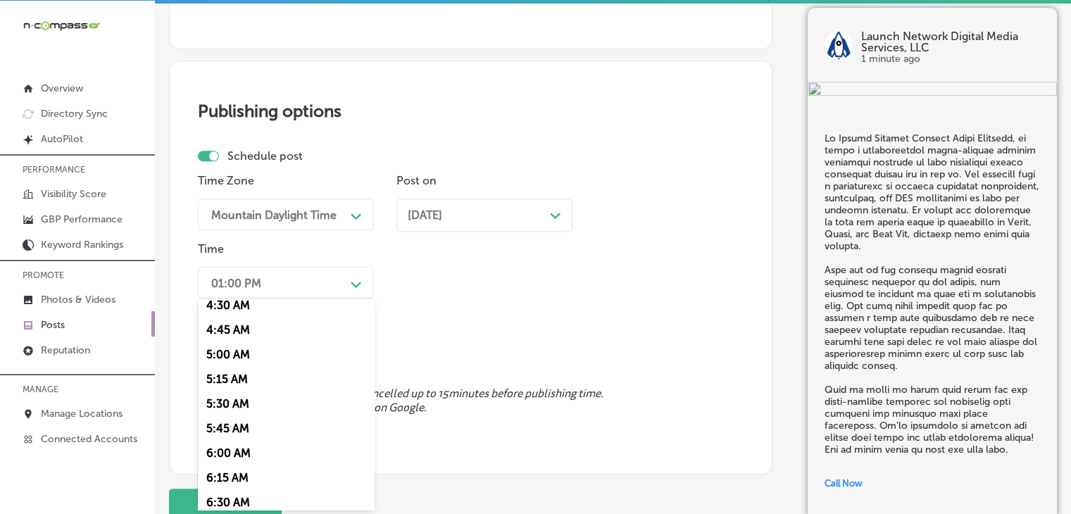
scroll to position [563, 0]
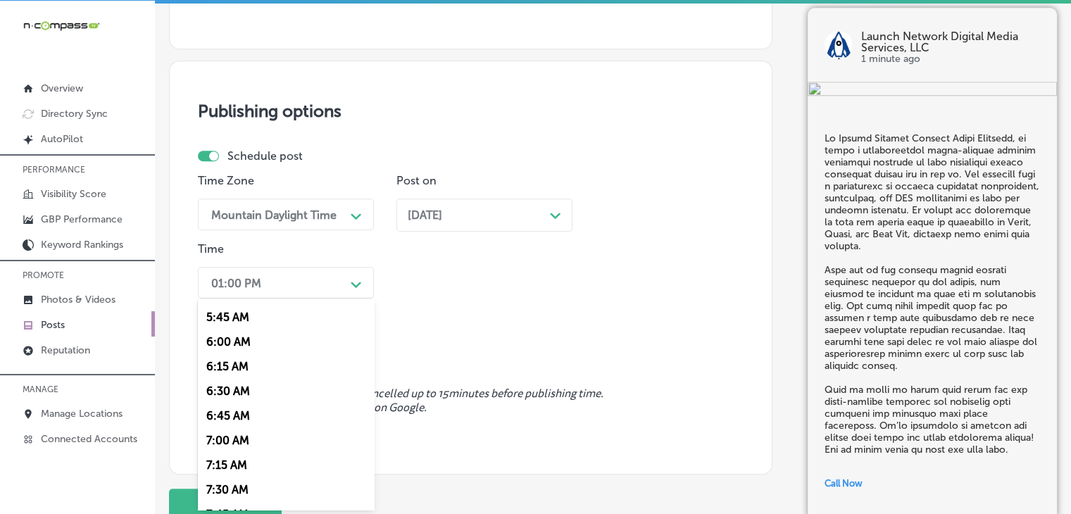
click at [242, 442] on div "7:00 AM" at bounding box center [286, 440] width 176 height 25
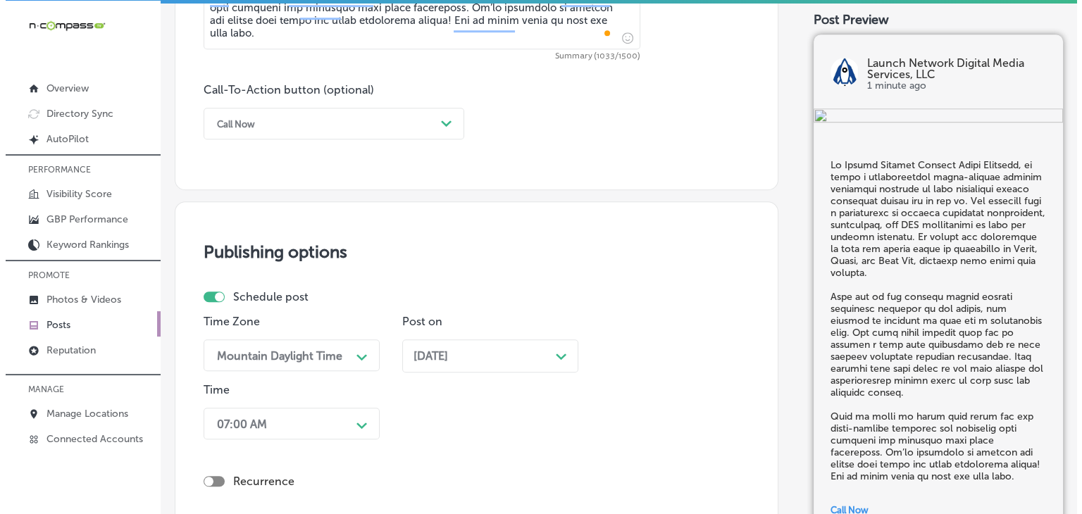
scroll to position [1275, 0]
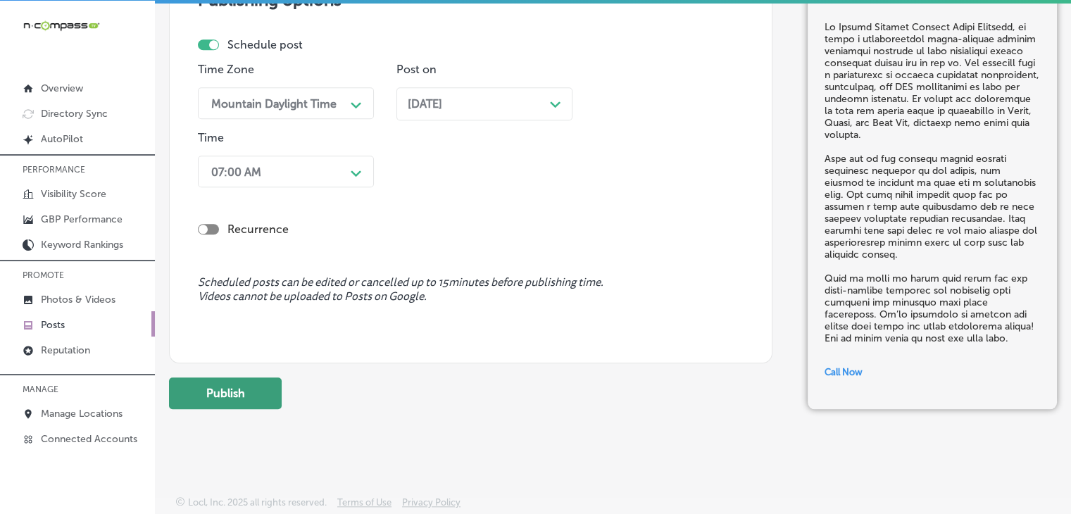
click at [268, 383] on button "Publish" at bounding box center [225, 394] width 113 height 32
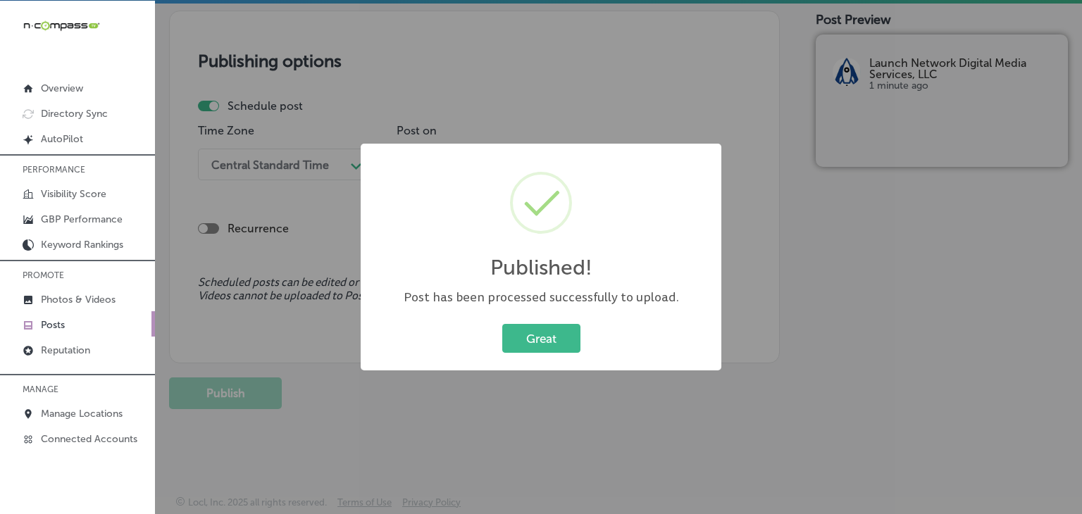
click at [659, 94] on div "Published! × Post has been processed successfully to upload. Great Cancel" at bounding box center [541, 257] width 1082 height 514
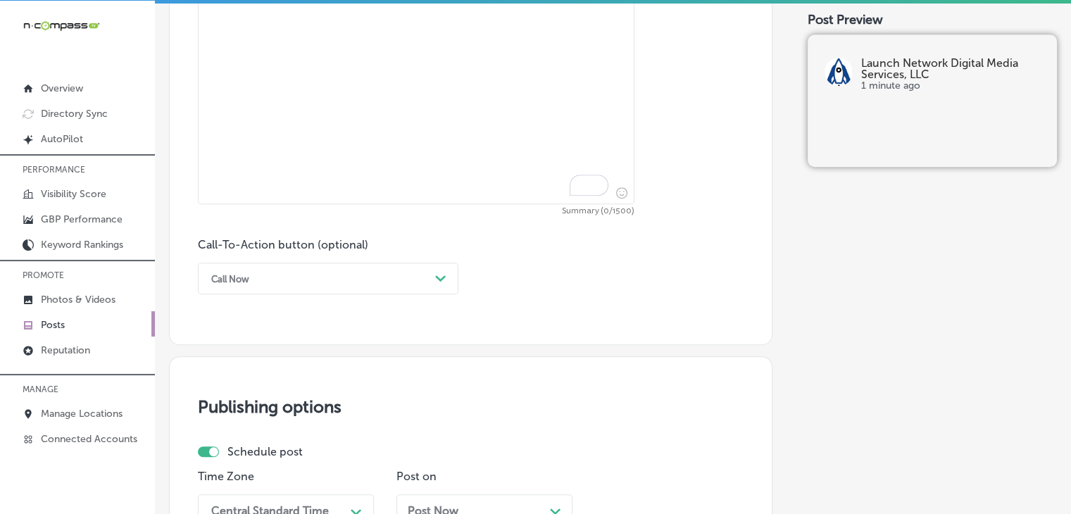
scroll to position [649, 0]
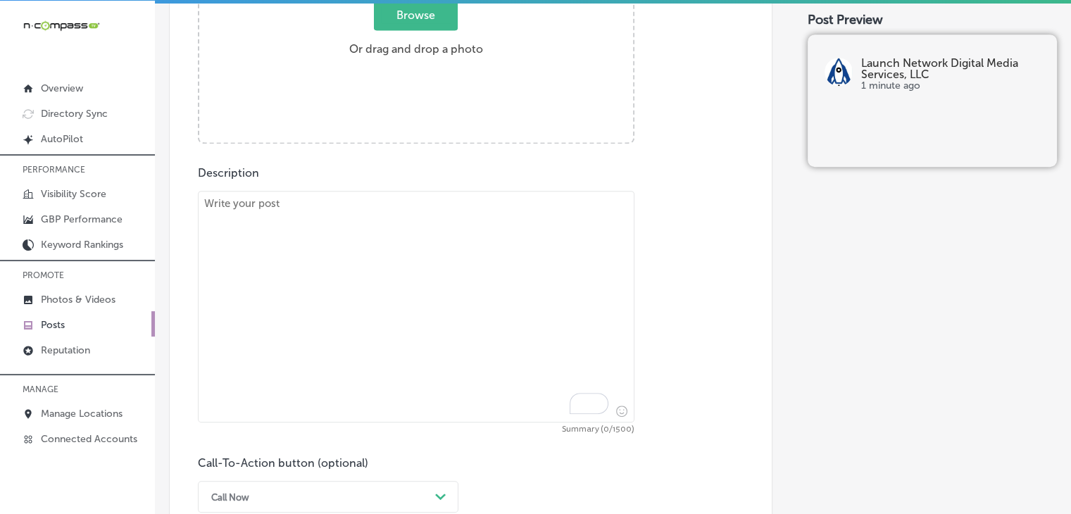
click at [530, 277] on textarea "To enrich screen reader interactions, please activate Accessibility in Grammarl…" at bounding box center [416, 307] width 437 height 232
paste textarea "Your Google Business Profile is a powerful tool for improving your local SEO an…"
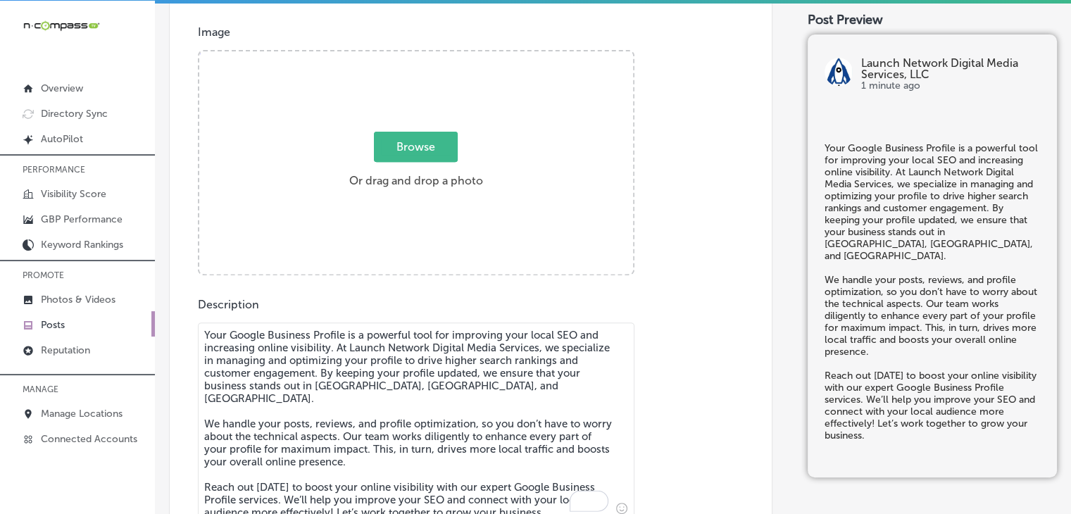
scroll to position [509, 0]
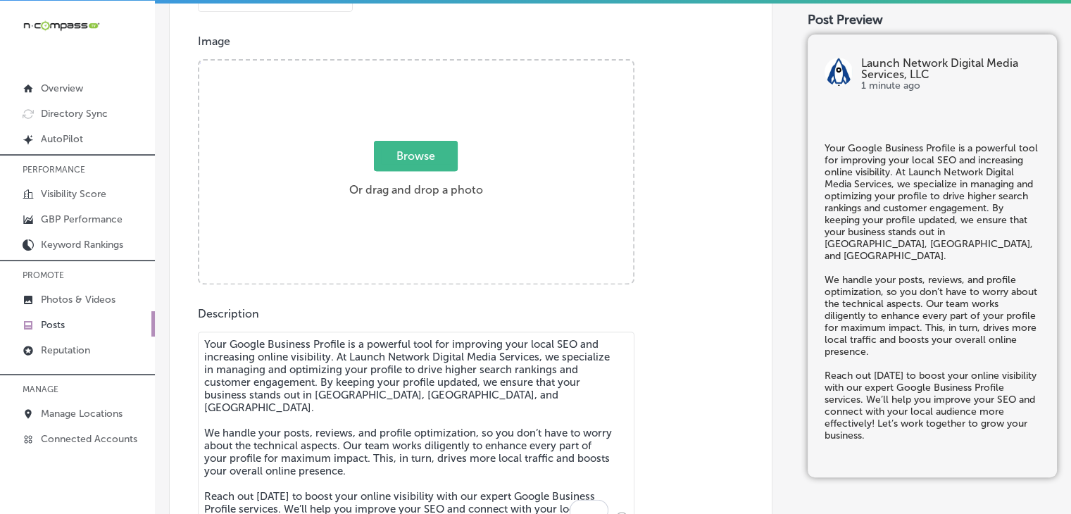
type textarea "Your Google Business Profile is a powerful tool for improving your local SEO an…"
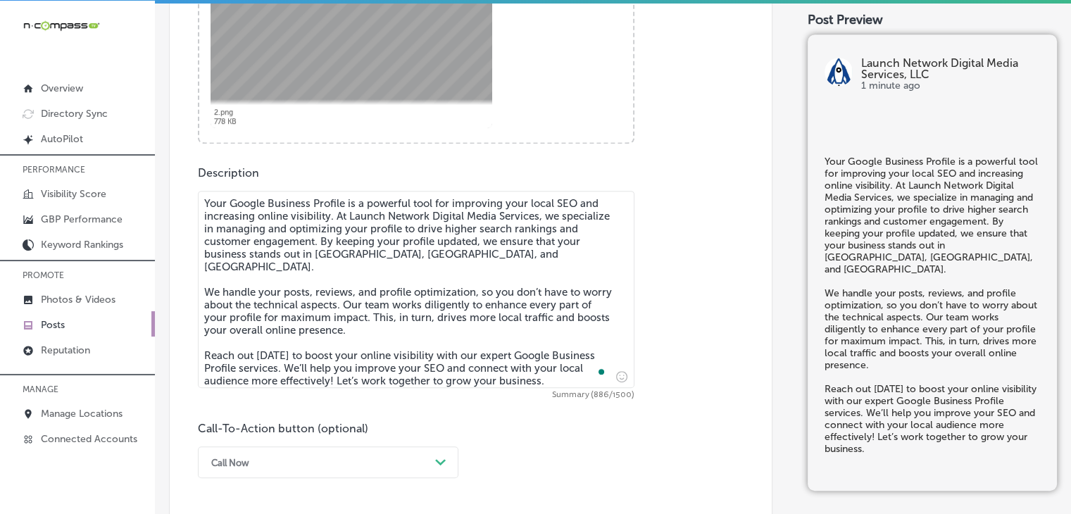
click at [262, 458] on div "Call Now Path Created with Sketch." at bounding box center [328, 463] width 261 height 32
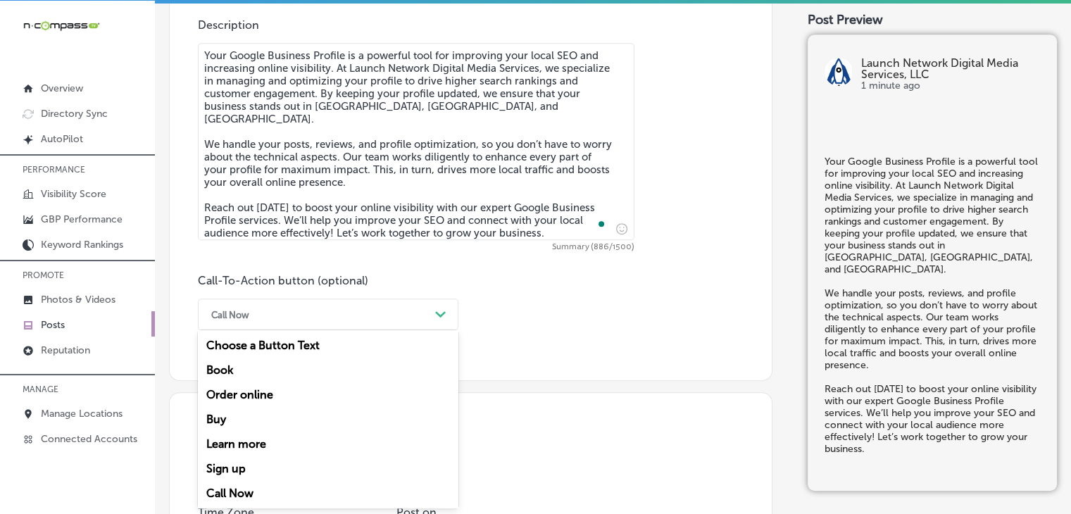
click at [258, 445] on div "Learn more" at bounding box center [328, 444] width 261 height 25
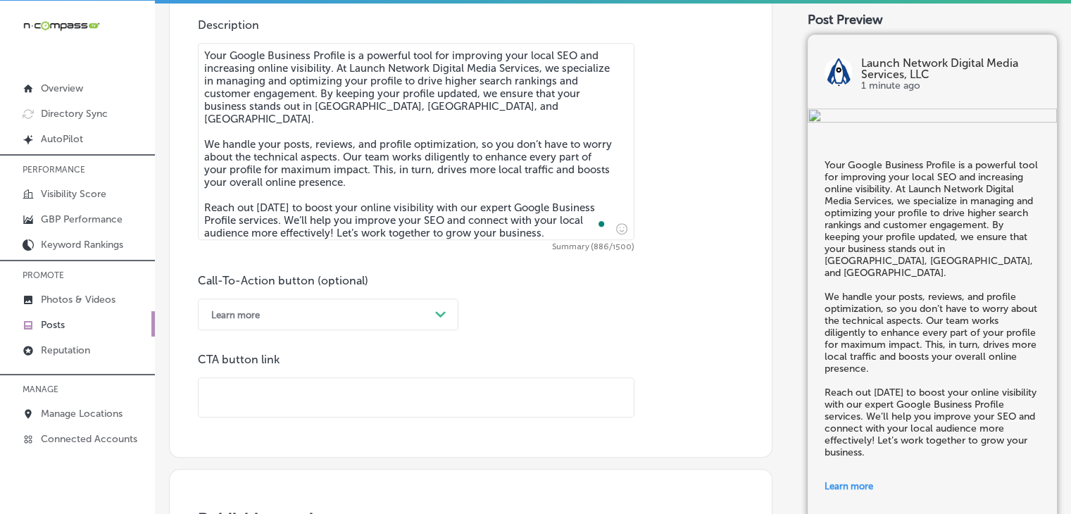
click at [426, 393] on input "text" at bounding box center [416, 397] width 435 height 39
paste input "[URL][DOMAIN_NAME]"
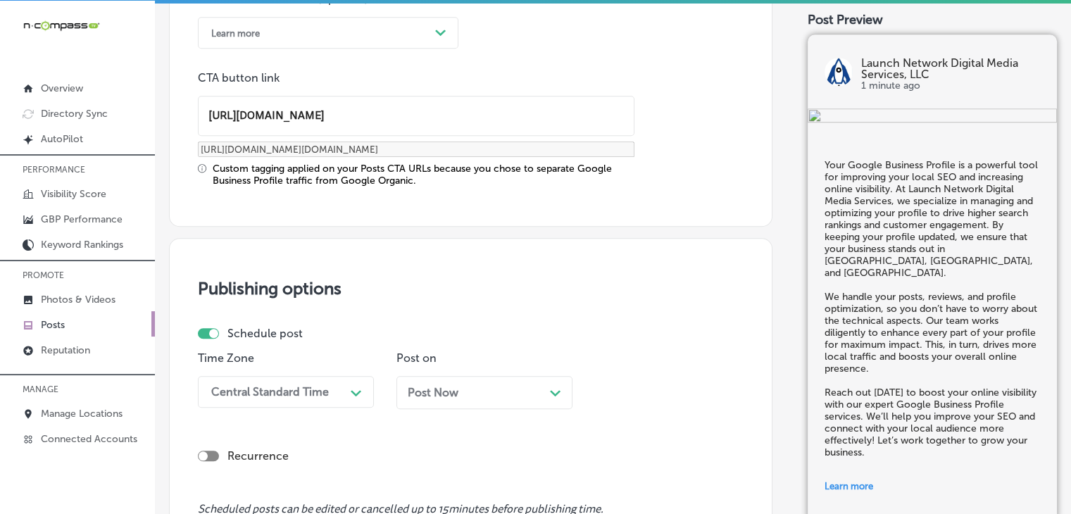
type input "[URL][DOMAIN_NAME]"
drag, startPoint x: 313, startPoint y: 361, endPoint x: 313, endPoint y: 373, distance: 12.0
click at [313, 363] on div "Time Zone Central Standard Time Path Created with Sketch." at bounding box center [286, 385] width 176 height 68
click at [313, 384] on div "Central Standard Time Path Created with Sketch." at bounding box center [286, 392] width 176 height 32
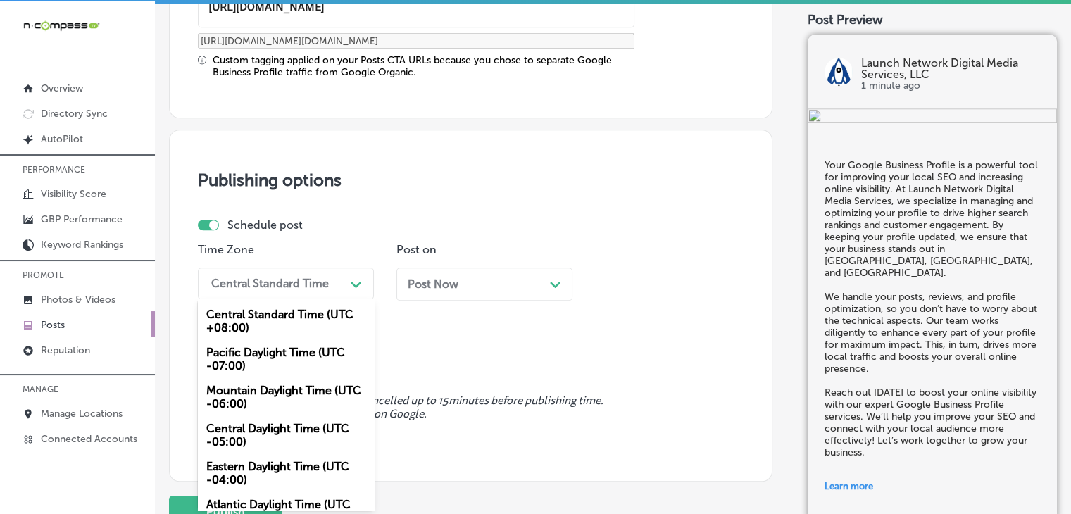
click at [282, 385] on div "Mountain Daylight Time (UTC -06:00)" at bounding box center [286, 397] width 176 height 38
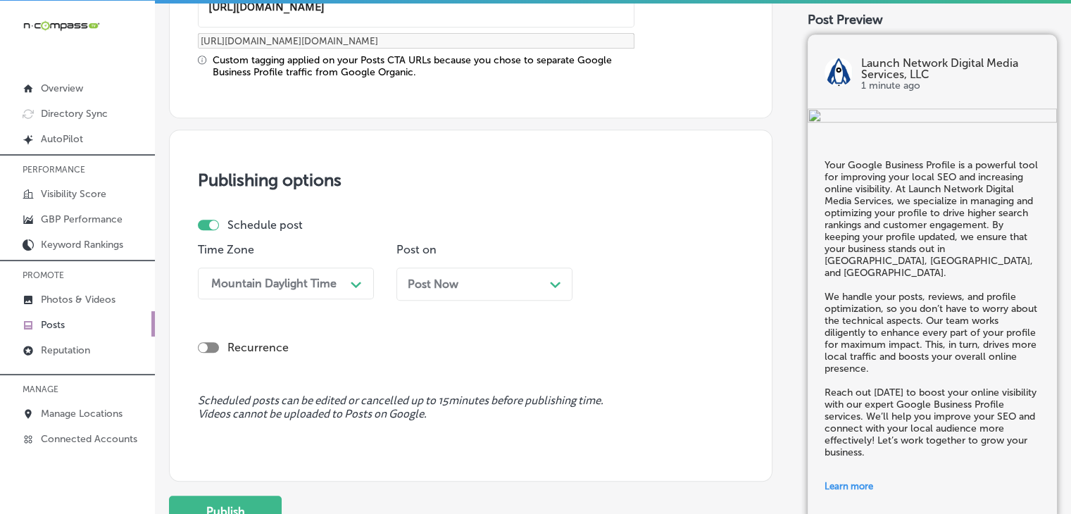
click at [448, 293] on div "Post Now Path Created with Sketch." at bounding box center [485, 284] width 176 height 33
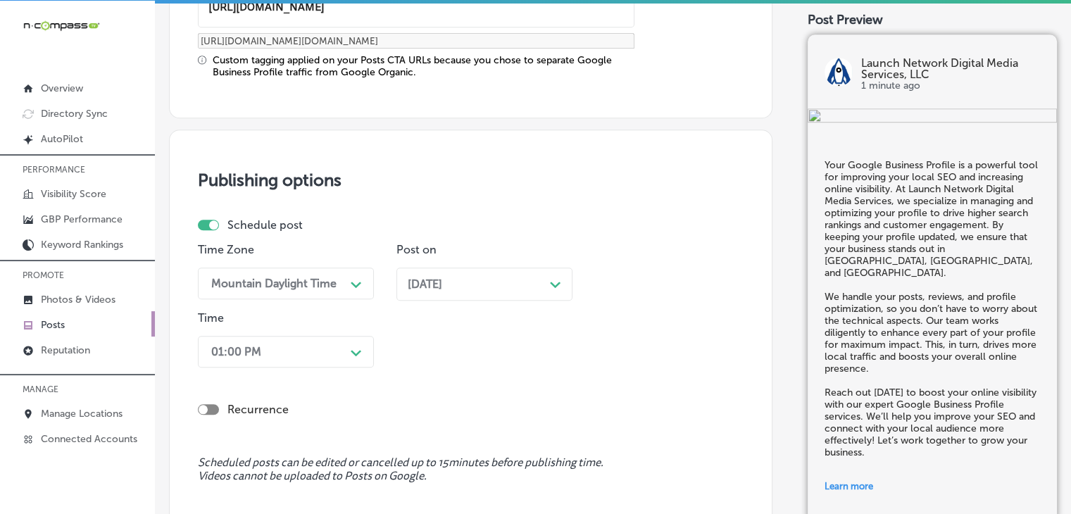
click at [313, 368] on div "Time 01:00 PM Path Created with Sketch." at bounding box center [286, 342] width 176 height 62
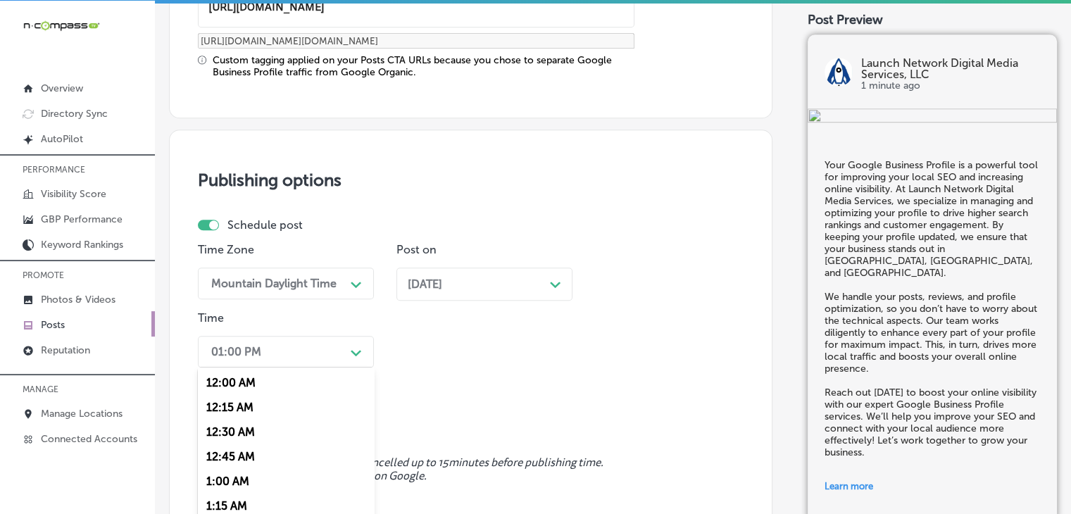
click at [326, 349] on div "option 7:00 AM, selected. option 12:30 AM focused, 3 of 96. 96 results availabl…" at bounding box center [286, 352] width 176 height 32
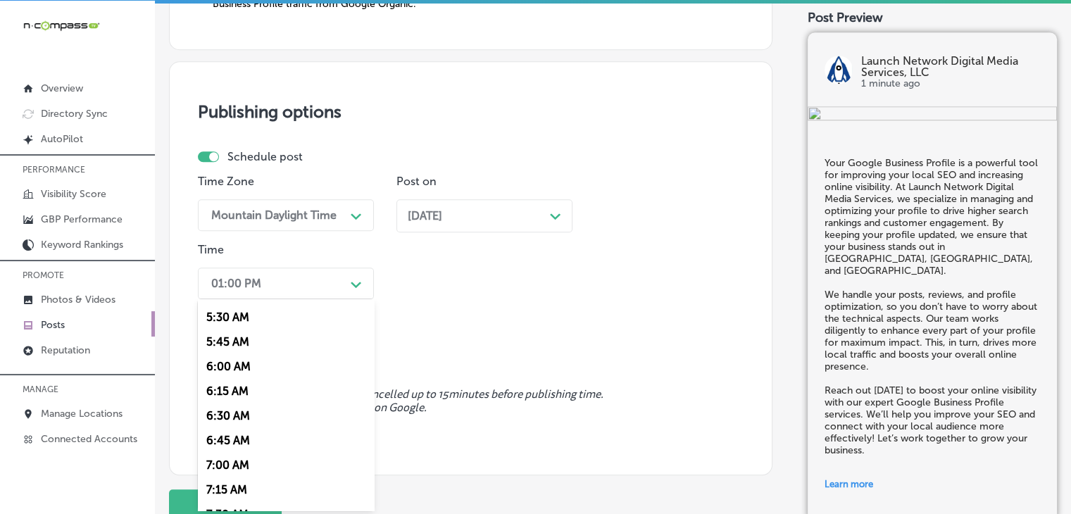
scroll to position [563, 0]
click at [234, 440] on div "7:00 AM" at bounding box center [286, 441] width 176 height 25
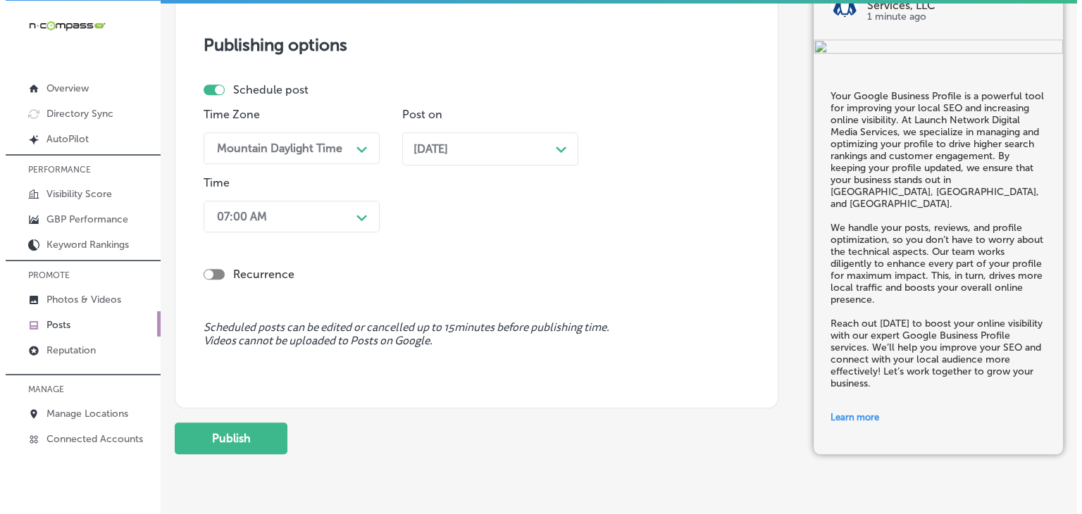
scroll to position [1366, 0]
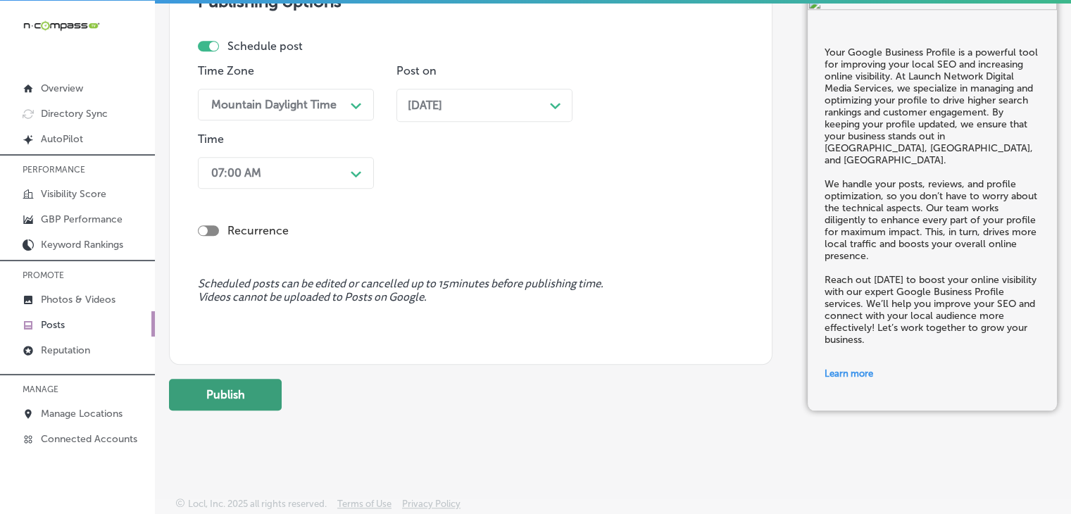
click at [267, 391] on button "Publish" at bounding box center [225, 395] width 113 height 32
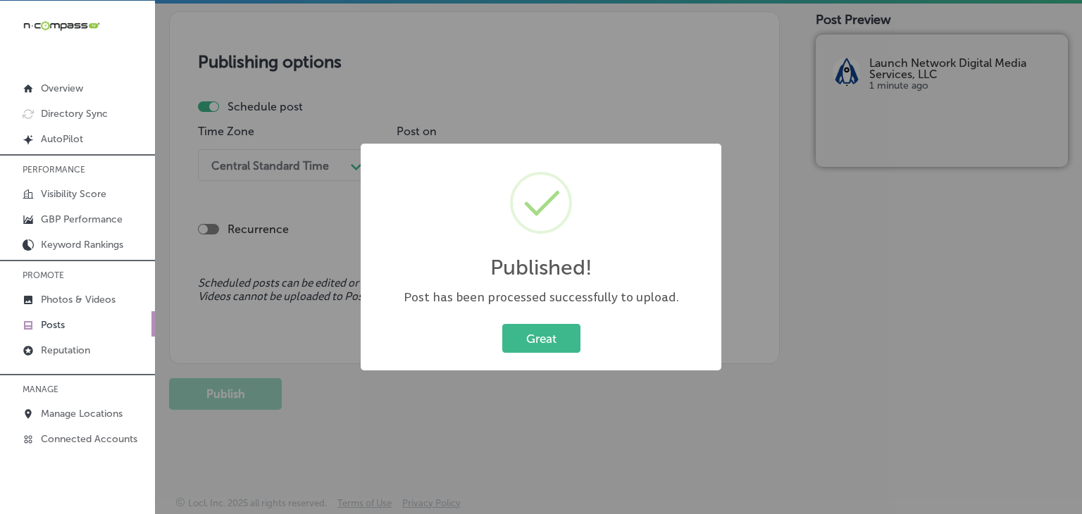
click at [532, 116] on div "Published! × Post has been processed successfully to upload. Great Cancel" at bounding box center [541, 257] width 1082 height 514
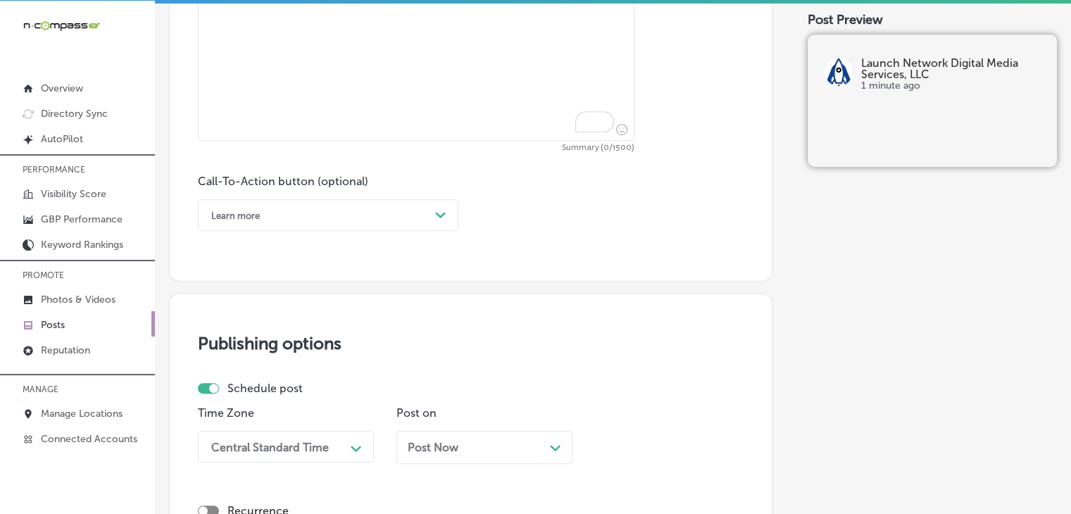
click at [528, 102] on textarea "To enrich screen reader interactions, please activate Accessibility in Grammarl…" at bounding box center [416, 42] width 437 height 197
paste textarea "Geofencing advertising allows you to engage with your target audience based on …"
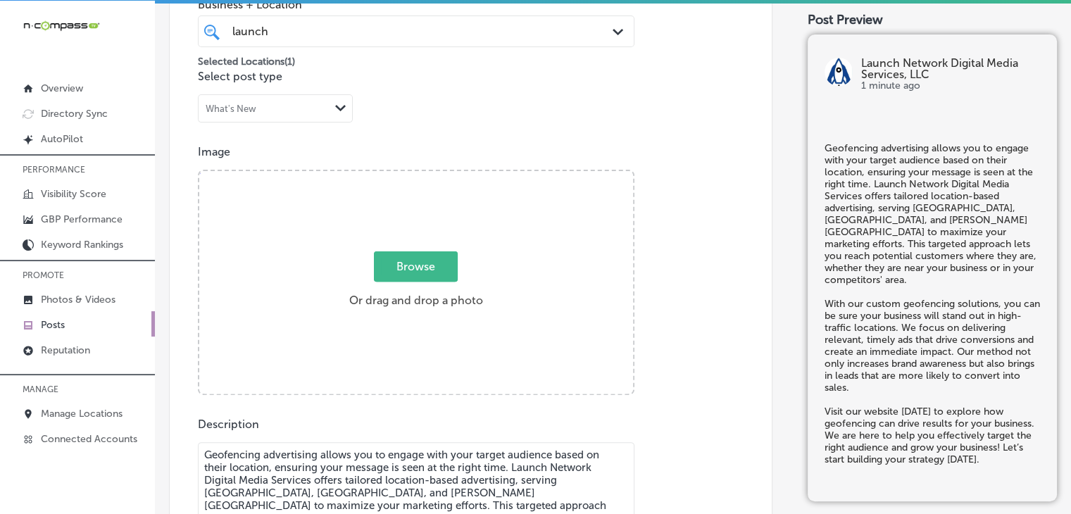
scroll to position [333, 0]
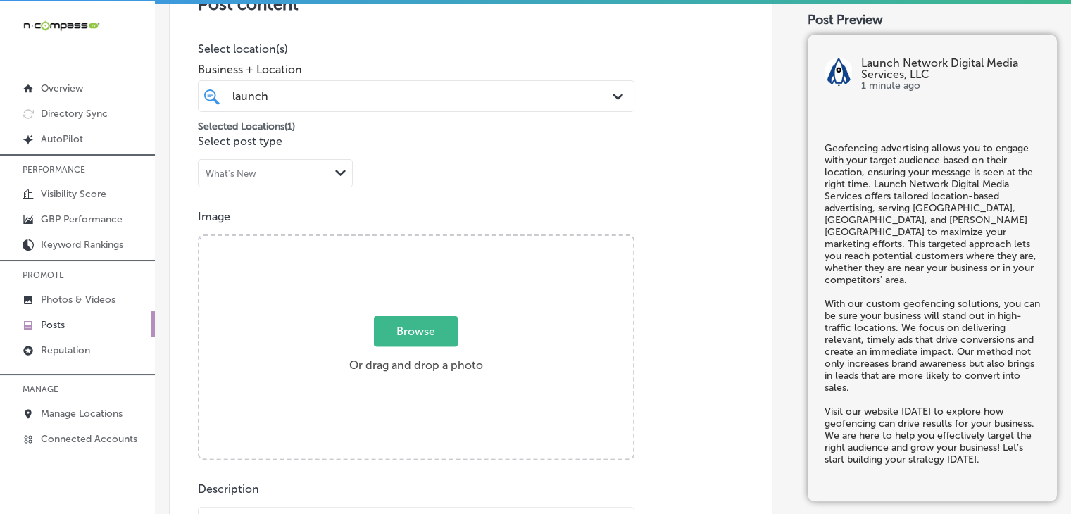
type textarea "Geofencing advertising allows you to engage with your target audience based on …"
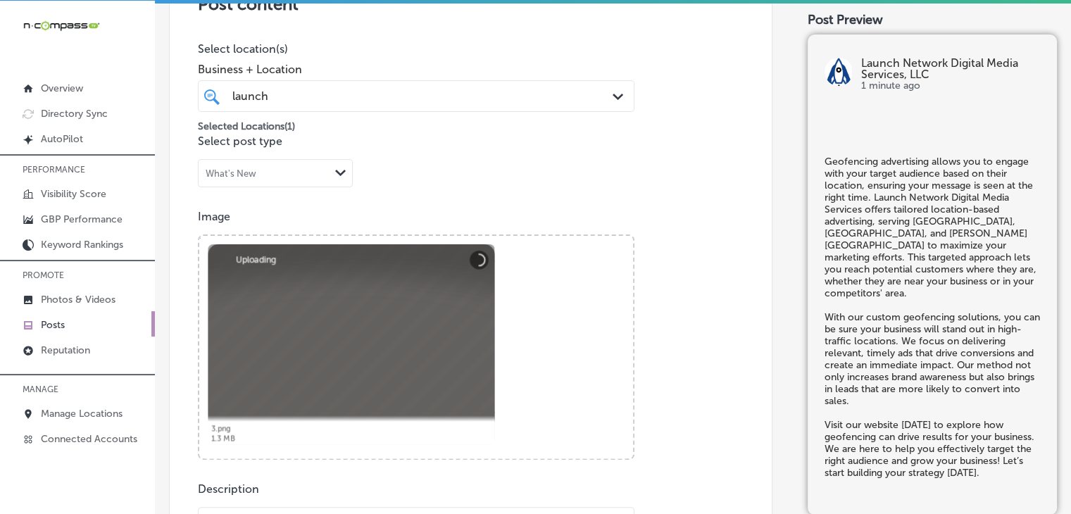
scroll to position [756, 0]
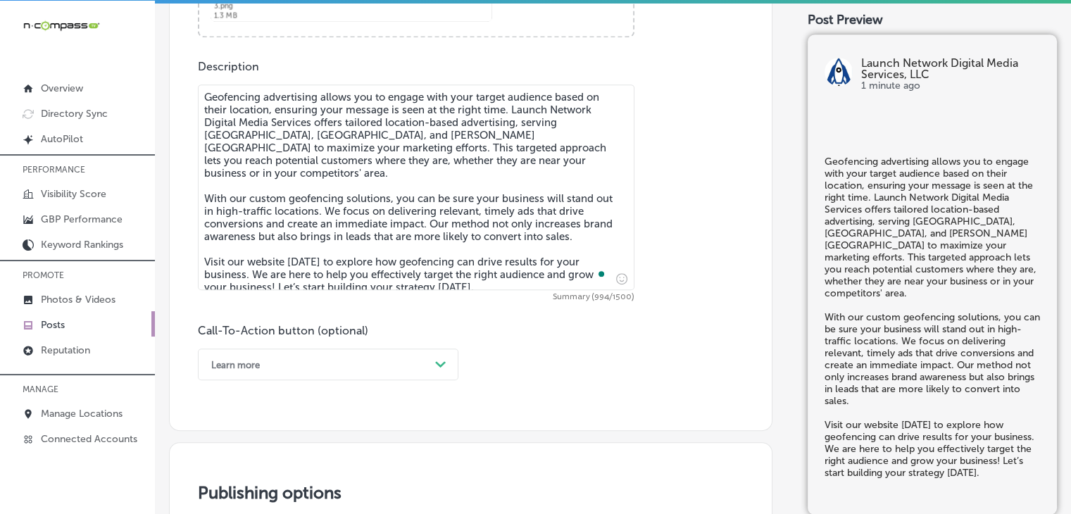
click at [359, 371] on div "Learn more Path Created with Sketch." at bounding box center [328, 365] width 261 height 32
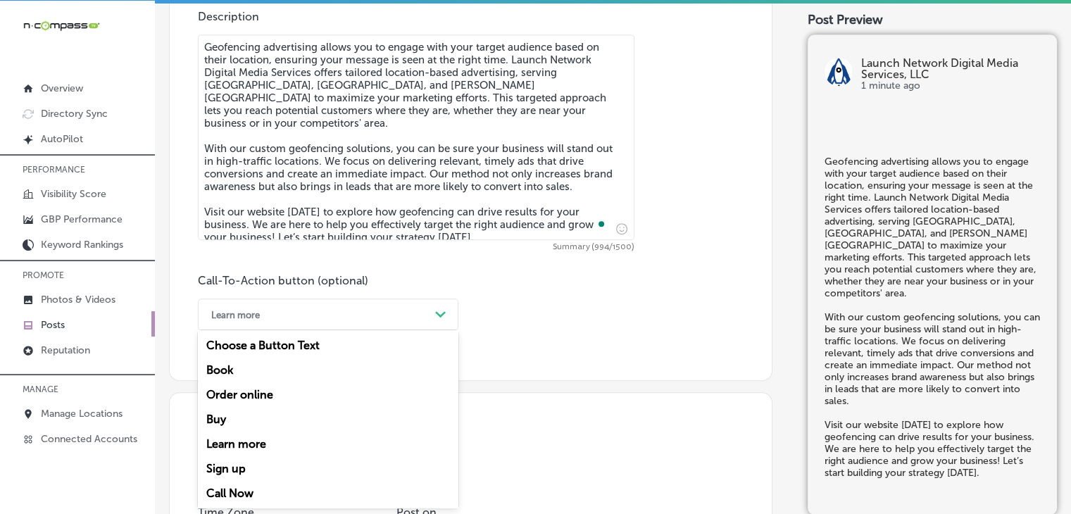
click at [284, 445] on div "Learn more" at bounding box center [328, 444] width 261 height 25
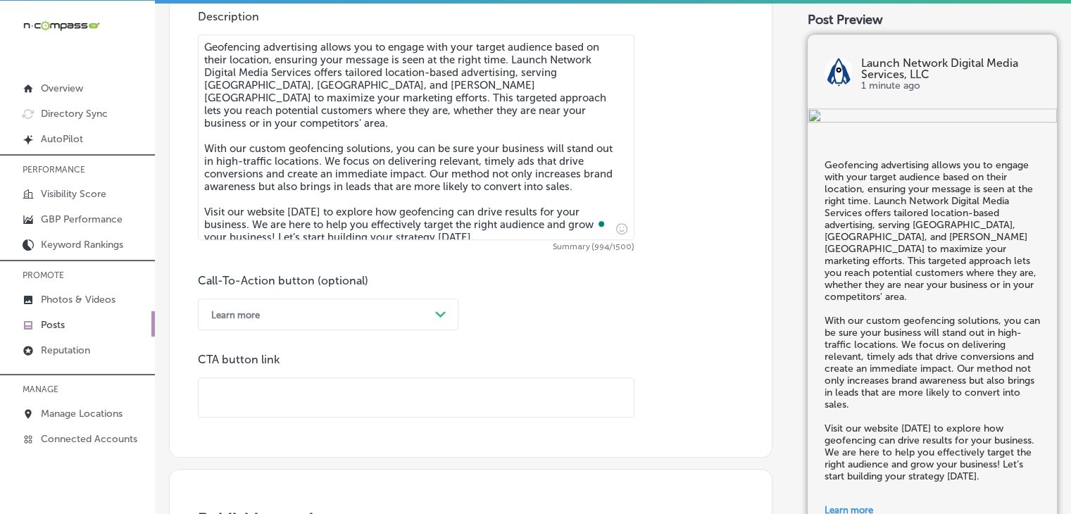
click at [421, 384] on input "text" at bounding box center [416, 397] width 435 height 39
paste input "[URL][DOMAIN_NAME]"
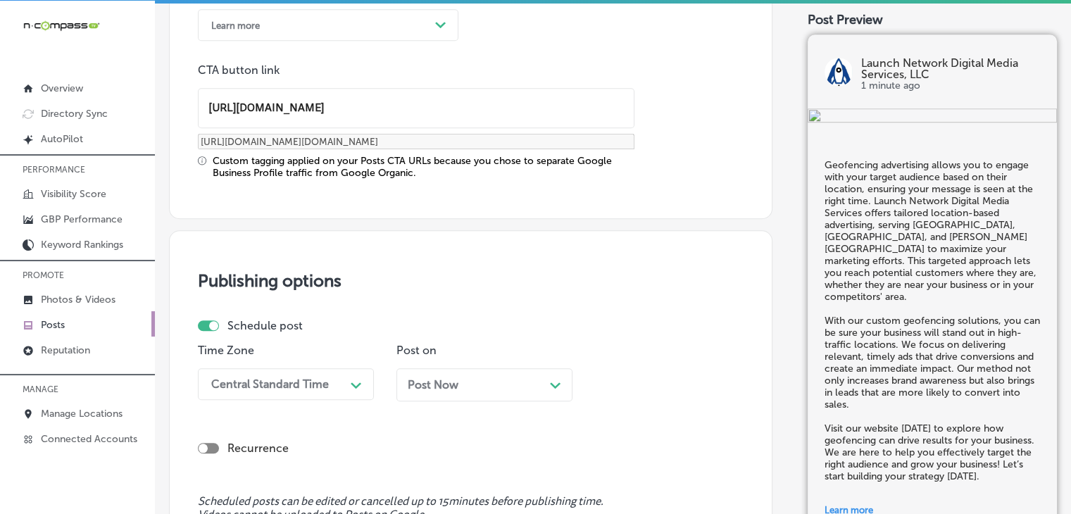
scroll to position [1228, 0]
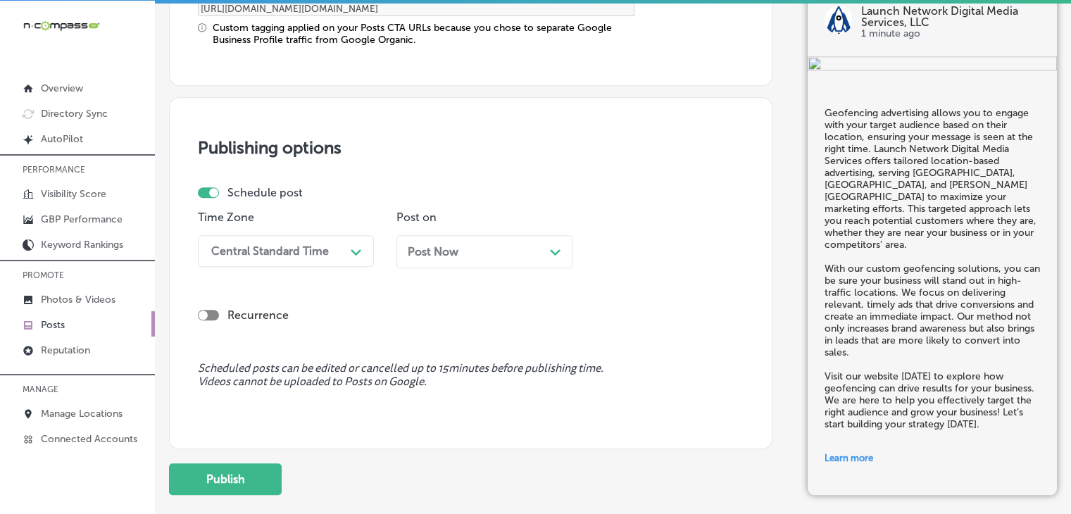
type input "[URL][DOMAIN_NAME]"
click at [318, 239] on div "Central Standard Time" at bounding box center [274, 251] width 141 height 25
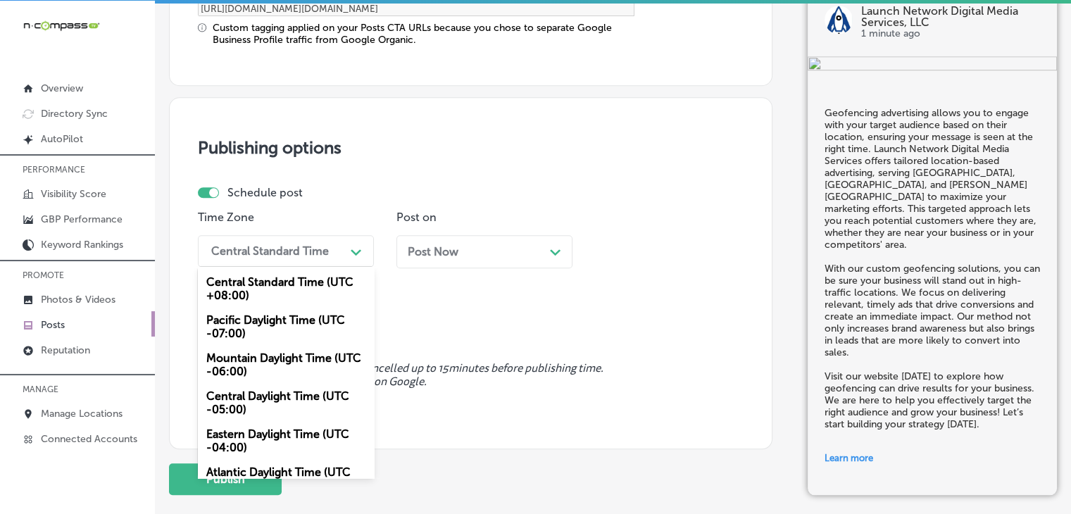
drag, startPoint x: 268, startPoint y: 370, endPoint x: 301, endPoint y: 337, distance: 46.8
click at [268, 370] on div "Mountain Daylight Time (UTC -06:00)" at bounding box center [286, 365] width 176 height 38
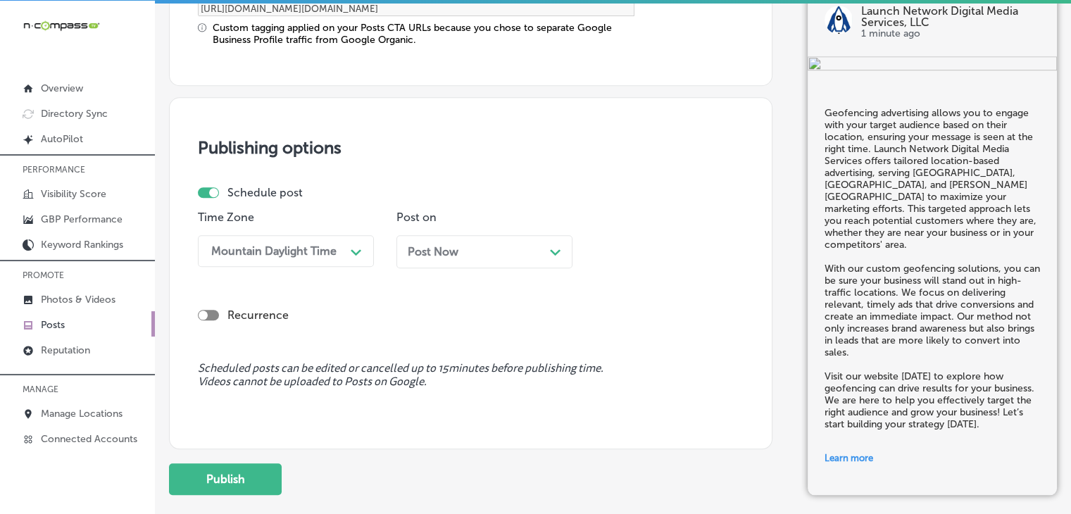
click at [465, 232] on div "Post on Post Now Path Created with Sketch." at bounding box center [485, 245] width 176 height 68
click at [454, 263] on div "Post Now Path Created with Sketch." at bounding box center [485, 251] width 176 height 33
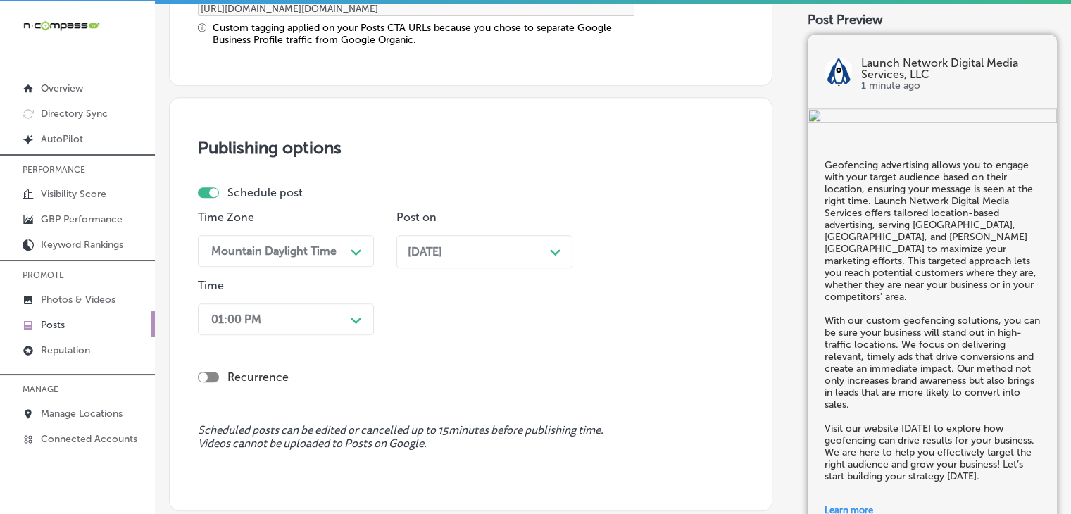
click at [356, 316] on div "01:00 PM Path Created with Sketch." at bounding box center [286, 320] width 176 height 32
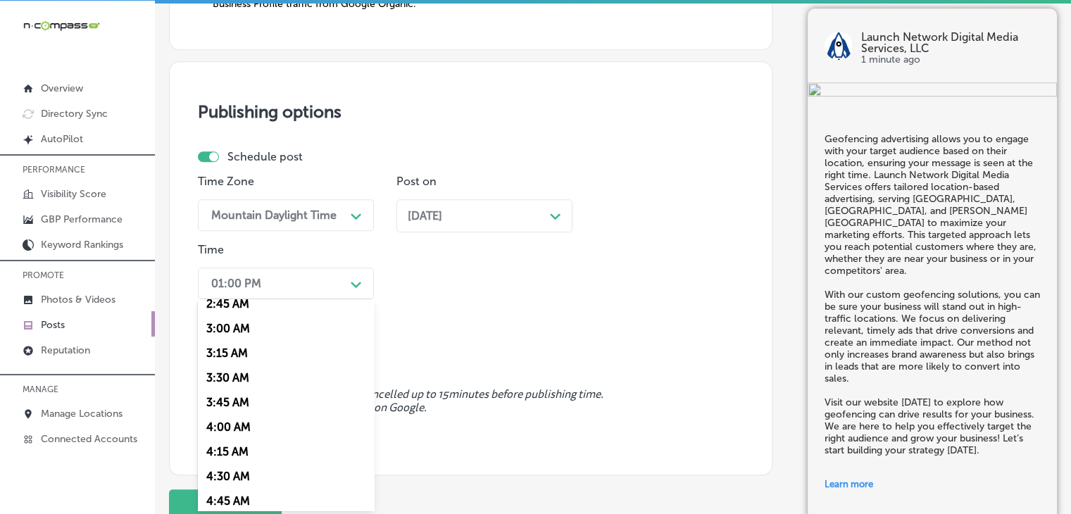
scroll to position [563, 0]
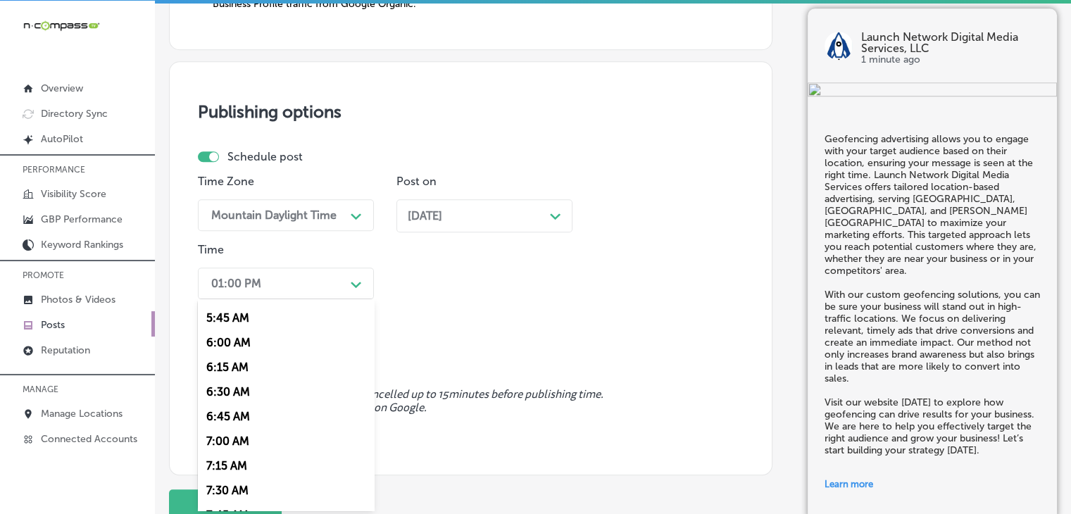
click at [277, 436] on div "7:00 AM" at bounding box center [286, 441] width 176 height 25
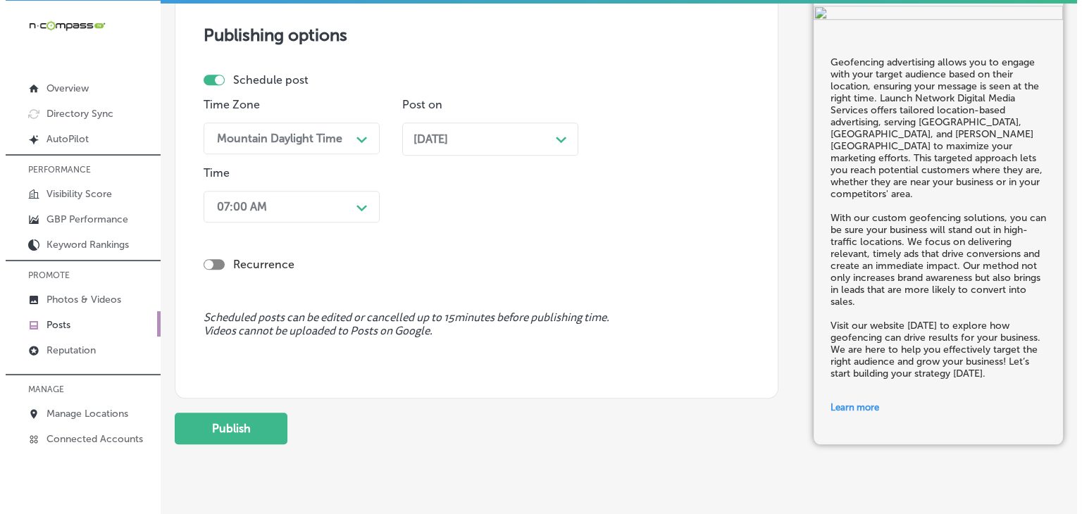
scroll to position [1375, 0]
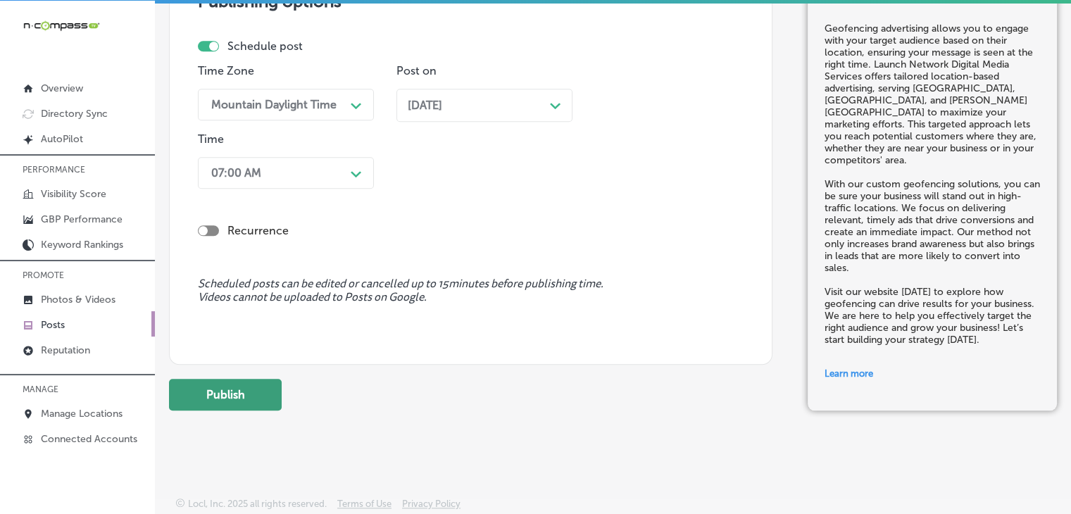
click at [275, 406] on button "Publish" at bounding box center [225, 395] width 113 height 32
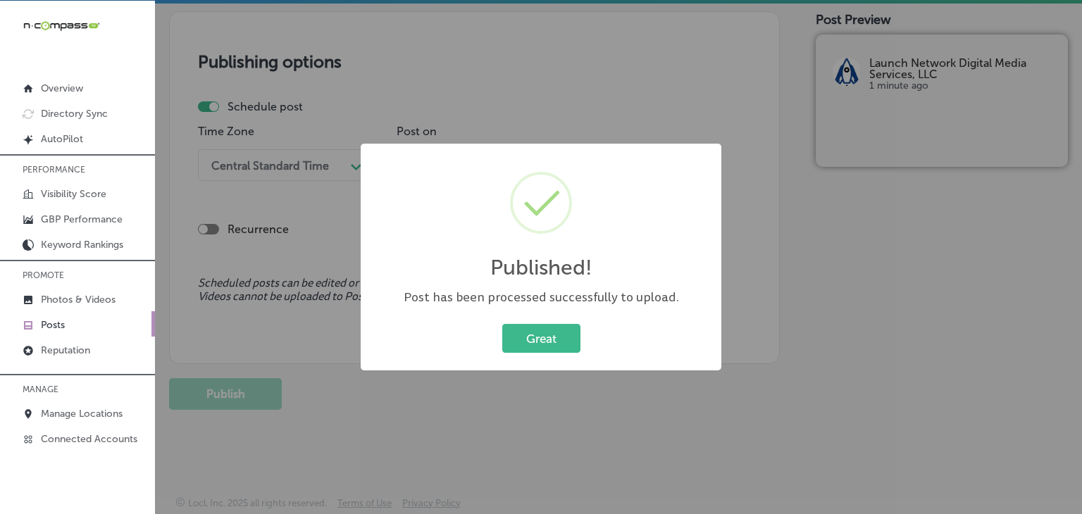
click at [698, 96] on div "Published! × Post has been processed successfully to upload. Great Cancel" at bounding box center [541, 257] width 1082 height 514
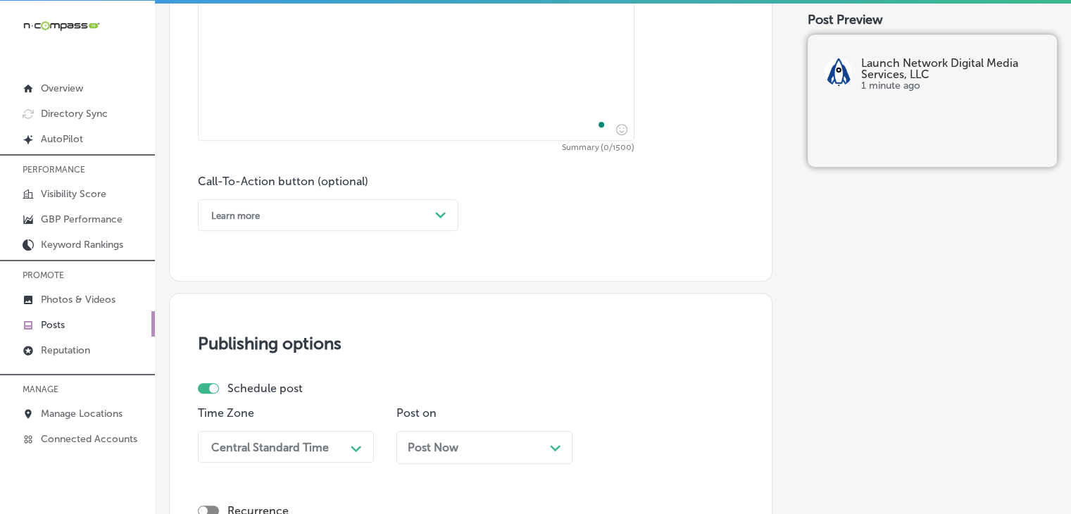
scroll to position [623, 0]
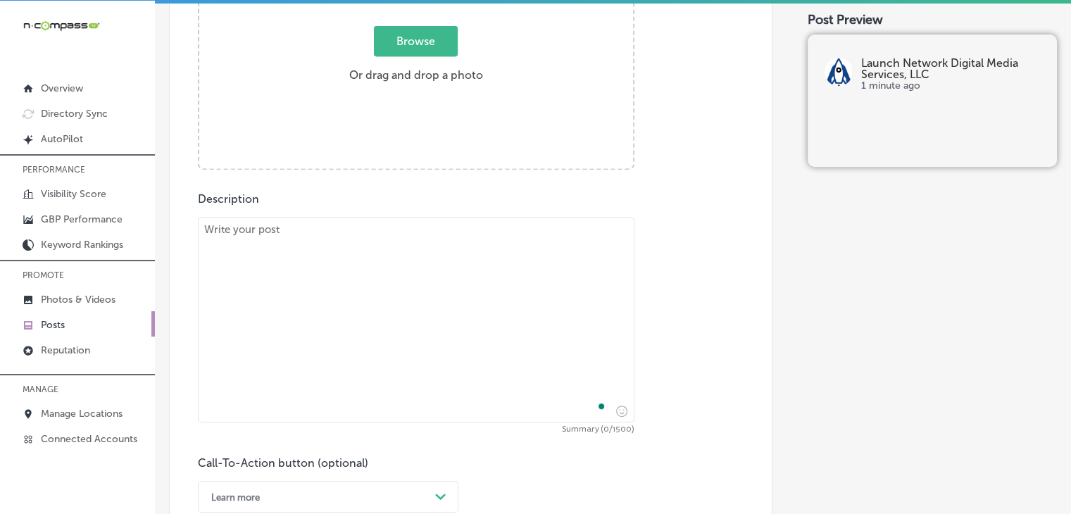
click at [542, 277] on textarea "To enrich screen reader interactions, please activate Accessibility in Grammarl…" at bounding box center [416, 320] width 437 height 206
paste textarea "Search Engine Marketing (SEM) and Pay-Per-Click (PPC) advertising are key strat…"
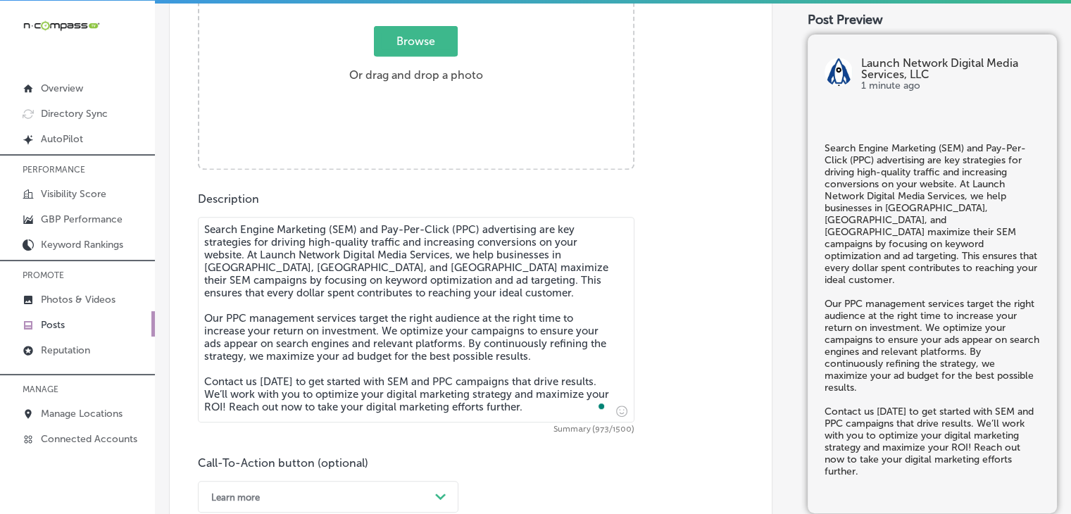
type textarea "Search Engine Marketing (SEM) and Pay-Per-Click (PPC) advertising are key strat…"
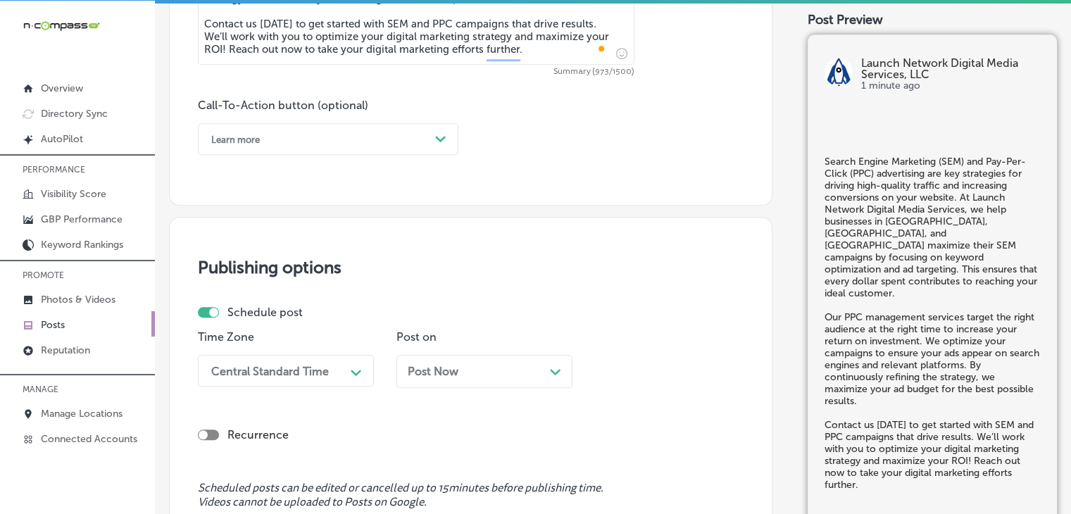
scroll to position [1046, 0]
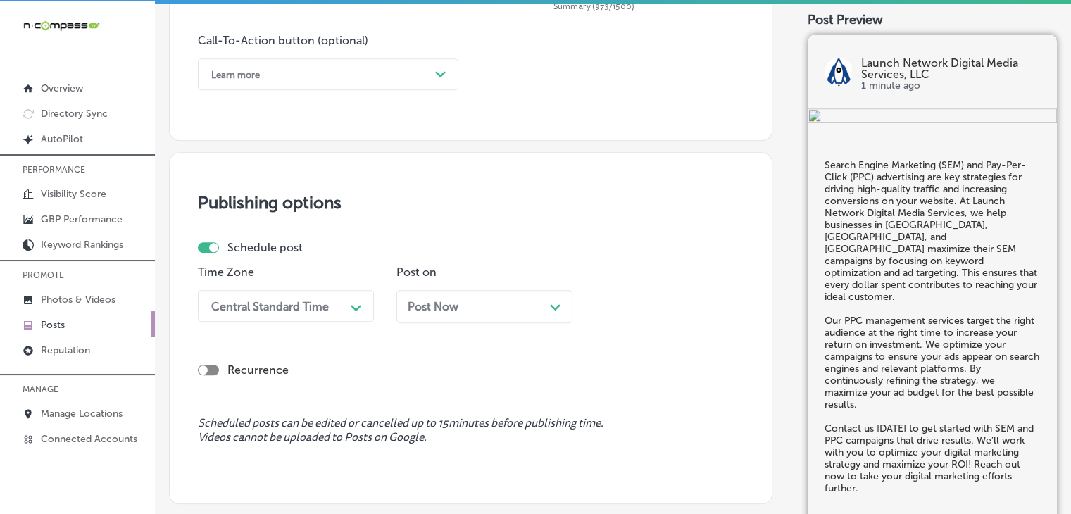
click at [386, 88] on div "Learn more Path Created with Sketch." at bounding box center [328, 74] width 261 height 32
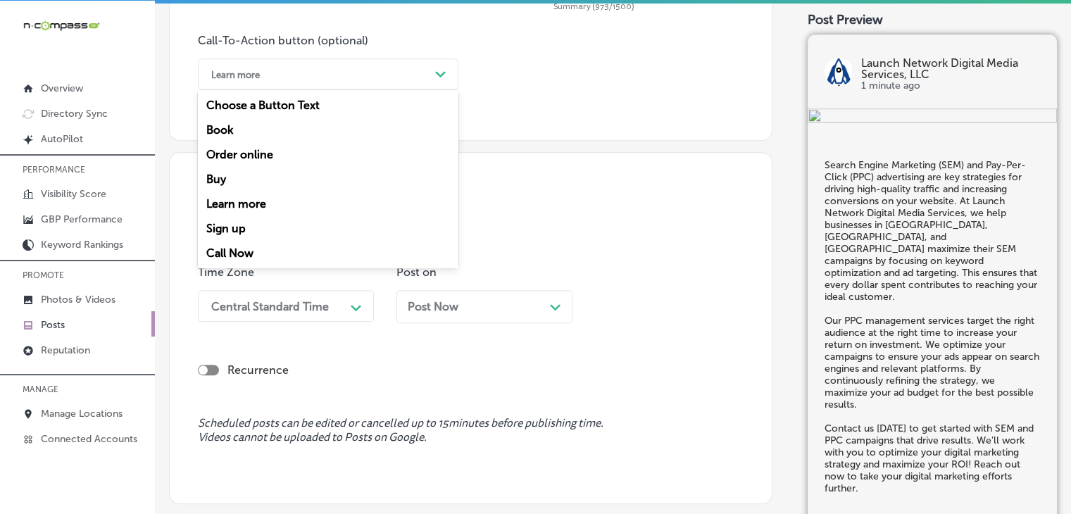
click at [280, 251] on div "Call Now" at bounding box center [328, 253] width 261 height 25
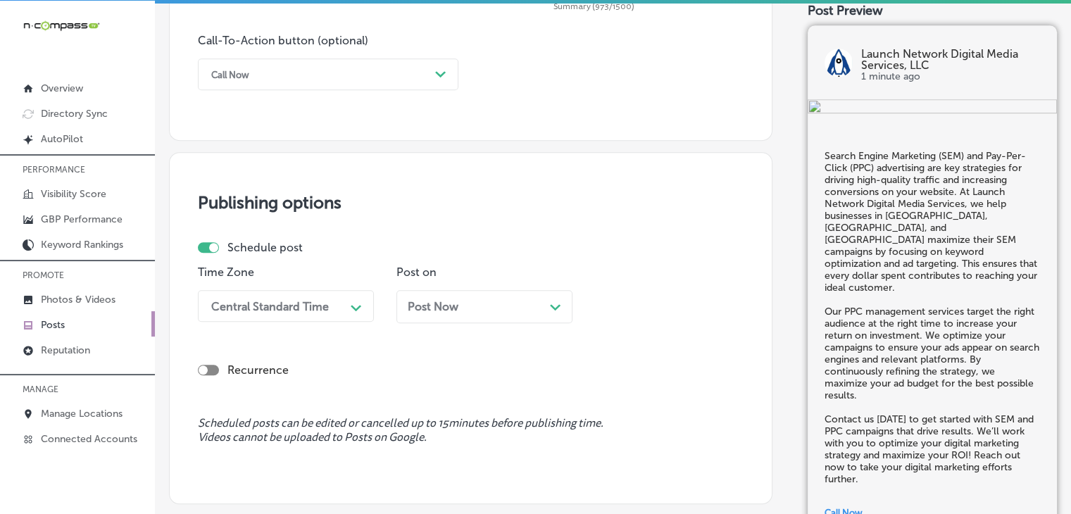
click at [282, 299] on div "Central Standard Time Path Created with Sketch." at bounding box center [286, 306] width 176 height 32
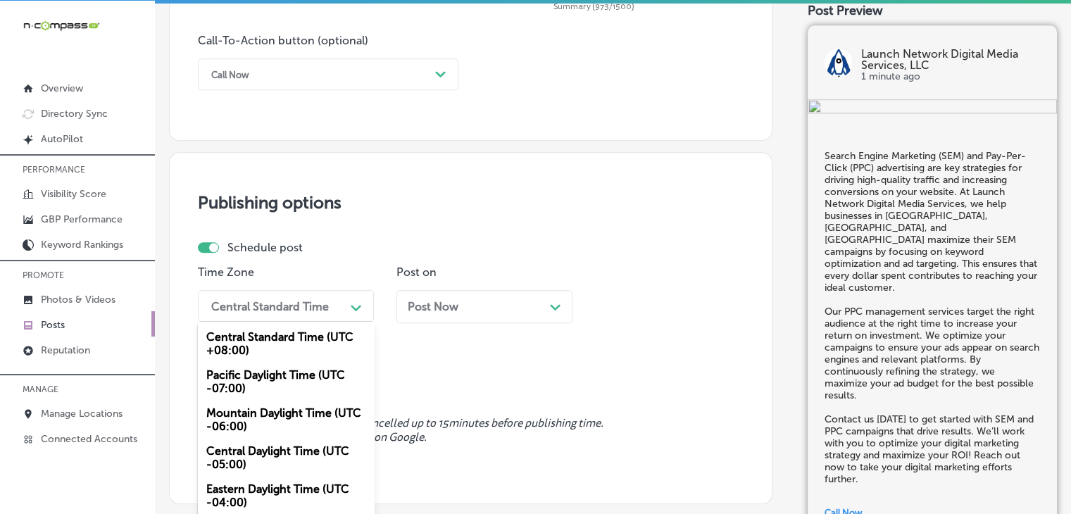
scroll to position [1070, 0]
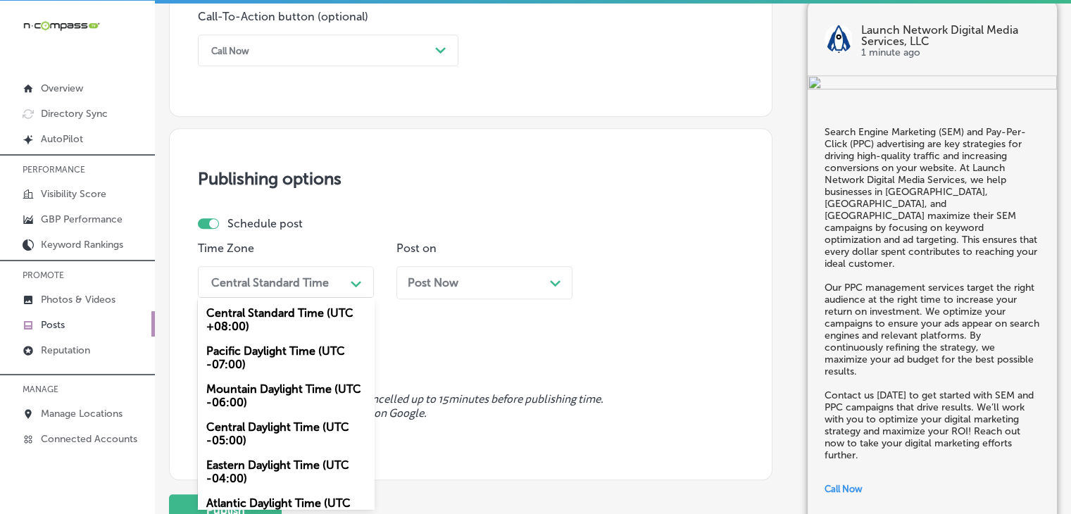
click at [258, 392] on div "Mountain Daylight Time (UTC -06:00)" at bounding box center [286, 396] width 176 height 38
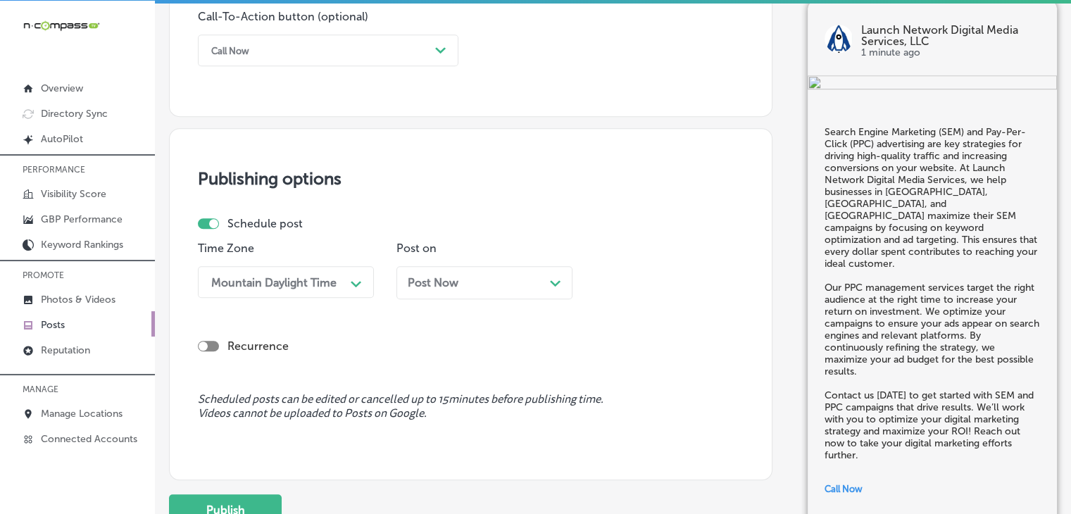
click at [444, 264] on div "Post on Post Now Path Created with Sketch." at bounding box center [485, 276] width 176 height 68
click at [446, 271] on div "Post Now Path Created with Sketch." at bounding box center [485, 282] width 176 height 33
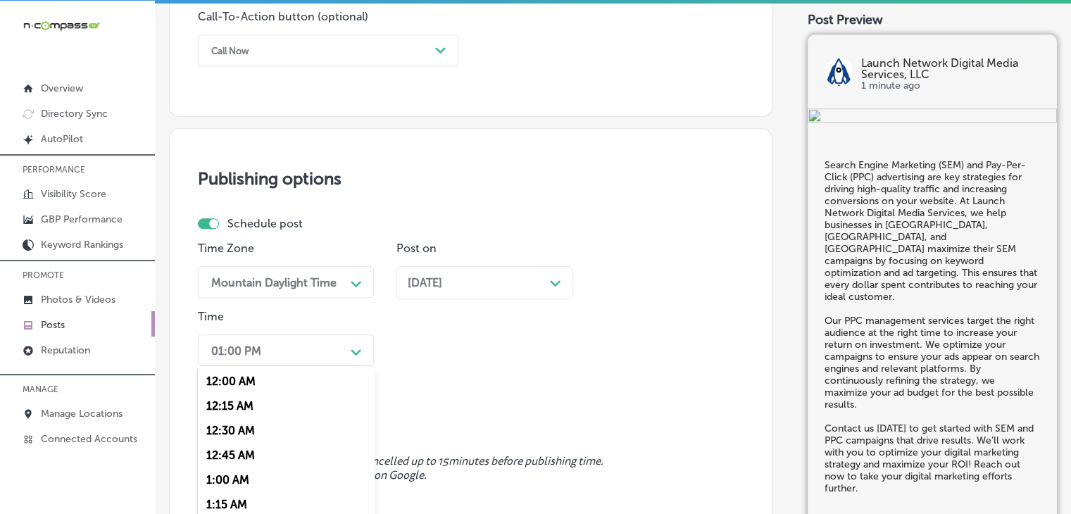
click at [339, 344] on div "option 7:00 AM, selected. option 12:15 AM focused, 2 of 96. 96 results availabl…" at bounding box center [286, 351] width 176 height 32
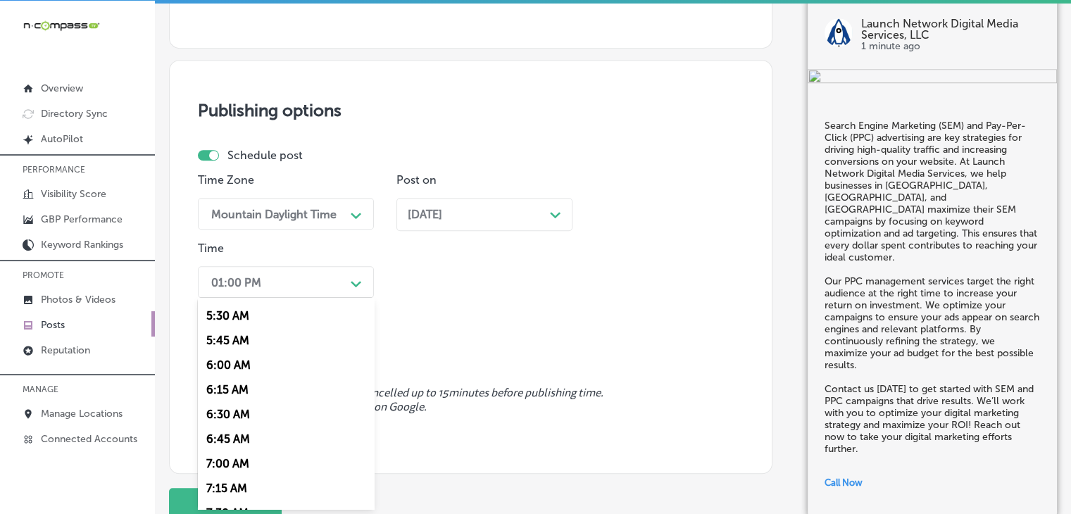
scroll to position [563, 0]
click at [249, 438] on div "7:00 AM" at bounding box center [286, 440] width 176 height 25
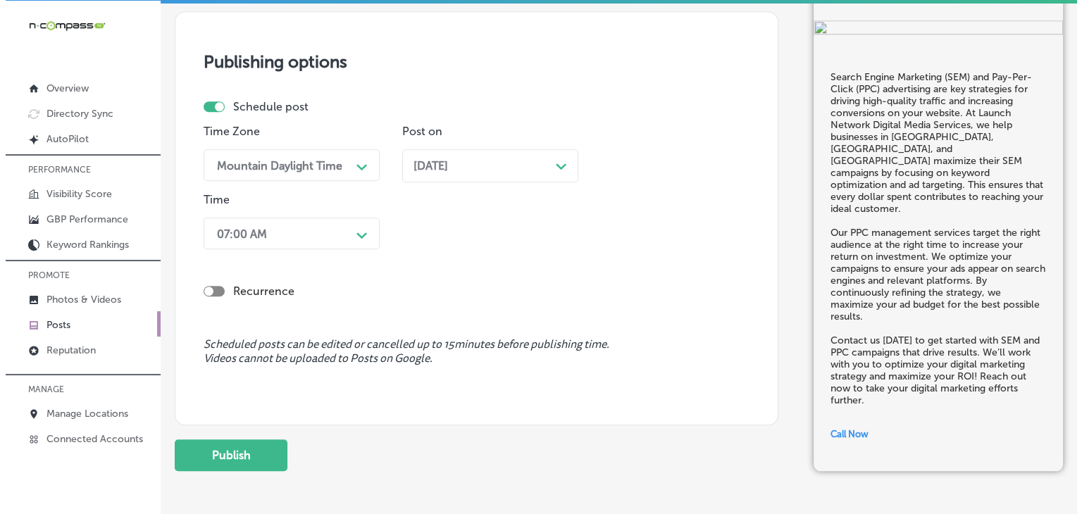
scroll to position [1249, 0]
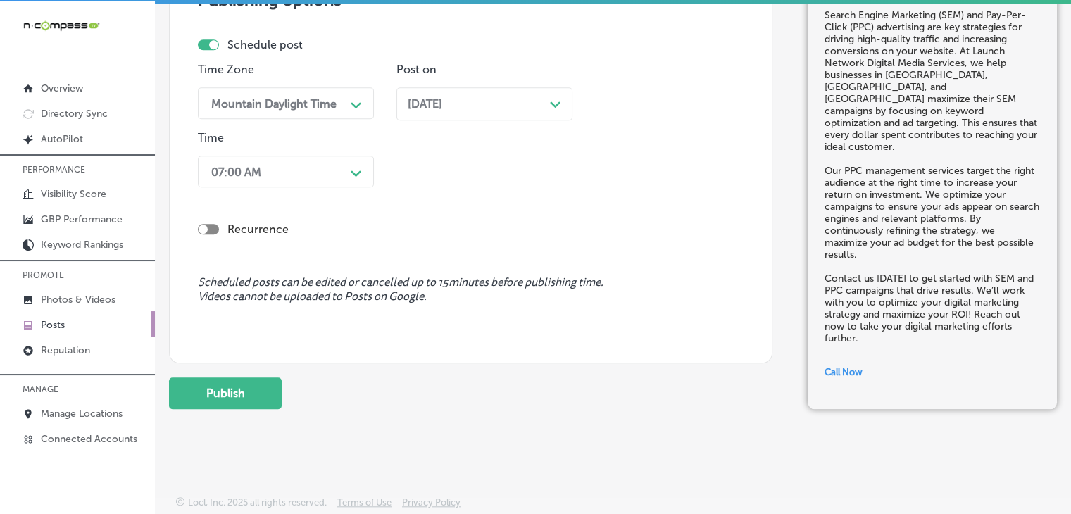
click at [265, 392] on button "Publish" at bounding box center [225, 394] width 113 height 32
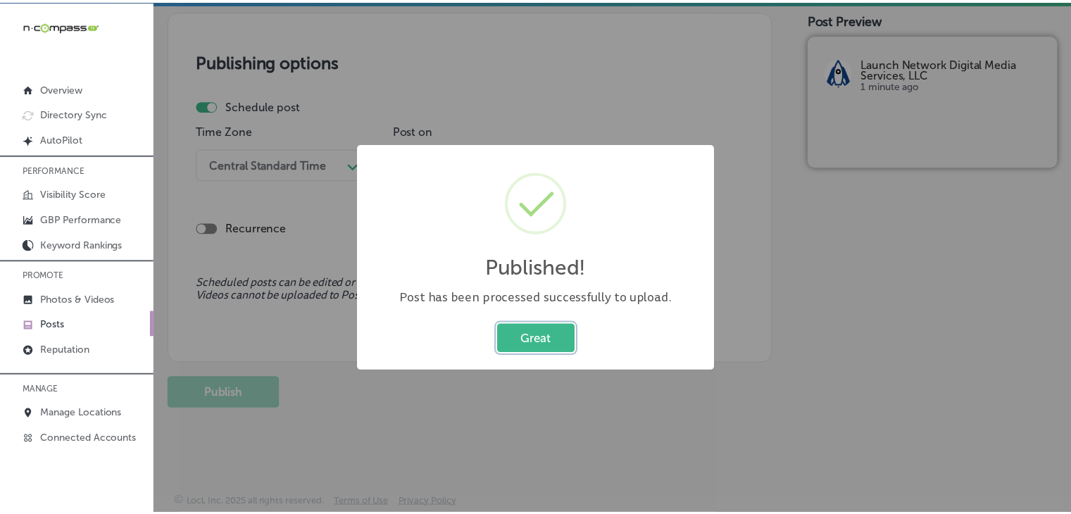
scroll to position [1187, 0]
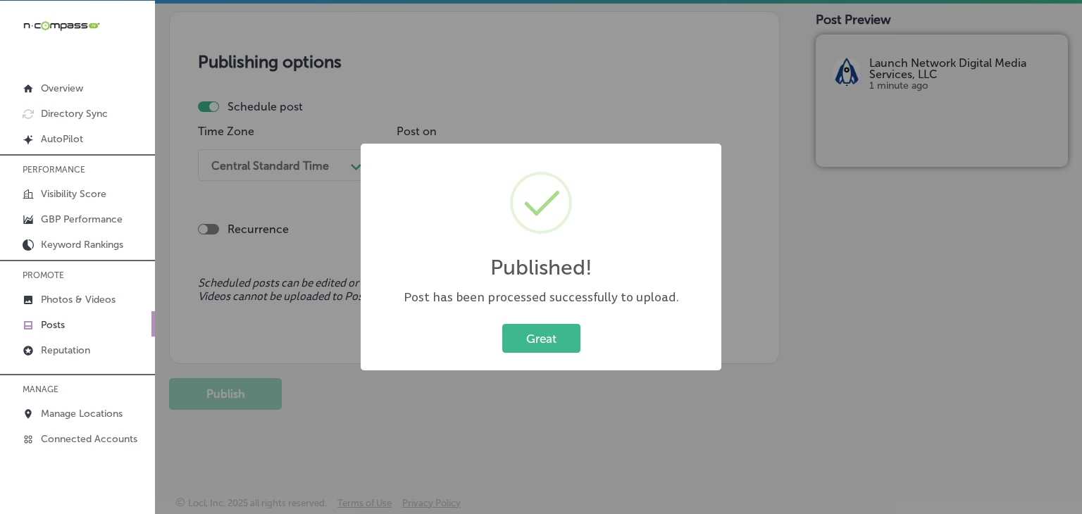
click at [623, 104] on div "Published! × Post has been processed successfully to upload. Great Cancel" at bounding box center [541, 257] width 1082 height 514
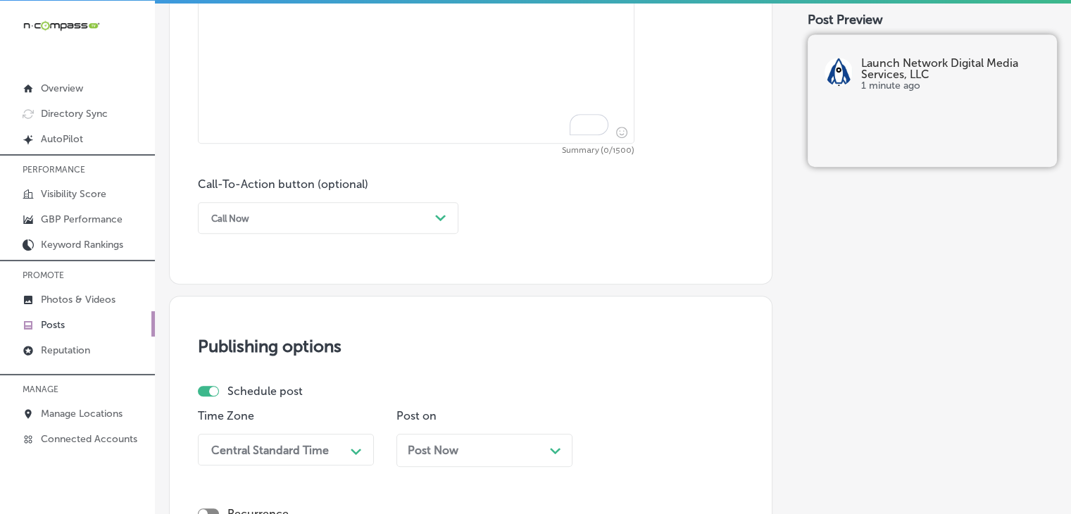
scroll to position [623, 0]
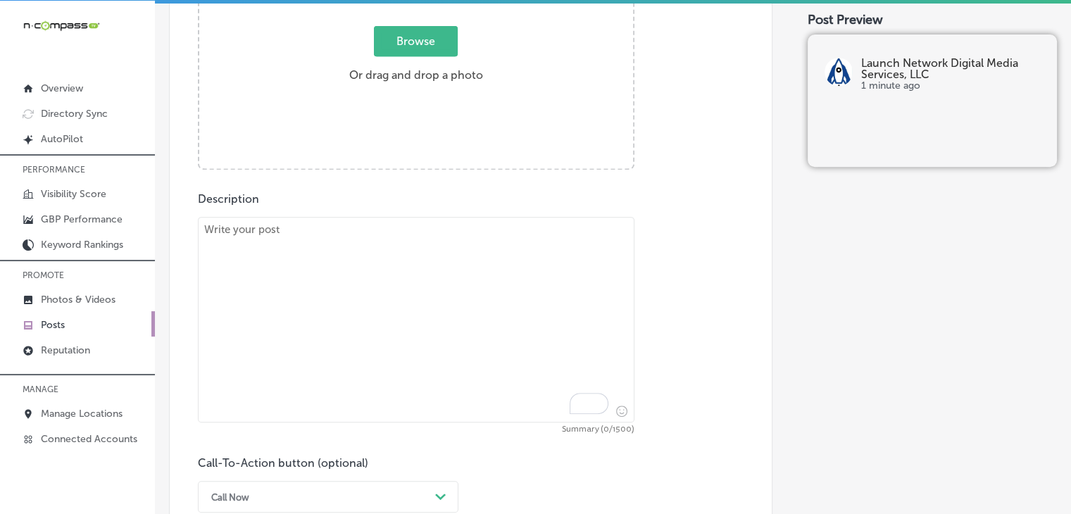
click at [530, 381] on textarea "To enrich screen reader interactions, please activate Accessibility in Grammarl…" at bounding box center [416, 320] width 437 height 206
paste textarea "Lo ipsum’d sitamet conse, adipiscin eli seddoeius te i utlaboree dolorema al en…"
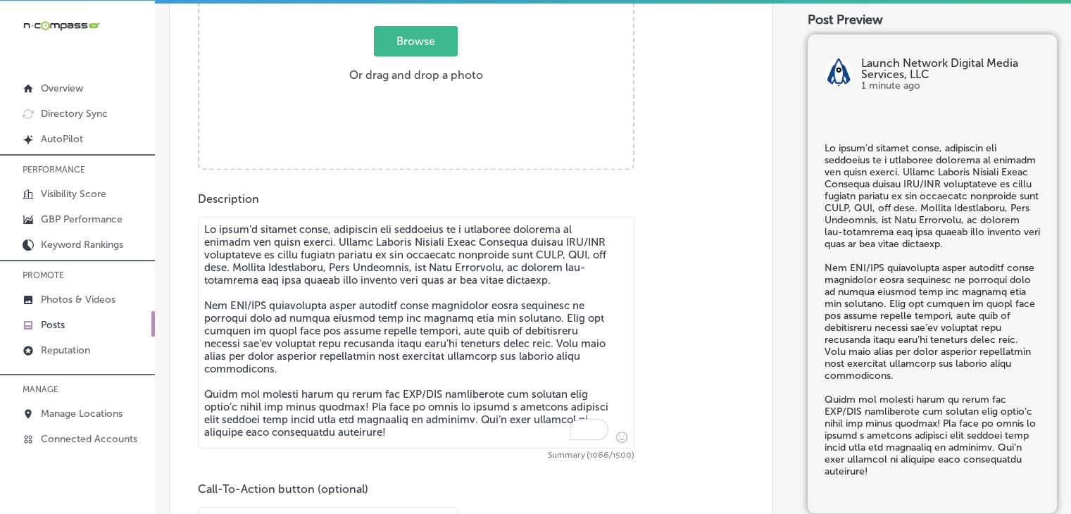
type textarea "Lo ipsum’d sitamet conse, adipiscin eli seddoeius te i utlaboree dolorema al en…"
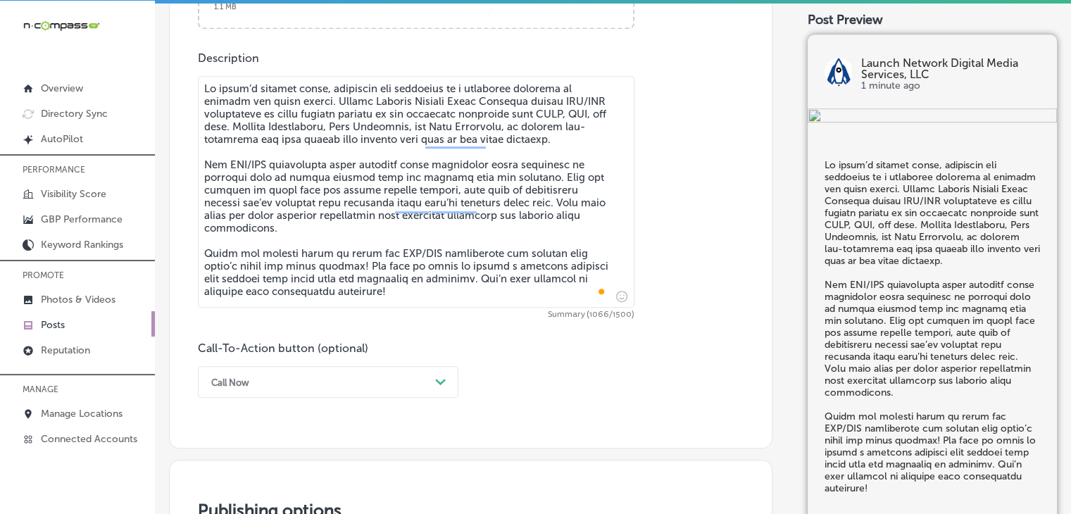
click at [359, 390] on div "Call Now Path Created with Sketch." at bounding box center [328, 382] width 261 height 32
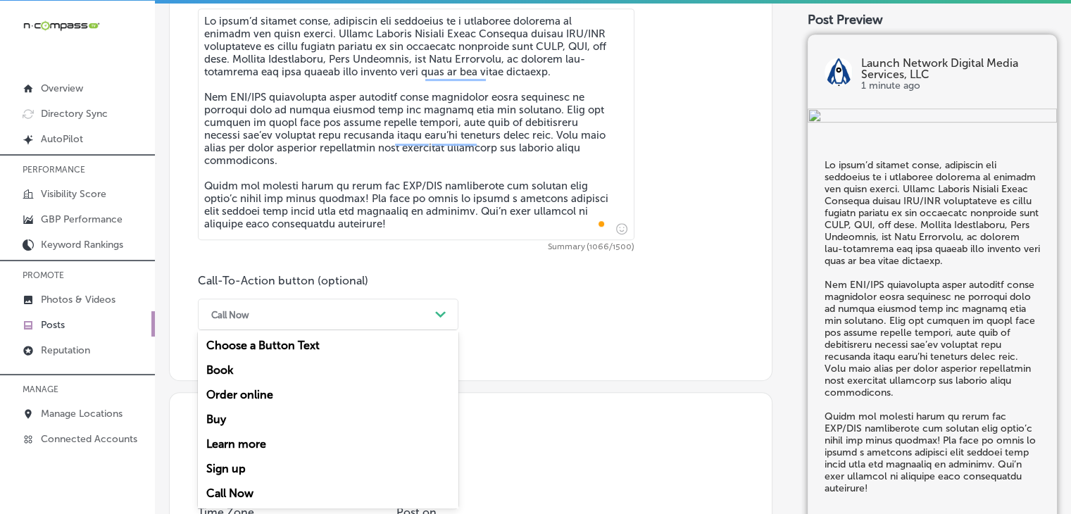
click at [259, 436] on div "Learn more" at bounding box center [328, 444] width 261 height 25
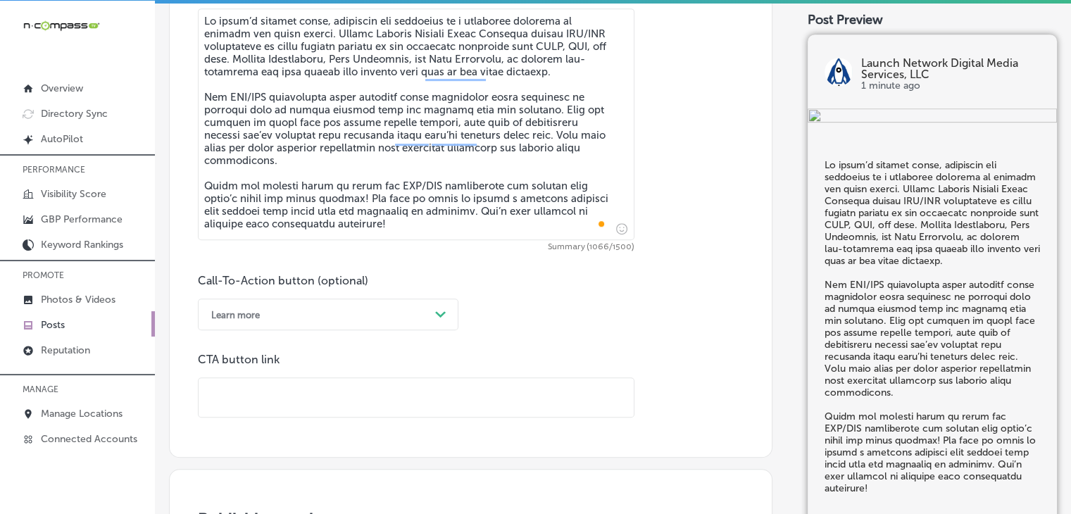
click at [375, 400] on input "text" at bounding box center [416, 397] width 435 height 39
paste input "[URL][DOMAIN_NAME]"
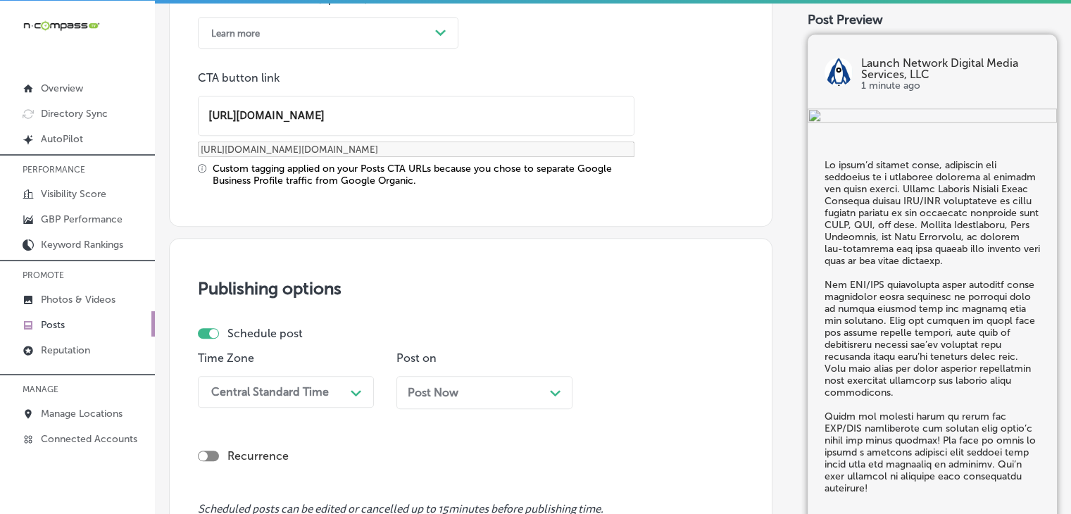
type input "[URL][DOMAIN_NAME]"
click at [334, 392] on div "Central Standard Time Path Created with Sketch." at bounding box center [286, 392] width 176 height 32
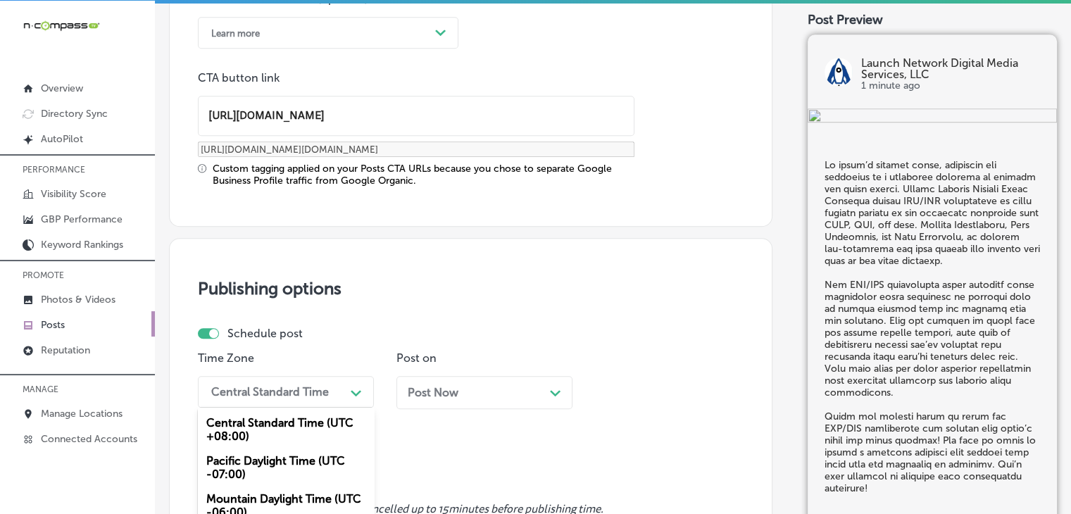
scroll to position [1222, 0]
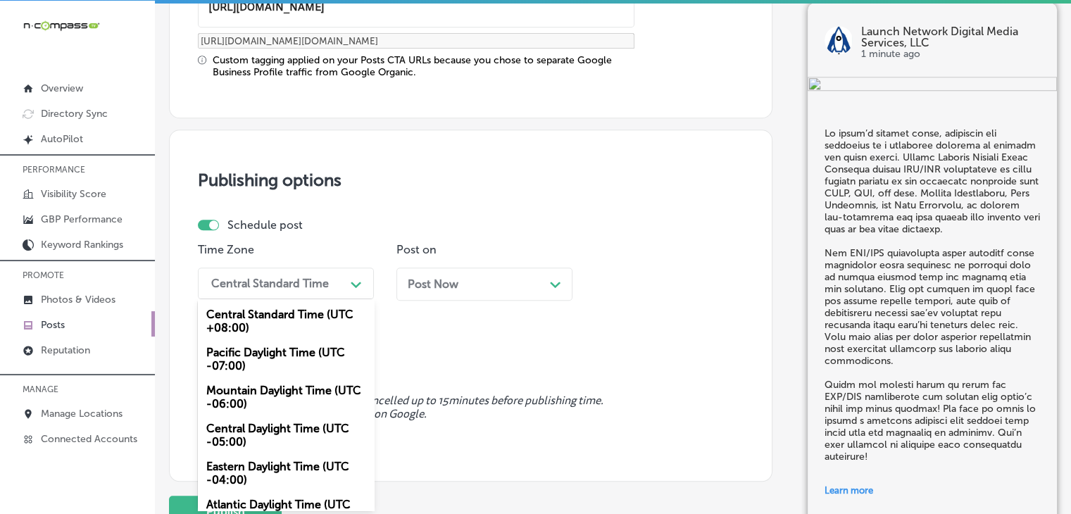
click at [312, 400] on div "Mountain Daylight Time (UTC -06:00)" at bounding box center [286, 397] width 176 height 38
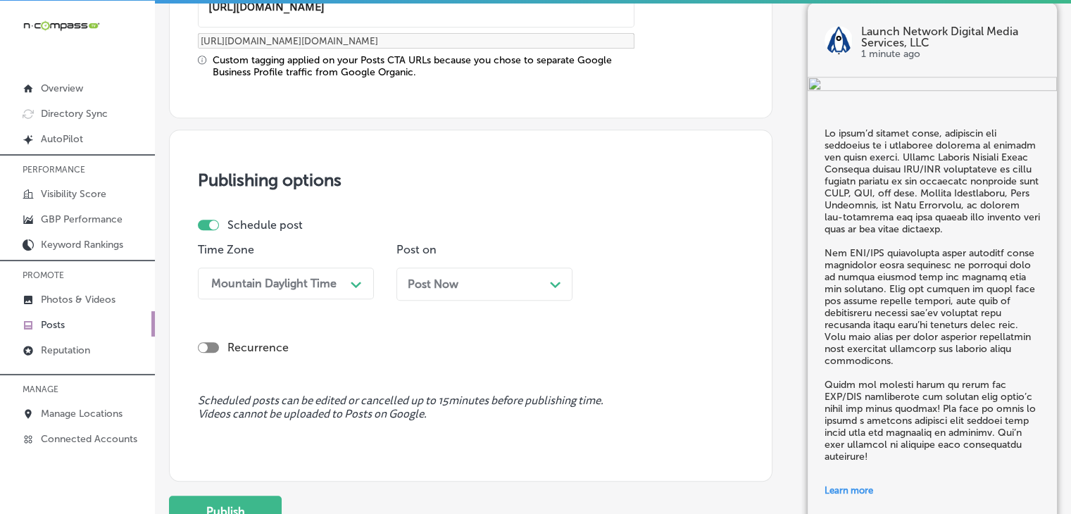
click at [456, 294] on div "Post Now Path Created with Sketch." at bounding box center [485, 284] width 176 height 33
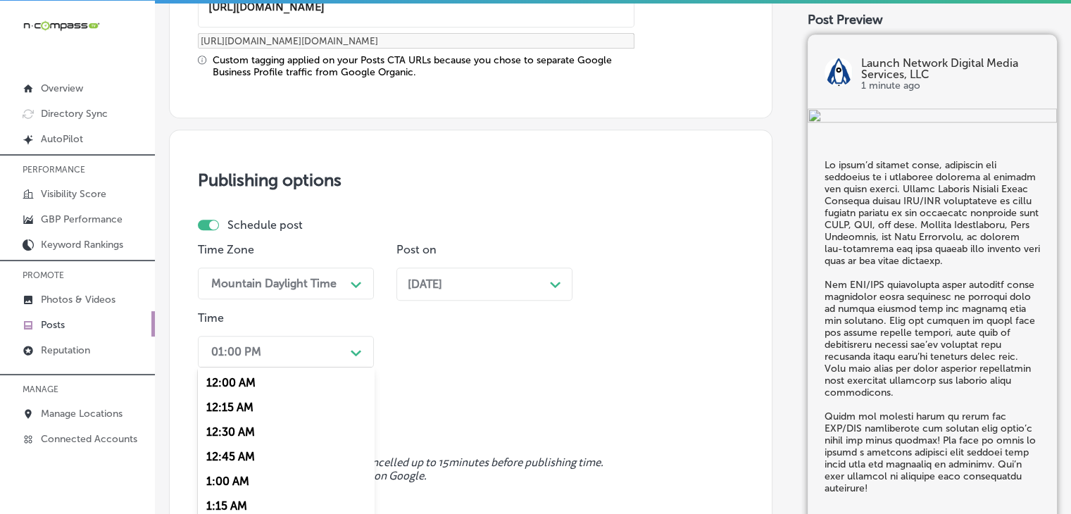
click at [354, 362] on div "option 7:00 AM, selected. option 12:30 AM focused, 3 of 96. 96 results availabl…" at bounding box center [286, 352] width 176 height 32
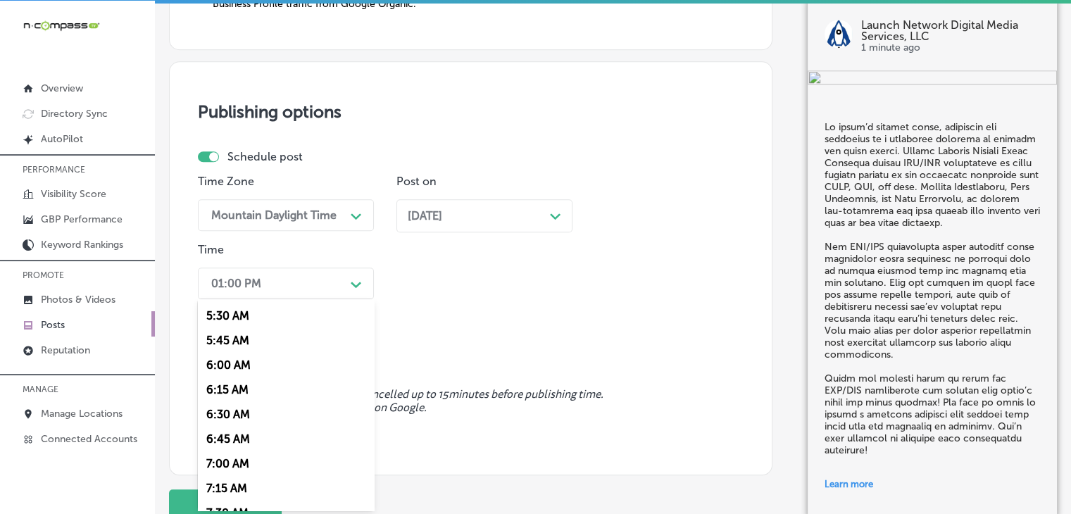
scroll to position [563, 0]
click at [244, 434] on div "7:00 AM" at bounding box center [286, 441] width 176 height 25
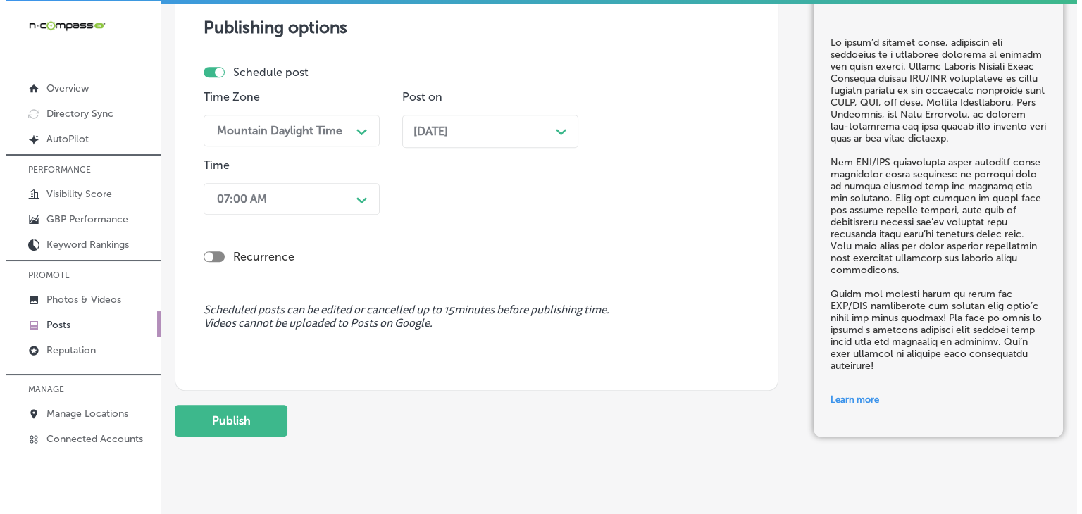
scroll to position [1402, 0]
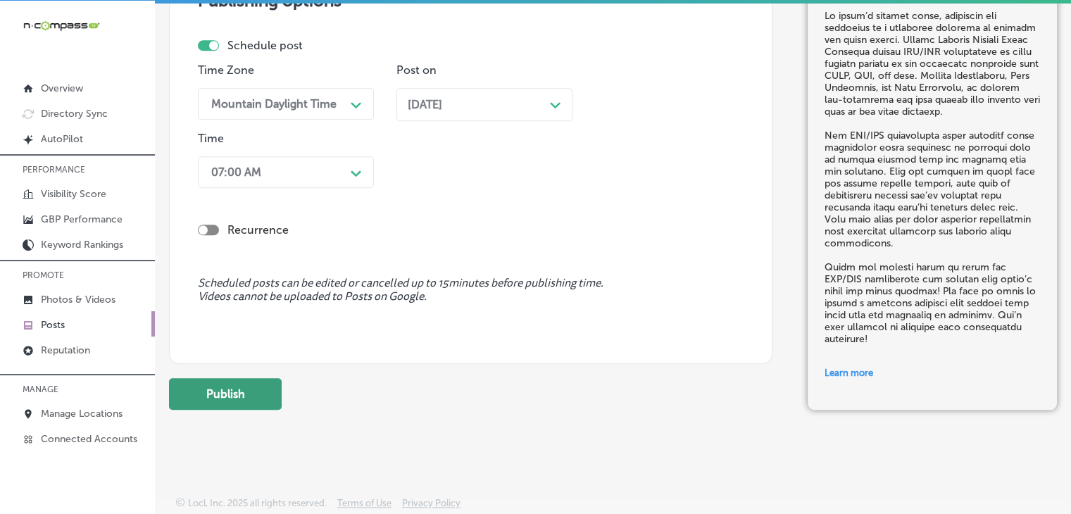
click at [276, 378] on button "Publish" at bounding box center [225, 394] width 113 height 32
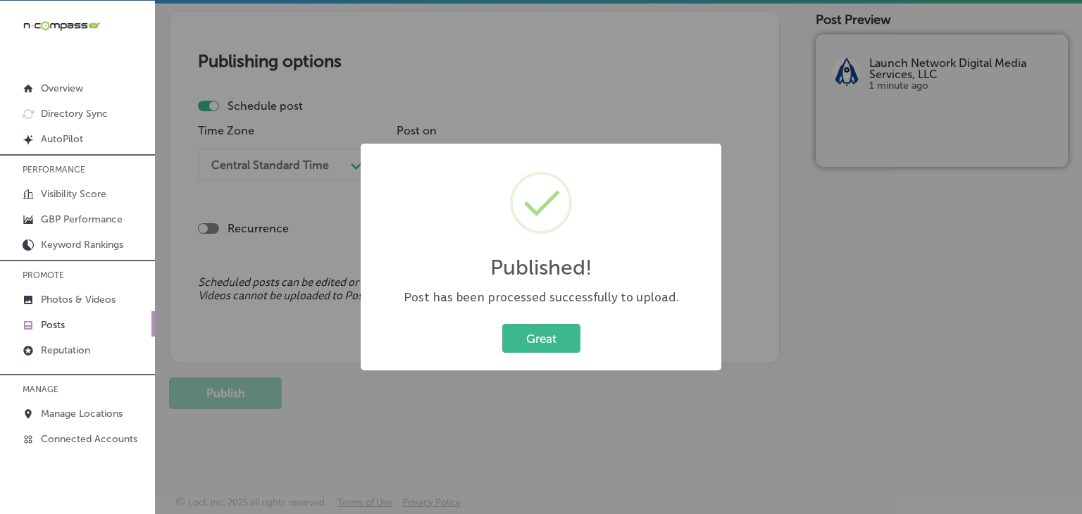
click at [640, 133] on div "Published! × Post has been processed successfully to upload. Great Cancel" at bounding box center [541, 257] width 1082 height 514
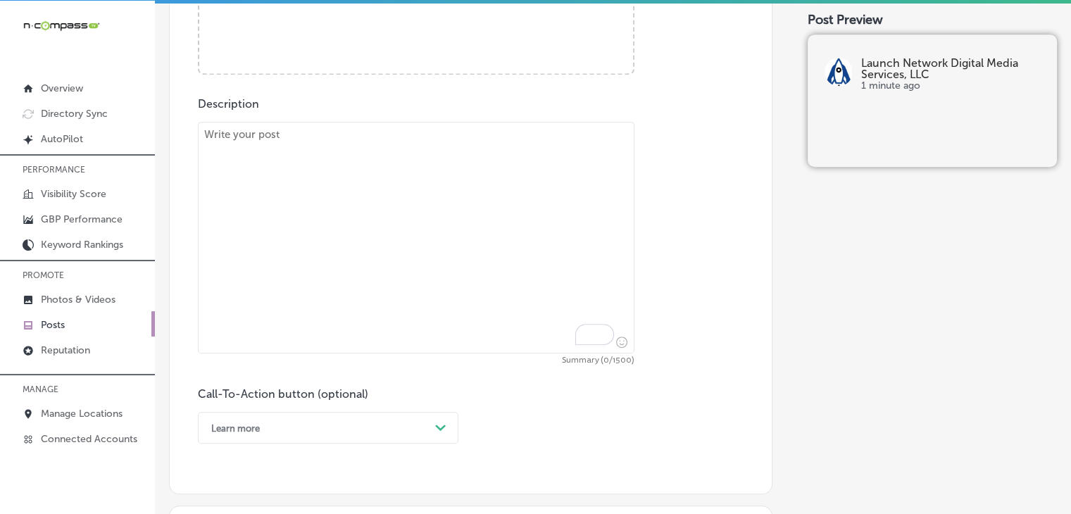
scroll to position [649, 0]
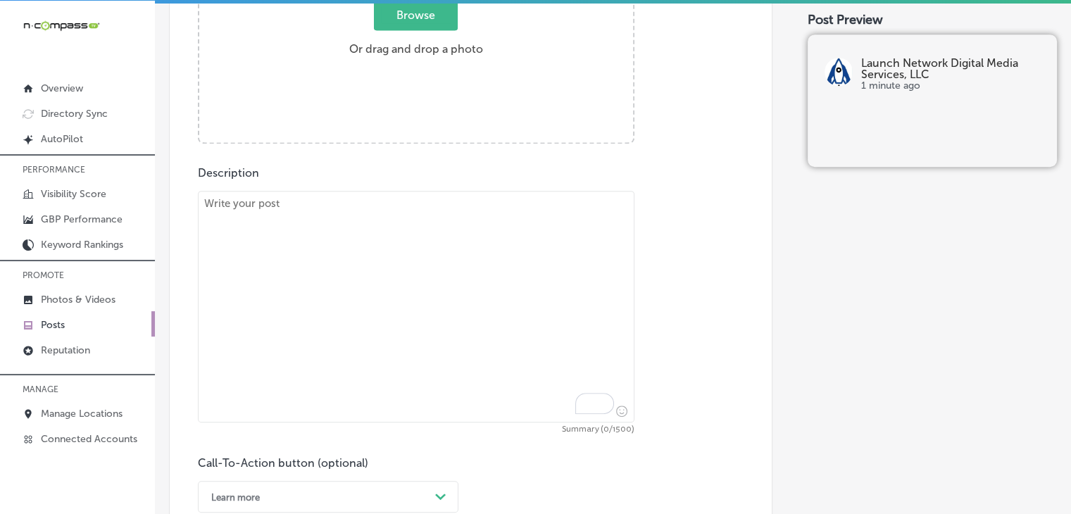
click at [498, 280] on textarea "To enrich screen reader interactions, please activate Accessibility in Grammarl…" at bounding box center [416, 307] width 437 height 232
paste textarea "Your website is more than just an online presence—it’s the cornerstone of your …"
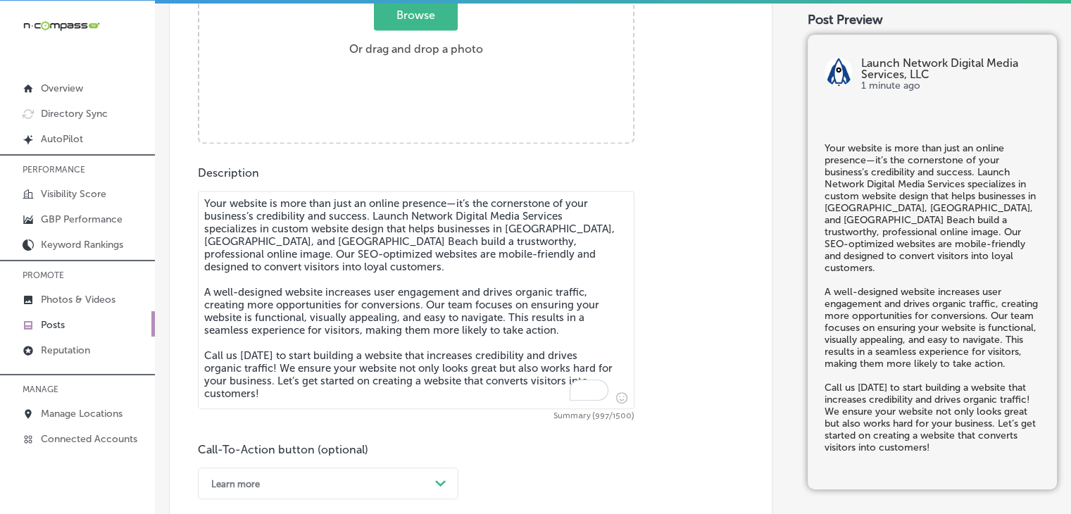
type textarea "Your website is more than just an online presence—it’s the cornerstone of your …"
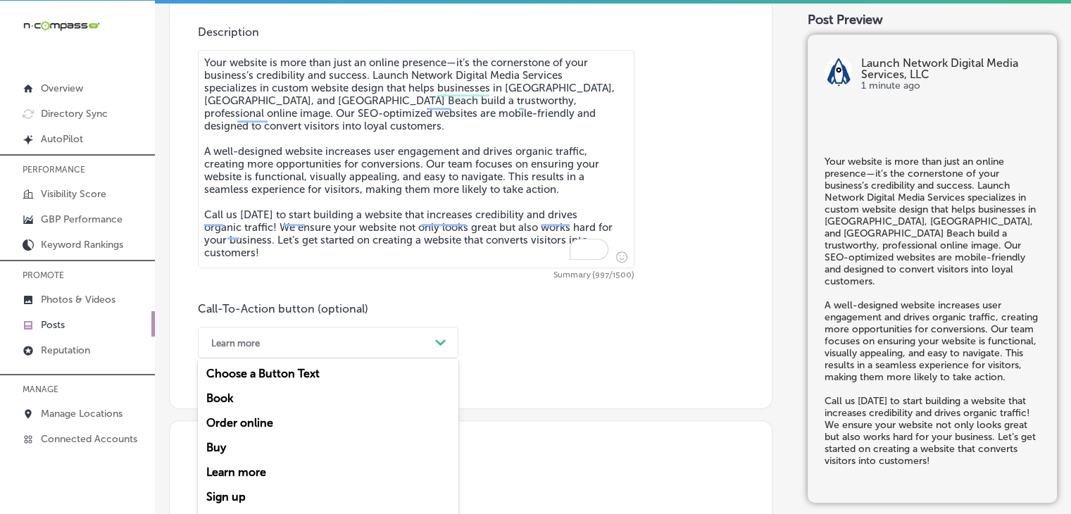
click at [347, 350] on div "option Learn more, selected. option Choose a Button Text focused, 1 of 7. 7 res…" at bounding box center [328, 343] width 261 height 32
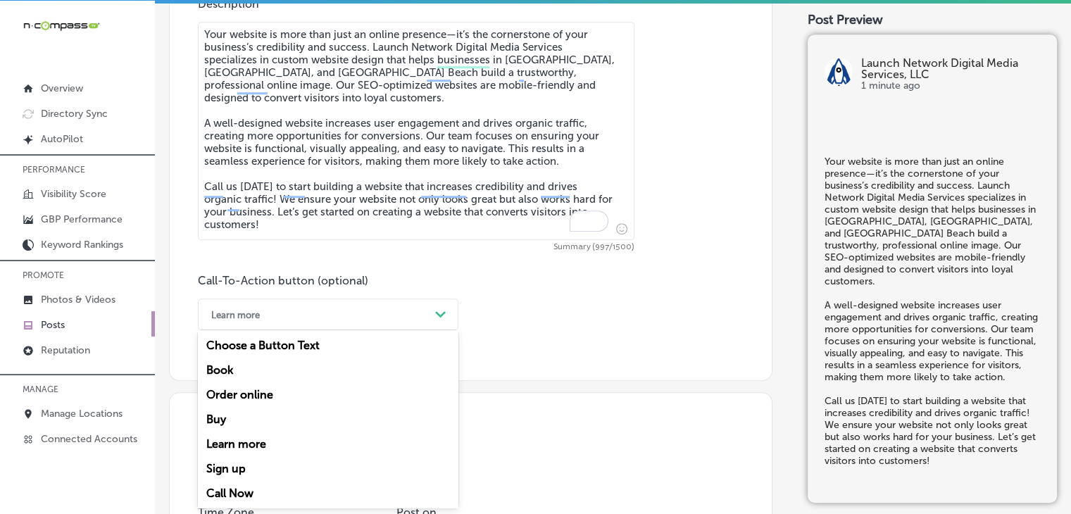
drag, startPoint x: 249, startPoint y: 491, endPoint x: 254, endPoint y: 482, distance: 10.2
click at [249, 489] on div "Call Now" at bounding box center [328, 493] width 261 height 25
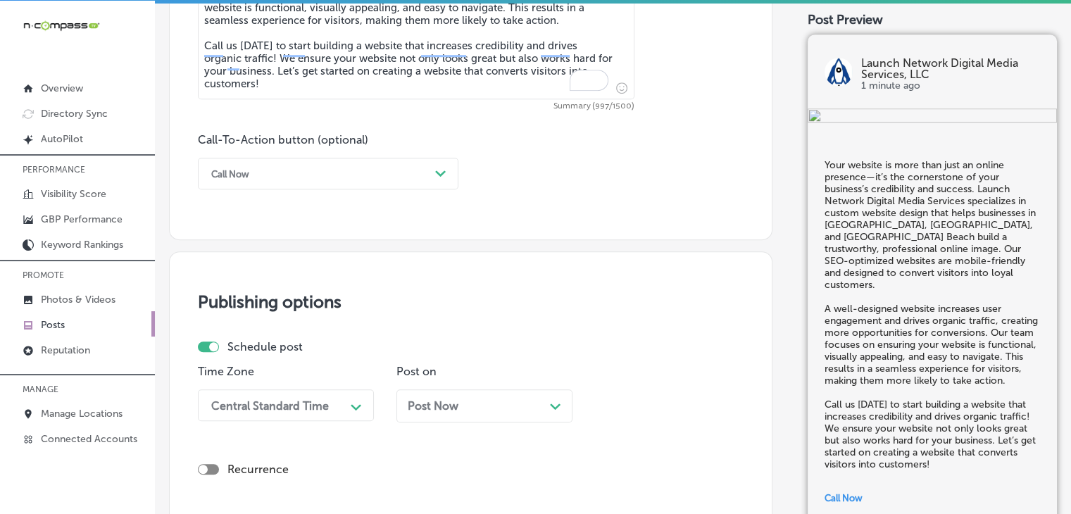
click at [298, 412] on div "Central Standard Time Path Created with Sketch." at bounding box center [286, 405] width 176 height 32
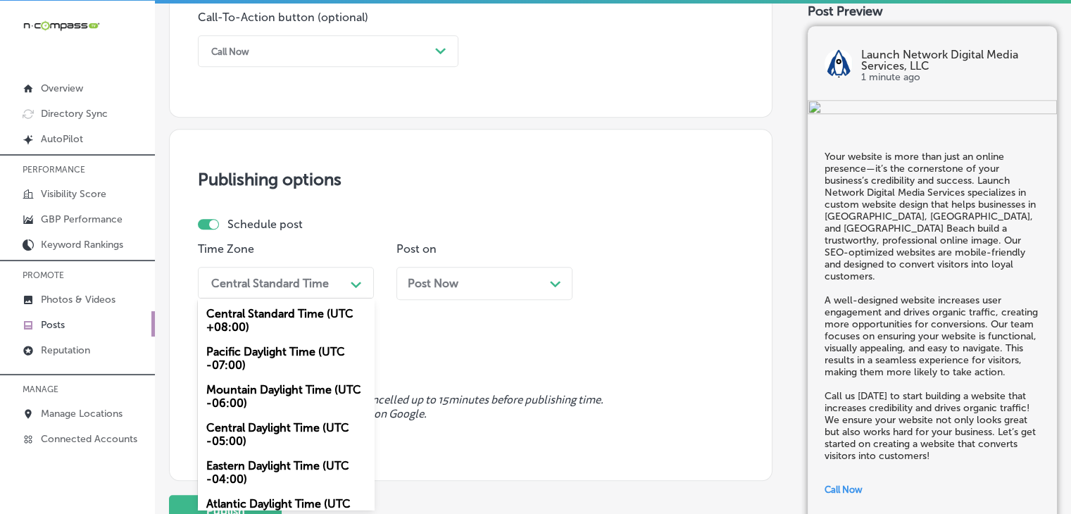
click at [292, 393] on div "Mountain Daylight Time (UTC -06:00)" at bounding box center [286, 397] width 176 height 38
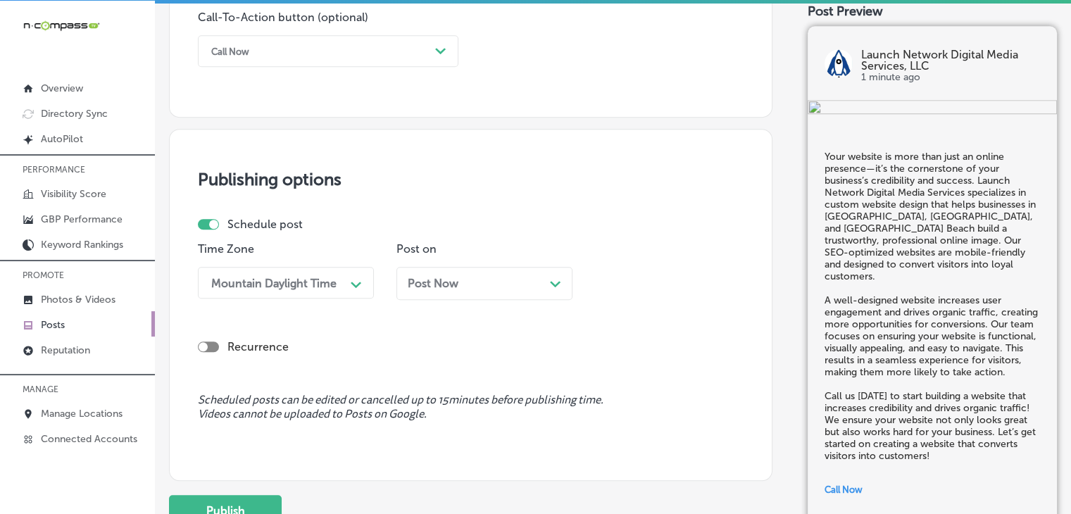
click at [486, 246] on p "Post on" at bounding box center [485, 248] width 176 height 13
click at [480, 277] on div "Post Now Path Created with Sketch." at bounding box center [485, 283] width 154 height 13
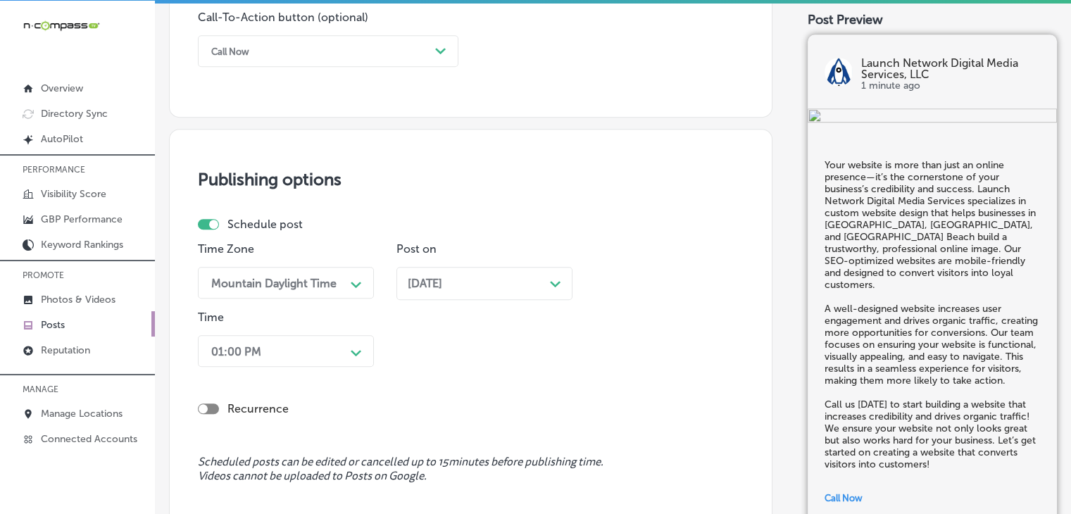
click at [316, 361] on div "01:00 PM Path Created with Sketch." at bounding box center [286, 351] width 176 height 32
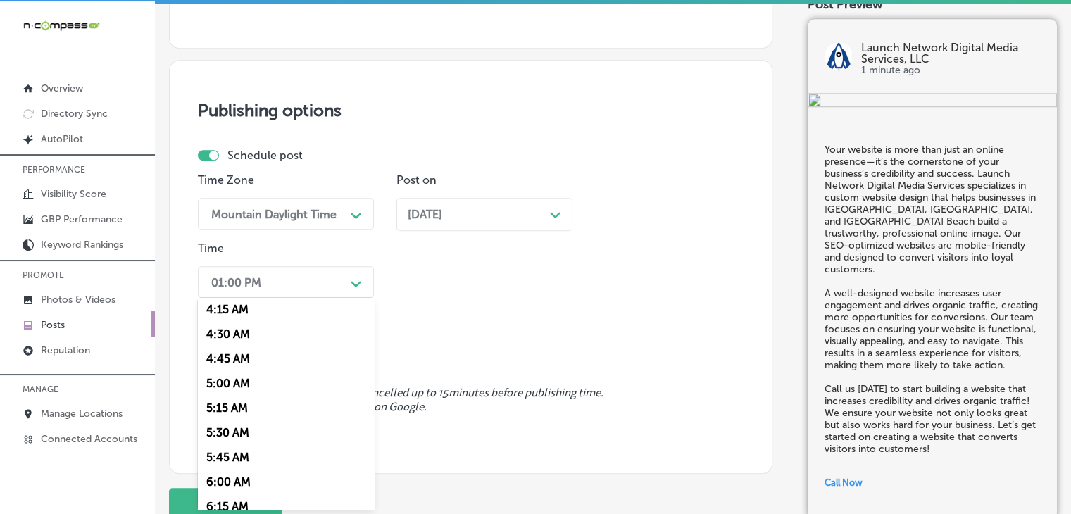
scroll to position [563, 0]
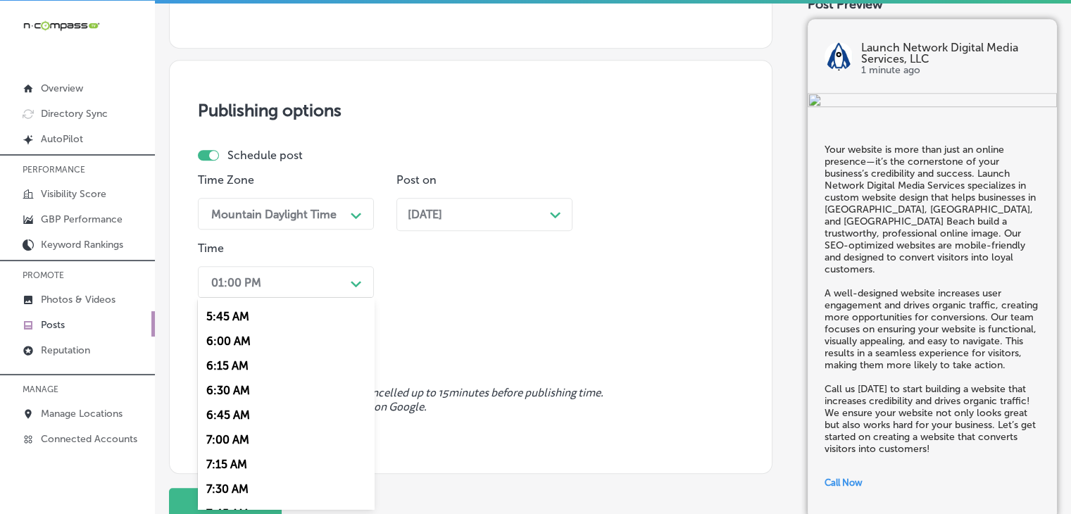
click at [238, 438] on div "7:00 AM" at bounding box center [286, 440] width 176 height 25
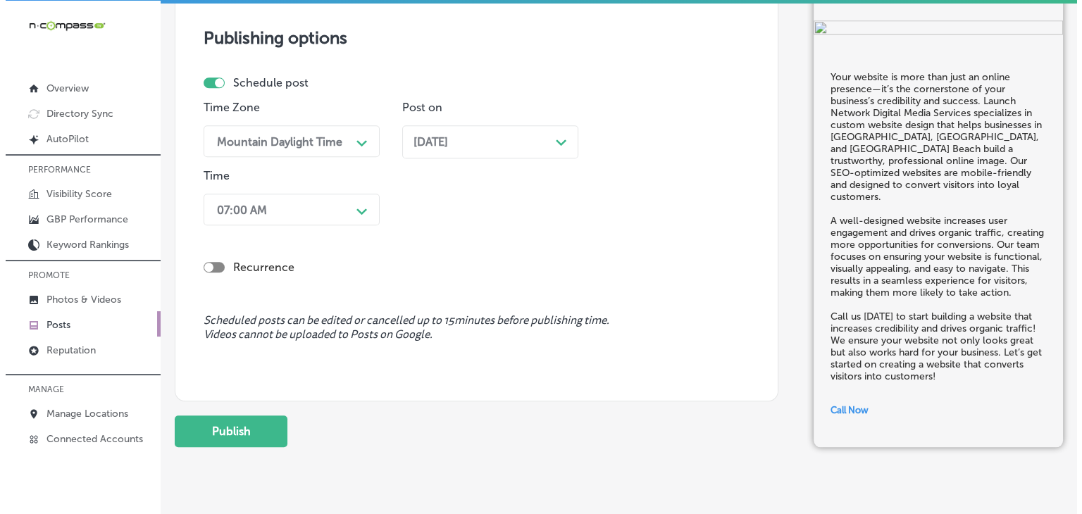
scroll to position [1262, 0]
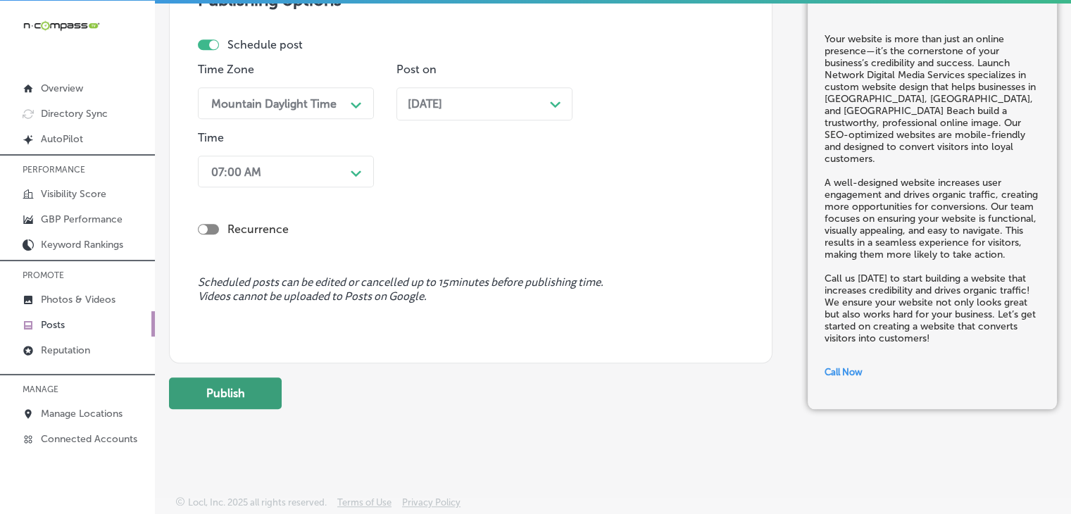
click at [267, 398] on button "Publish" at bounding box center [225, 394] width 113 height 32
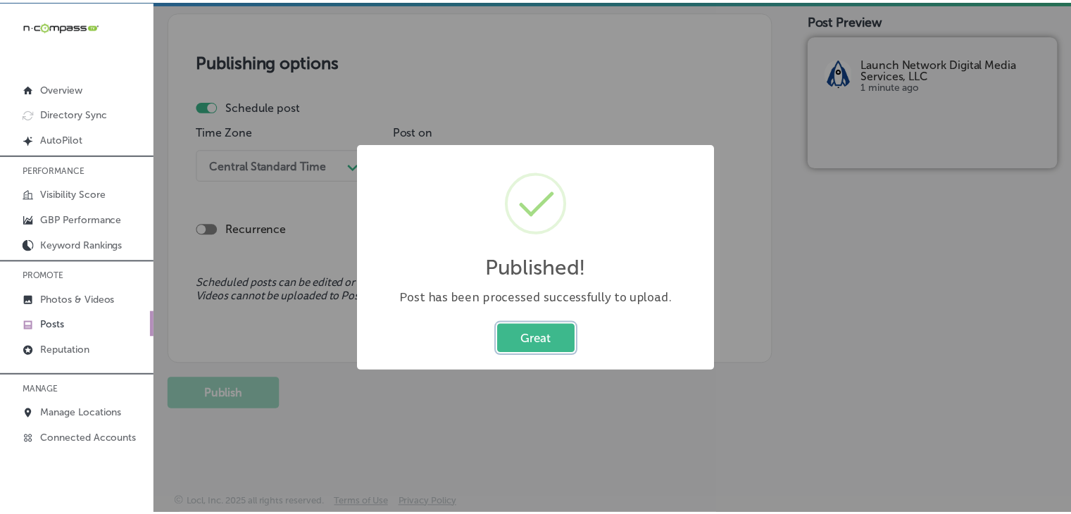
scroll to position [1200, 0]
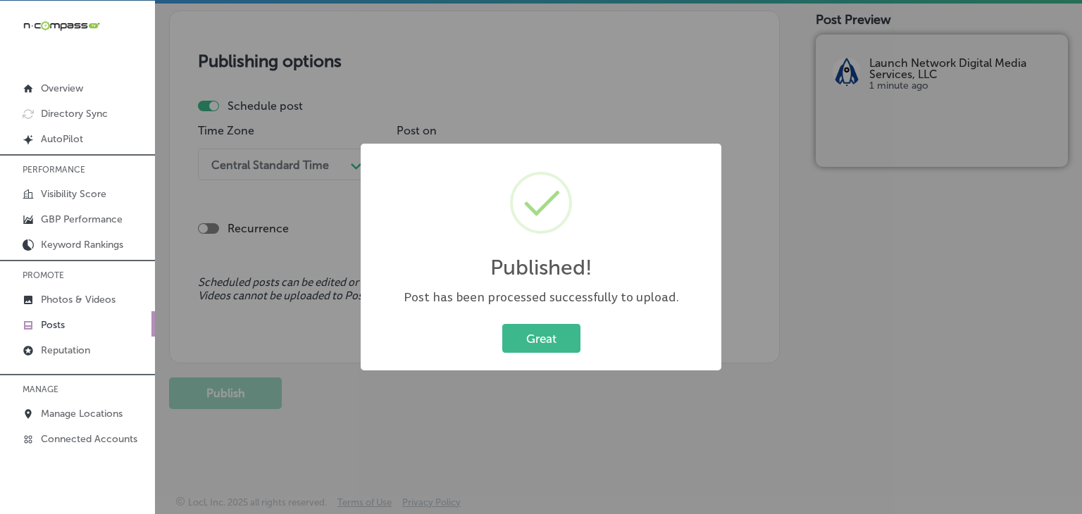
click at [585, 146] on div "Published! × Post has been processed successfully to upload. Great Cancel" at bounding box center [541, 257] width 361 height 227
click at [590, 126] on div "Published! × Post has been processed successfully to upload. Great Cancel" at bounding box center [541, 257] width 1082 height 514
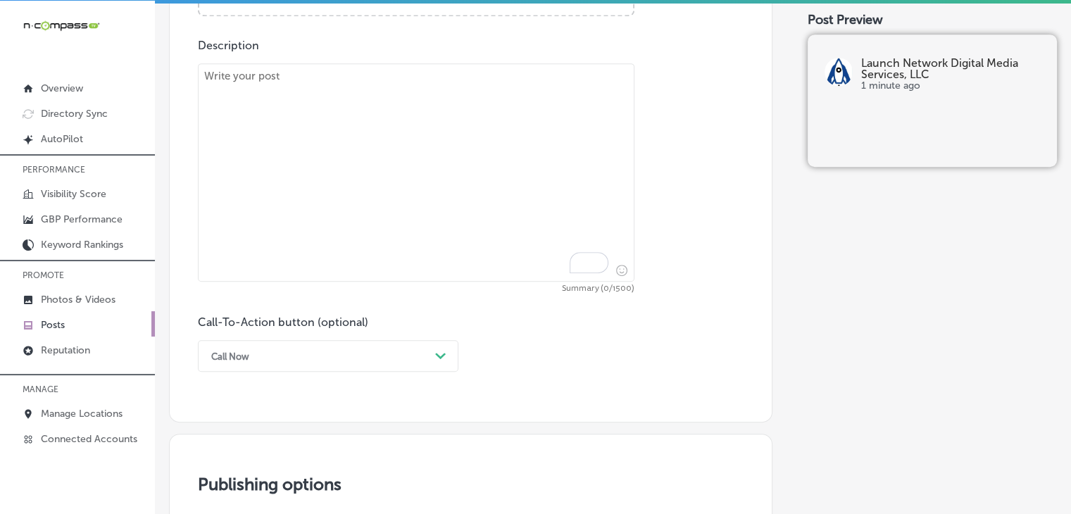
click at [513, 156] on textarea "To enrich screen reader interactions, please activate Accessibility in Grammarl…" at bounding box center [416, 172] width 437 height 218
paste textarea "Running a business and staying active on social media can be overwhelming. Laun…"
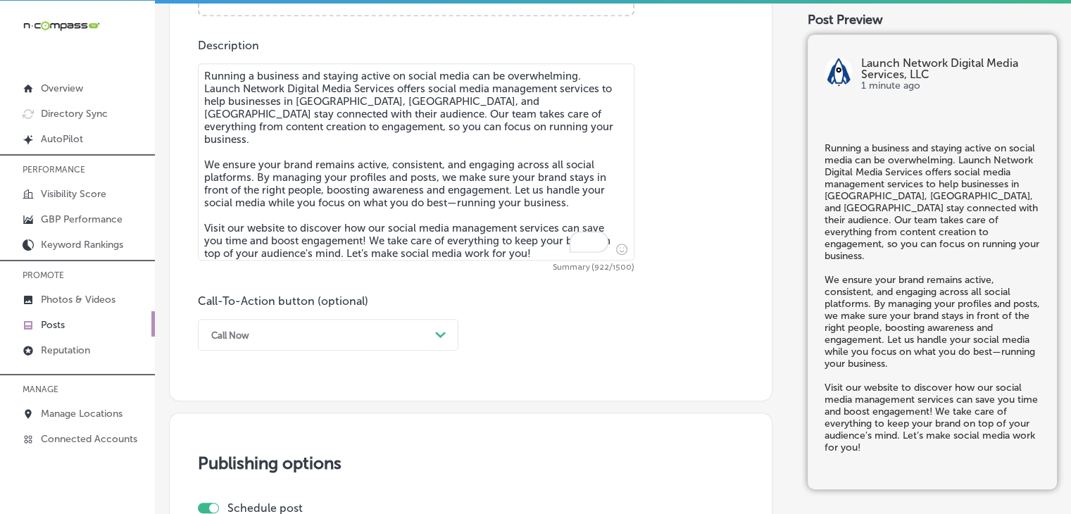
scroll to position [354, 0]
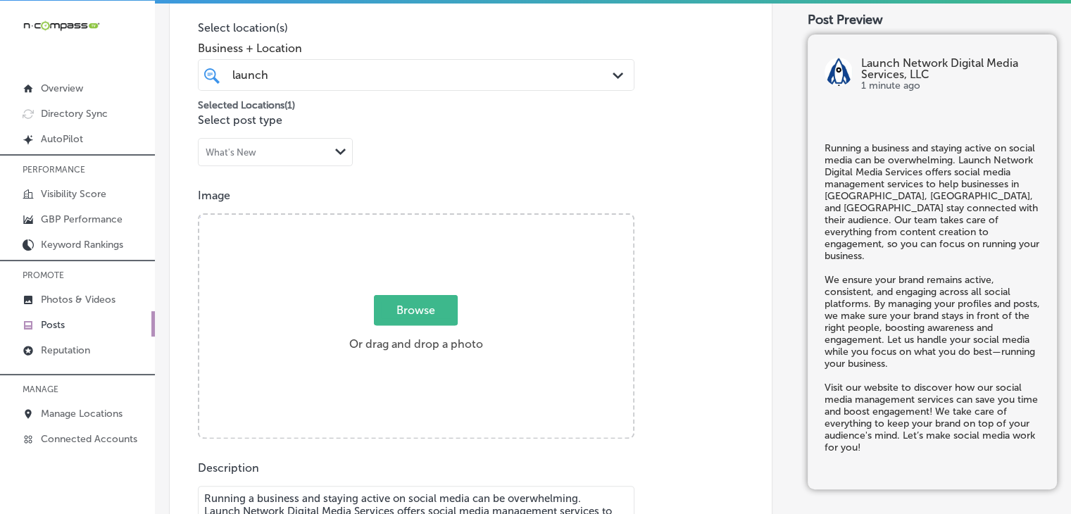
type textarea "Running a business and staying active on social media can be overwhelming. Laun…"
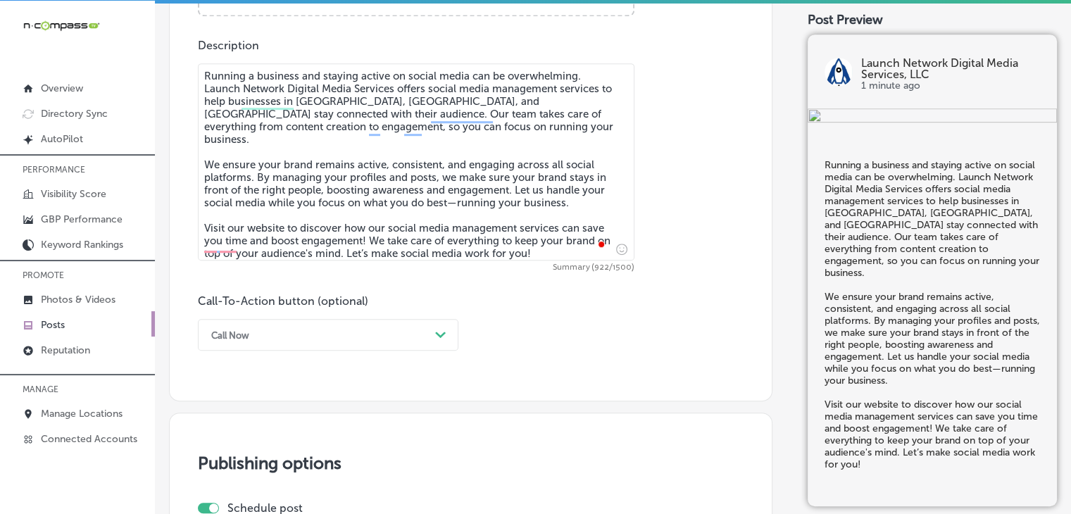
click at [316, 339] on div "Call Now Path Created with Sketch." at bounding box center [328, 335] width 261 height 32
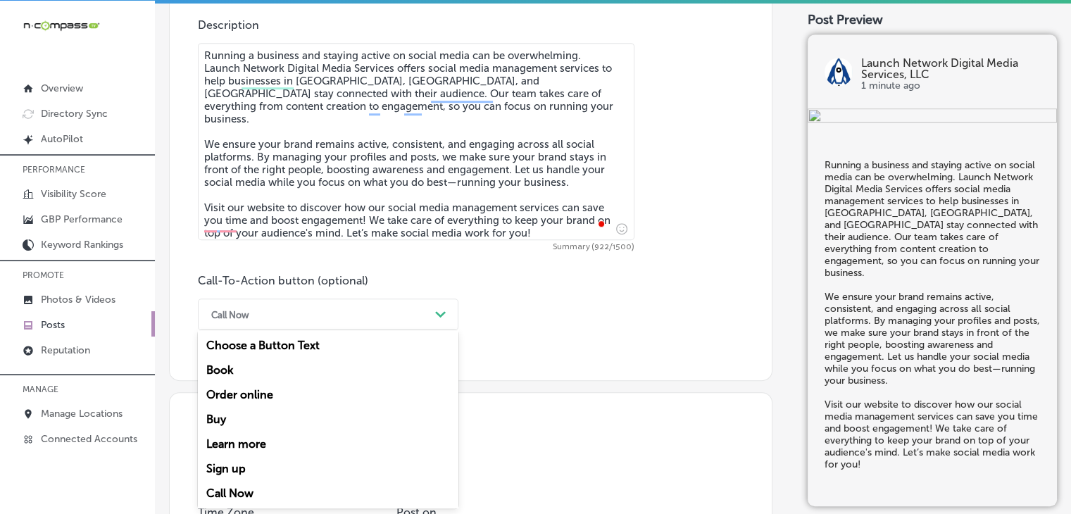
click at [264, 435] on div "Learn more" at bounding box center [328, 444] width 261 height 25
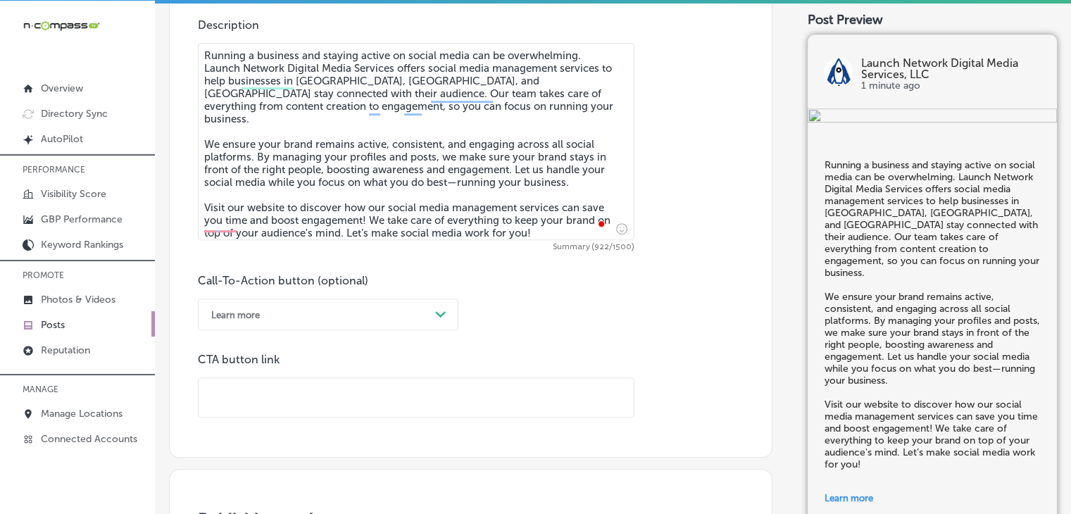
drag, startPoint x: 498, startPoint y: 369, endPoint x: 495, endPoint y: 376, distance: 7.6
click at [495, 376] on div "CTA button link" at bounding box center [416, 385] width 437 height 65
click at [492, 391] on input "text" at bounding box center [416, 397] width 435 height 39
click at [499, 363] on p "CTA button link" at bounding box center [416, 359] width 437 height 13
drag, startPoint x: 499, startPoint y: 398, endPoint x: 519, endPoint y: 366, distance: 37.3
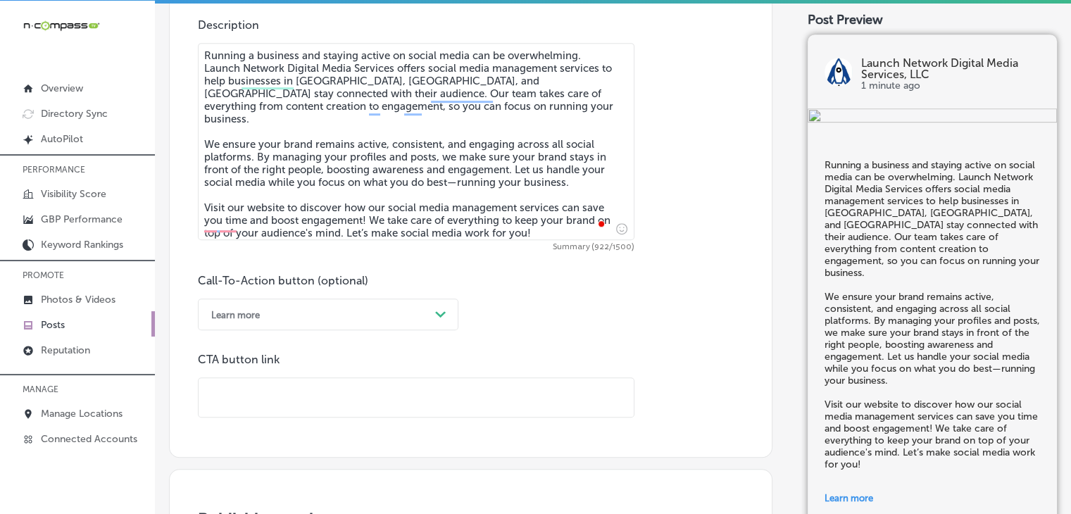
click at [499, 398] on input "text" at bounding box center [416, 397] width 435 height 39
paste input "[URL][DOMAIN_NAME]"
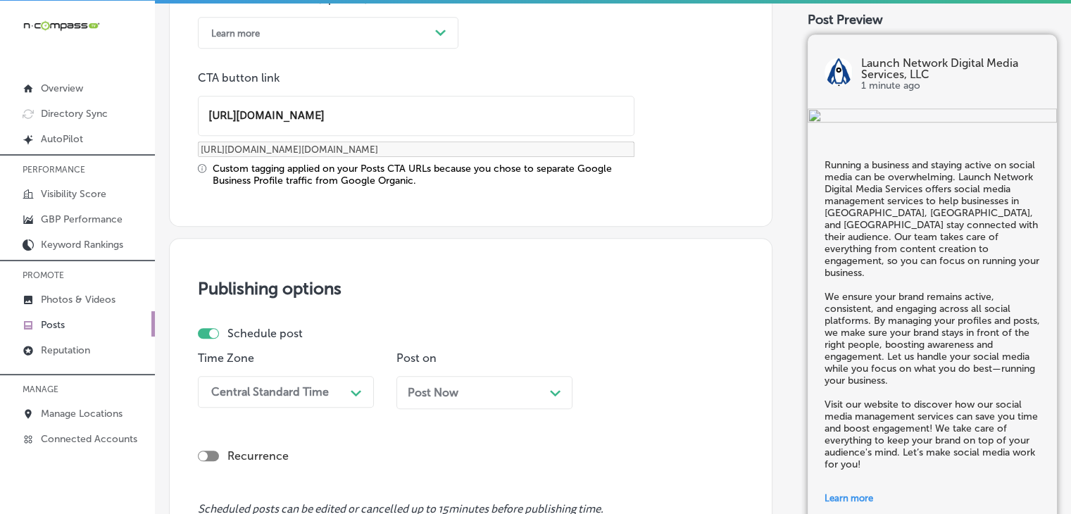
type input "[URL][DOMAIN_NAME]"
click at [340, 406] on div "Central Standard Time Path Created with Sketch." at bounding box center [286, 392] width 176 height 32
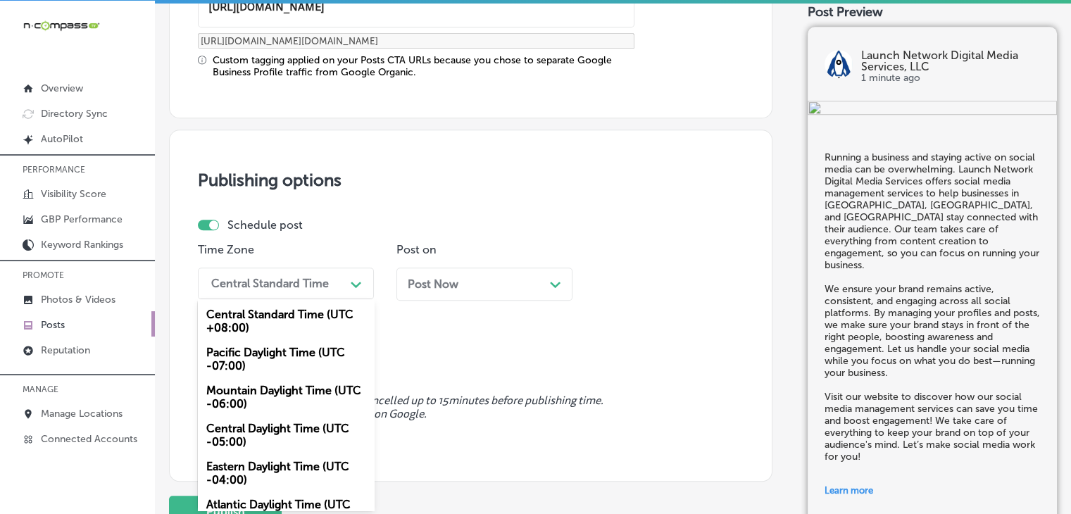
click at [314, 416] on div "Central Daylight Time (UTC -05:00)" at bounding box center [286, 435] width 176 height 38
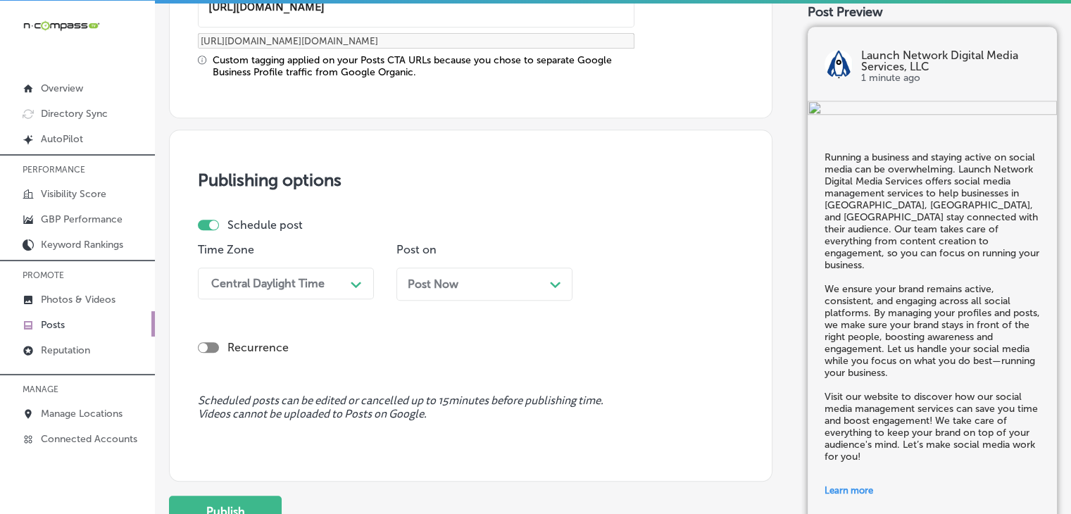
click at [312, 296] on div "Central Daylight Time Path Created with Sketch." at bounding box center [286, 284] width 176 height 32
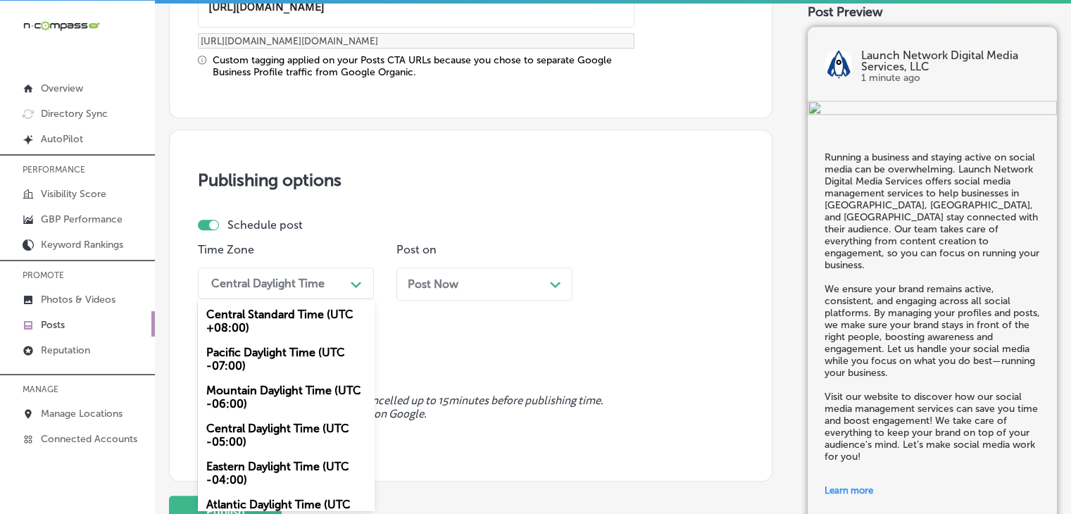
click at [259, 411] on div "Mountain Daylight Time (UTC -06:00)" at bounding box center [286, 397] width 176 height 38
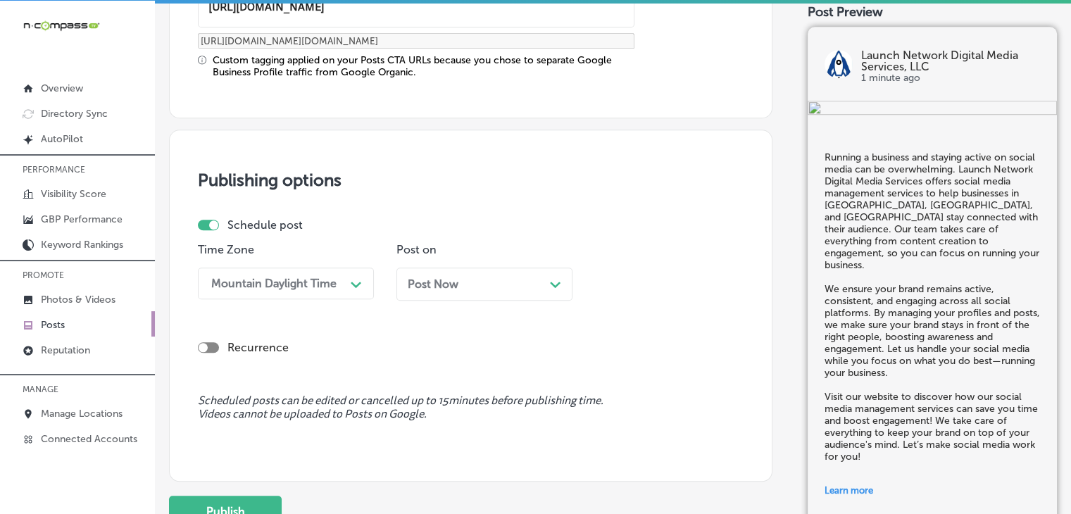
click at [494, 288] on div "Post Now Path Created with Sketch." at bounding box center [485, 283] width 154 height 13
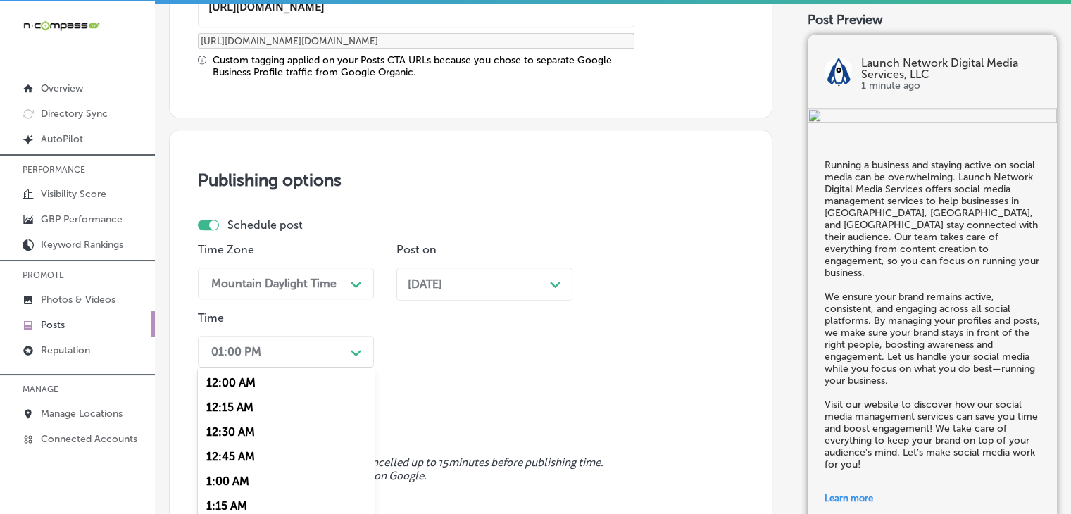
click at [307, 364] on div "option 7:00 AM, selected. option 12:30 AM focused, 3 of 96. 96 results availabl…" at bounding box center [286, 352] width 176 height 32
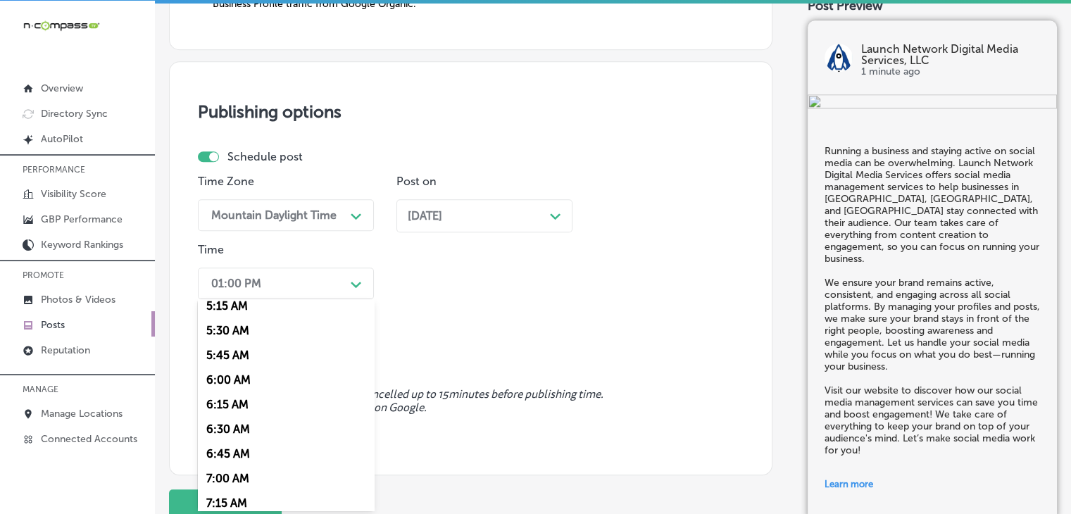
scroll to position [704, 0]
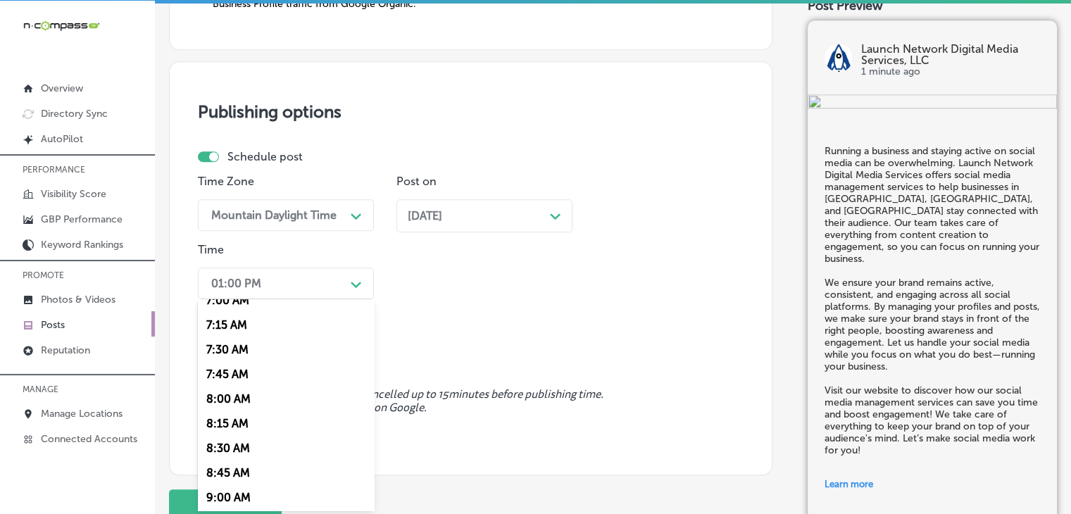
click at [243, 308] on div "7:00 AM" at bounding box center [286, 300] width 176 height 25
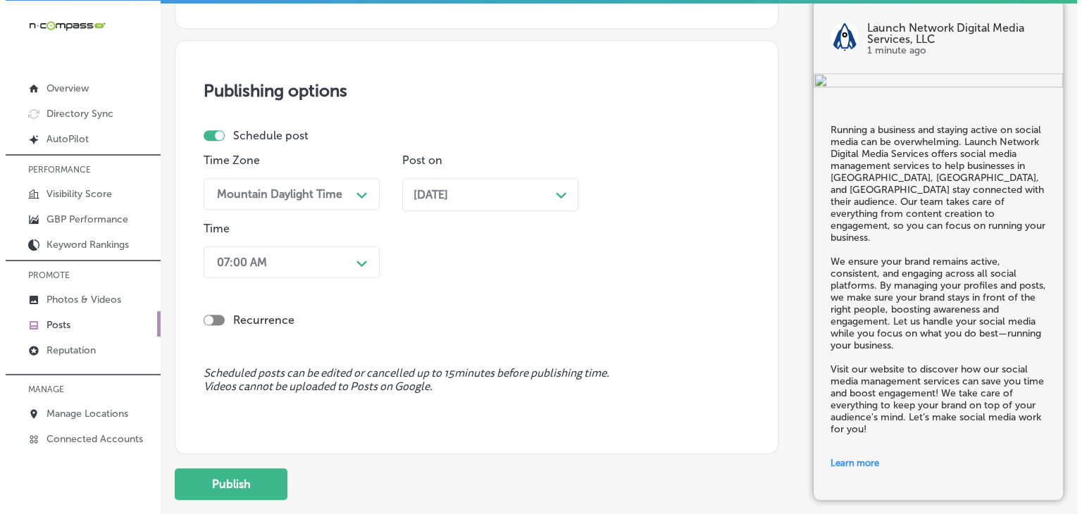
scroll to position [1366, 0]
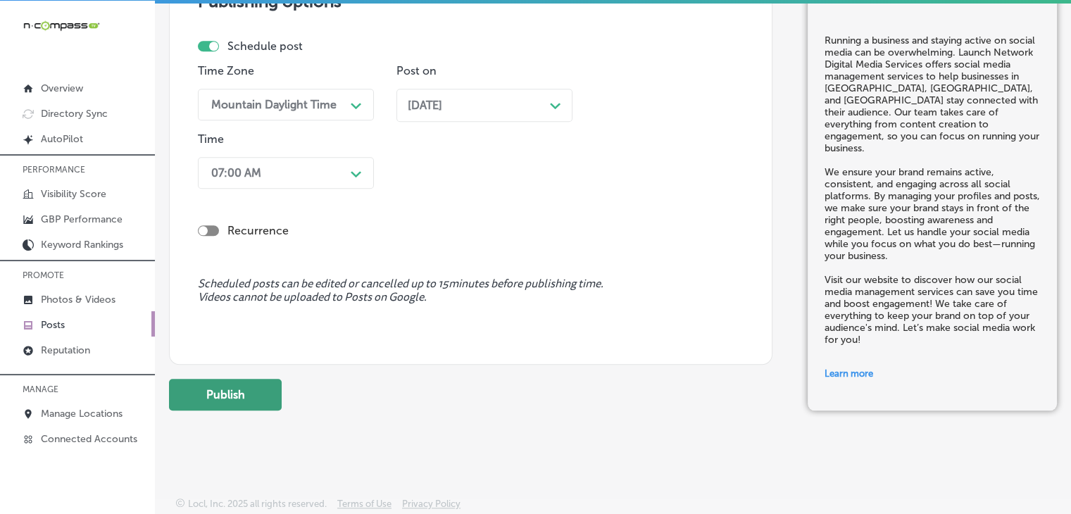
click at [221, 397] on button "Publish" at bounding box center [225, 395] width 113 height 32
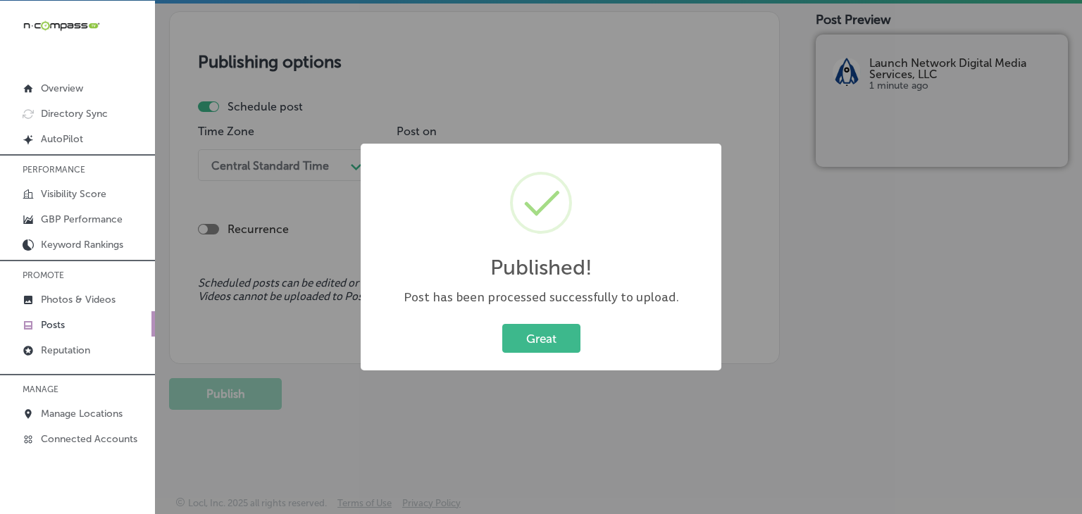
click at [634, 85] on div "Published! × Post has been processed successfully to upload. Great Cancel" at bounding box center [541, 257] width 1082 height 514
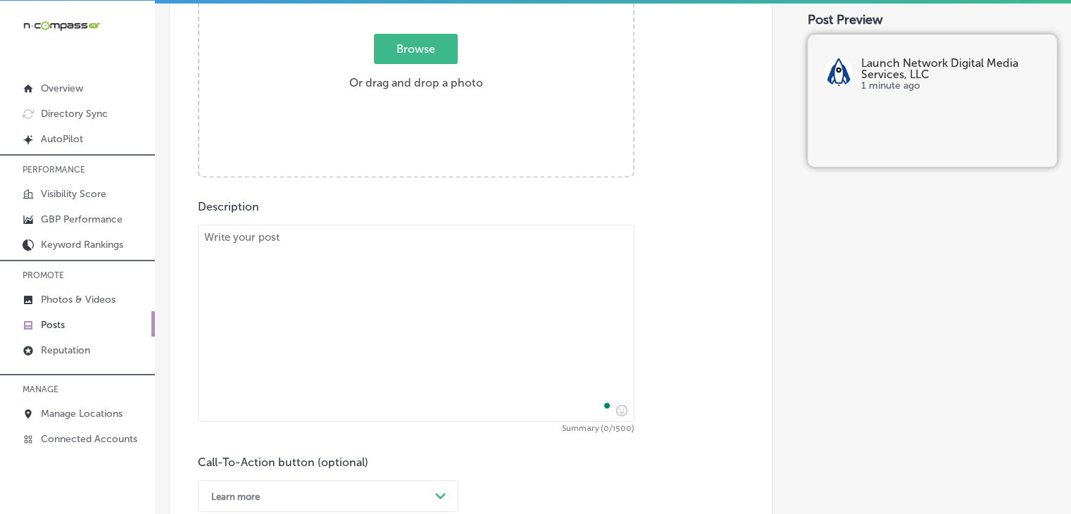
scroll to position [615, 0]
click at [483, 329] on textarea "To enrich screen reader interactions, please activate Accessibility in Grammarl…" at bounding box center [416, 323] width 437 height 197
paste textarea "When it comes to social media advertising, it's crucial to target the right aud…"
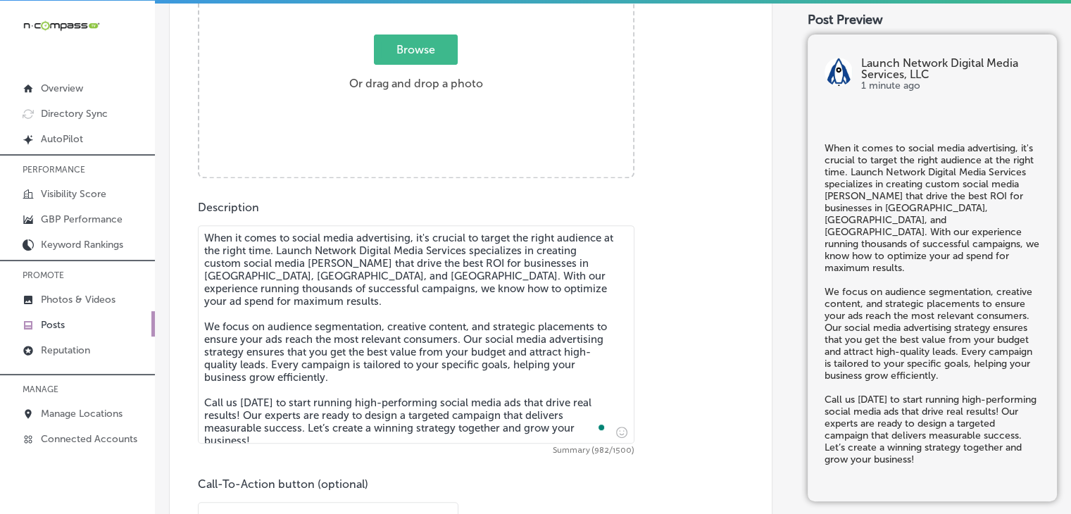
type textarea "When it comes to social media advertising, it's crucial to target the right aud…"
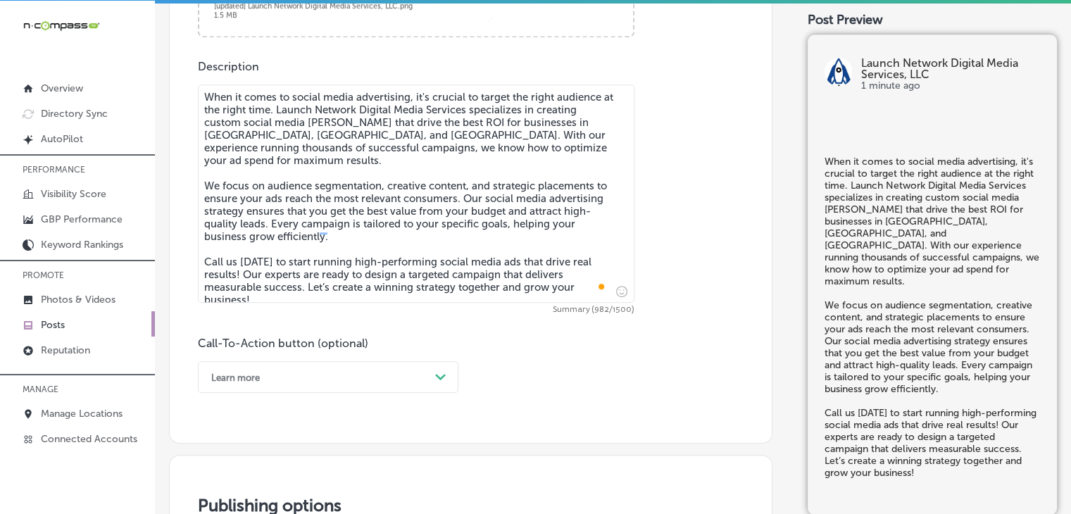
click at [324, 353] on div "Call-To-Action button (optional) Learn more Path Created with Sketch." at bounding box center [328, 365] width 261 height 56
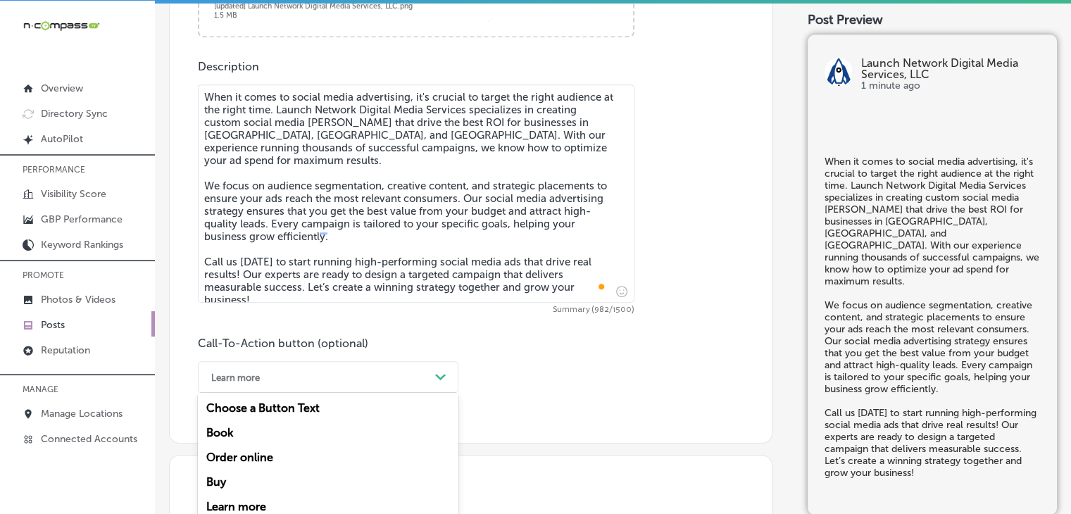
click at [324, 375] on div "option Learn more, selected. option Book focused, 2 of 7. 7 results available. …" at bounding box center [328, 377] width 261 height 32
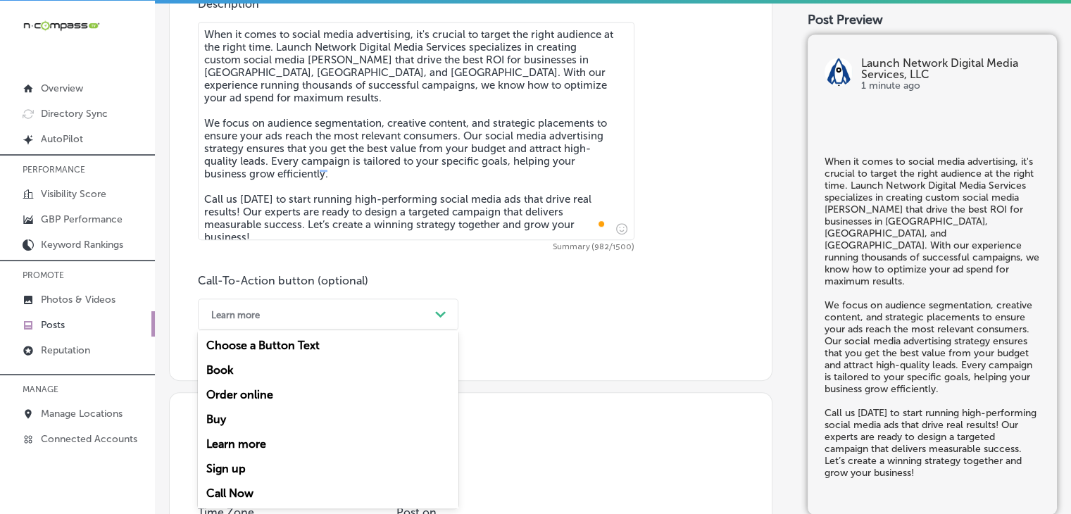
click at [303, 489] on div "Call Now" at bounding box center [328, 493] width 261 height 25
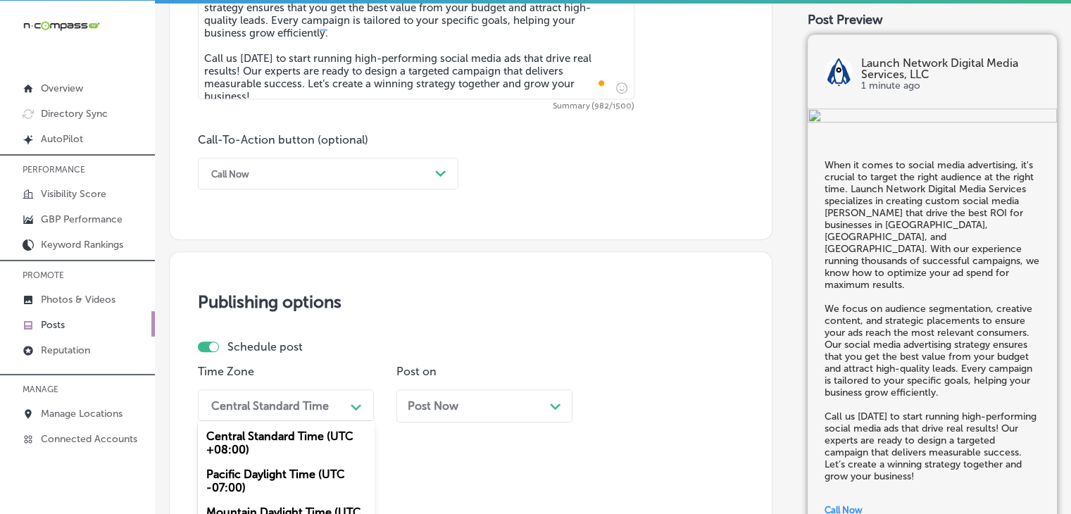
click at [348, 392] on div "option Mountain Daylight Time (UTC -06:00), selected. option Mountain Daylight …" at bounding box center [286, 405] width 176 height 32
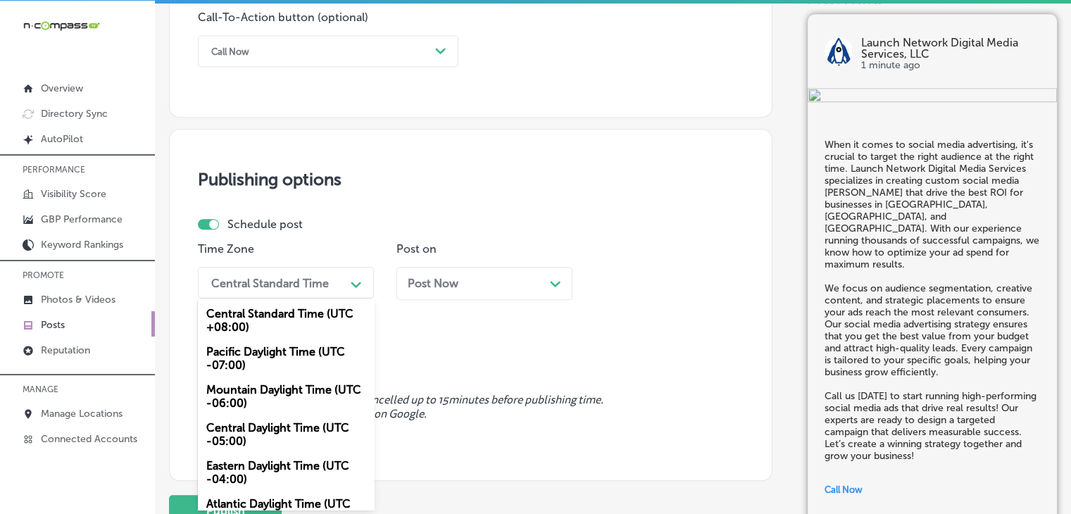
click at [336, 389] on div "Mountain Daylight Time (UTC -06:00)" at bounding box center [286, 397] width 176 height 38
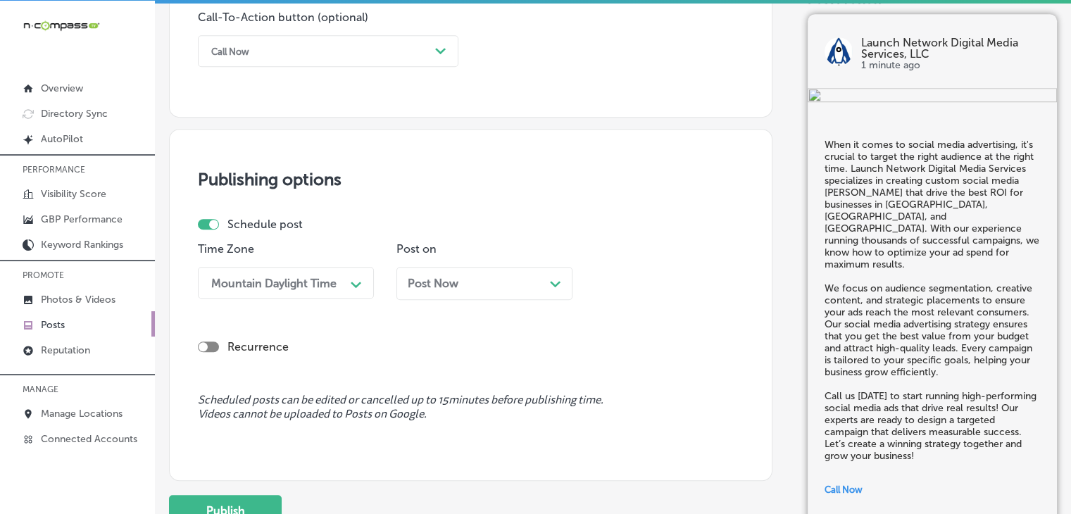
click at [483, 277] on div "Post Now Path Created with Sketch." at bounding box center [485, 283] width 154 height 13
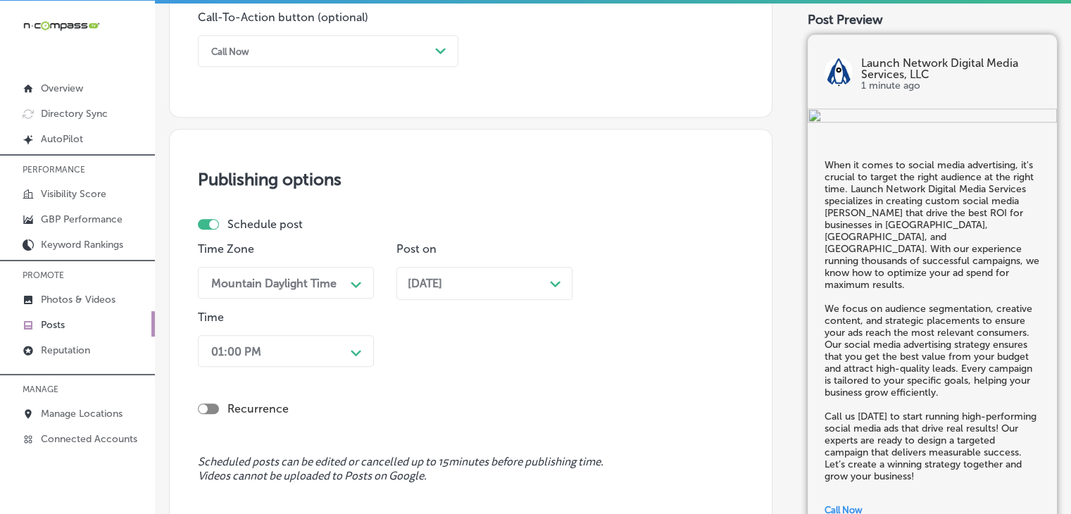
click at [293, 343] on div "01:00 PM Path Created with Sketch." at bounding box center [286, 351] width 176 height 32
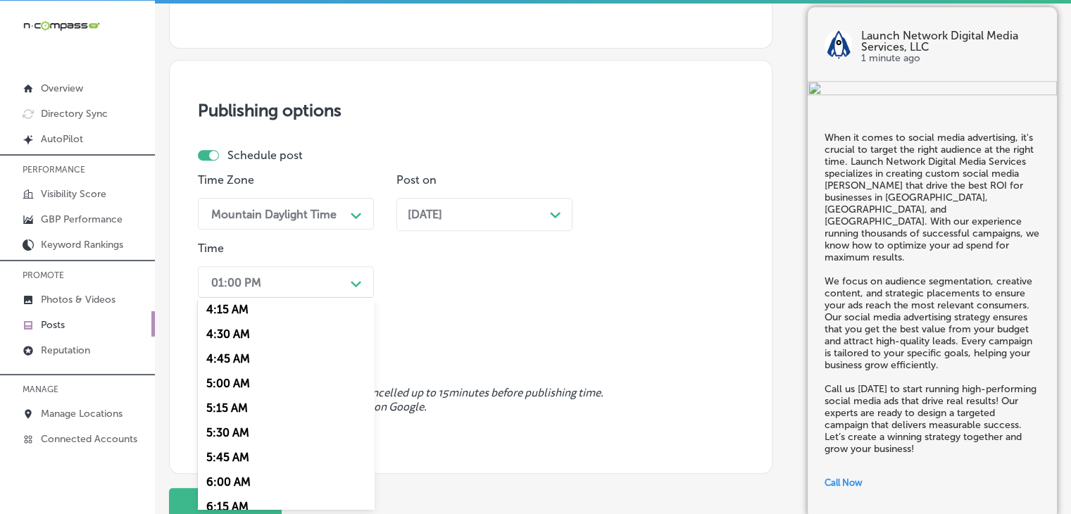
scroll to position [563, 0]
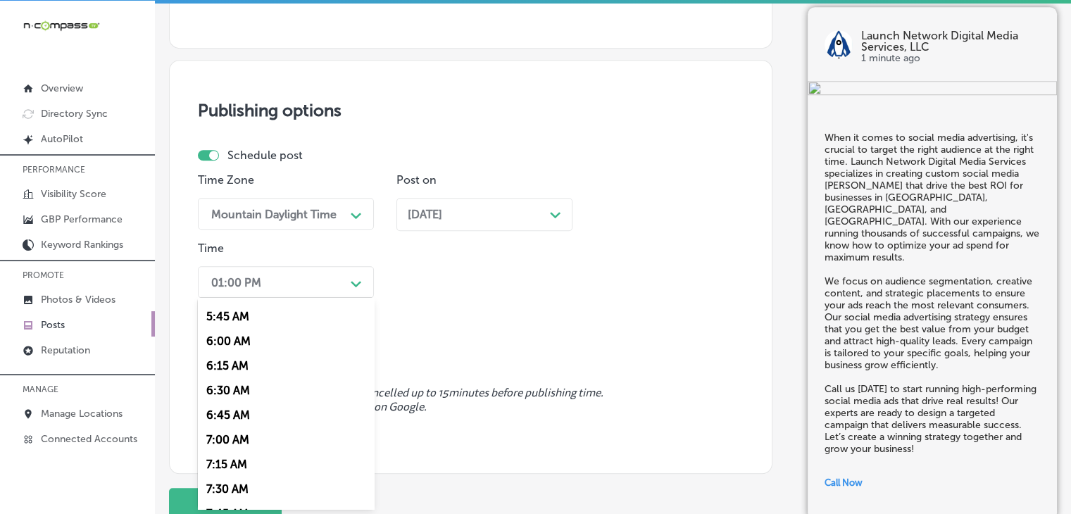
click at [248, 439] on div "7:00 AM" at bounding box center [286, 440] width 176 height 25
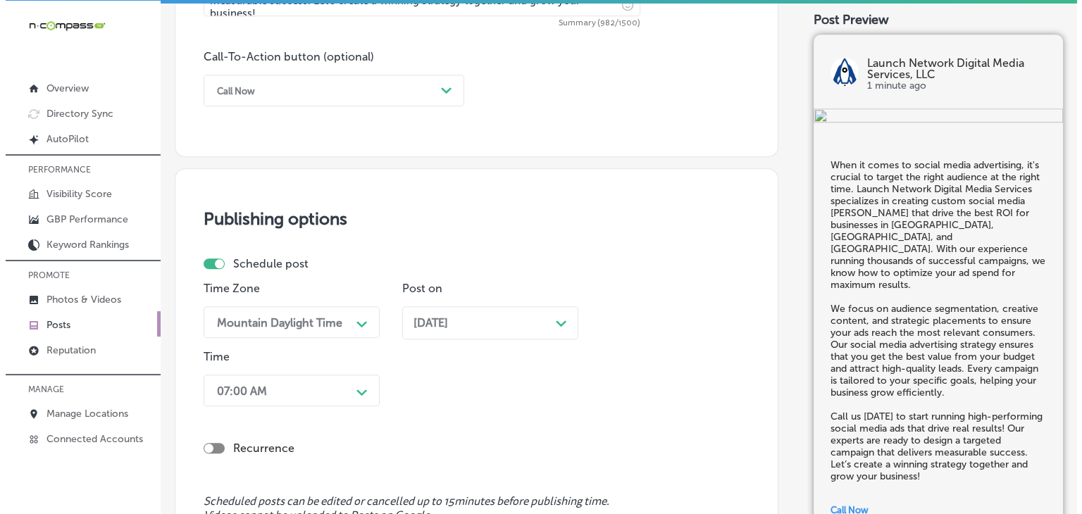
scroll to position [1262, 0]
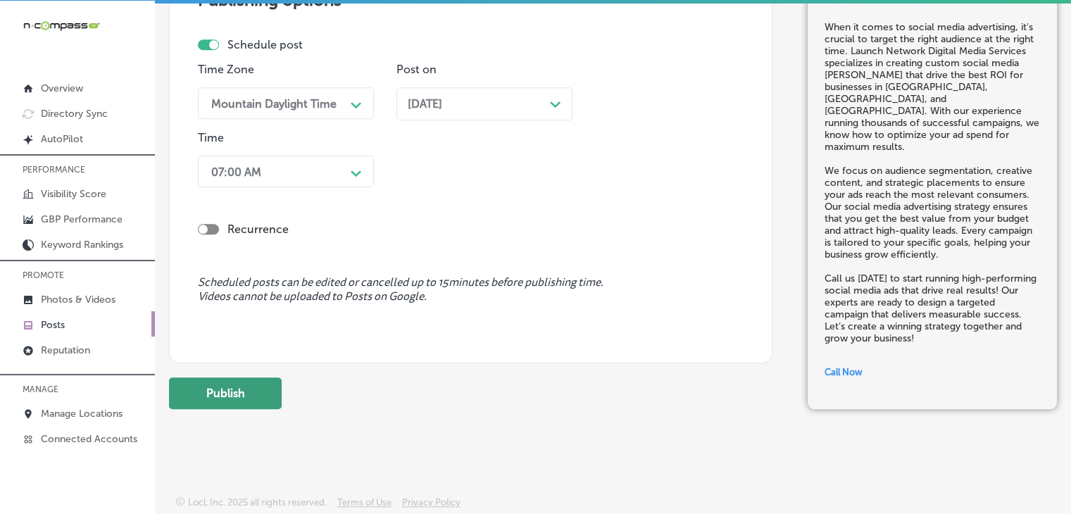
click at [268, 396] on button "Publish" at bounding box center [225, 394] width 113 height 32
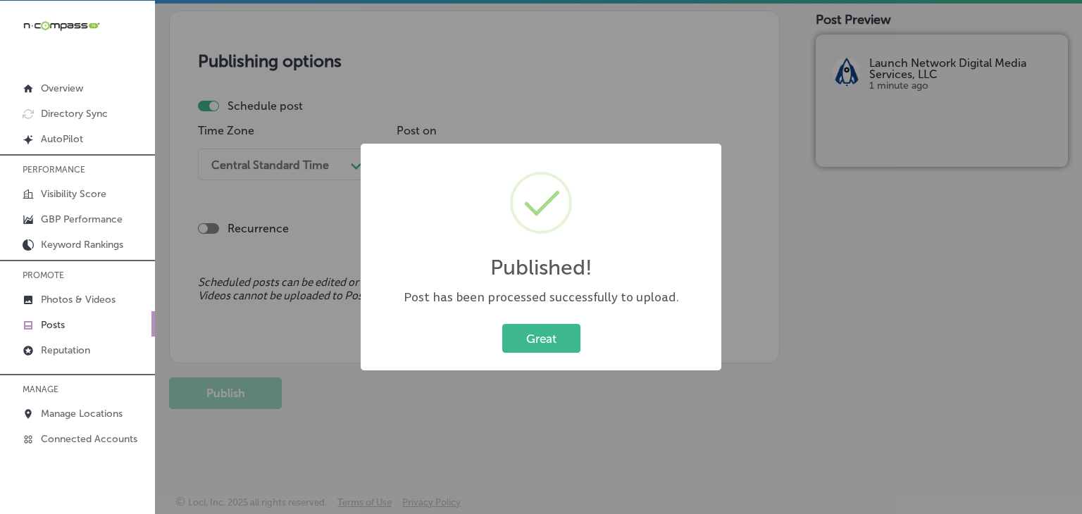
click at [598, 80] on div "Published! × Post has been processed successfully to upload. Great Cancel" at bounding box center [541, 257] width 1082 height 514
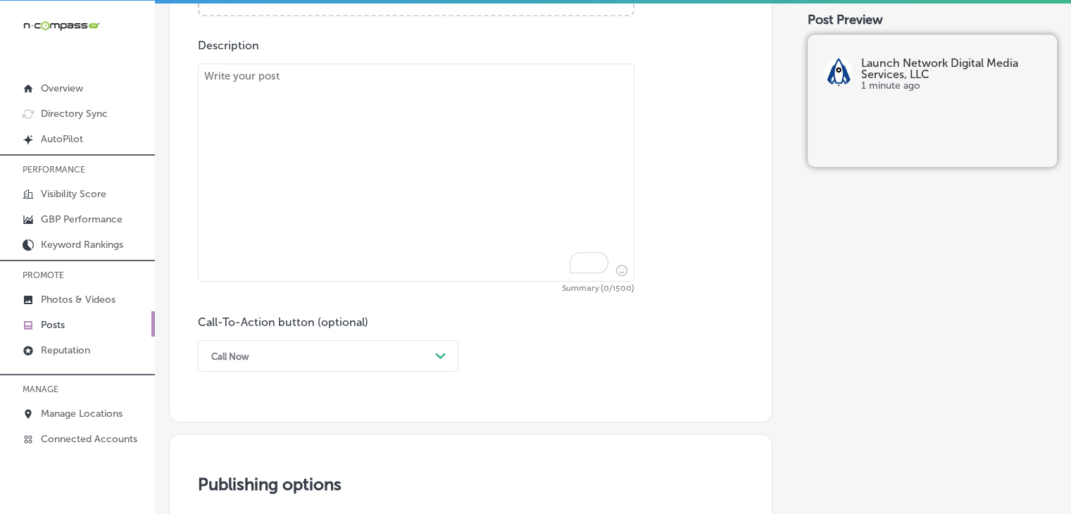
click at [568, 142] on textarea "To enrich screen reader interactions, please activate Accessibility in Grammarl…" at bounding box center [416, 172] width 437 height 218
paste textarea "Your brand’s visual identity is critical to making a lasting impression. Launch…"
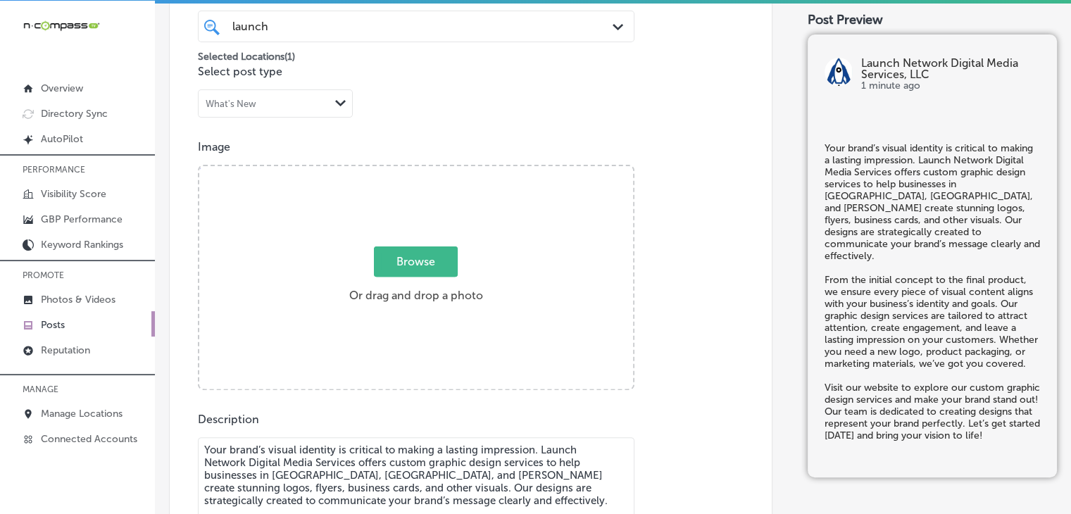
scroll to position [354, 0]
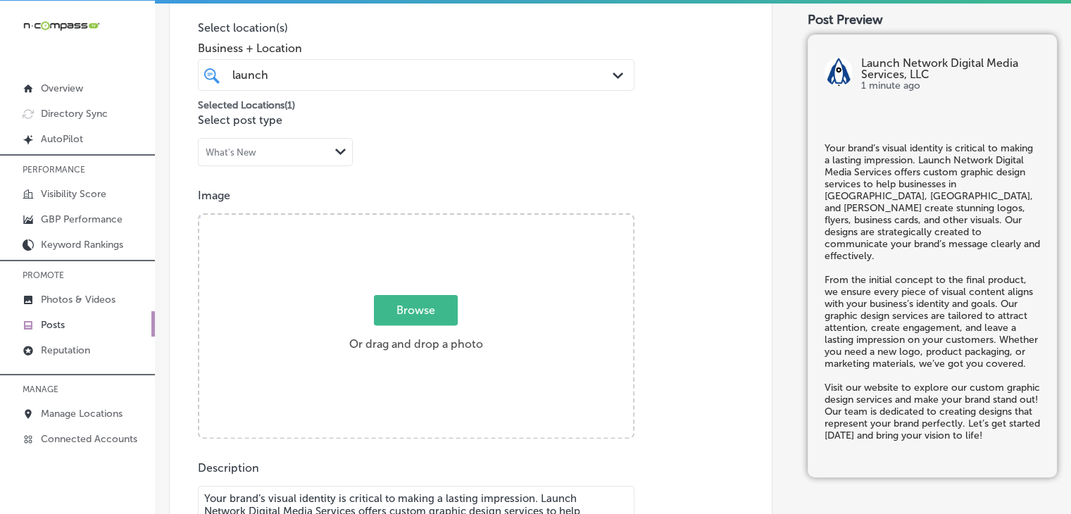
type textarea "Your brand’s visual identity is critical to making a lasting impression. Launch…"
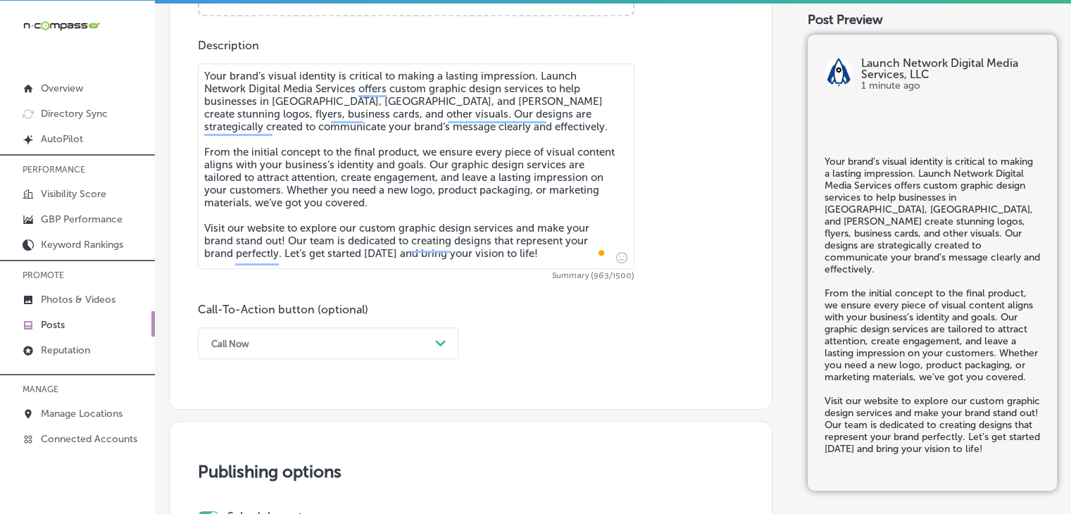
click at [430, 320] on div "Call-To-Action button (optional) Call Now Path Created with Sketch." at bounding box center [328, 331] width 261 height 56
click at [422, 336] on div "Call Now Path Created with Sketch." at bounding box center [328, 343] width 261 height 32
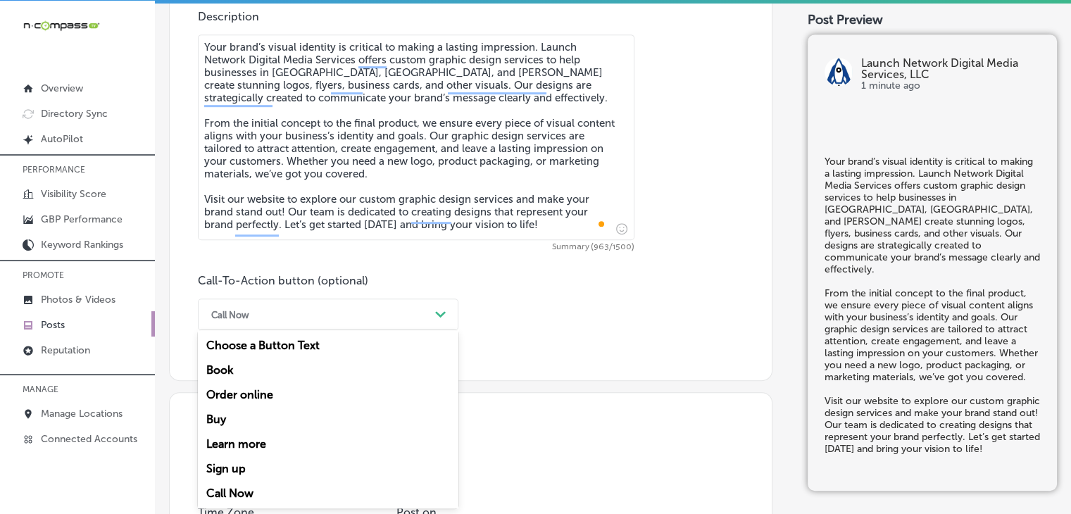
click at [298, 444] on div "Learn more" at bounding box center [328, 444] width 261 height 25
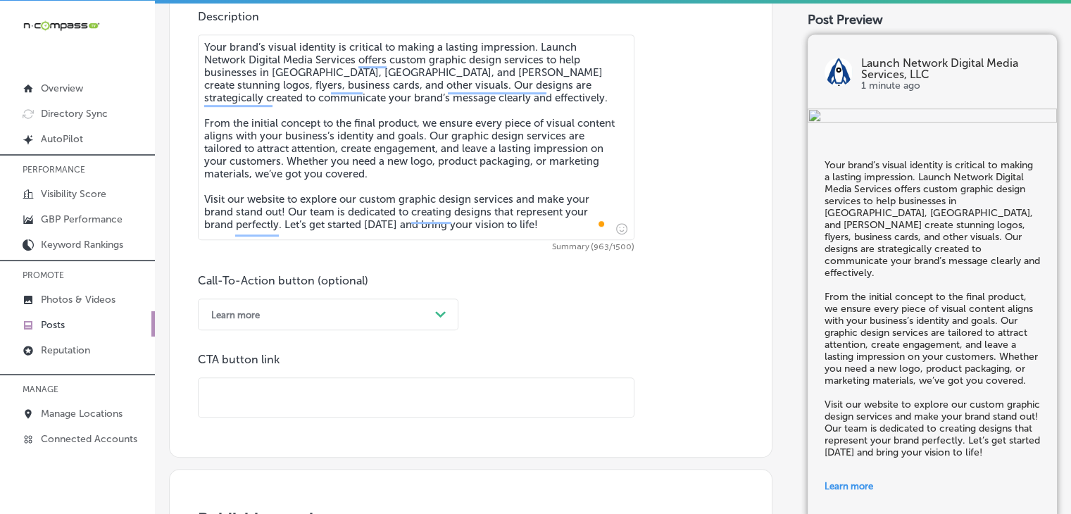
click at [448, 378] on div "CTA button link" at bounding box center [416, 385] width 437 height 65
click at [455, 393] on input "text" at bounding box center [416, 397] width 435 height 39
paste input "[URL][DOMAIN_NAME]"
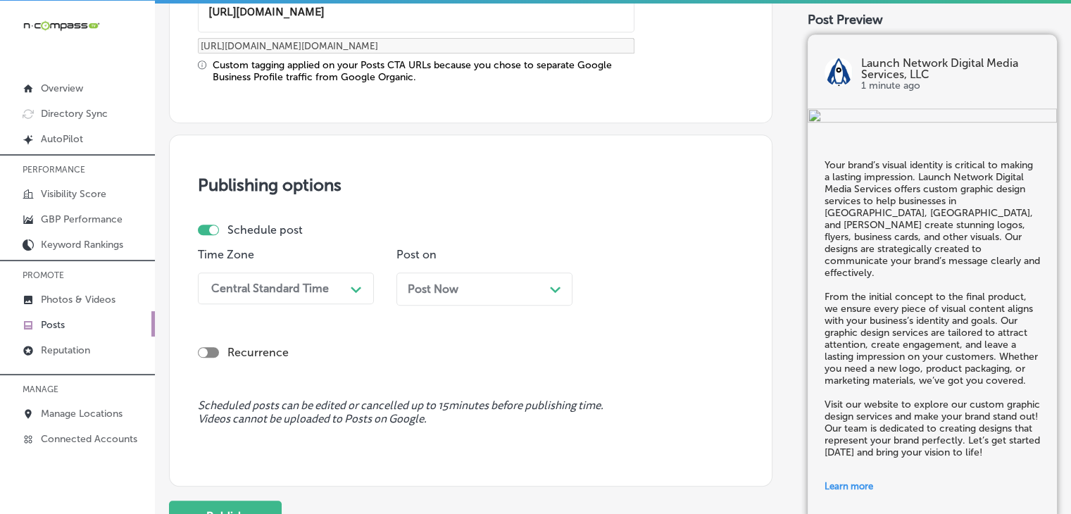
scroll to position [1228, 0]
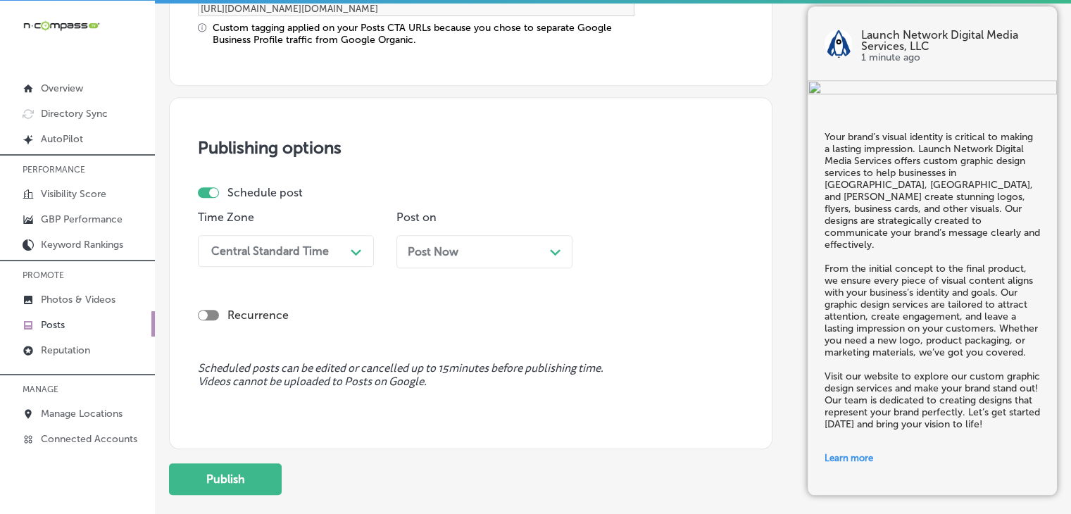
type input "[URL][DOMAIN_NAME]"
click at [268, 239] on div "Central Standard Time" at bounding box center [274, 251] width 141 height 25
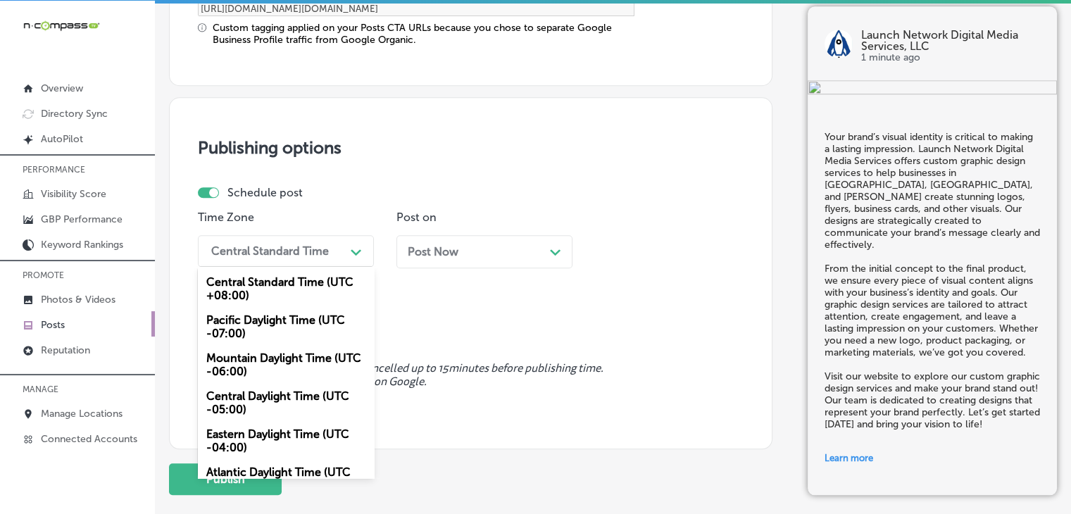
drag, startPoint x: 279, startPoint y: 354, endPoint x: 319, endPoint y: 311, distance: 58.8
click at [279, 357] on div "Mountain Daylight Time (UTC -06:00)" at bounding box center [286, 365] width 176 height 38
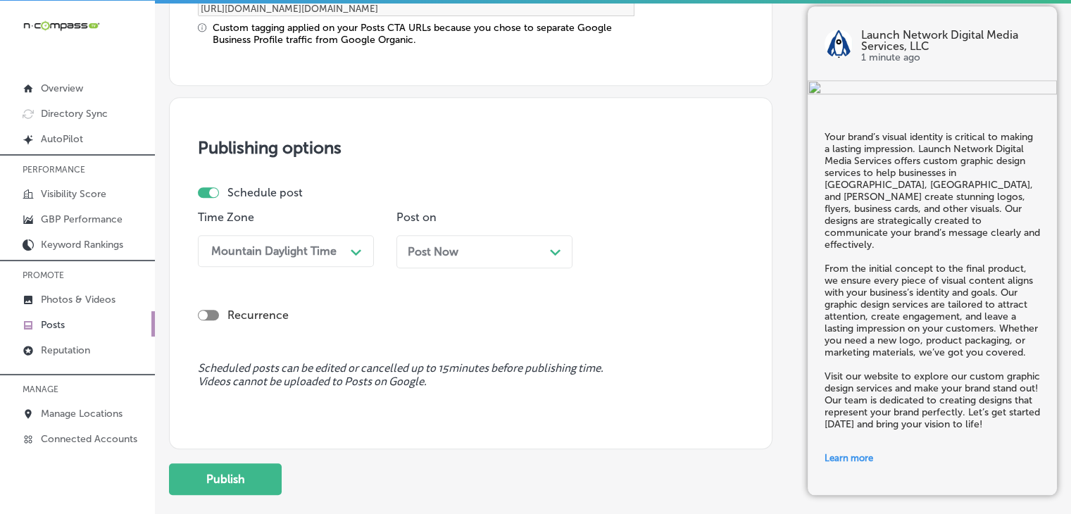
click at [473, 230] on div "Post on Post Now Path Created with Sketch." at bounding box center [485, 245] width 176 height 68
click at [474, 258] on div "Post Now Path Created with Sketch." at bounding box center [485, 251] width 176 height 33
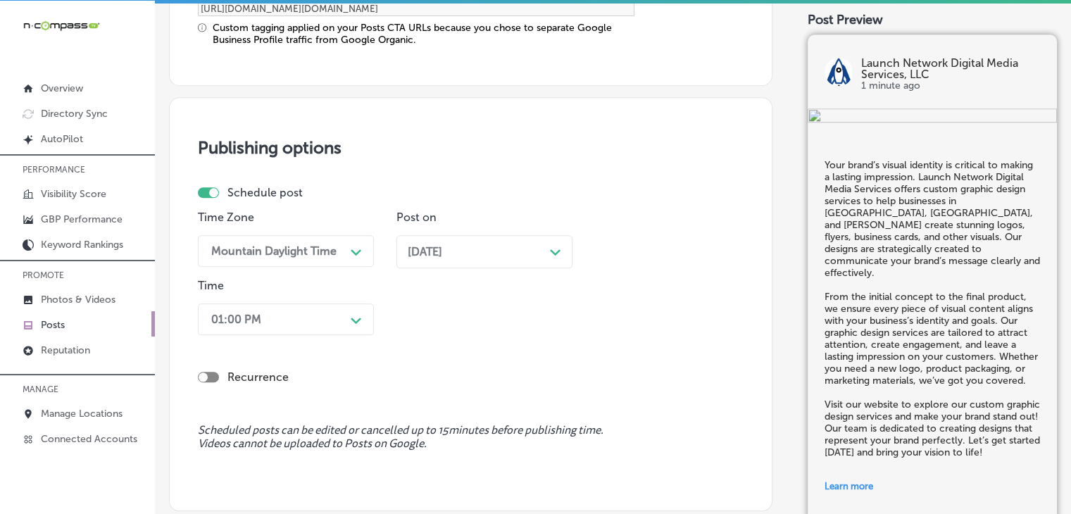
click at [327, 335] on div "Time 01:00 PM Path Created with Sketch." at bounding box center [286, 310] width 176 height 62
click at [335, 315] on div "01:00 PM Path Created with Sketch." at bounding box center [286, 320] width 176 height 32
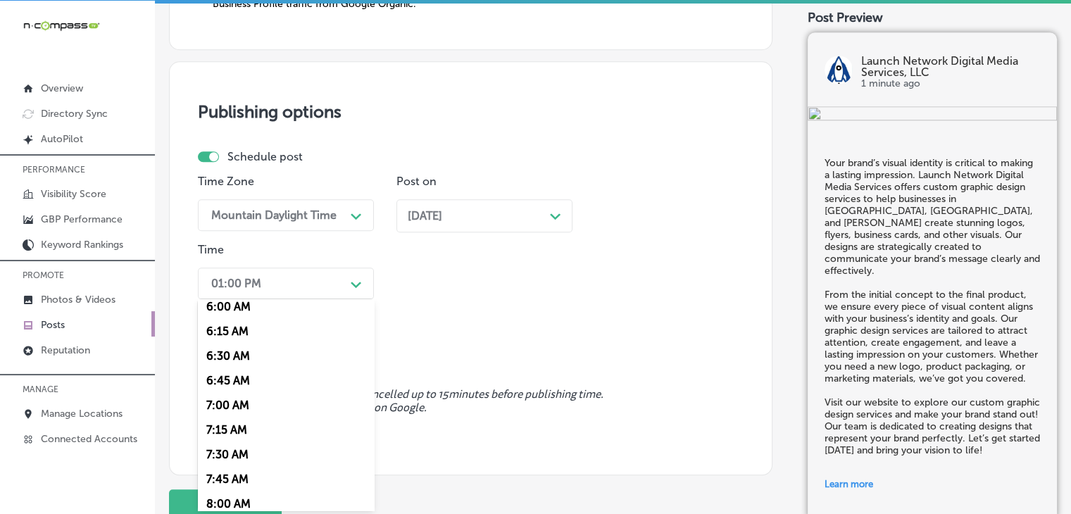
scroll to position [563, 0]
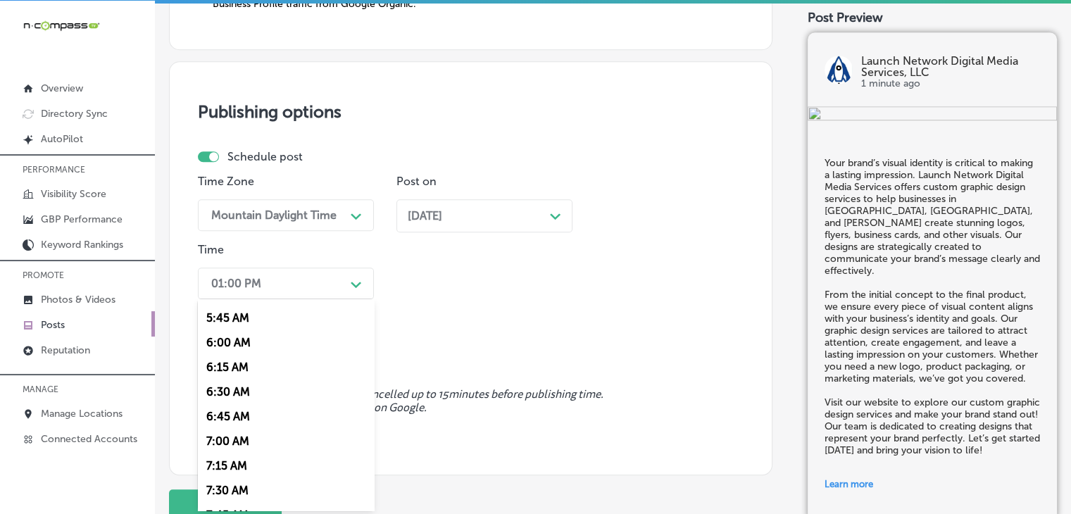
click at [244, 441] on div "7:00 AM" at bounding box center [286, 441] width 176 height 25
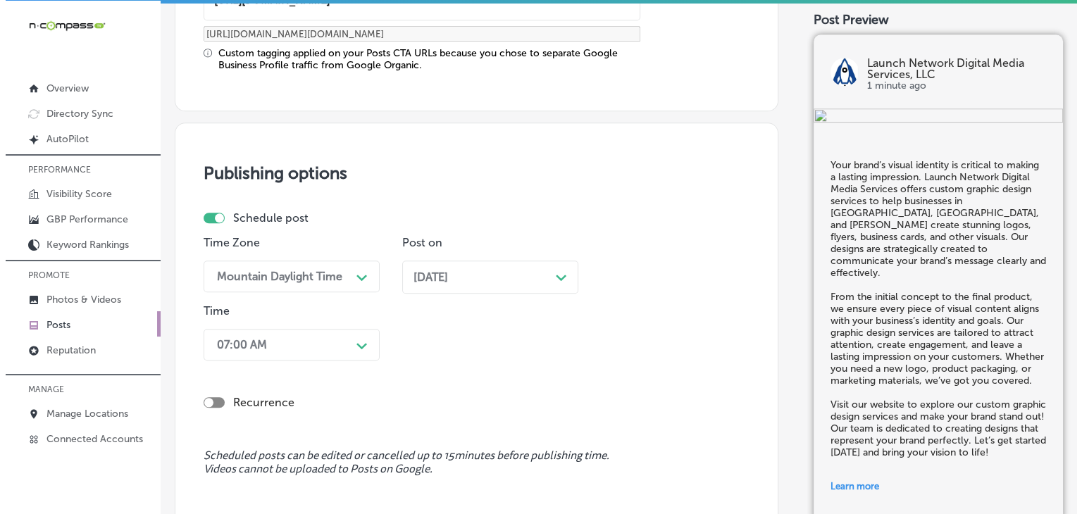
scroll to position [1375, 0]
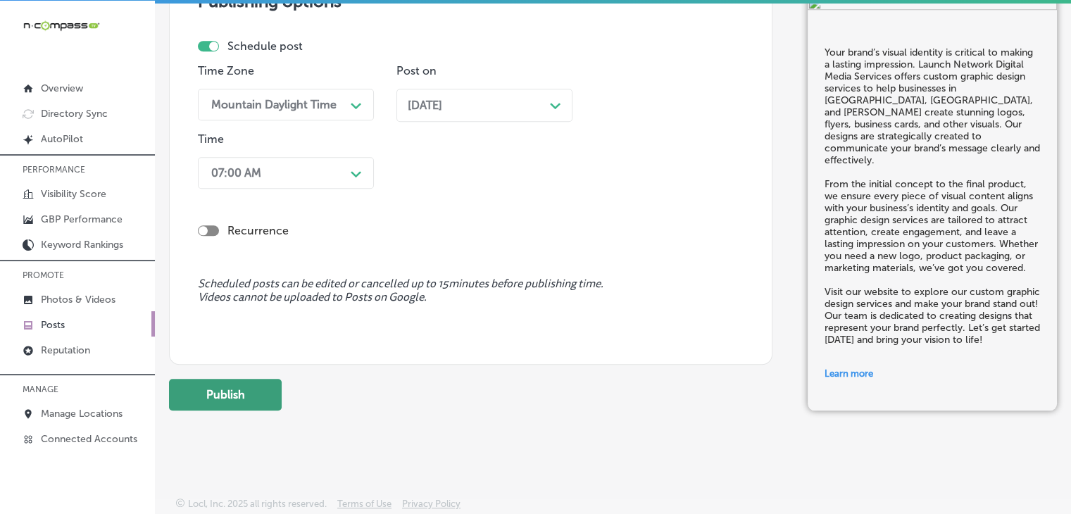
click at [295, 387] on div "Publish" at bounding box center [471, 395] width 604 height 32
click at [235, 389] on button "Publish" at bounding box center [225, 395] width 113 height 32
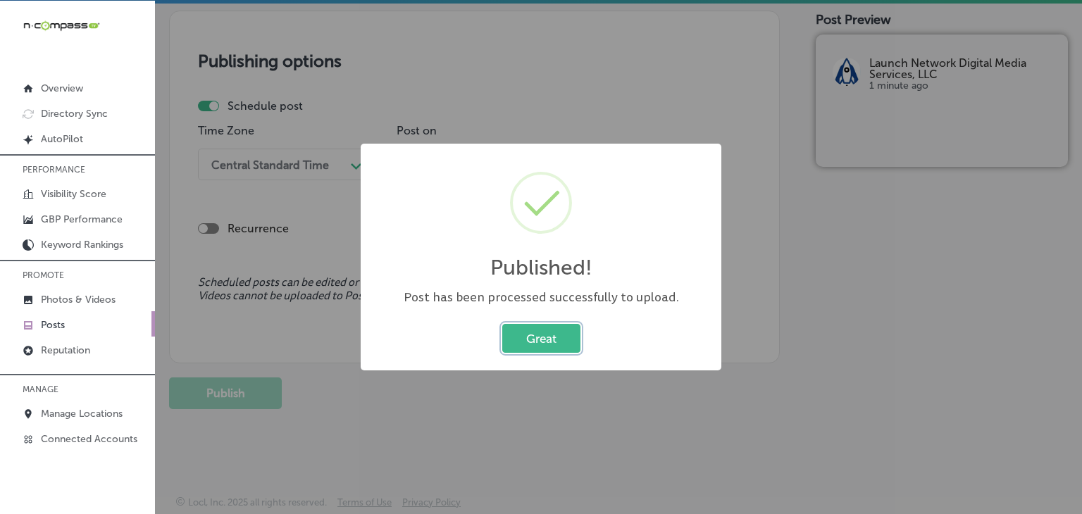
scroll to position [1187, 0]
